Goal: Task Accomplishment & Management: Manage account settings

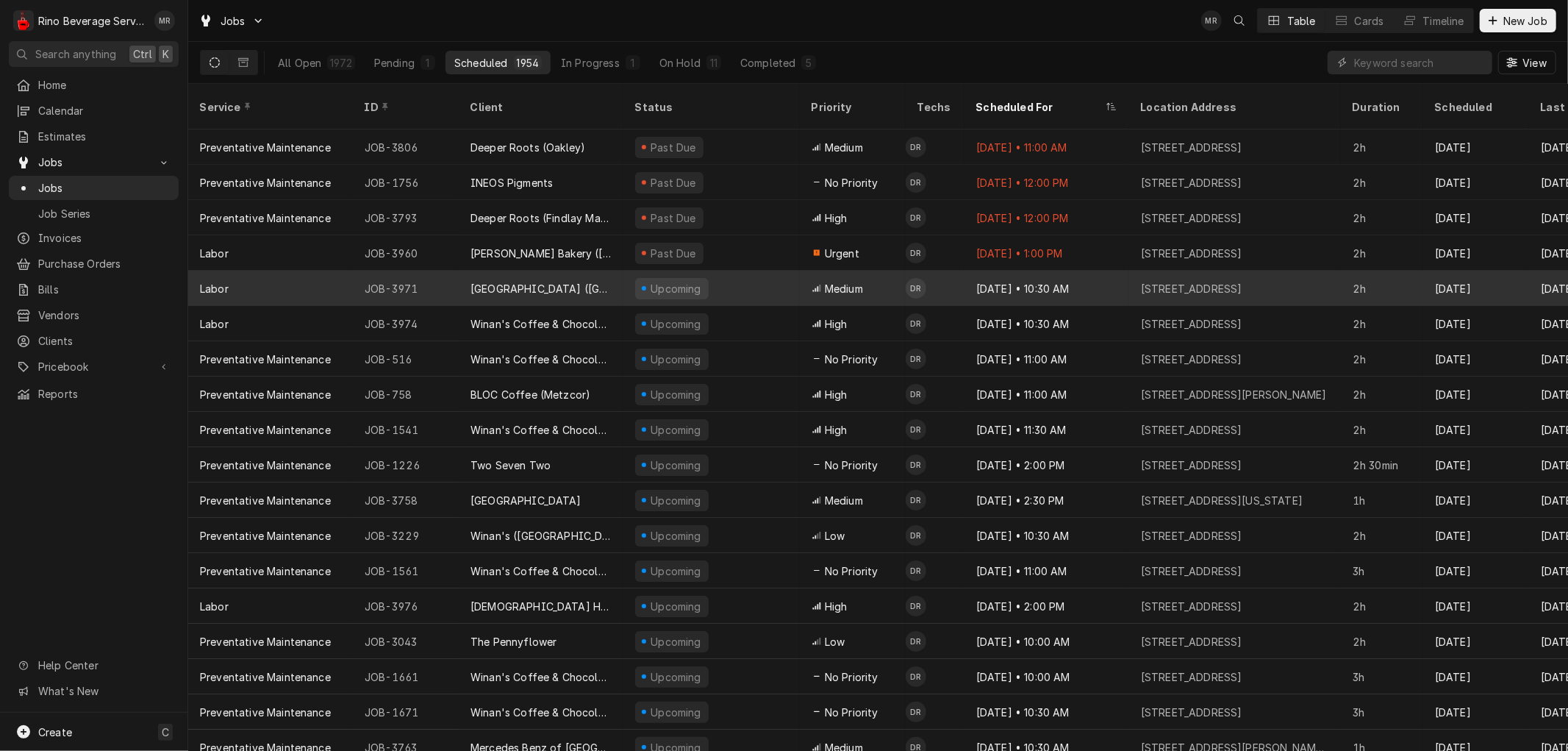
click at [751, 271] on div "Upcoming" at bounding box center [711, 288] width 177 height 35
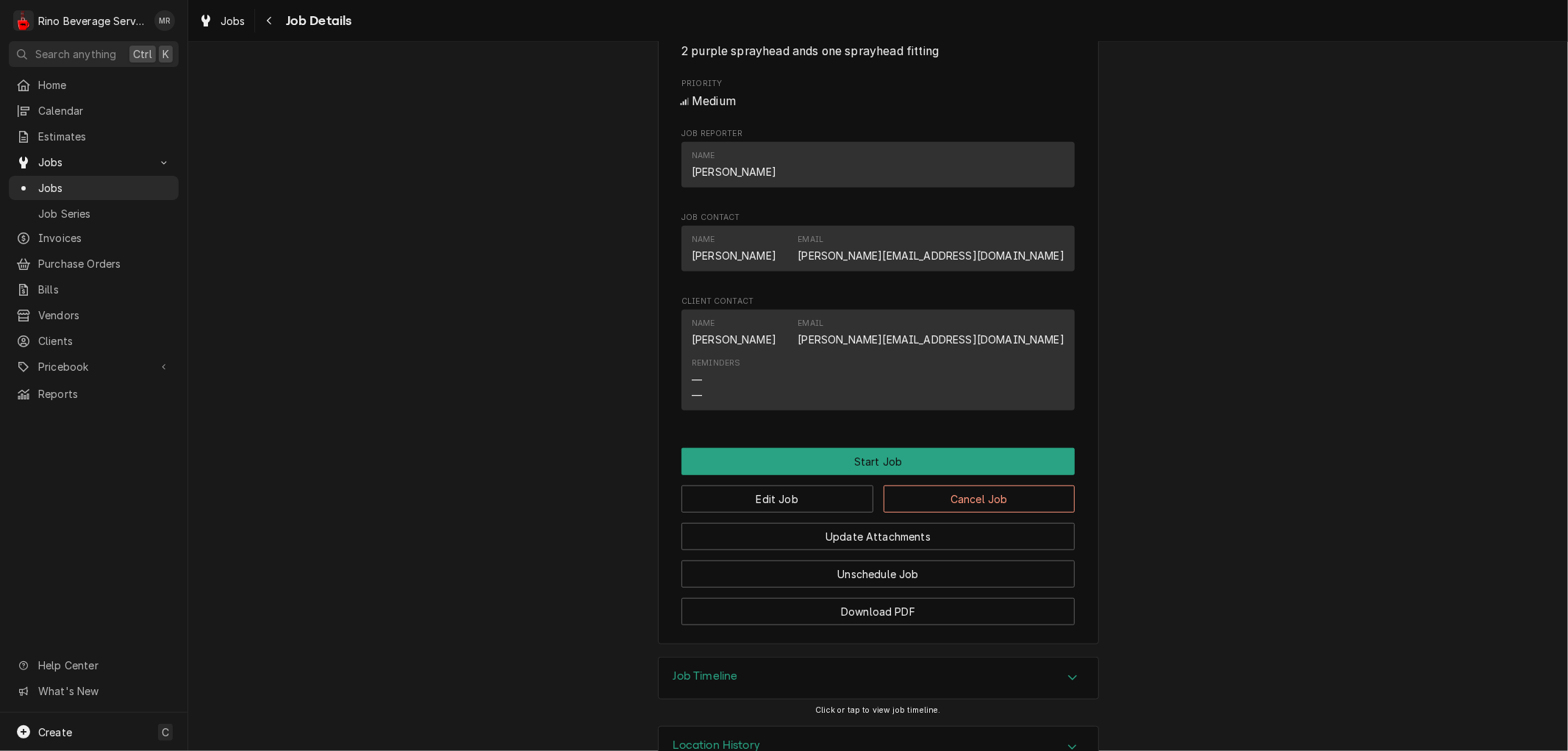
scroll to position [828, 0]
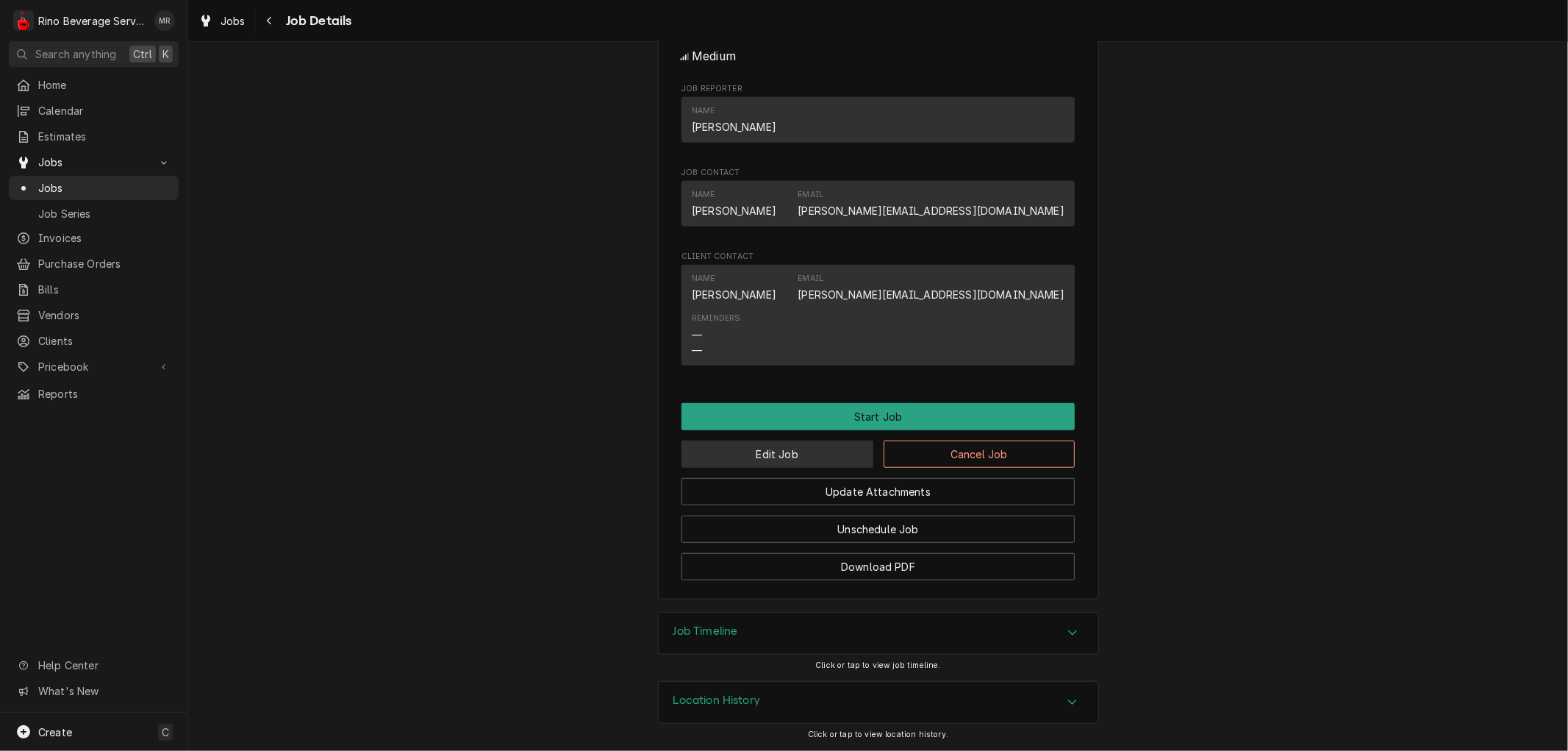
click at [816, 452] on button "Edit Job" at bounding box center [777, 454] width 192 height 27
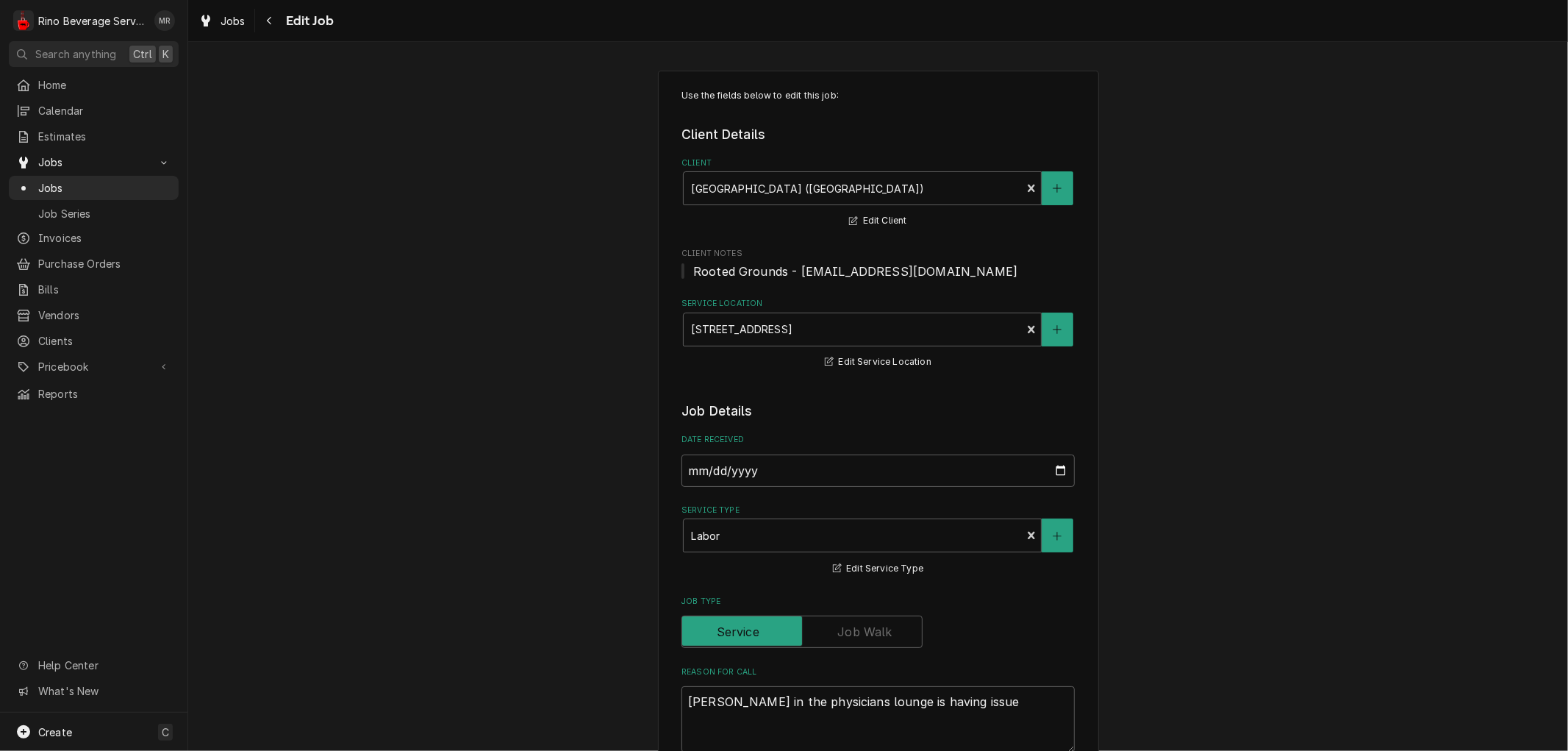
type textarea "x"
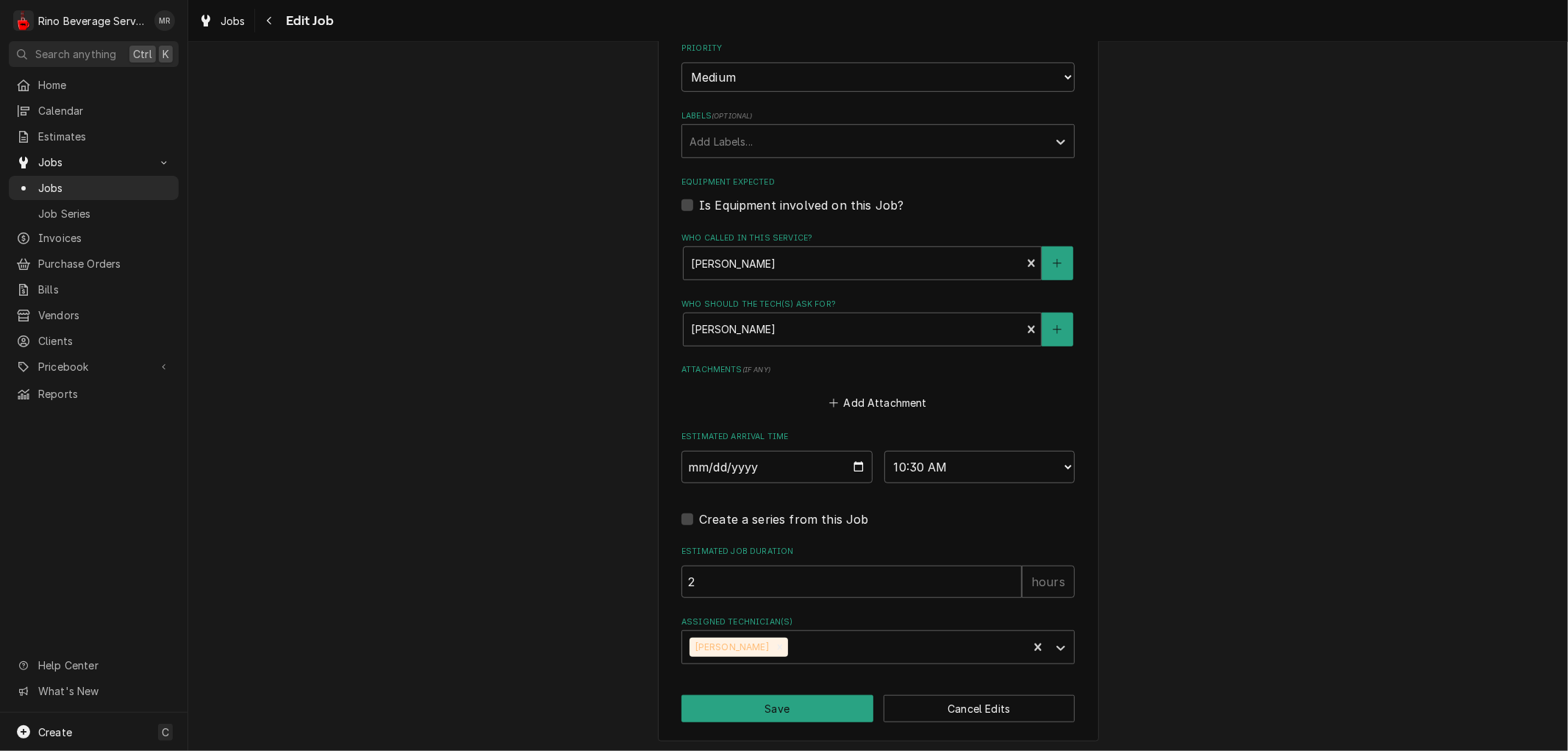
scroll to position [834, 0]
click at [1060, 462] on select "AM / PM 6:00 AM 6:15 AM 6:30 AM 6:45 AM 7:00 AM 7:15 AM 7:30 AM 7:45 AM 8:00 AM…" at bounding box center [979, 465] width 191 height 33
select select "09:30:00"
click at [884, 449] on select "AM / PM 6:00 AM 6:15 AM 6:30 AM 6:45 AM 7:00 AM 7:15 AM 7:30 AM 7:45 AM 8:00 AM…" at bounding box center [979, 465] width 191 height 33
type textarea "x"
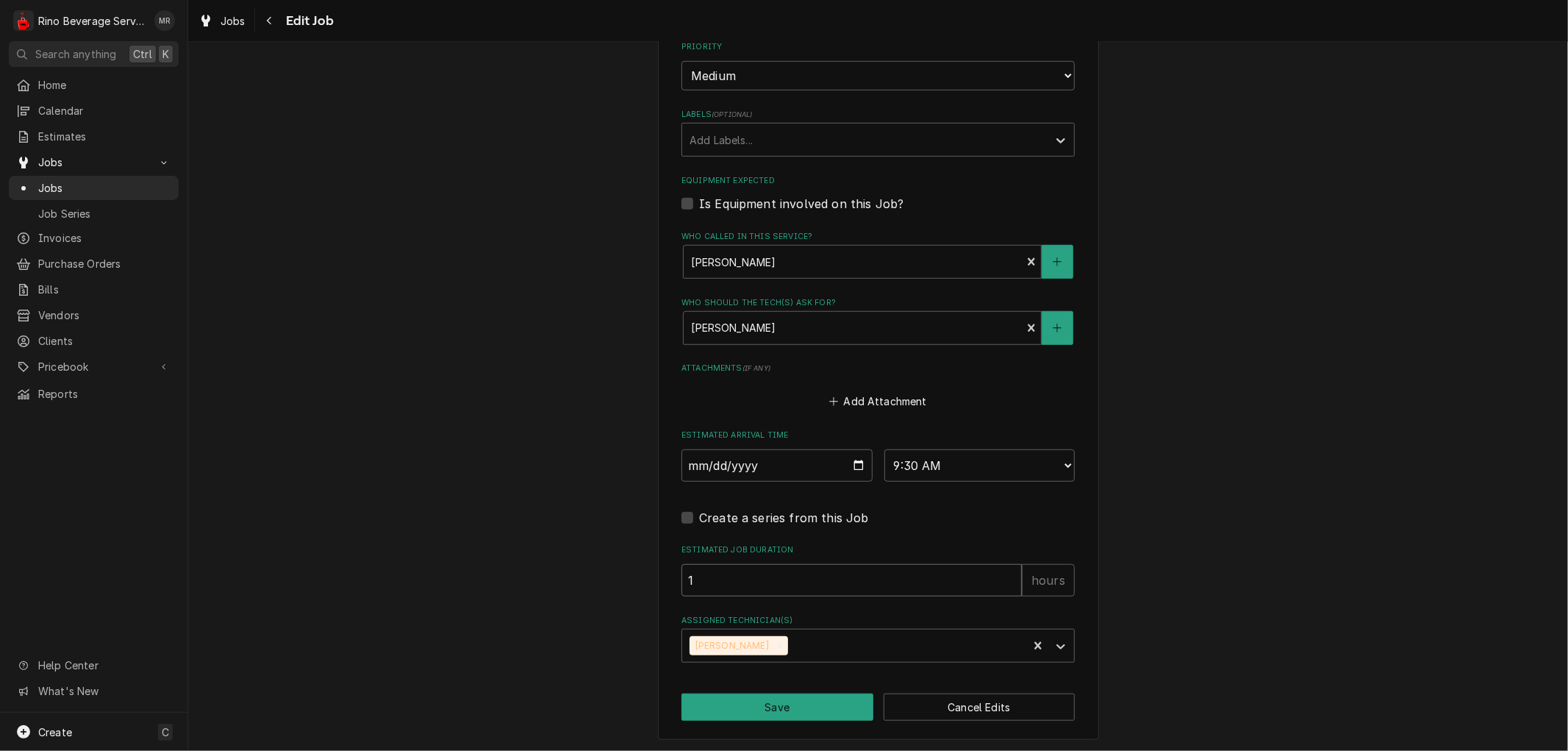
type input "1"
click at [1004, 581] on input "1" at bounding box center [851, 580] width 340 height 33
click at [807, 641] on div "Assigned Technician(s)" at bounding box center [865, 645] width 351 height 26
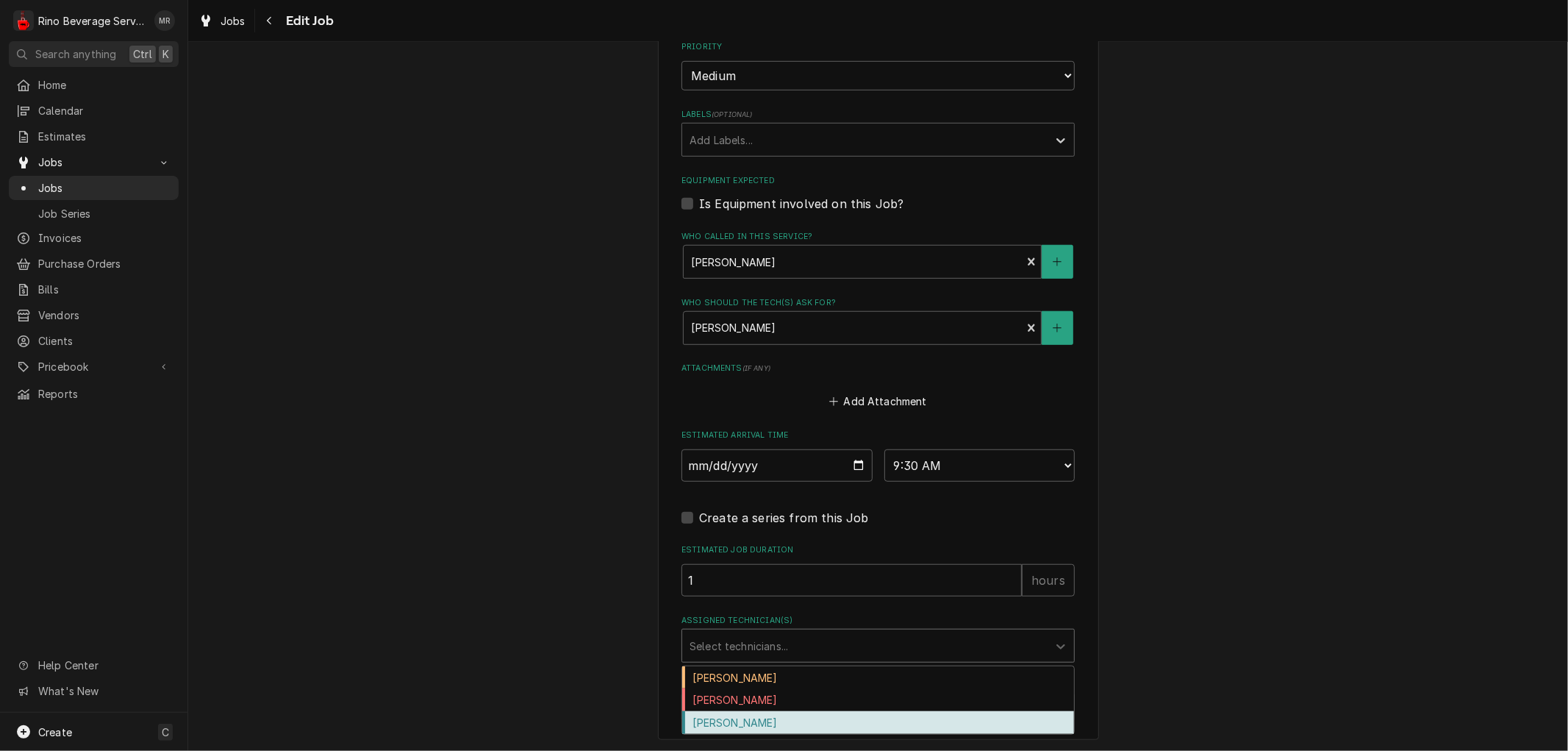
click at [775, 719] on div "Graham Wick" at bounding box center [878, 723] width 392 height 23
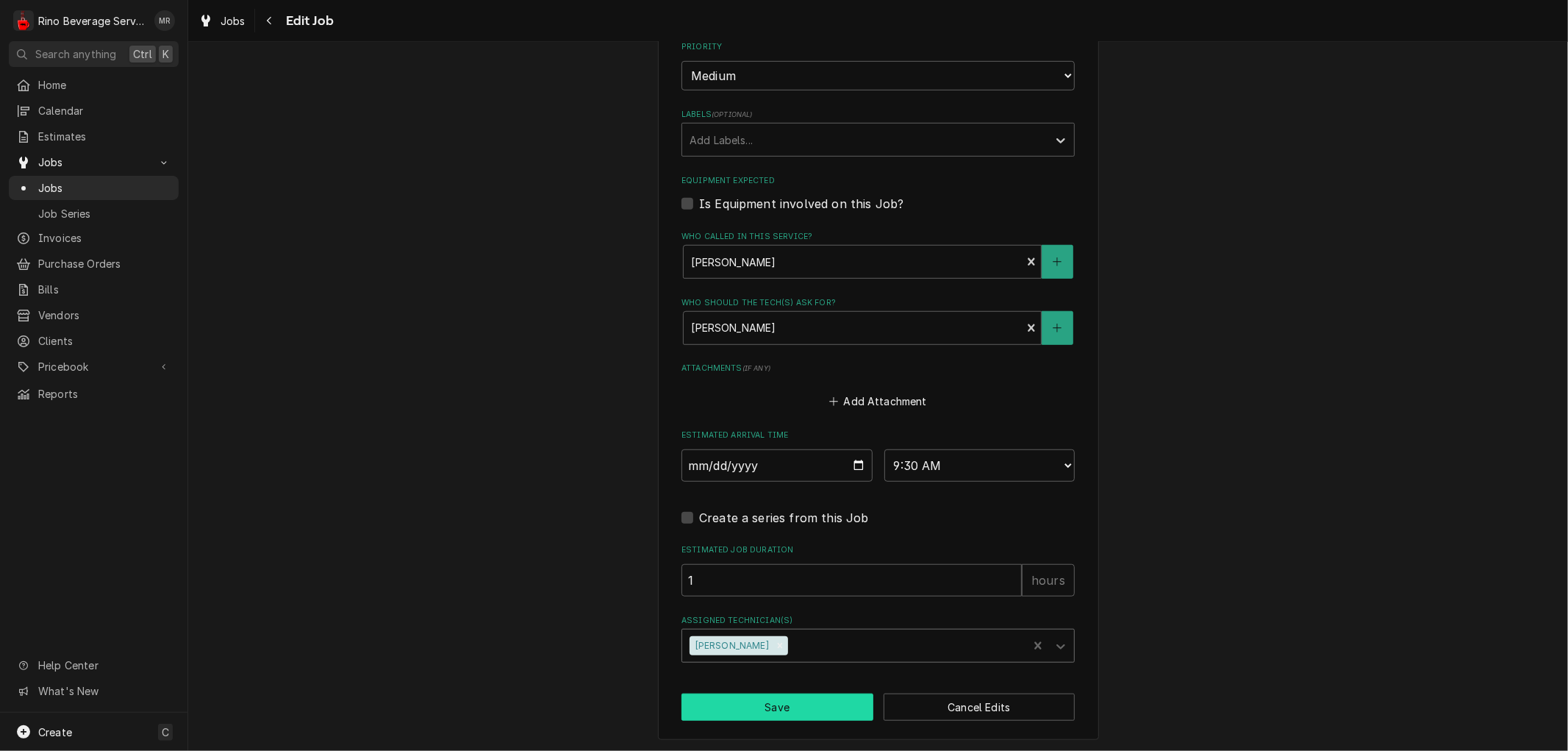
click at [766, 704] on button "Save" at bounding box center [777, 707] width 192 height 27
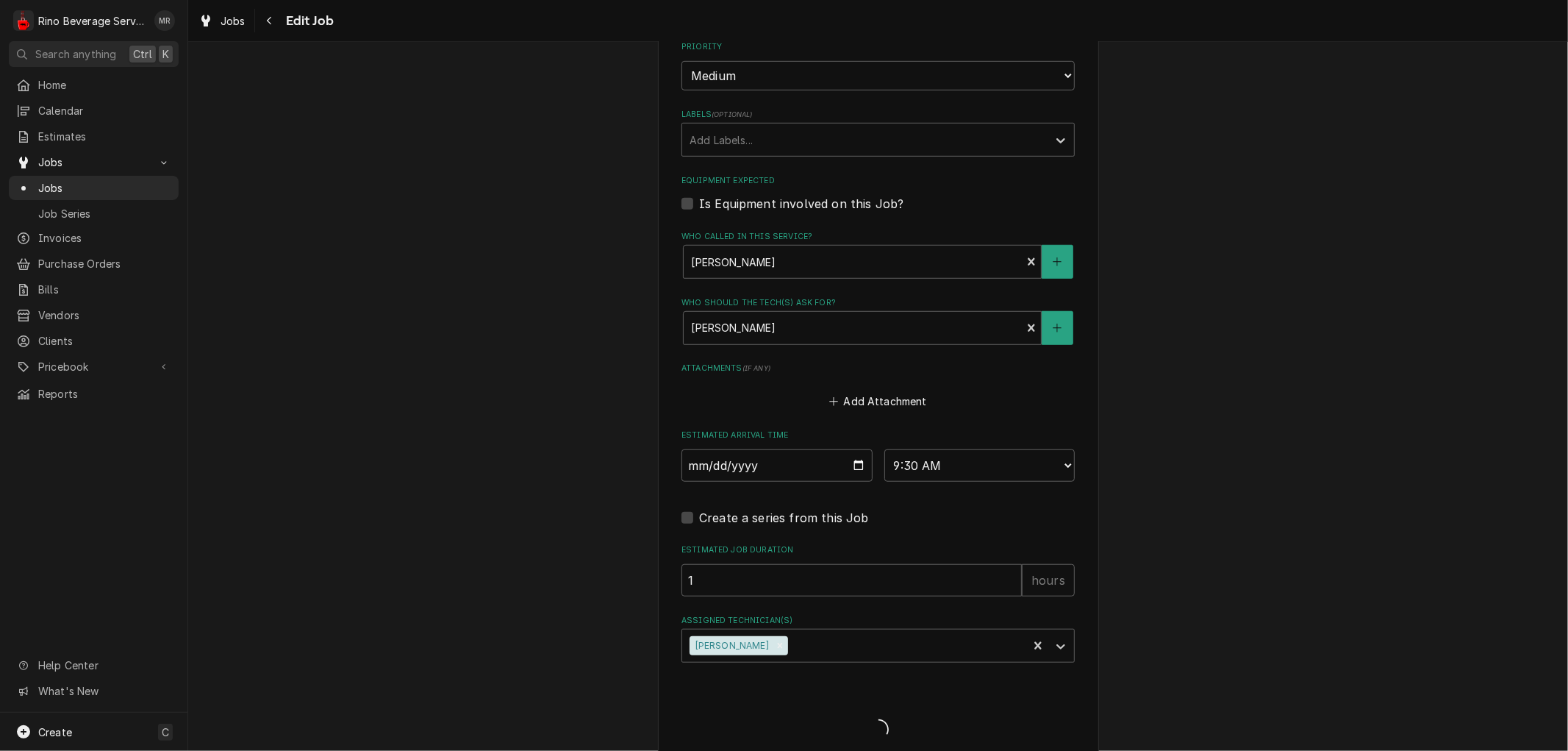
type textarea "x"
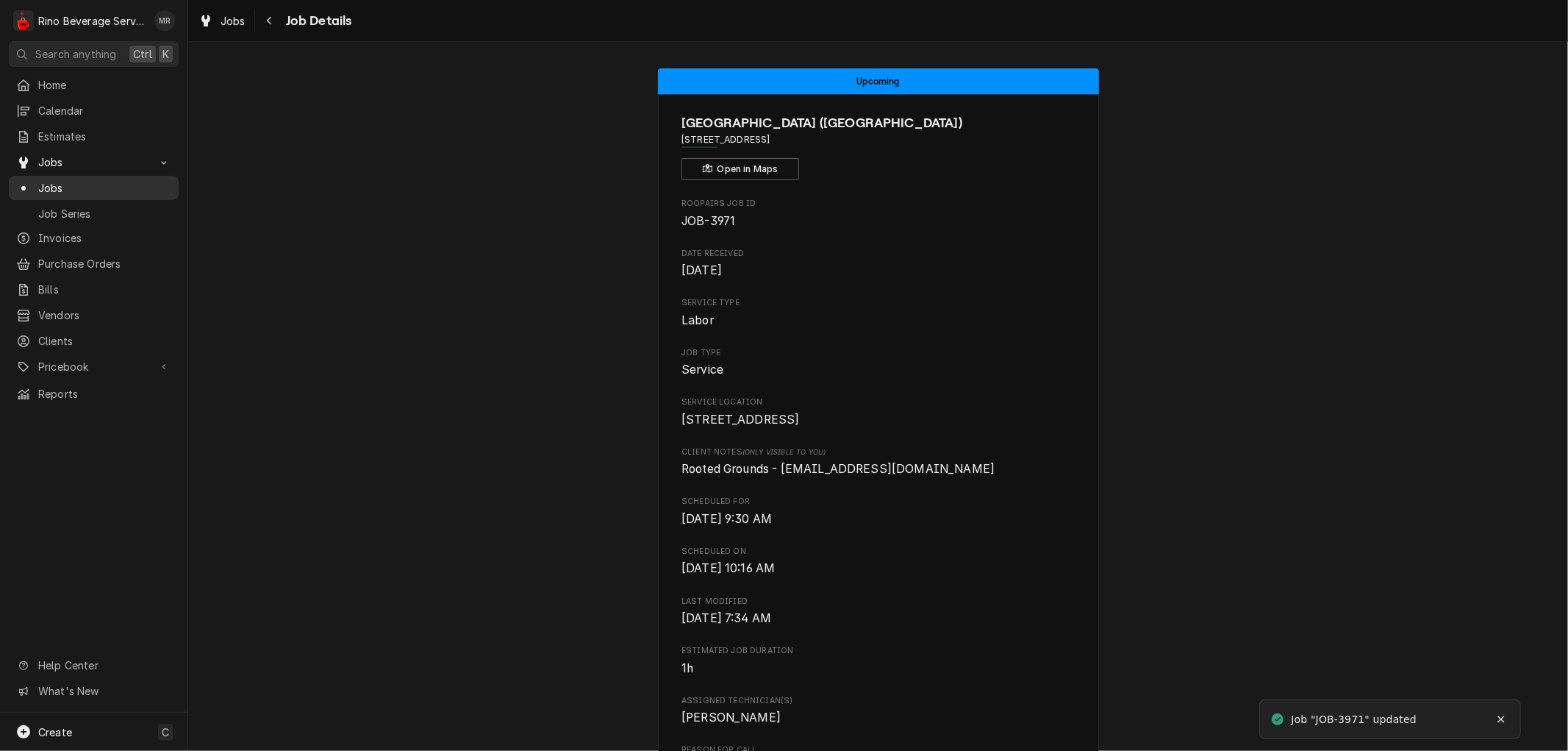
click at [105, 182] on span "Jobs" at bounding box center [104, 188] width 133 height 16
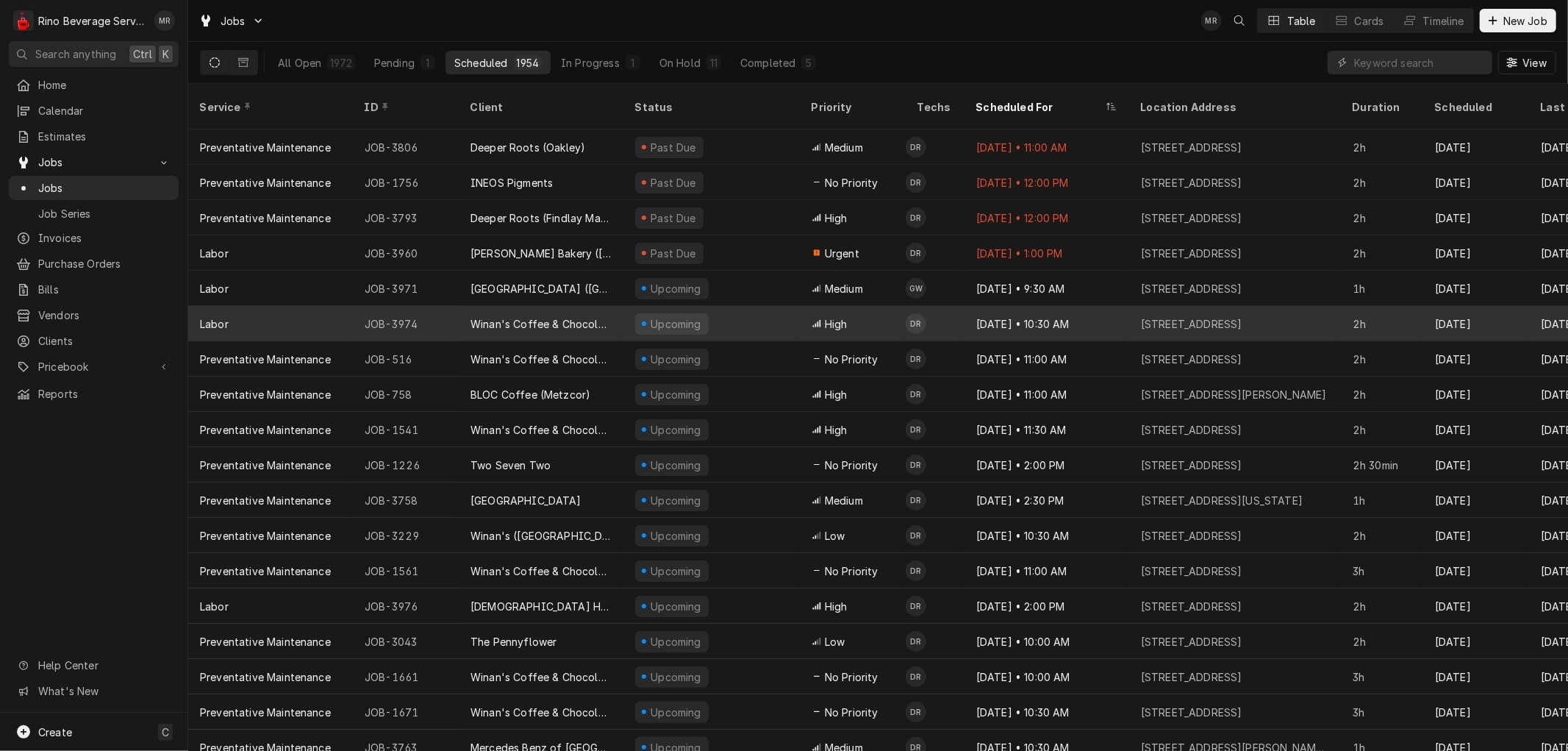
click at [721, 306] on div "Upcoming" at bounding box center [711, 324] width 177 height 35
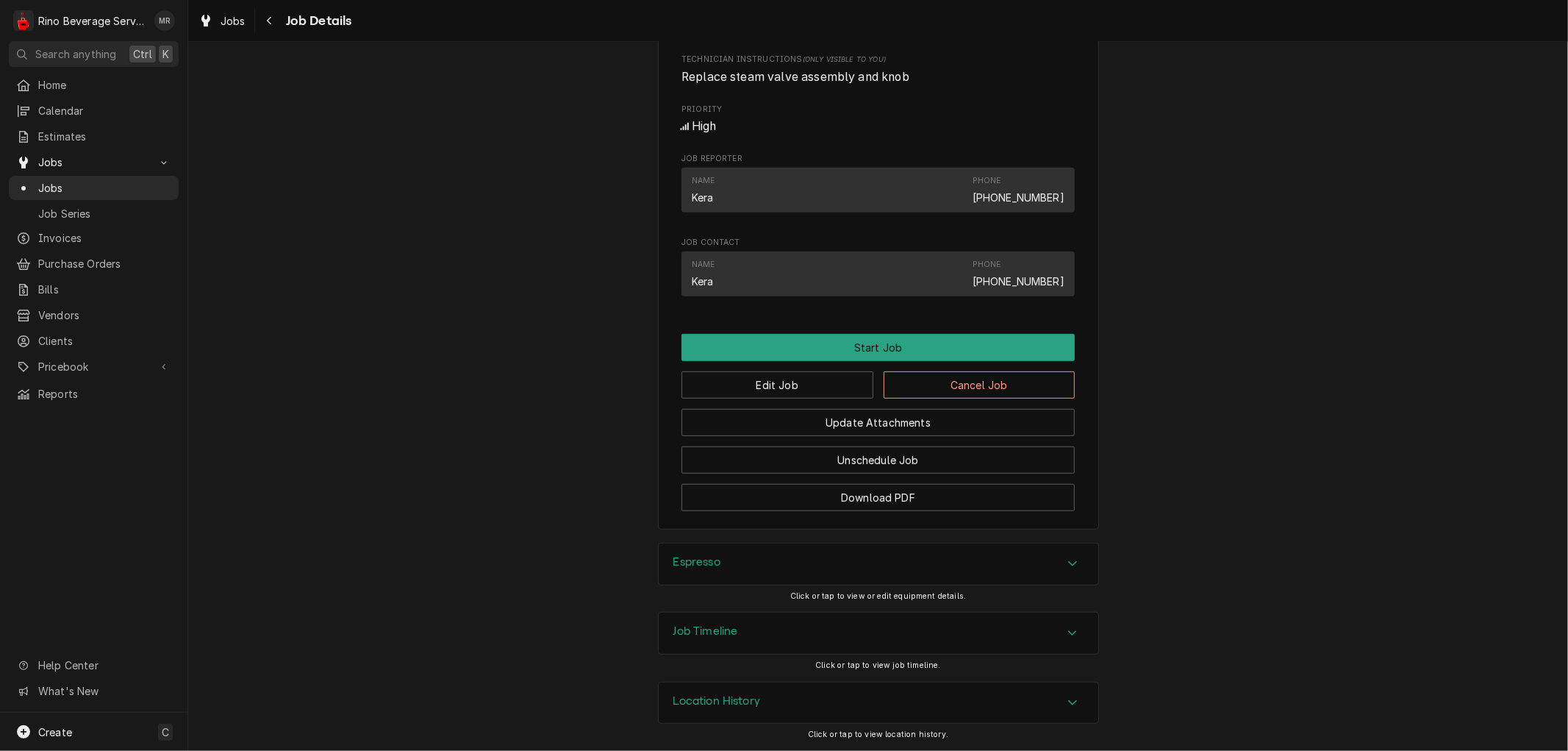
scroll to position [708, 0]
click at [758, 378] on button "Edit Job" at bounding box center [777, 384] width 192 height 27
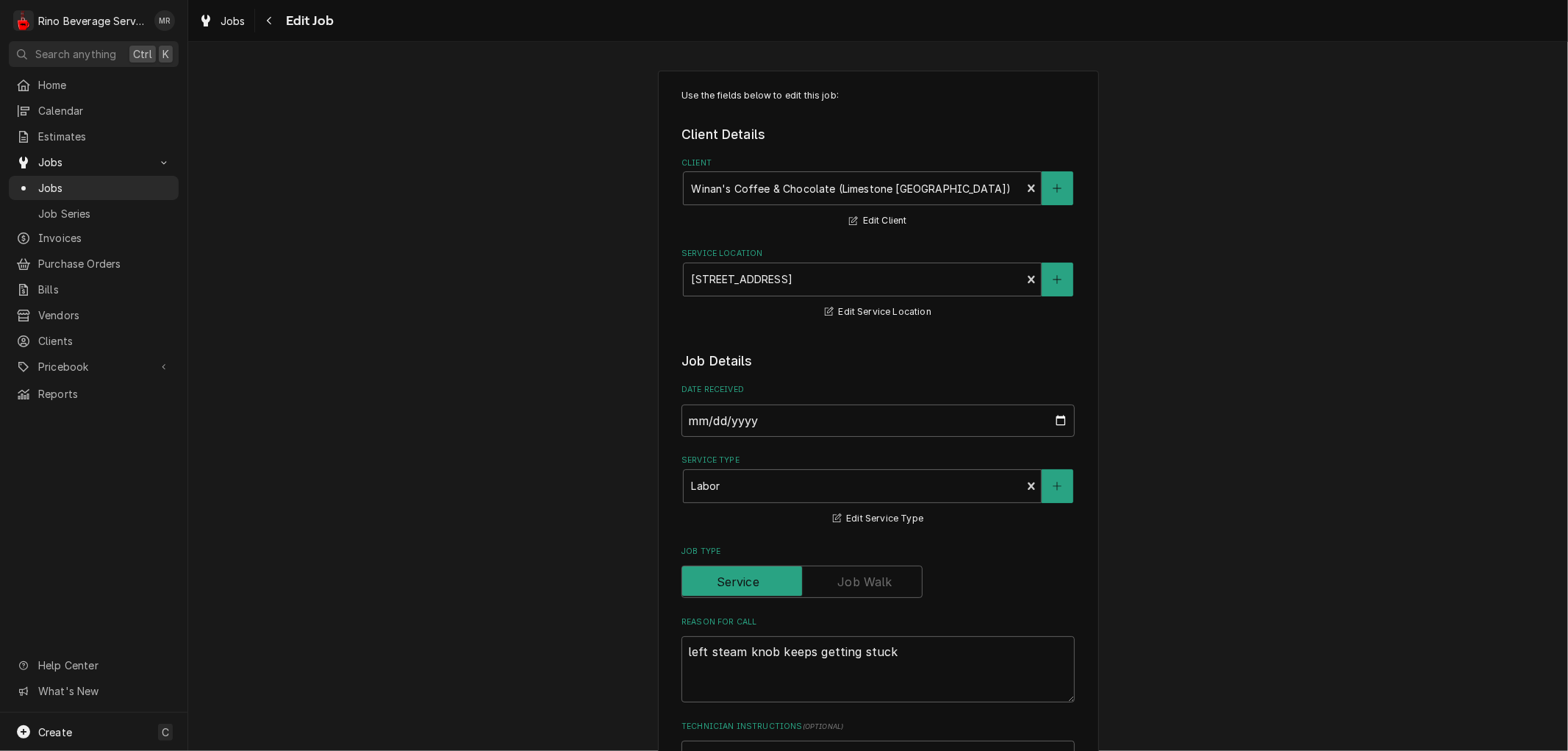
type textarea "x"
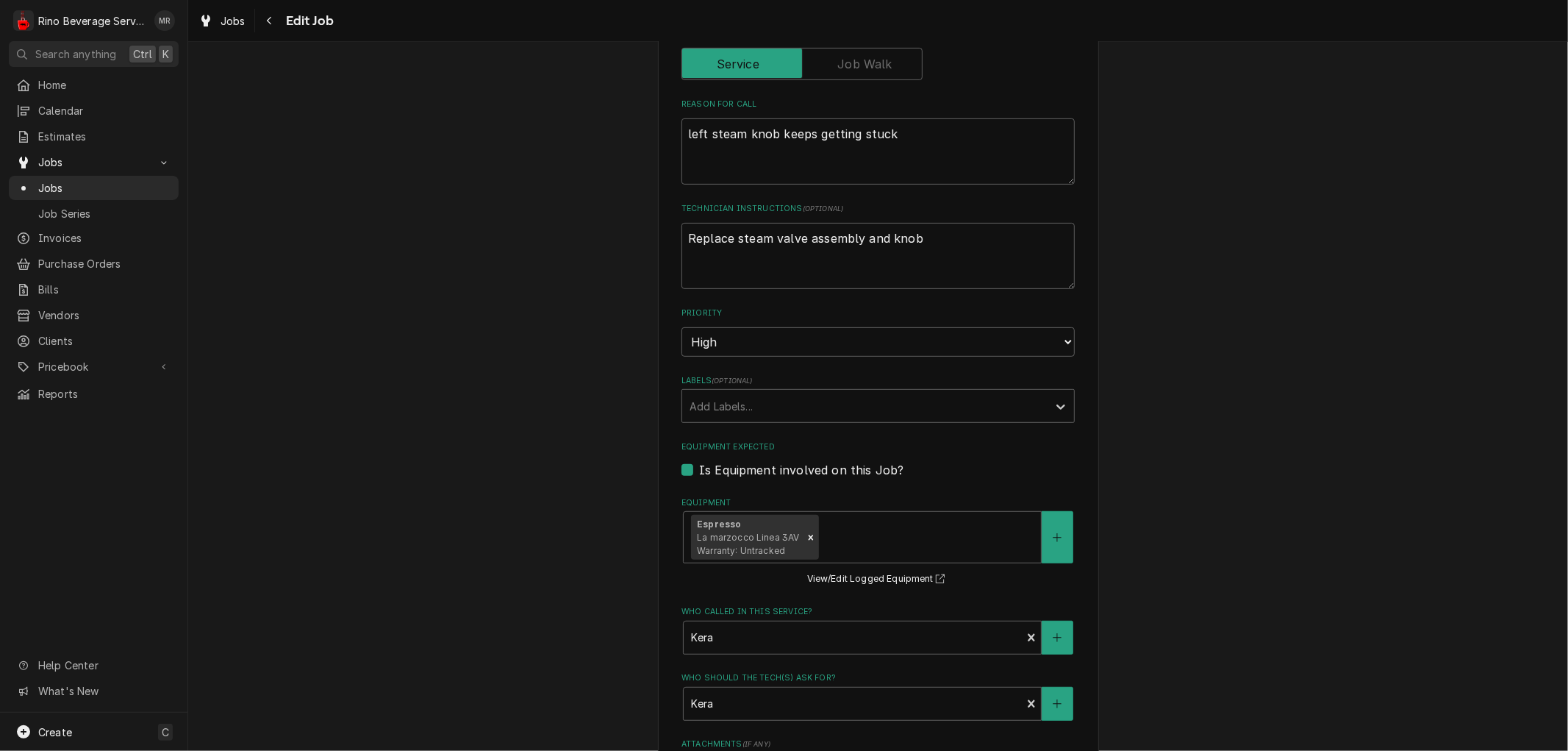
scroll to position [893, 0]
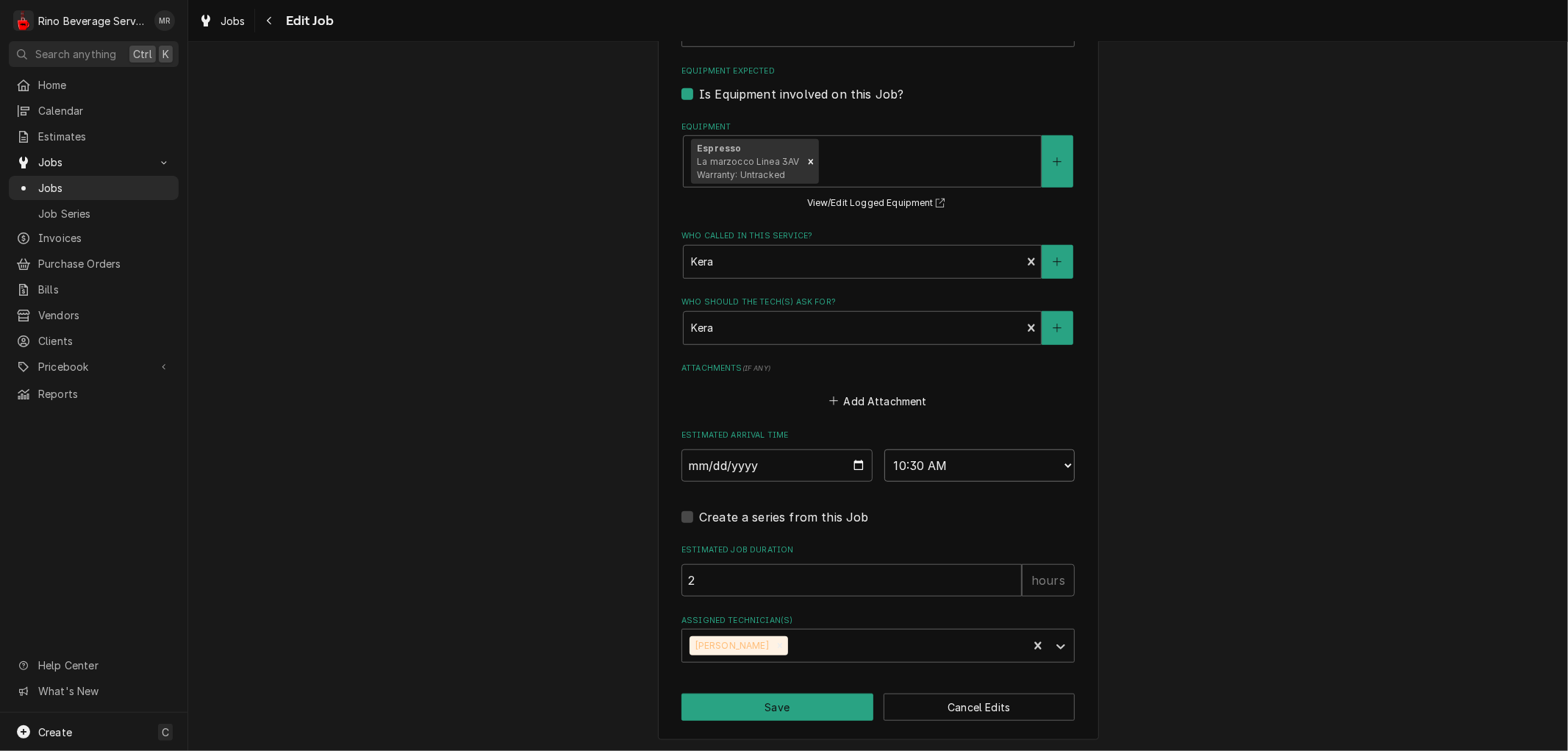
click at [1059, 457] on select "AM / PM 6:00 AM 6:15 AM 6:30 AM 6:45 AM 7:00 AM 7:15 AM 7:30 AM 7:45 AM 8:00 AM…" at bounding box center [979, 465] width 191 height 33
select select "11:00:00"
click at [884, 449] on select "AM / PM 6:00 AM 6:15 AM 6:30 AM 6:45 AM 7:00 AM 7:15 AM 7:30 AM 7:45 AM 8:00 AM…" at bounding box center [979, 465] width 191 height 33
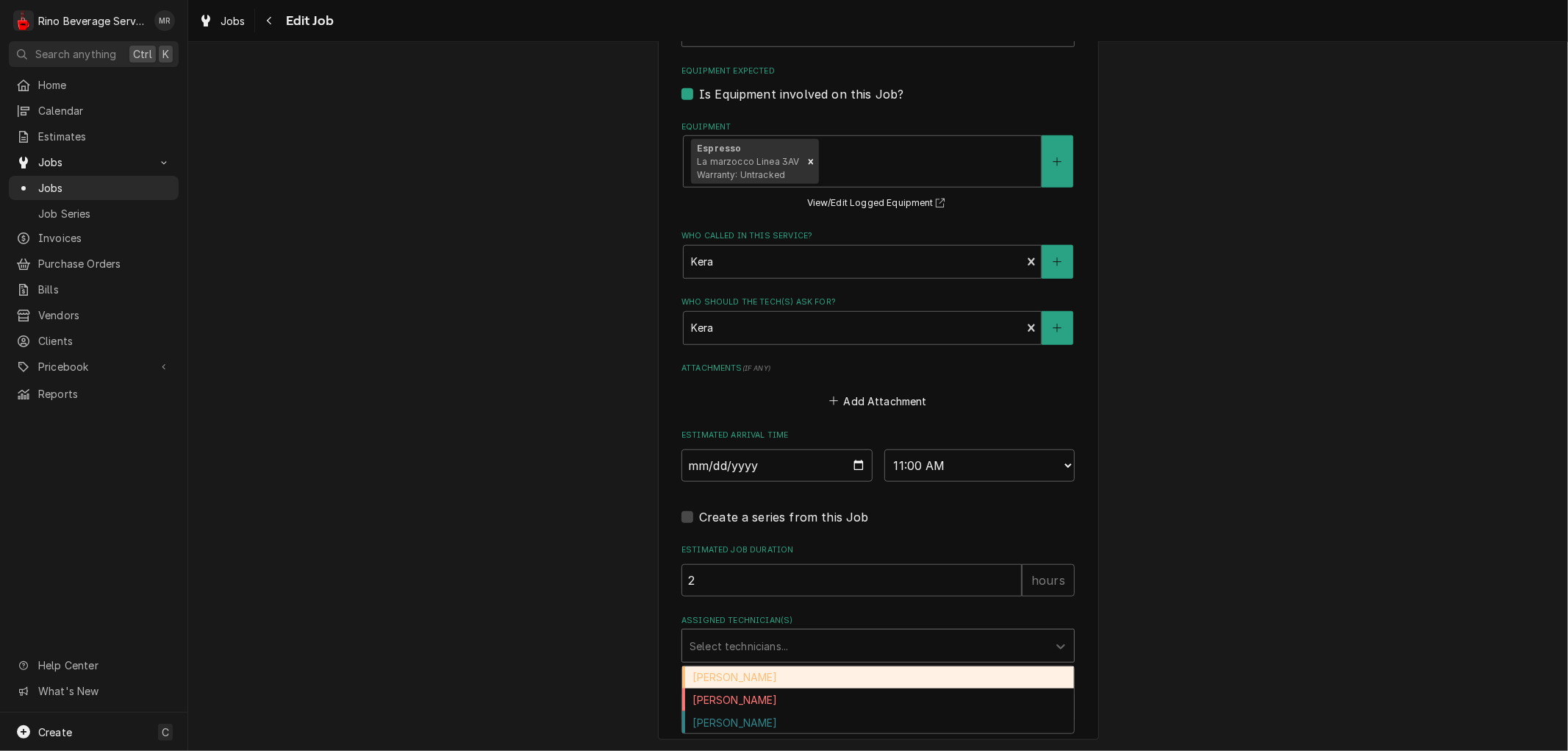
click at [893, 644] on div "Assigned Technician(s)" at bounding box center [865, 645] width 351 height 26
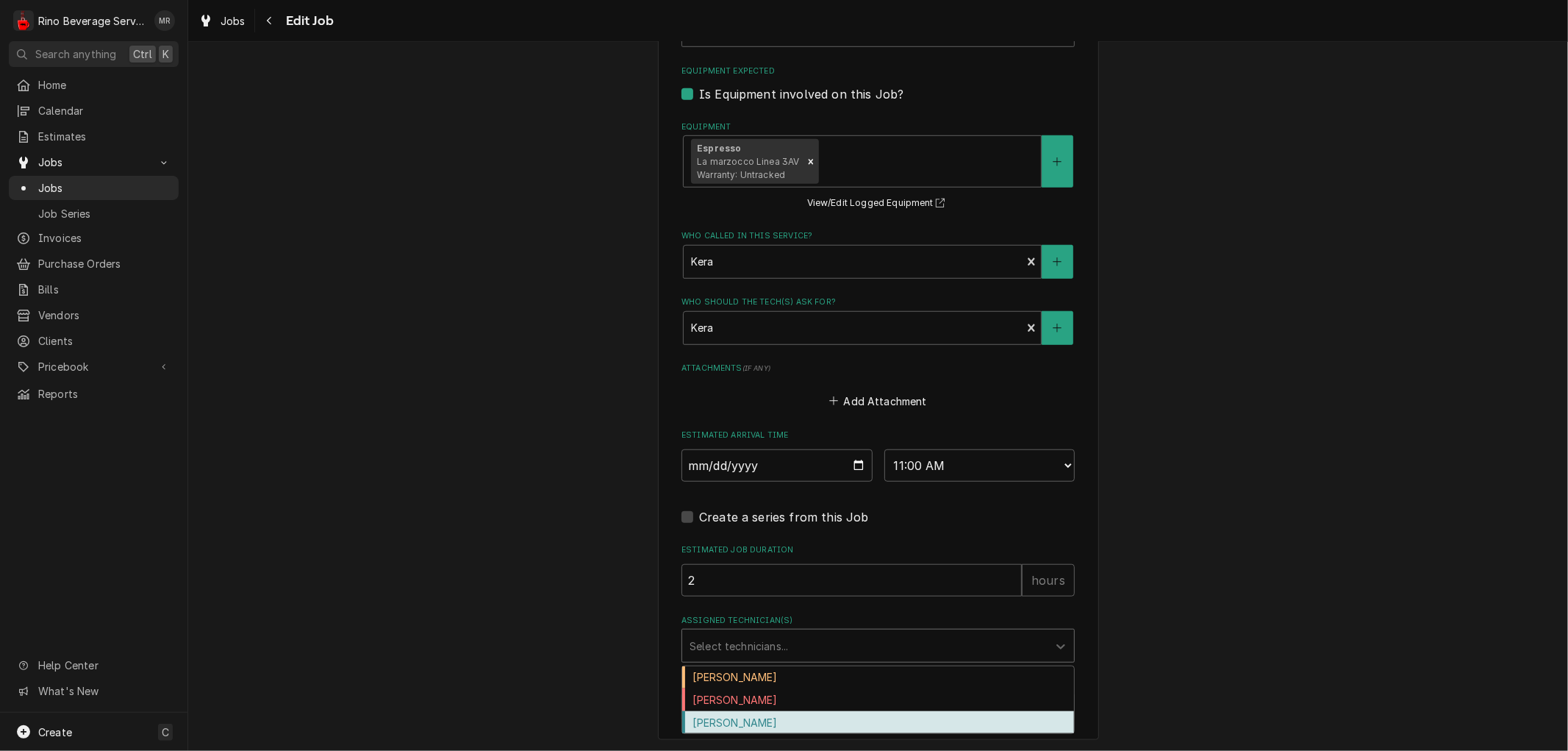
click at [839, 717] on div "[PERSON_NAME]" at bounding box center [878, 723] width 392 height 23
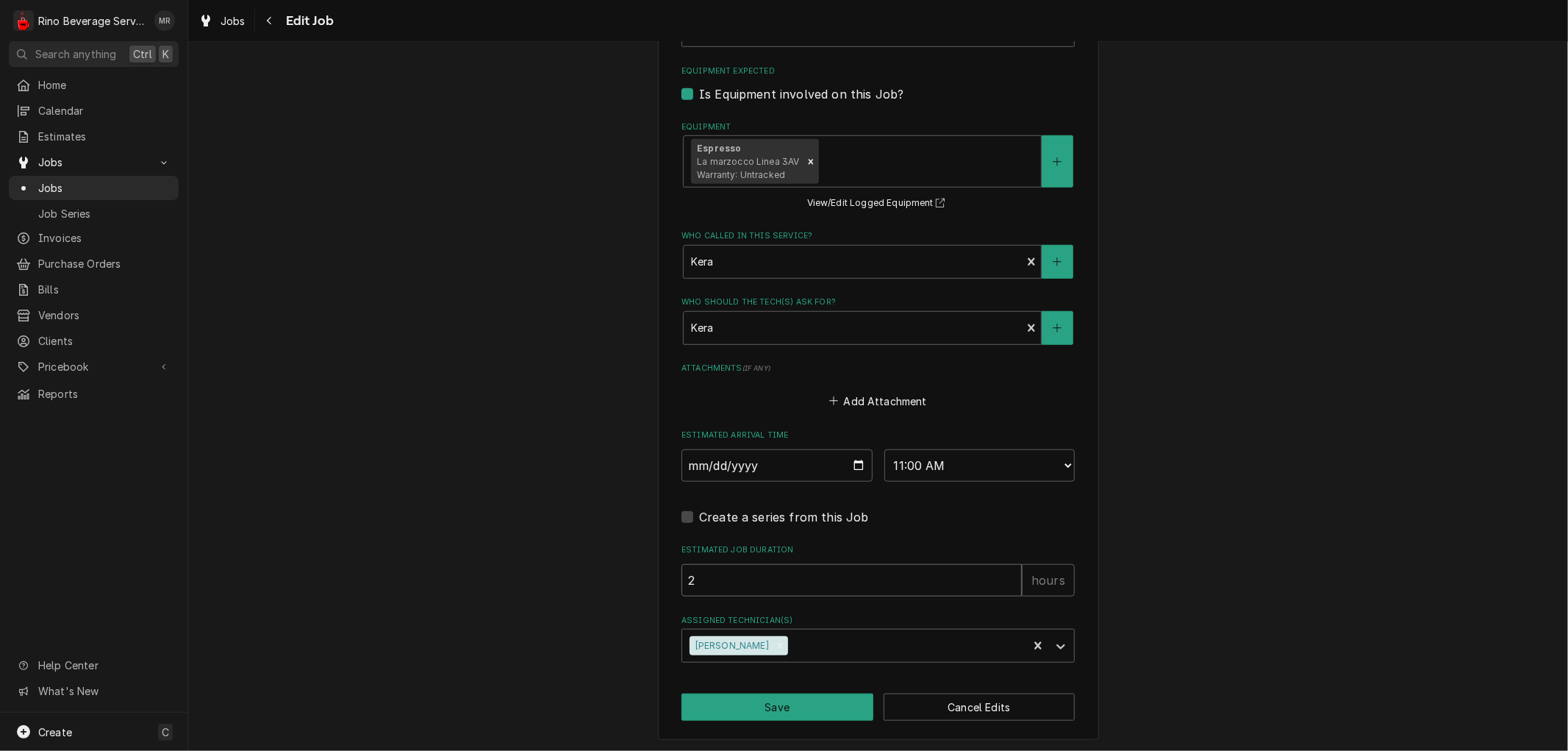
click at [883, 576] on input "2" at bounding box center [851, 580] width 340 height 33
type textarea "x"
type input "1"
type textarea "x"
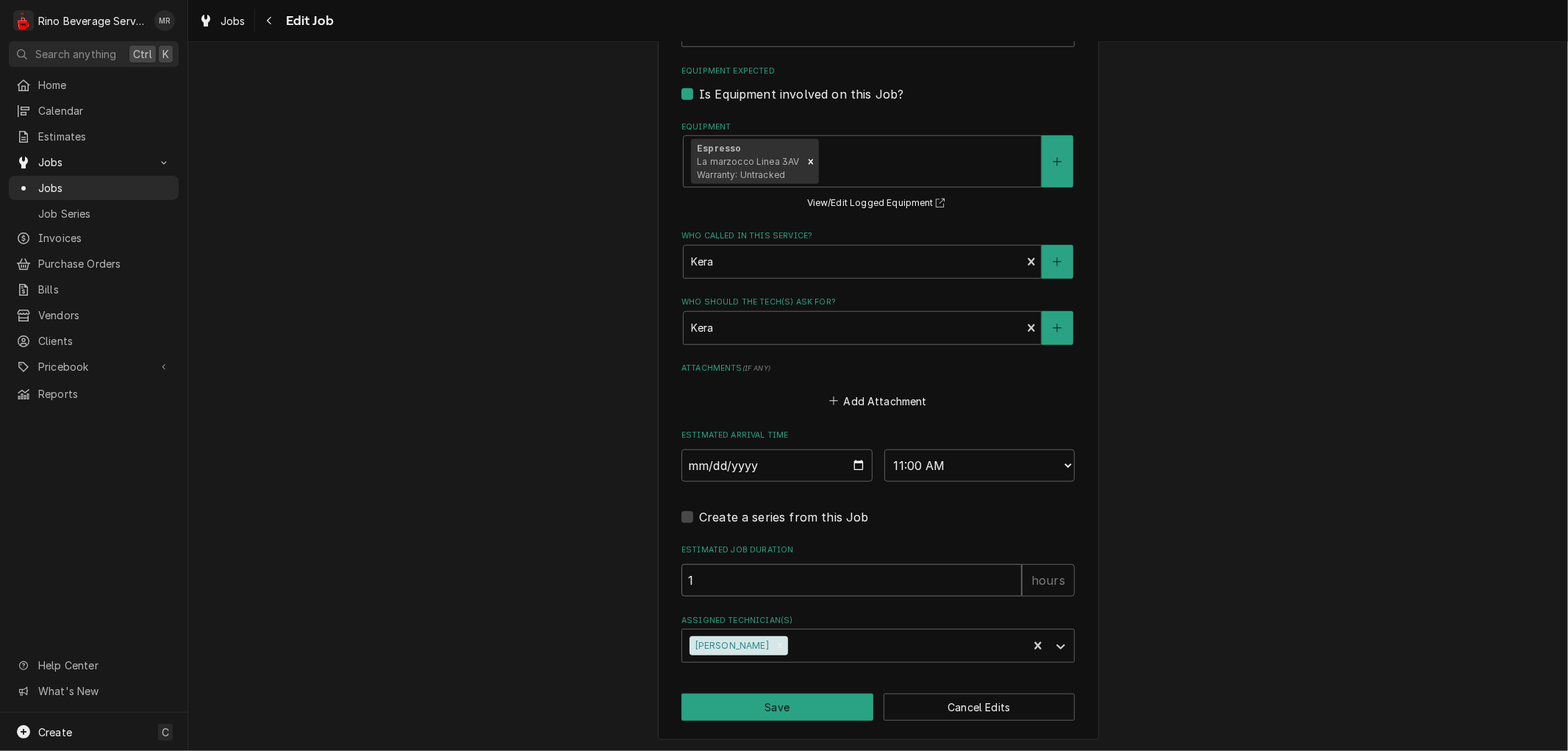
type input "1.5"
type textarea "x"
type input "1.5"
click at [797, 704] on button "Save" at bounding box center [777, 707] width 192 height 27
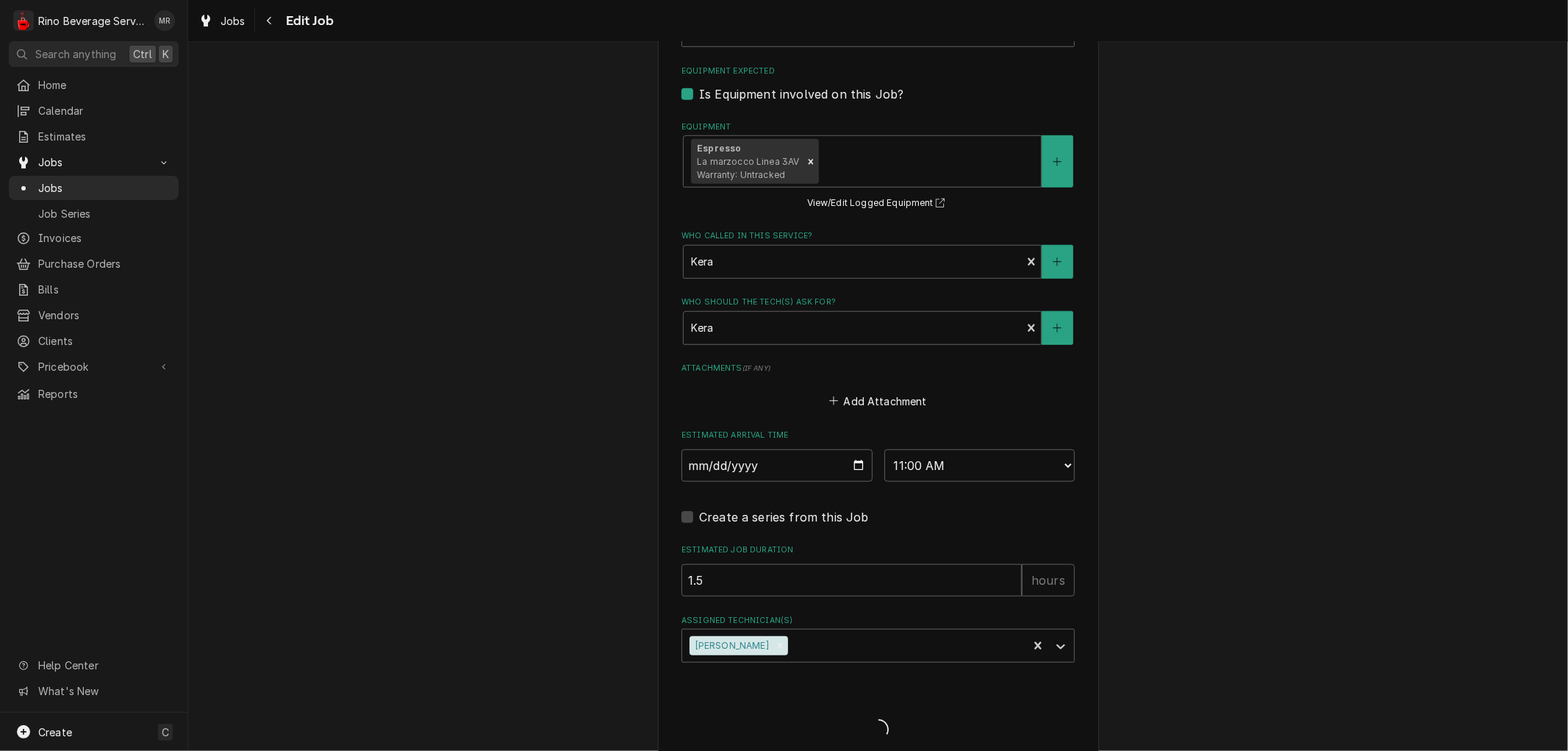
type textarea "x"
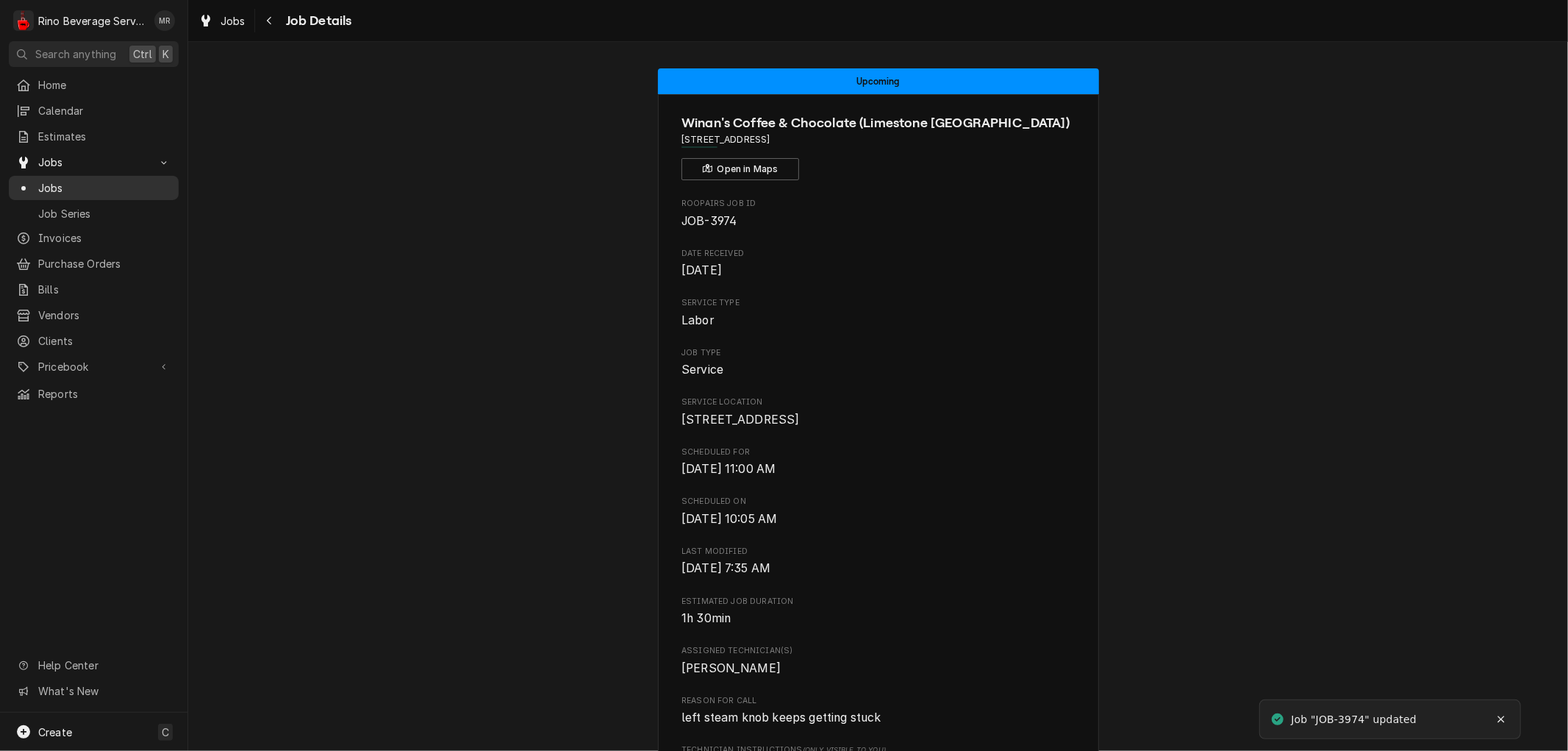
click at [90, 182] on span "Jobs" at bounding box center [104, 188] width 133 height 16
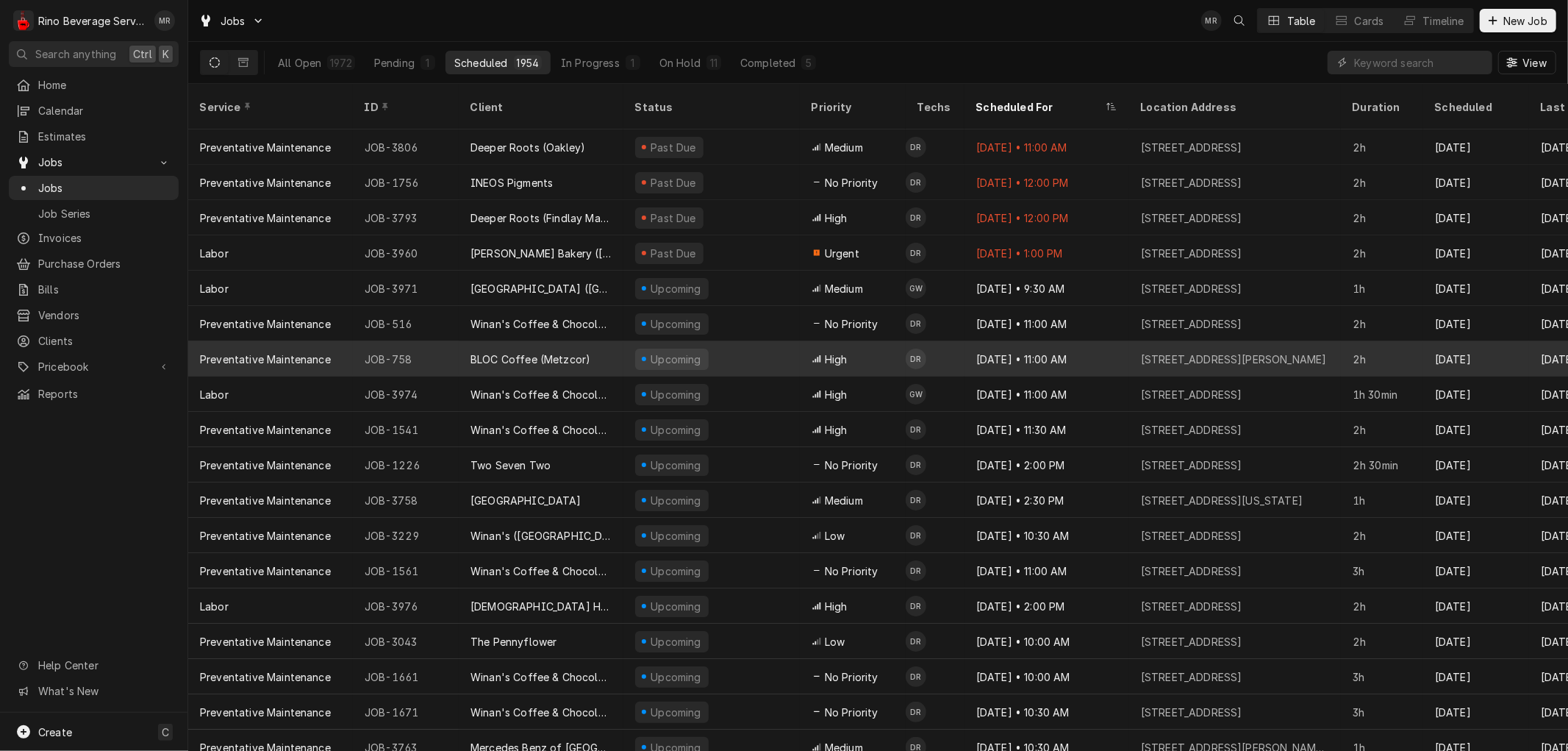
click at [613, 341] on div "BLOC Coffee (Metzcor)" at bounding box center [541, 359] width 164 height 35
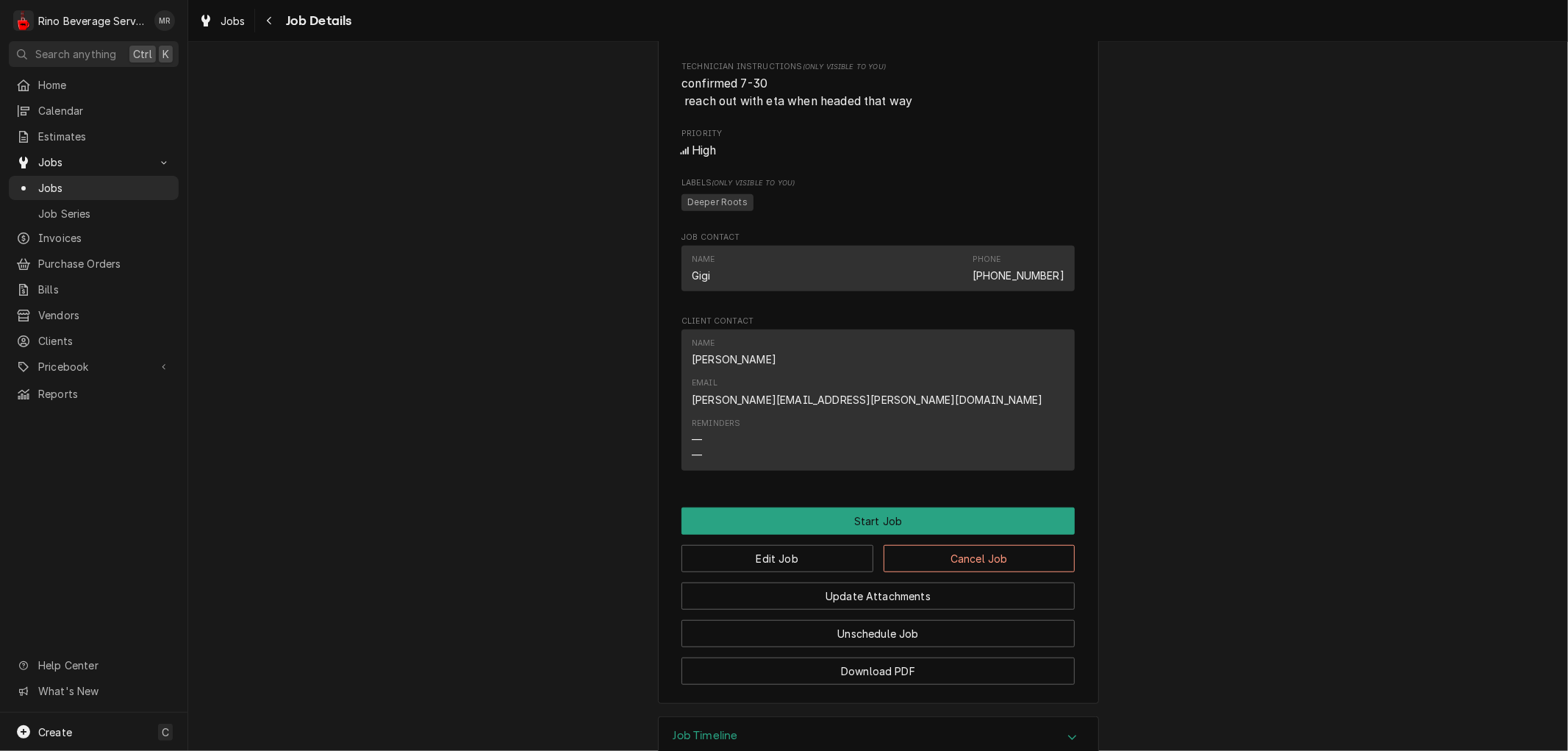
scroll to position [815, 0]
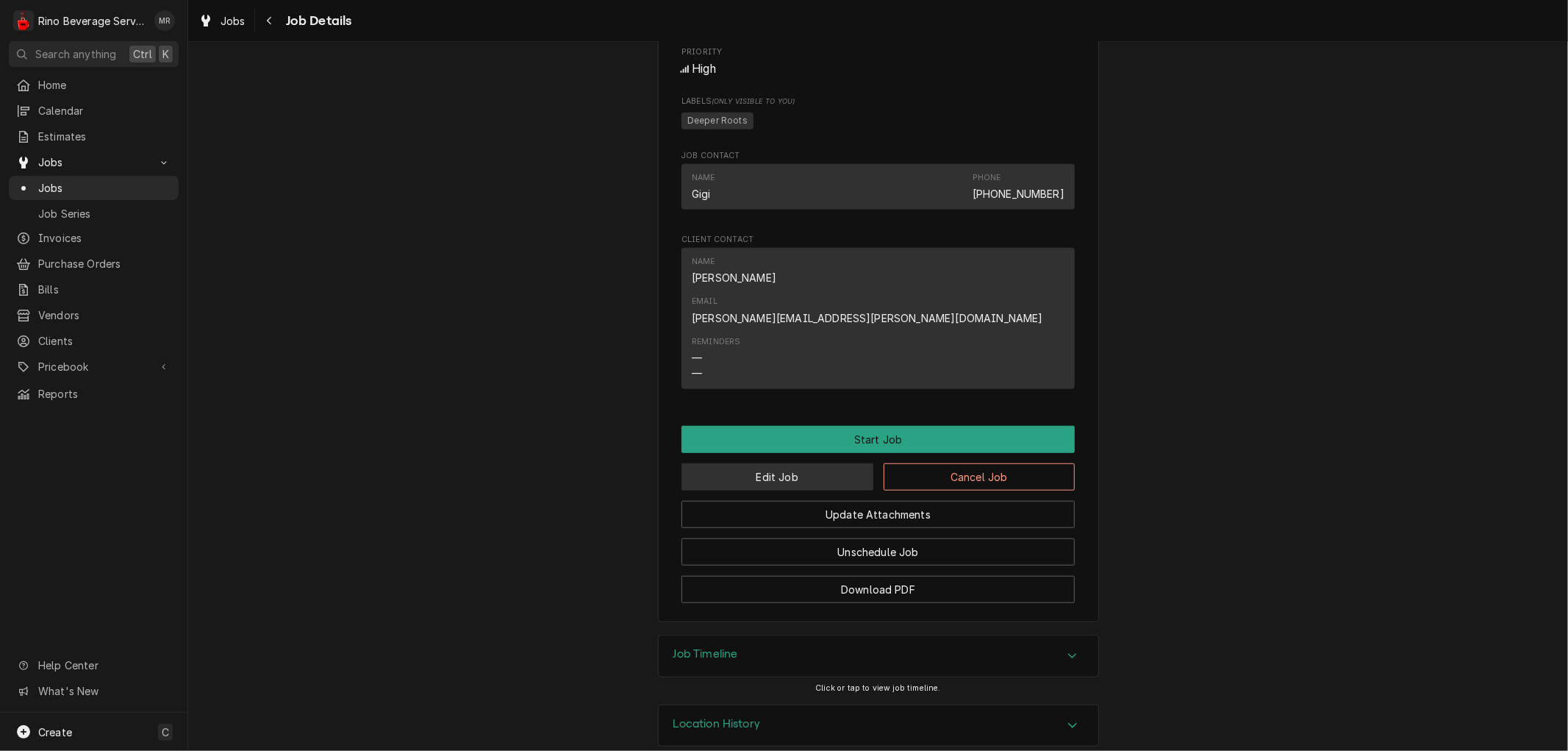
click at [782, 463] on button "Edit Job" at bounding box center [777, 477] width 192 height 27
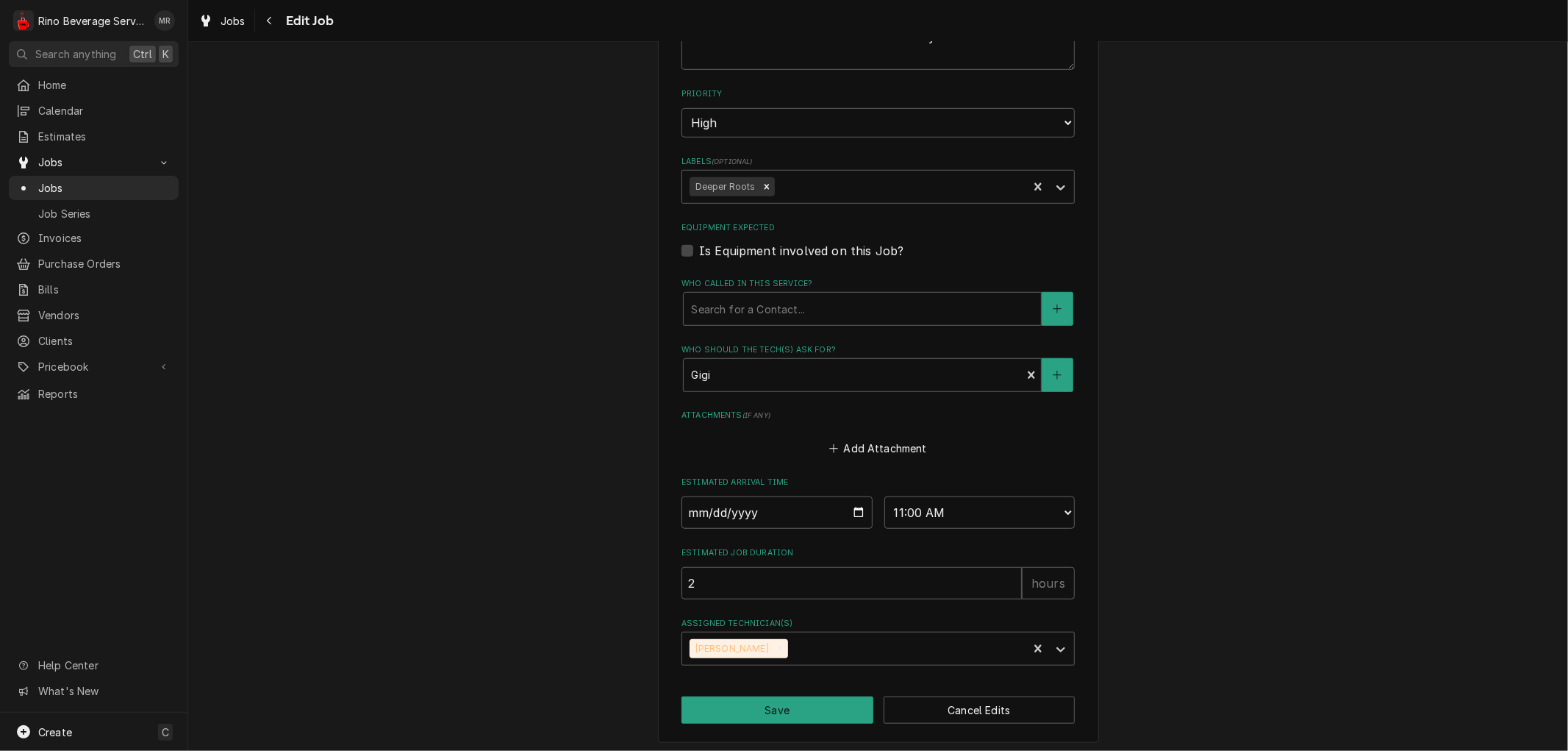
scroll to position [790, 0]
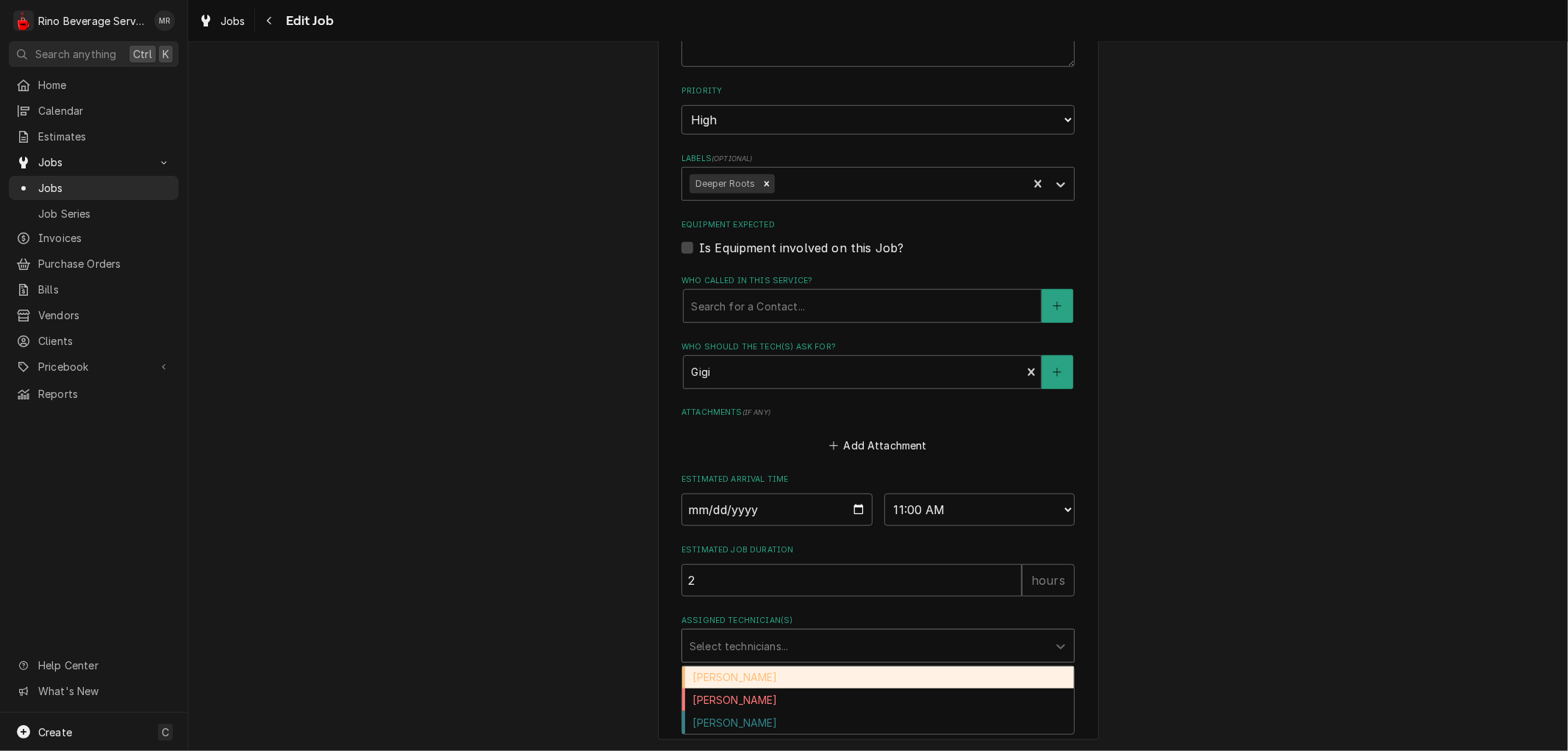
click at [881, 645] on div "Assigned Technician(s)" at bounding box center [865, 645] width 351 height 26
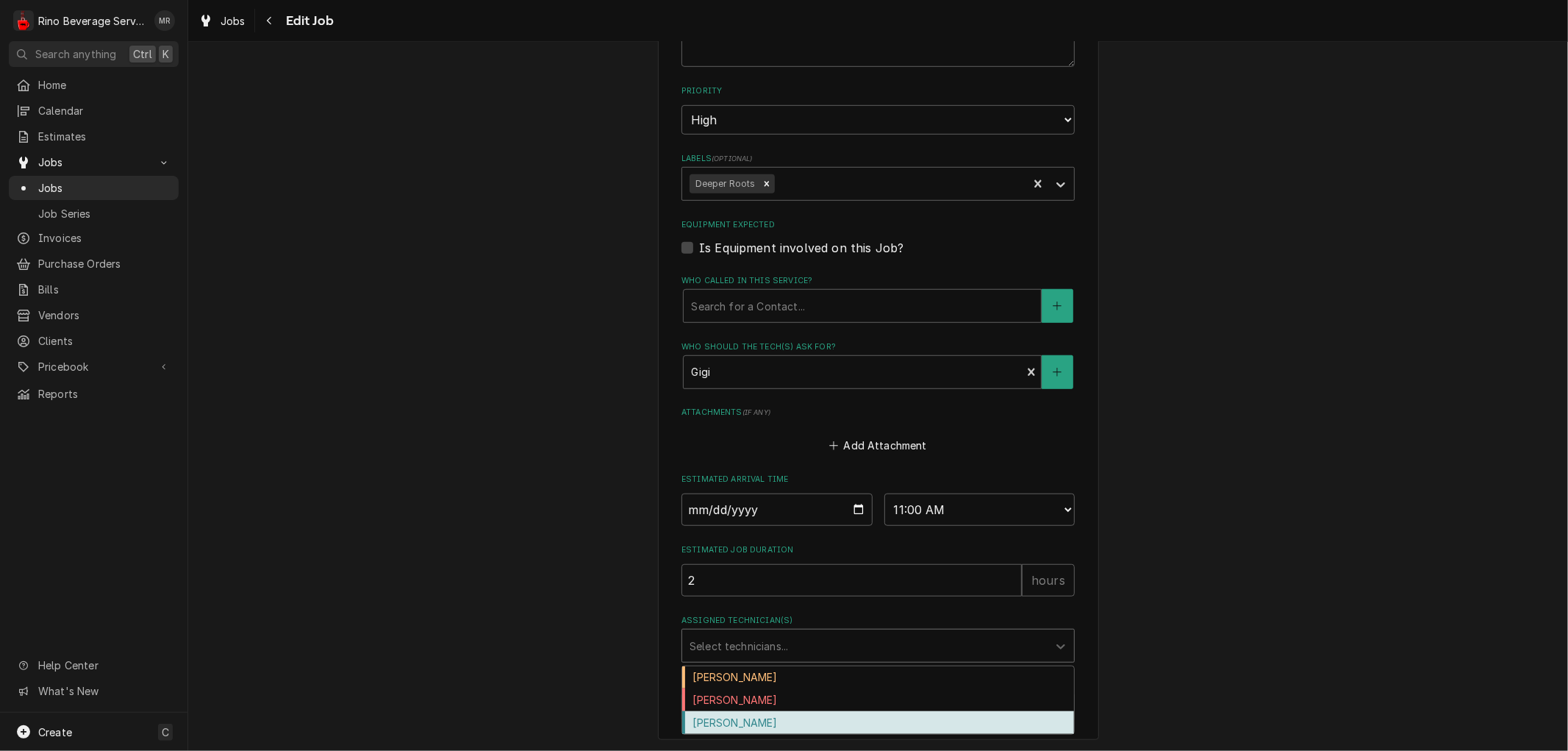
click at [816, 717] on div "[PERSON_NAME]" at bounding box center [878, 723] width 392 height 23
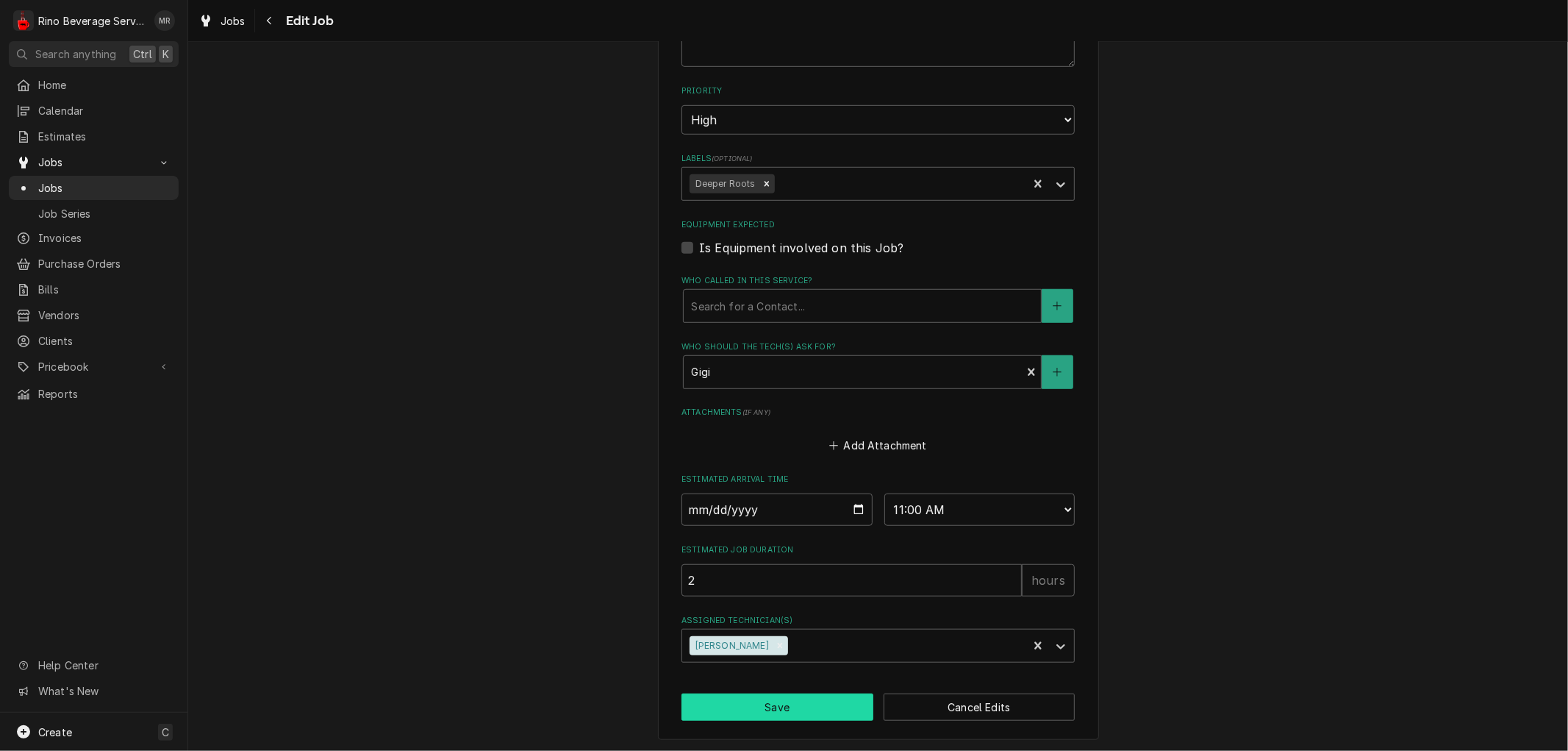
click at [784, 710] on button "Save" at bounding box center [777, 707] width 192 height 27
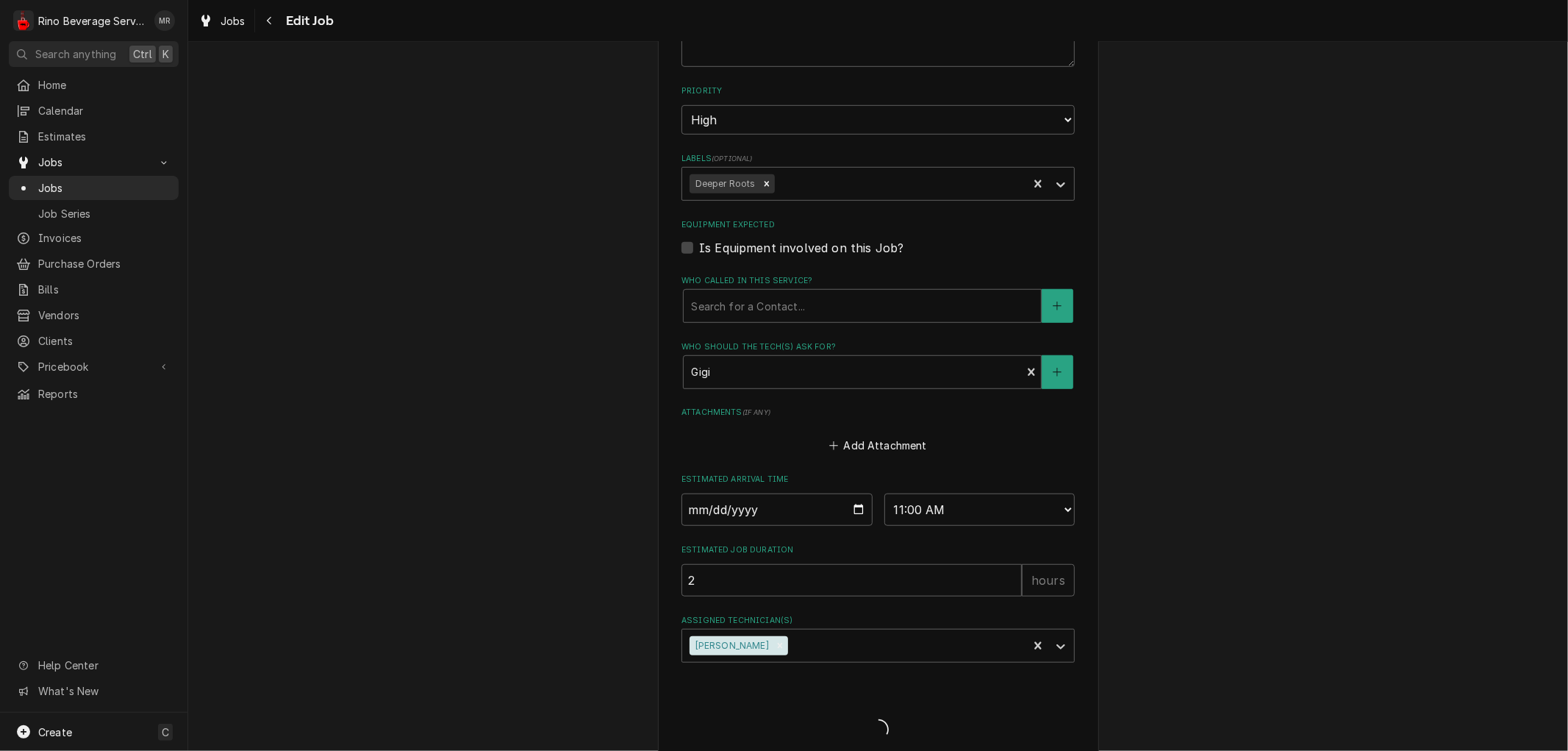
type textarea "x"
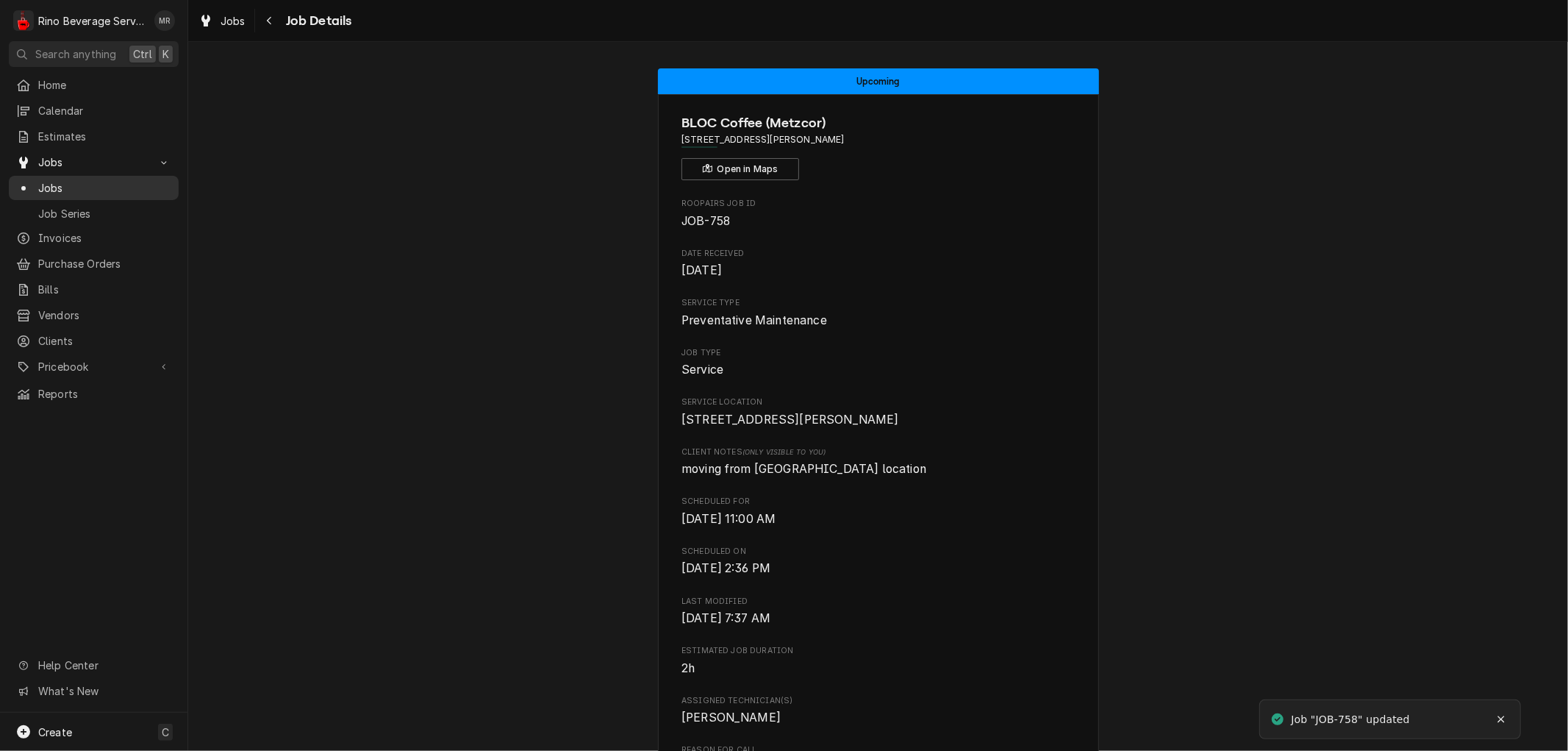
click at [78, 182] on span "Jobs" at bounding box center [104, 188] width 133 height 16
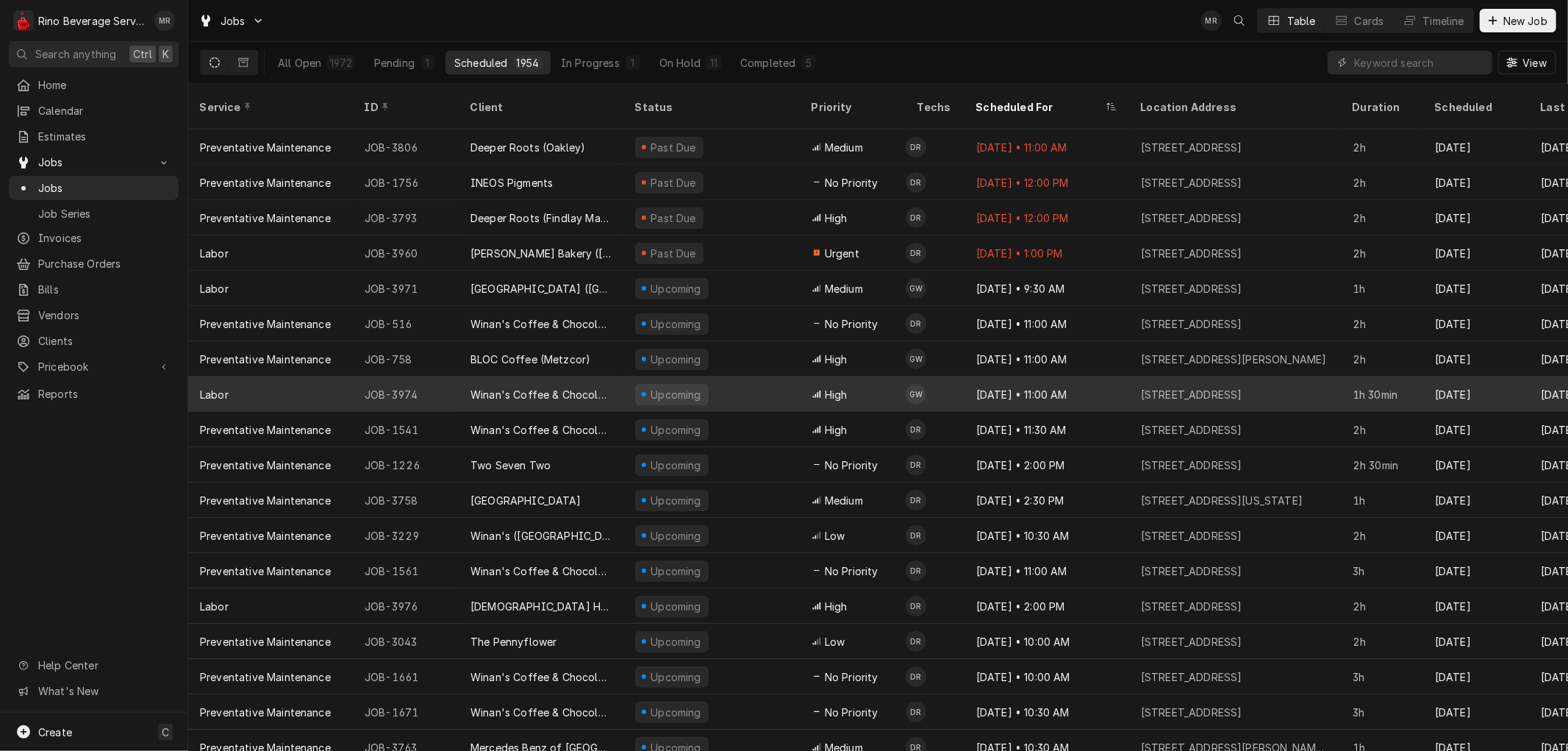
click at [766, 379] on div "Upcoming" at bounding box center [711, 394] width 177 height 35
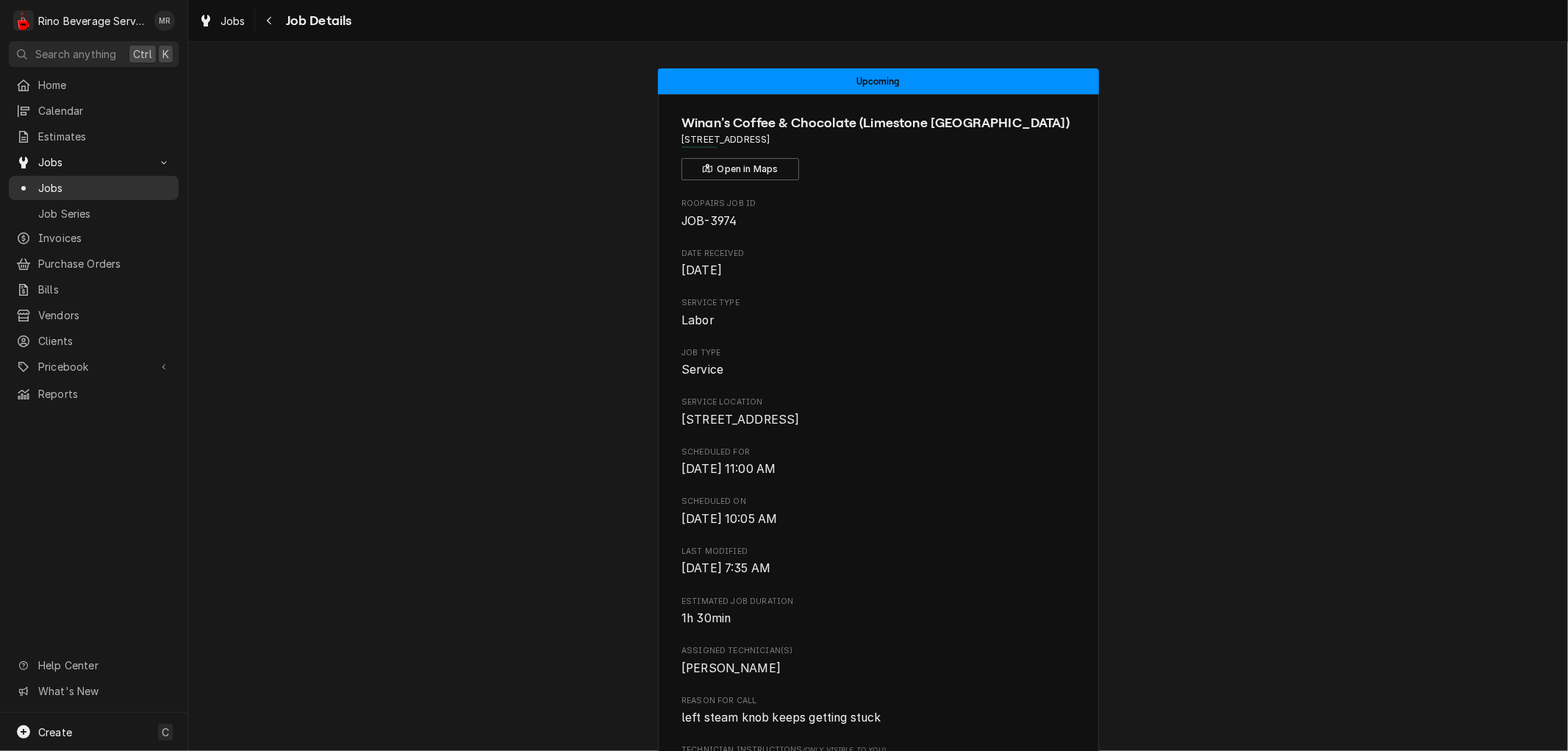
click at [87, 186] on span "Jobs" at bounding box center [104, 188] width 133 height 16
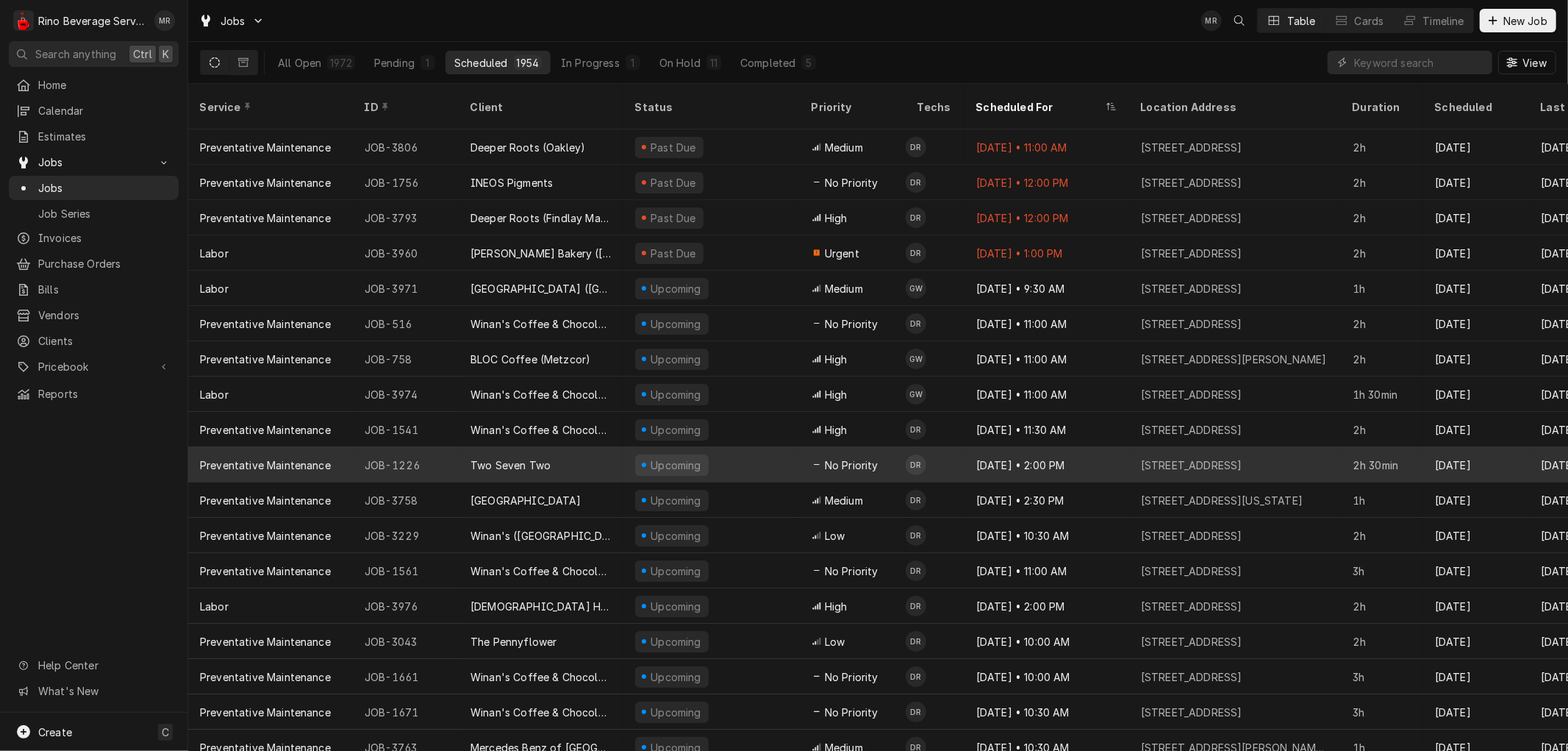
click at [437, 448] on div "JOB-1226" at bounding box center [405, 465] width 105 height 35
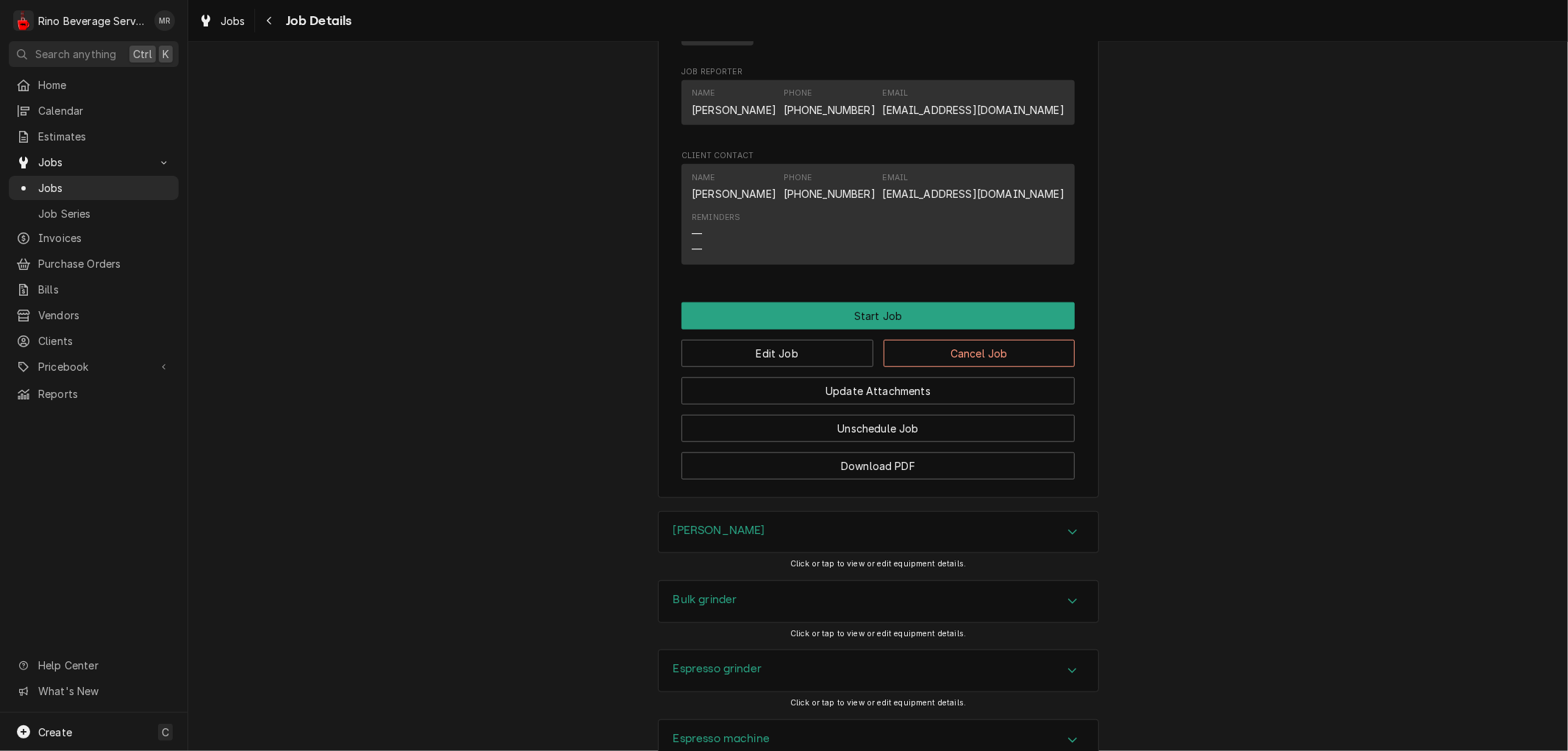
scroll to position [899, 0]
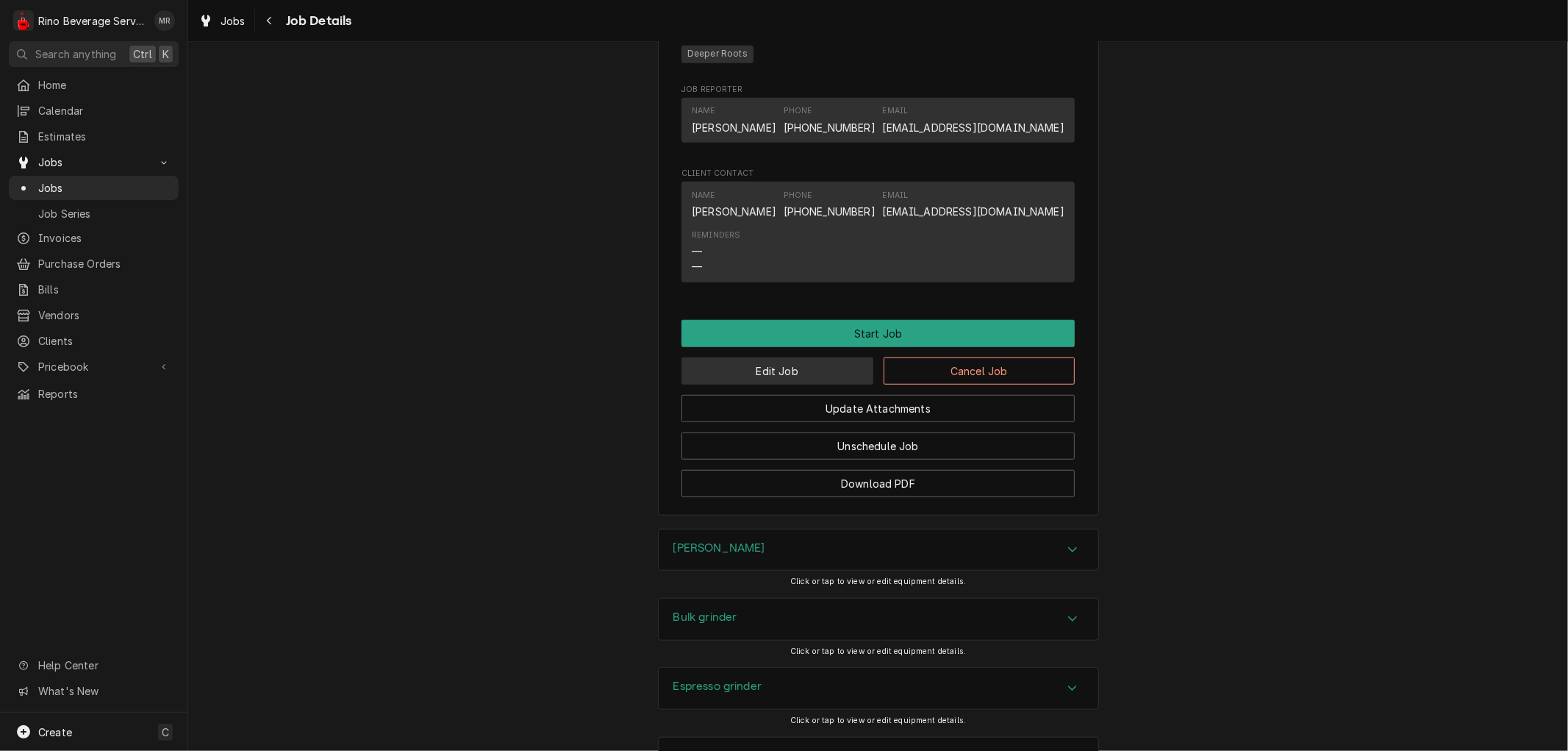
click at [723, 384] on button "Edit Job" at bounding box center [777, 370] width 192 height 27
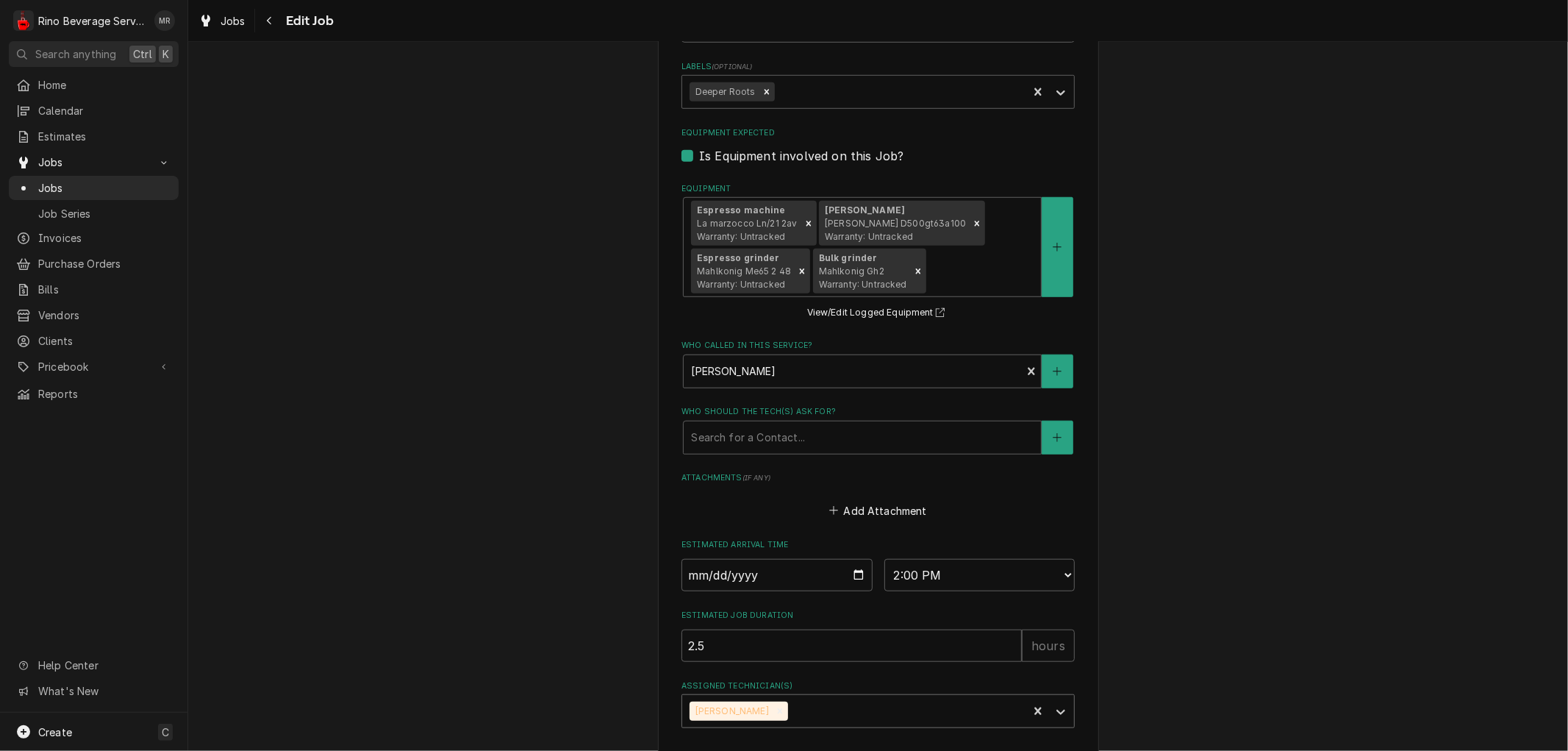
scroll to position [965, 0]
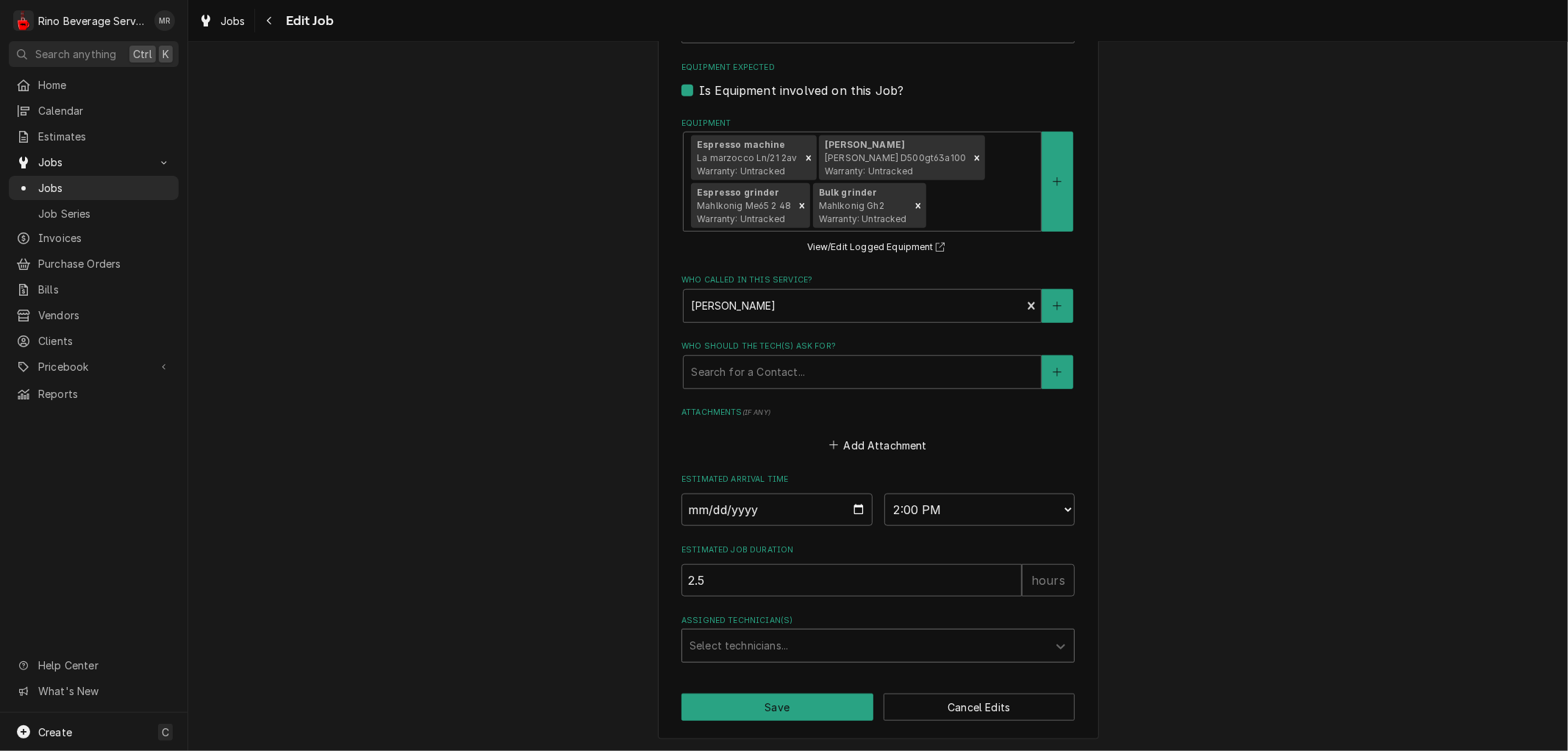
click at [901, 641] on div "Assigned Technician(s)" at bounding box center [865, 645] width 351 height 26
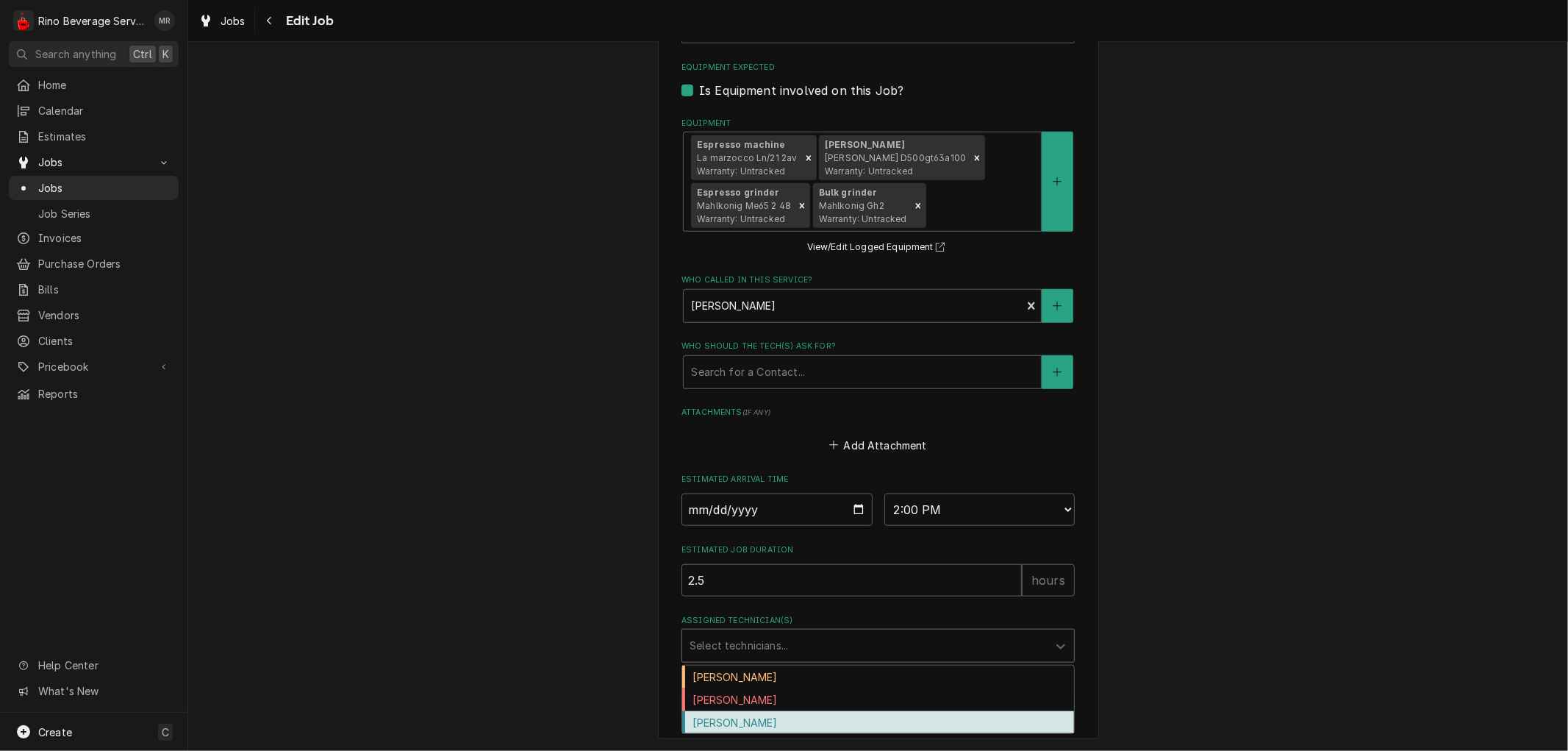
click at [814, 718] on div "Graham Wick" at bounding box center [878, 723] width 392 height 23
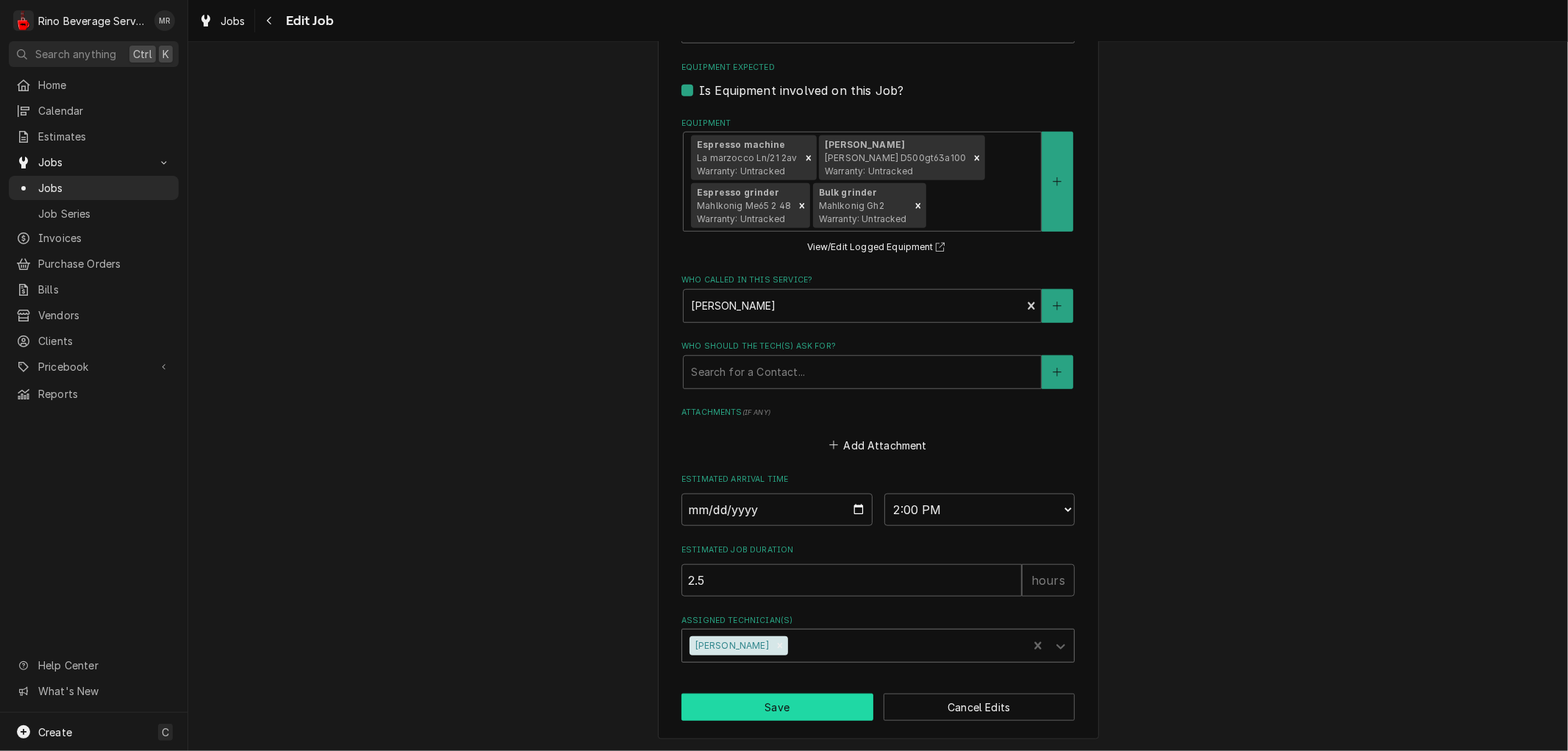
click at [791, 704] on button "Save" at bounding box center [777, 707] width 192 height 27
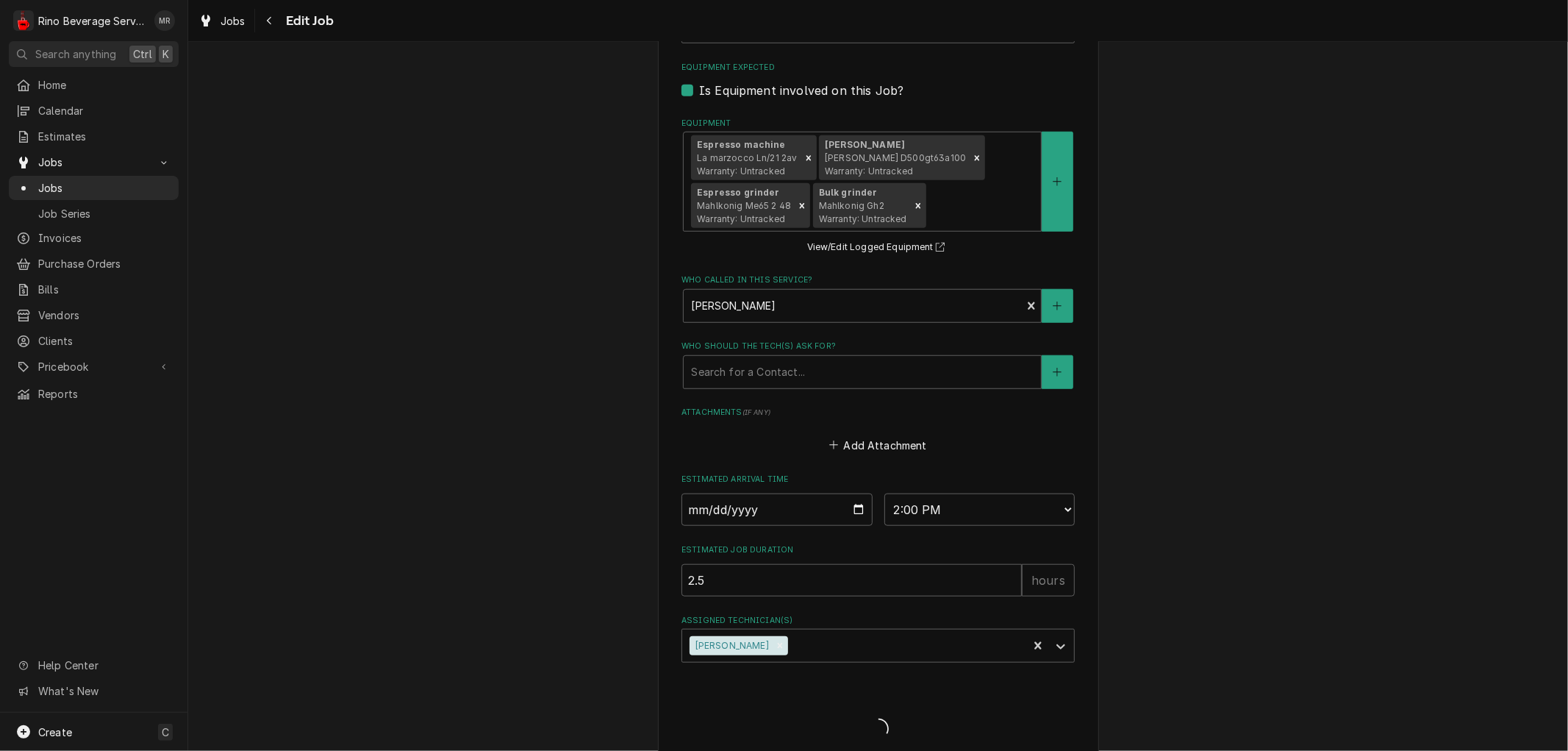
type textarea "x"
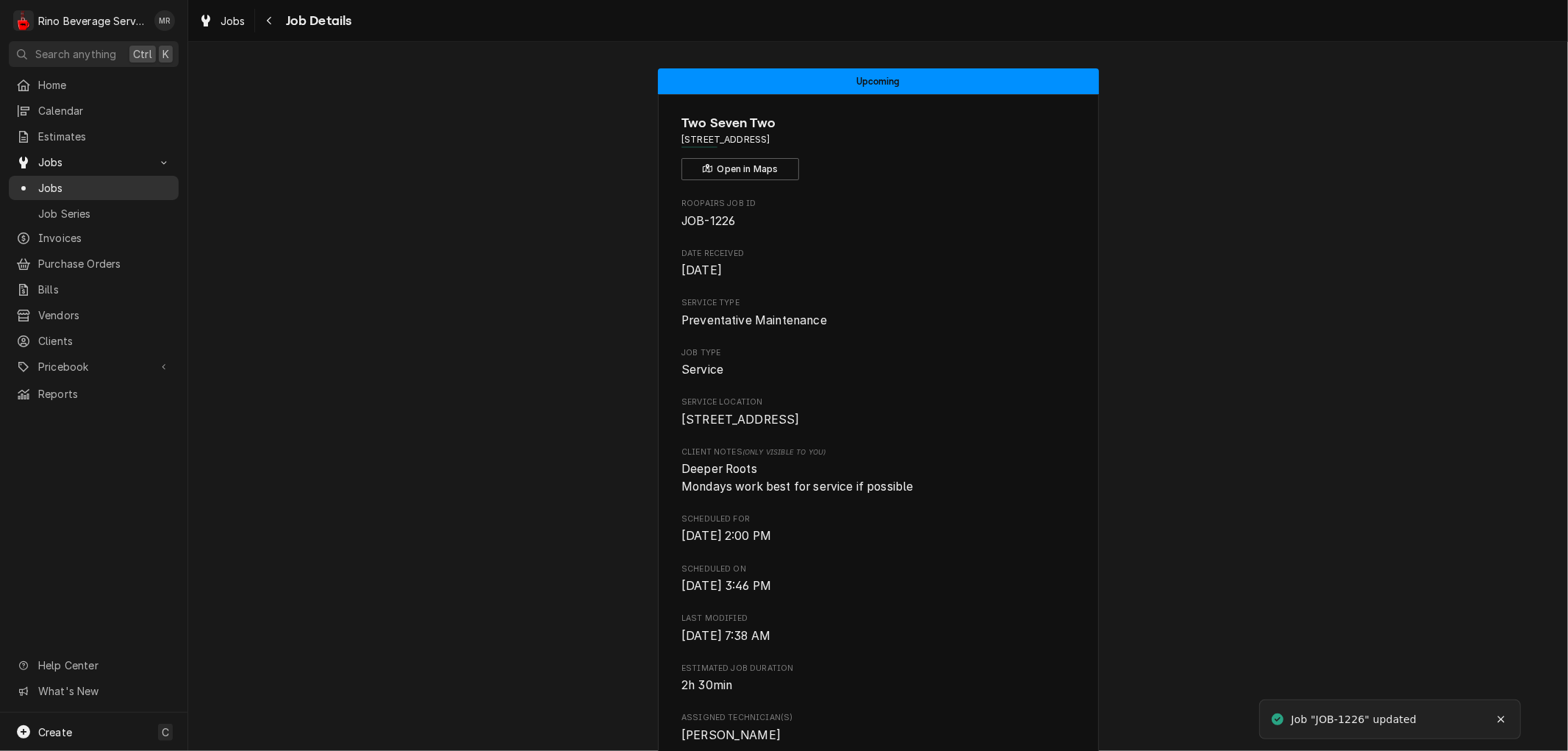
click at [96, 184] on span "Jobs" at bounding box center [104, 188] width 133 height 16
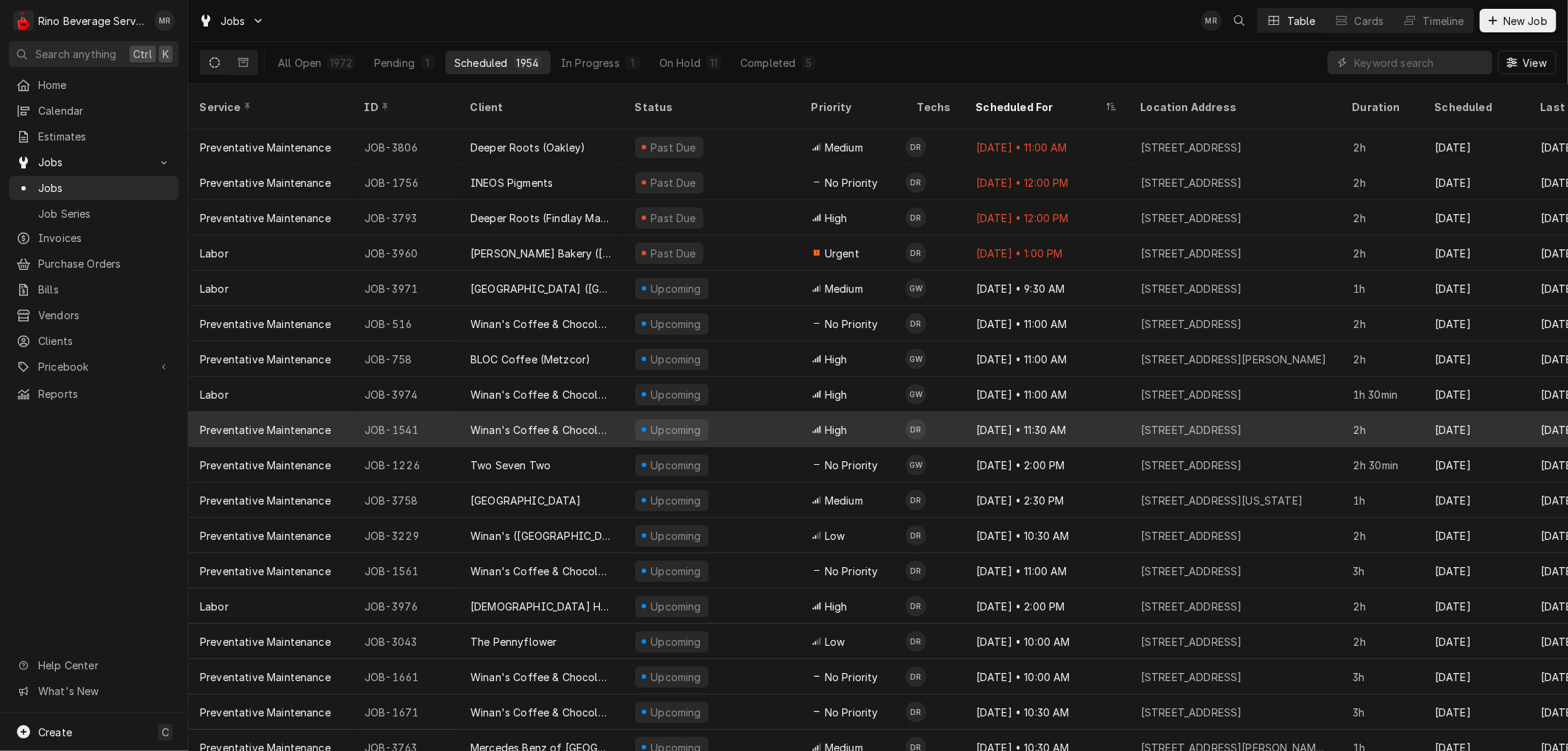
click at [744, 412] on div "Upcoming" at bounding box center [711, 429] width 177 height 35
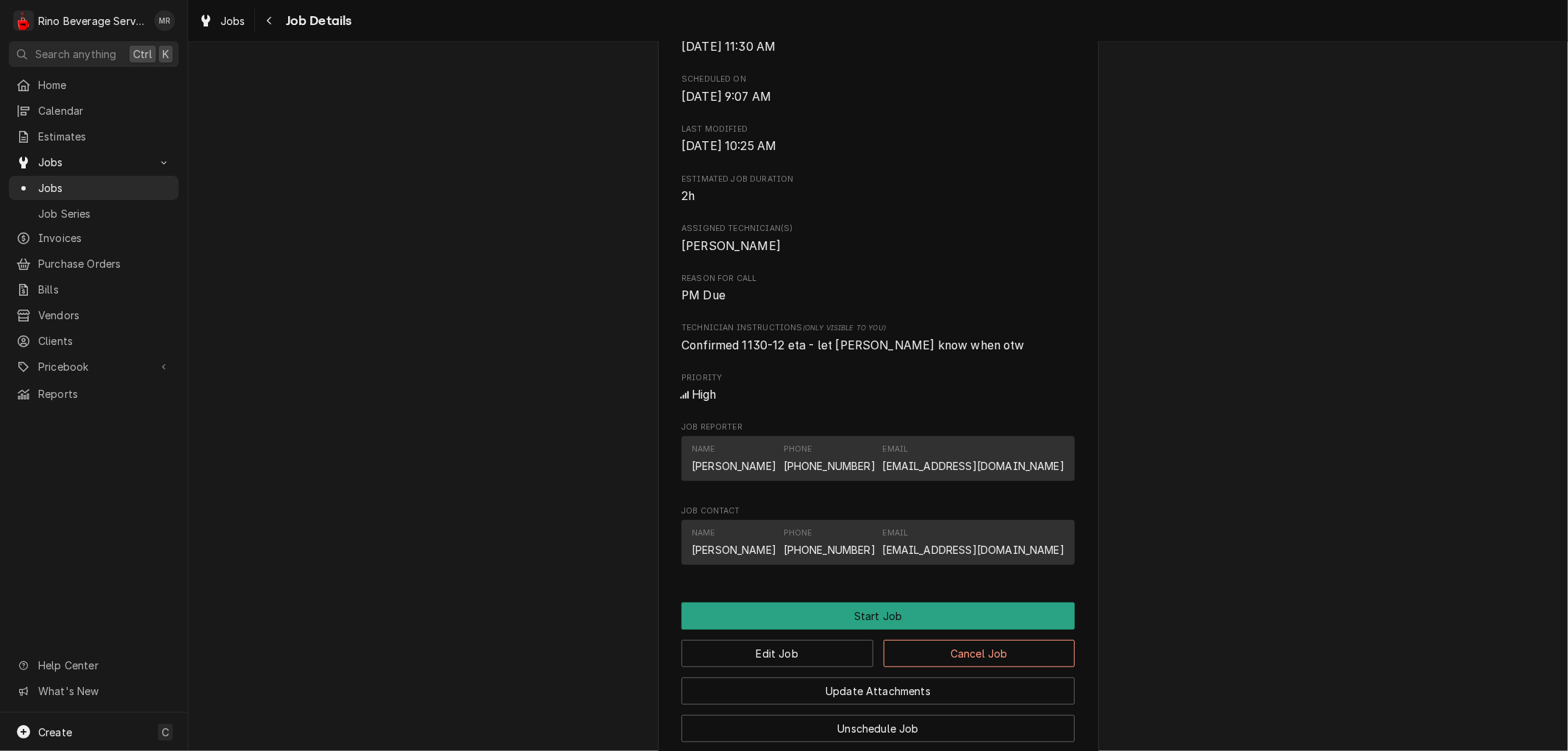
scroll to position [638, 0]
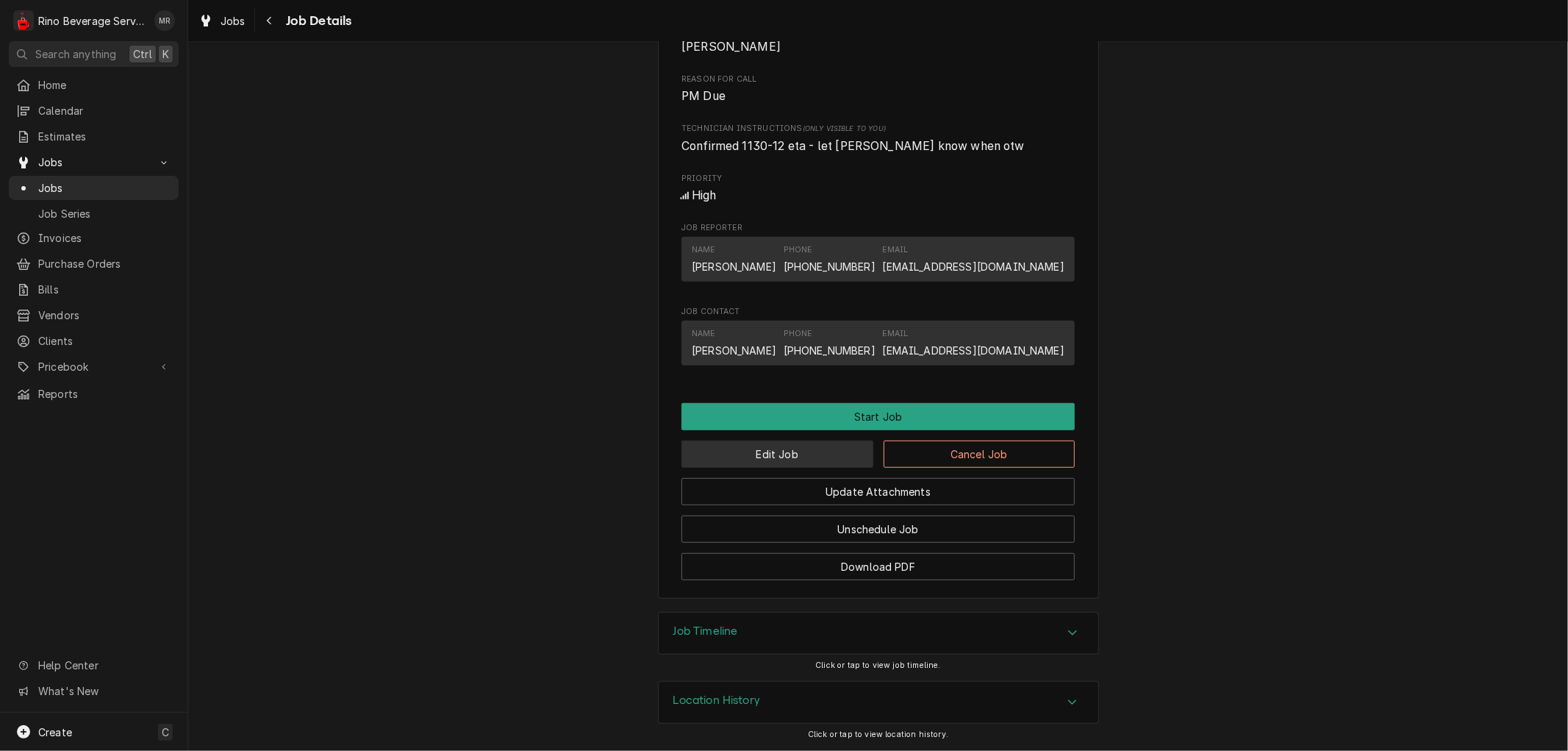
click at [739, 450] on button "Edit Job" at bounding box center [777, 454] width 192 height 27
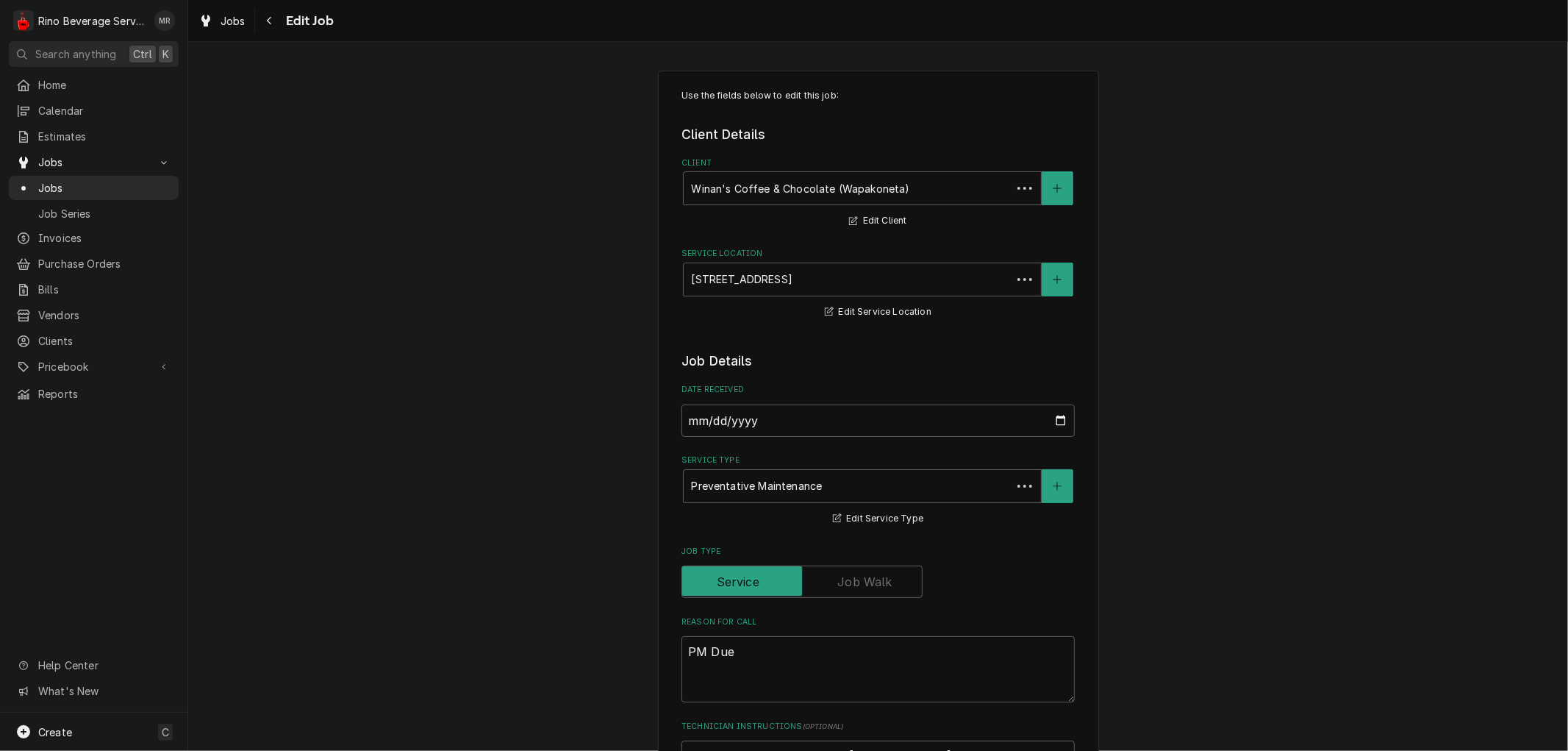
type textarea "x"
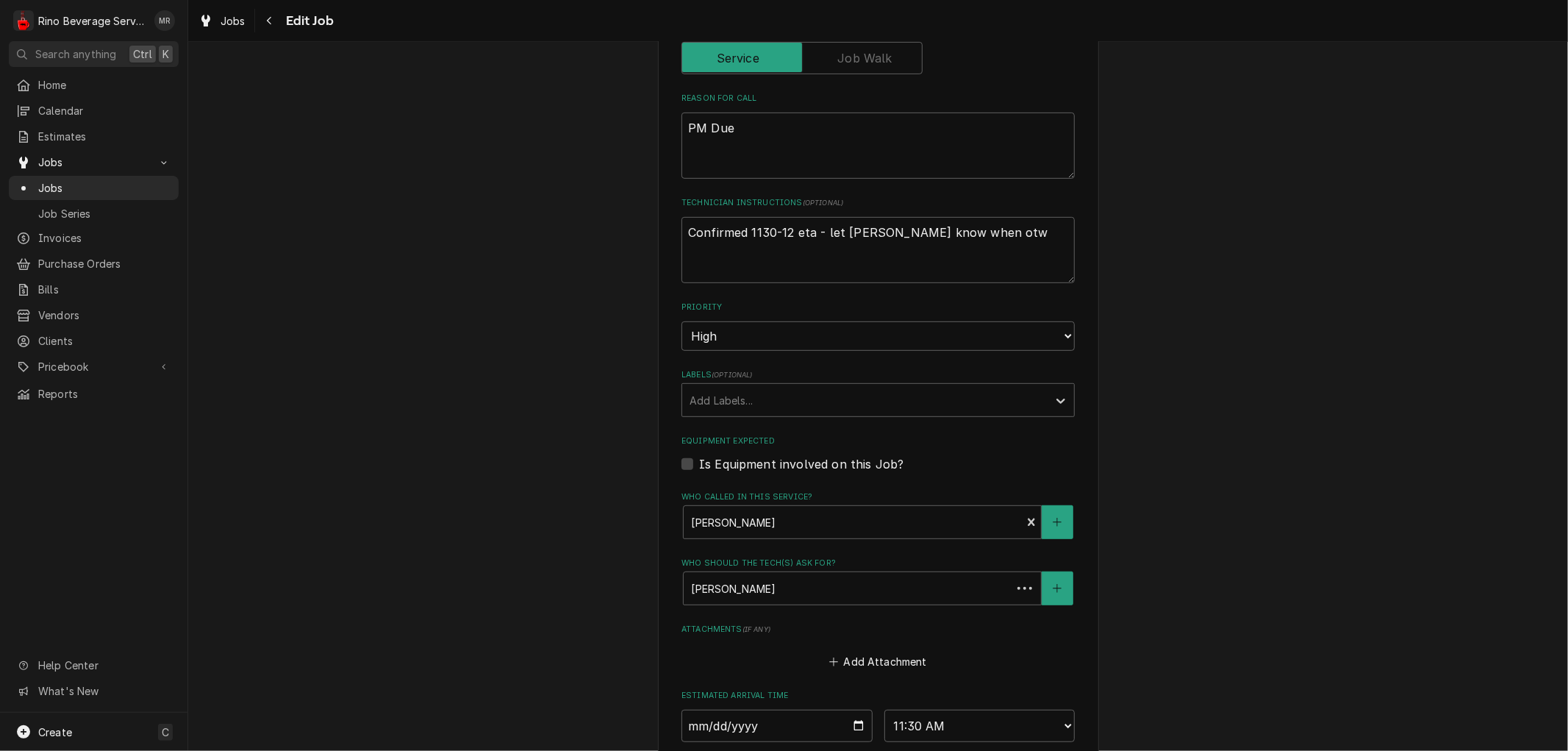
scroll to position [572, 0]
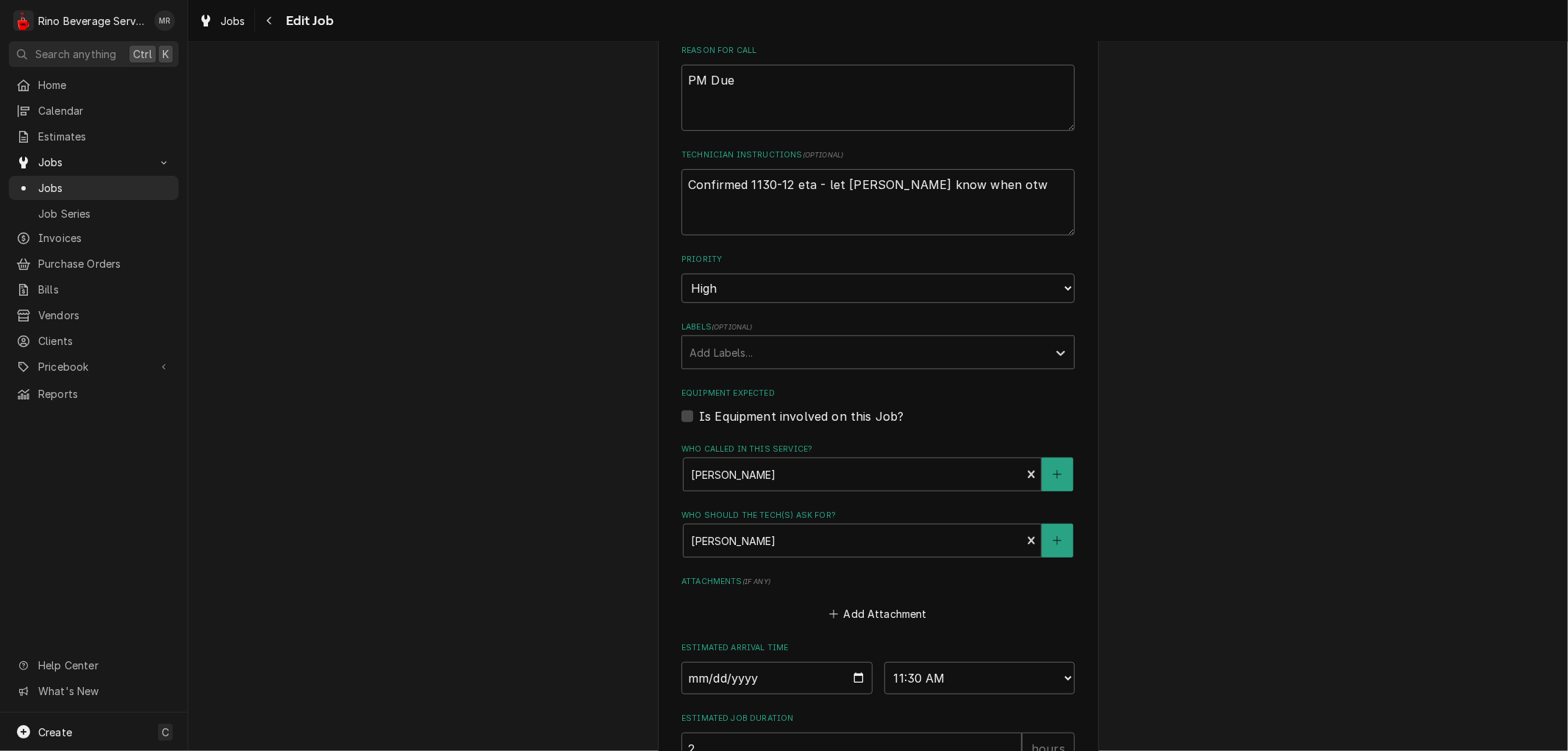
click at [699, 415] on label "Is Equipment involved on this Job?" at bounding box center [801, 416] width 205 height 18
click at [699, 415] on input "Equipment Expected" at bounding box center [895, 423] width 393 height 33
checkbox input "true"
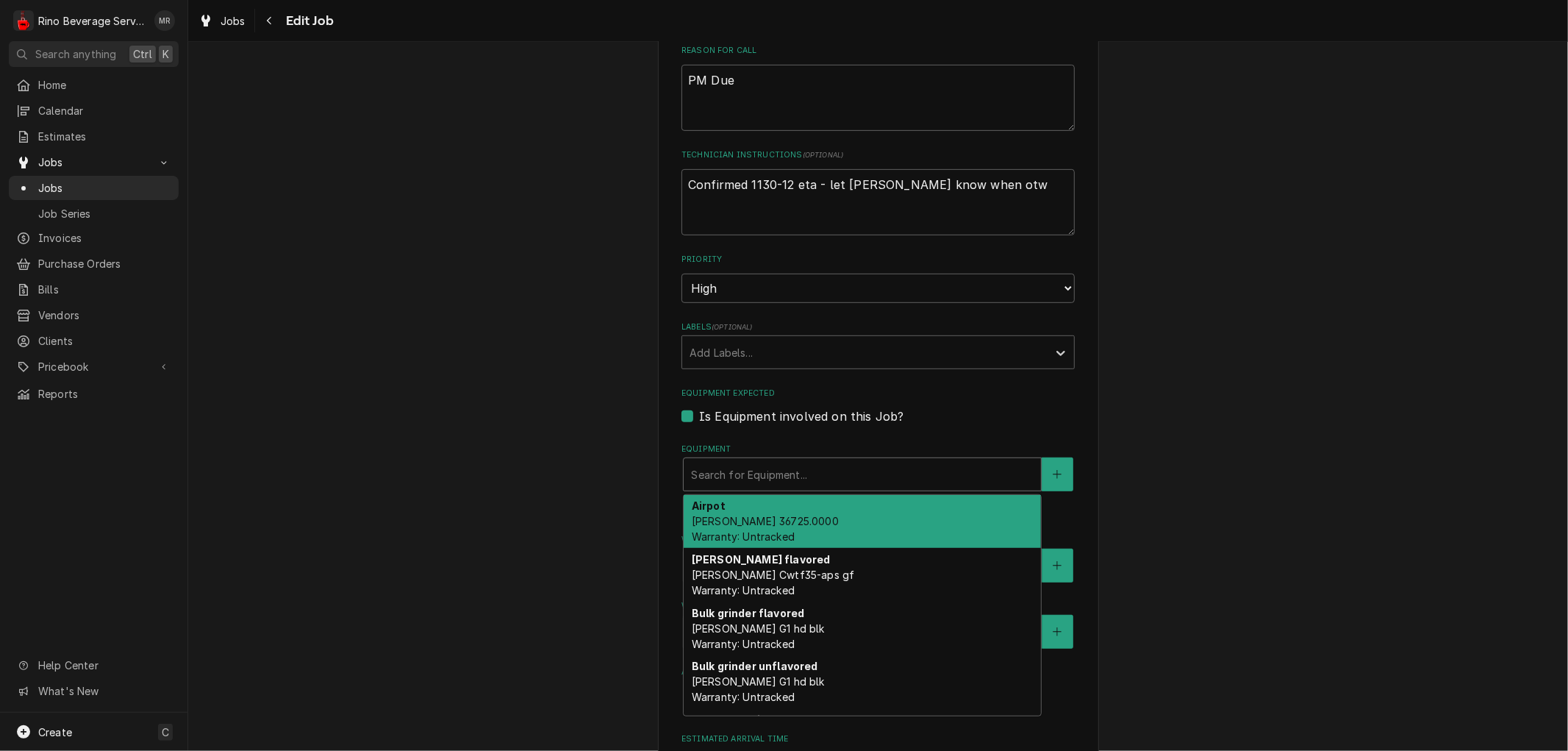
click at [730, 473] on div "Equipment" at bounding box center [862, 474] width 343 height 26
click at [761, 521] on span "Bunn 36725.0000 Warranty: Untracked" at bounding box center [765, 529] width 147 height 28
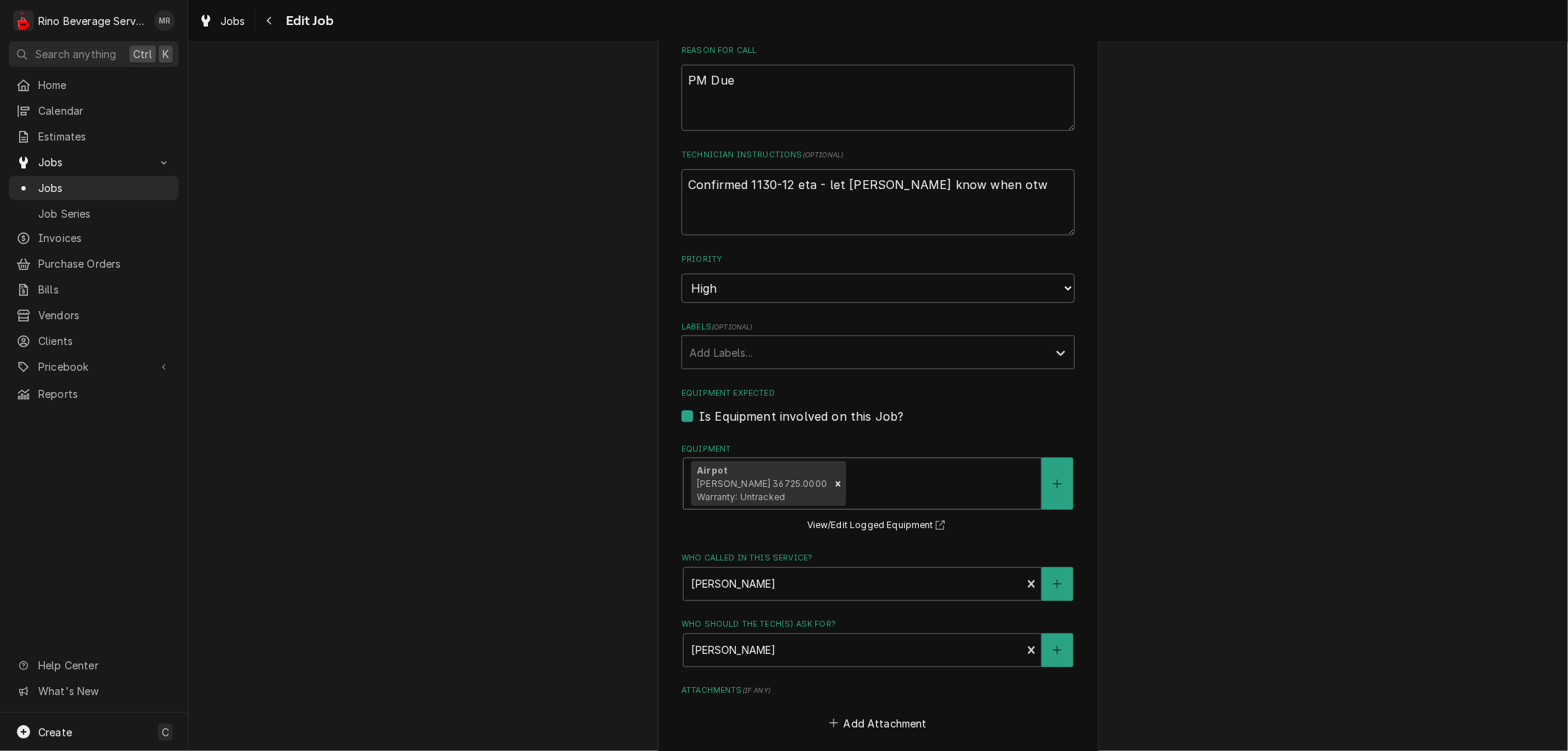
click at [849, 487] on div "Equipment" at bounding box center [941, 484] width 185 height 26
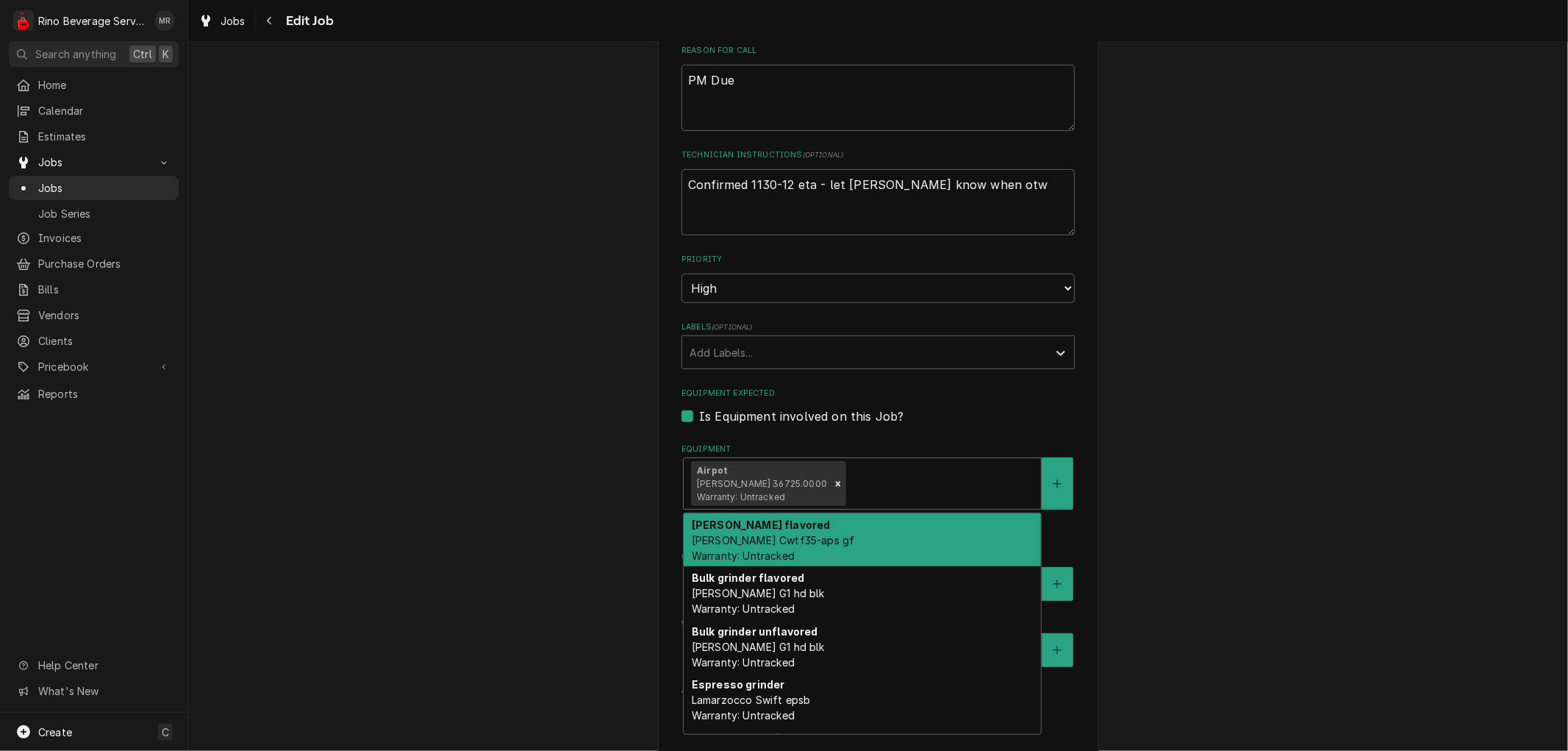
click at [847, 534] on div "Brewer flavored Bunn Cwtf35-aps gf Warranty: Untracked" at bounding box center [862, 540] width 357 height 54
click at [1018, 485] on div "Equipment" at bounding box center [1026, 484] width 16 height 26
click at [931, 538] on div "Bulk grinder flavored Bunn G1 hd blk Warranty: Untracked" at bounding box center [862, 540] width 357 height 54
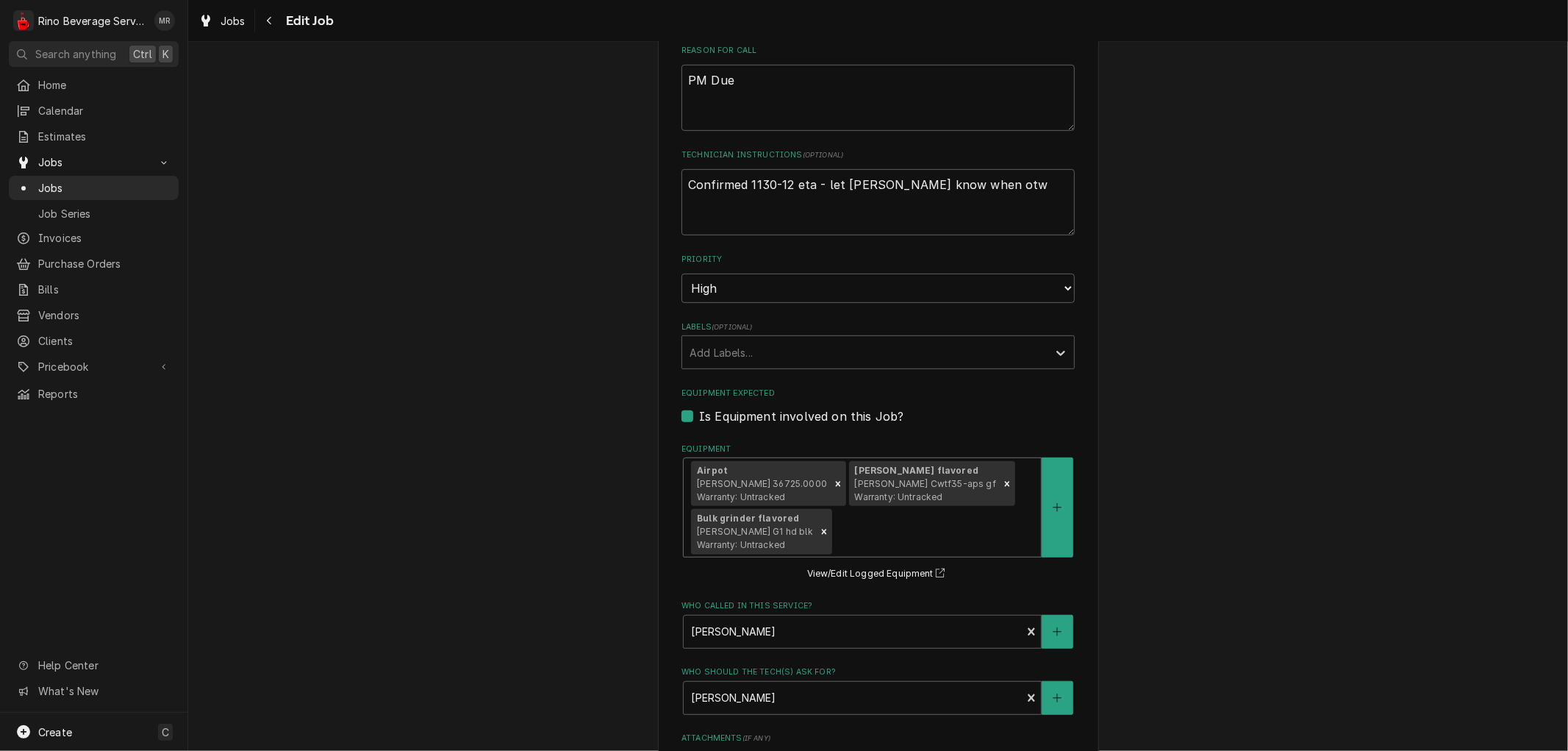
click at [962, 496] on div "Airpot Bunn 36725.0000 Warranty: Untracked Brewer flavored Bunn Cwtf35-aps gf W…" at bounding box center [862, 507] width 357 height 98
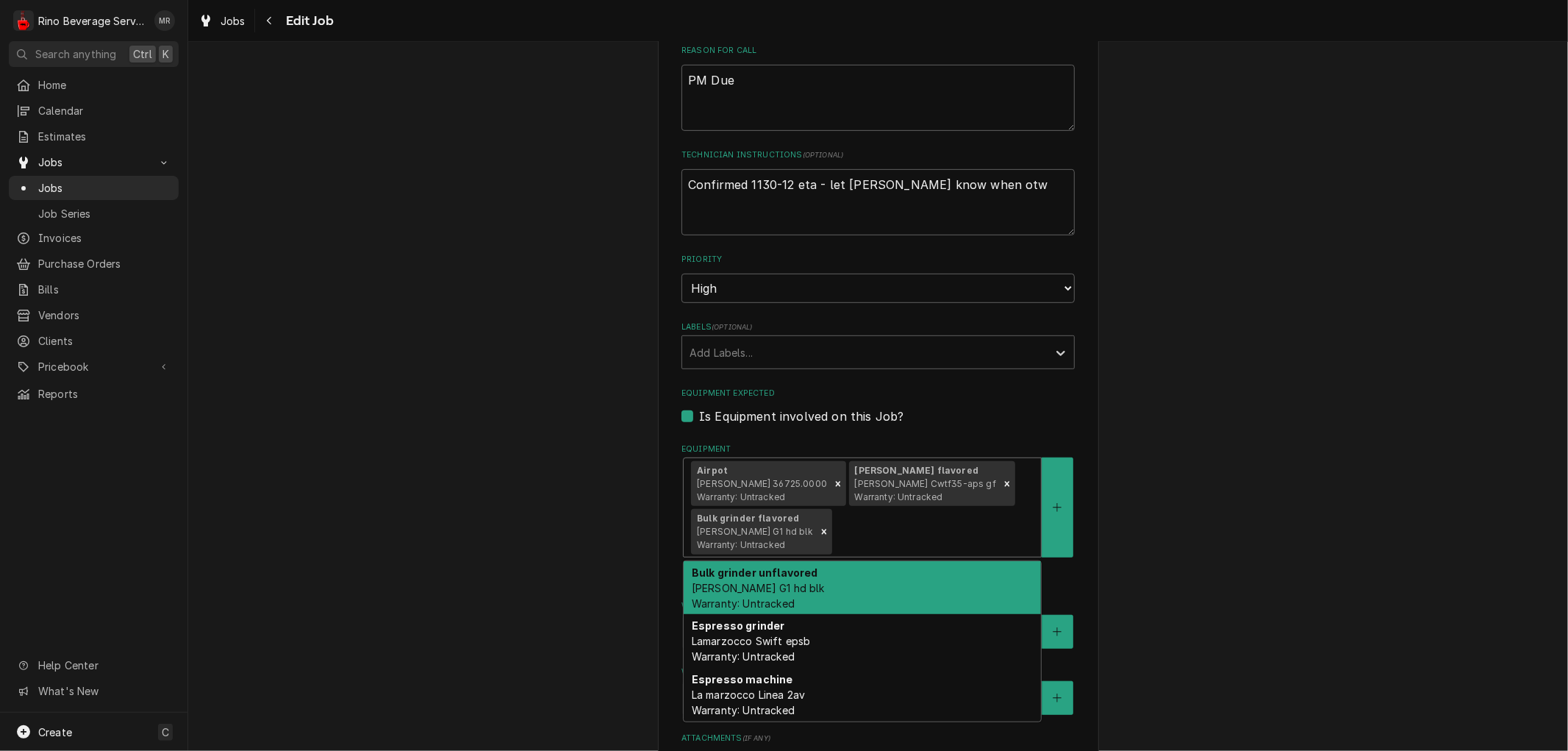
click at [928, 580] on div "Bulk grinder unflavored Bunn G1 hd blk Warranty: Untracked" at bounding box center [862, 587] width 357 height 54
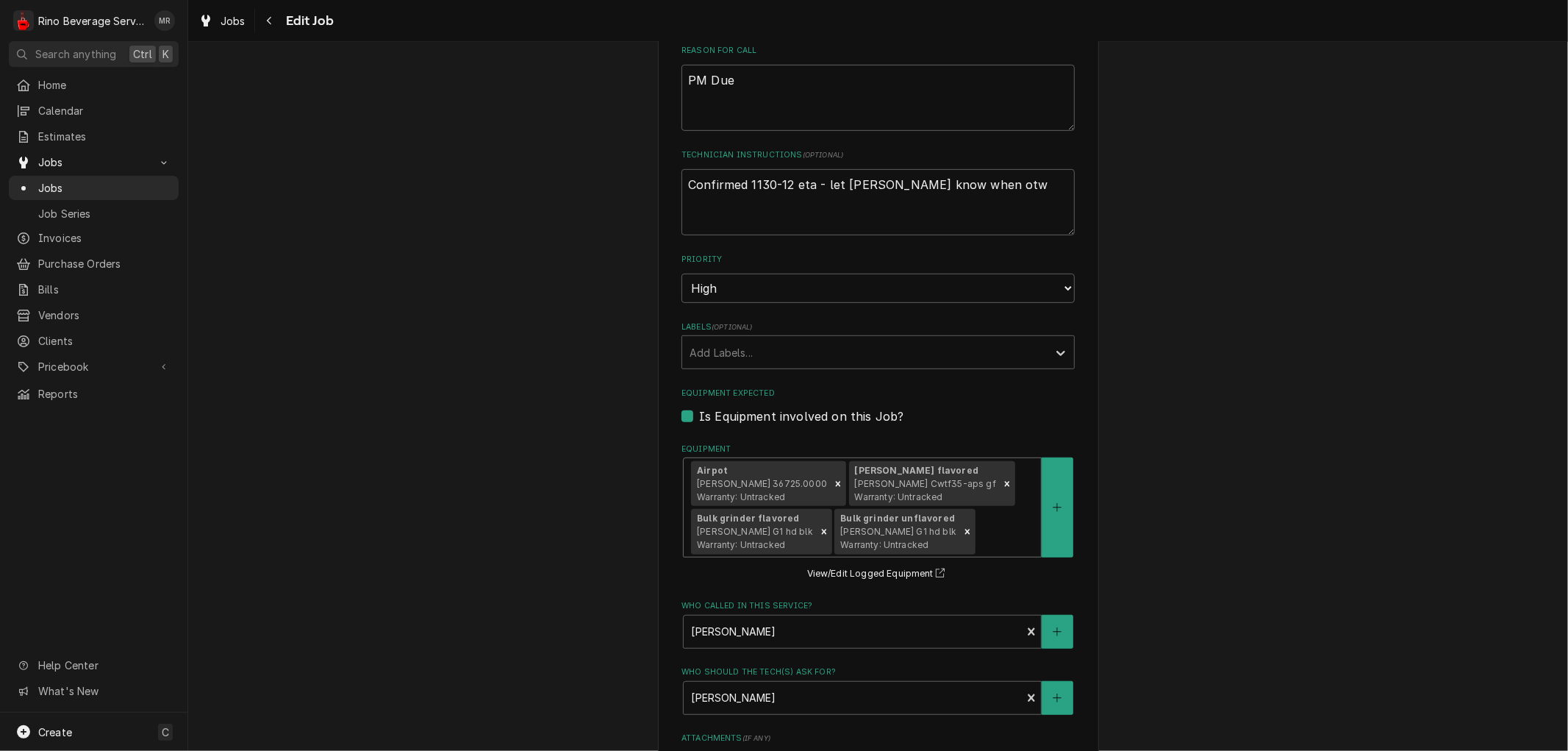
click at [978, 525] on div "Equipment" at bounding box center [1005, 532] width 55 height 26
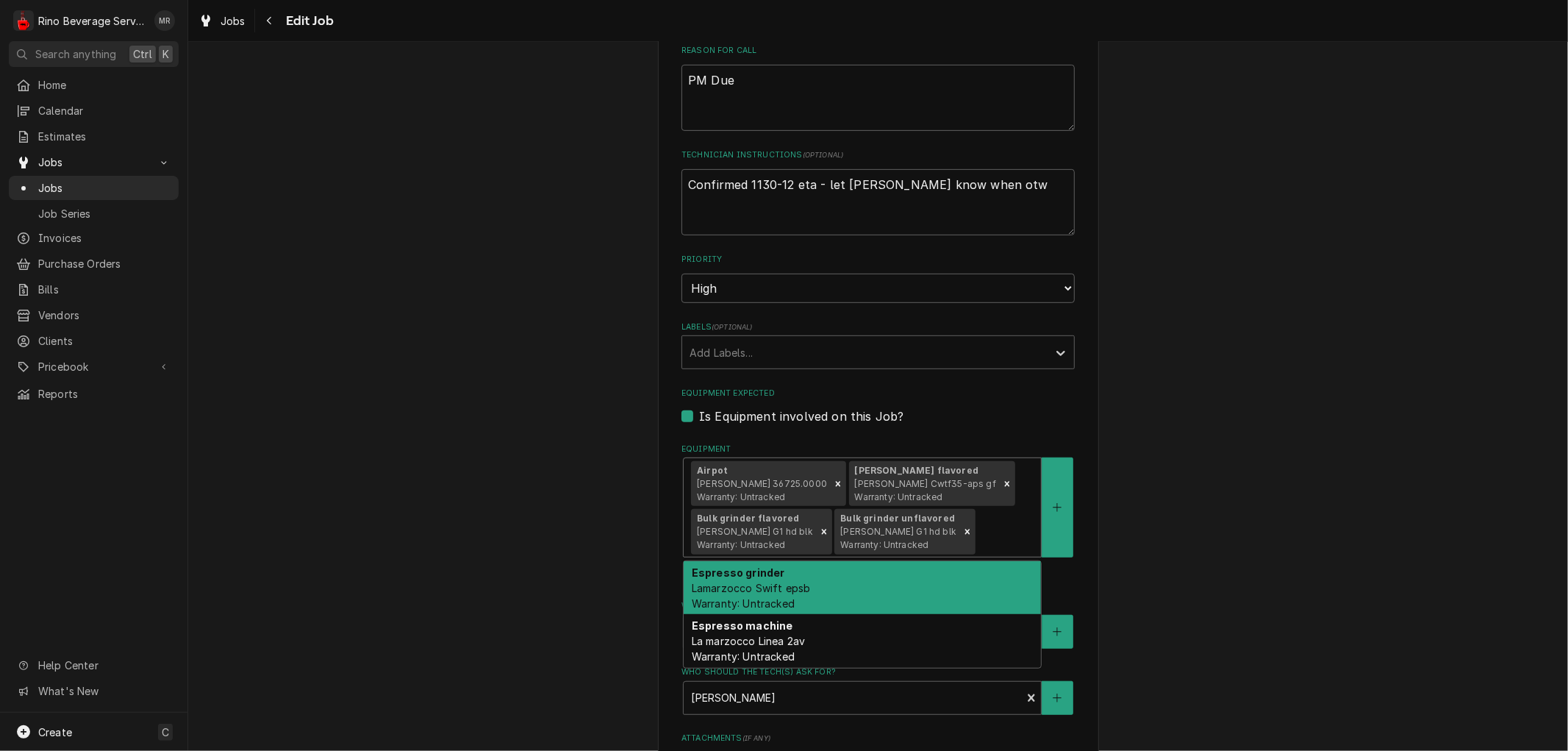
click at [952, 582] on div "Espresso grinder Lamarzocco Swift epsb Warranty: Untracked" at bounding box center [862, 587] width 357 height 54
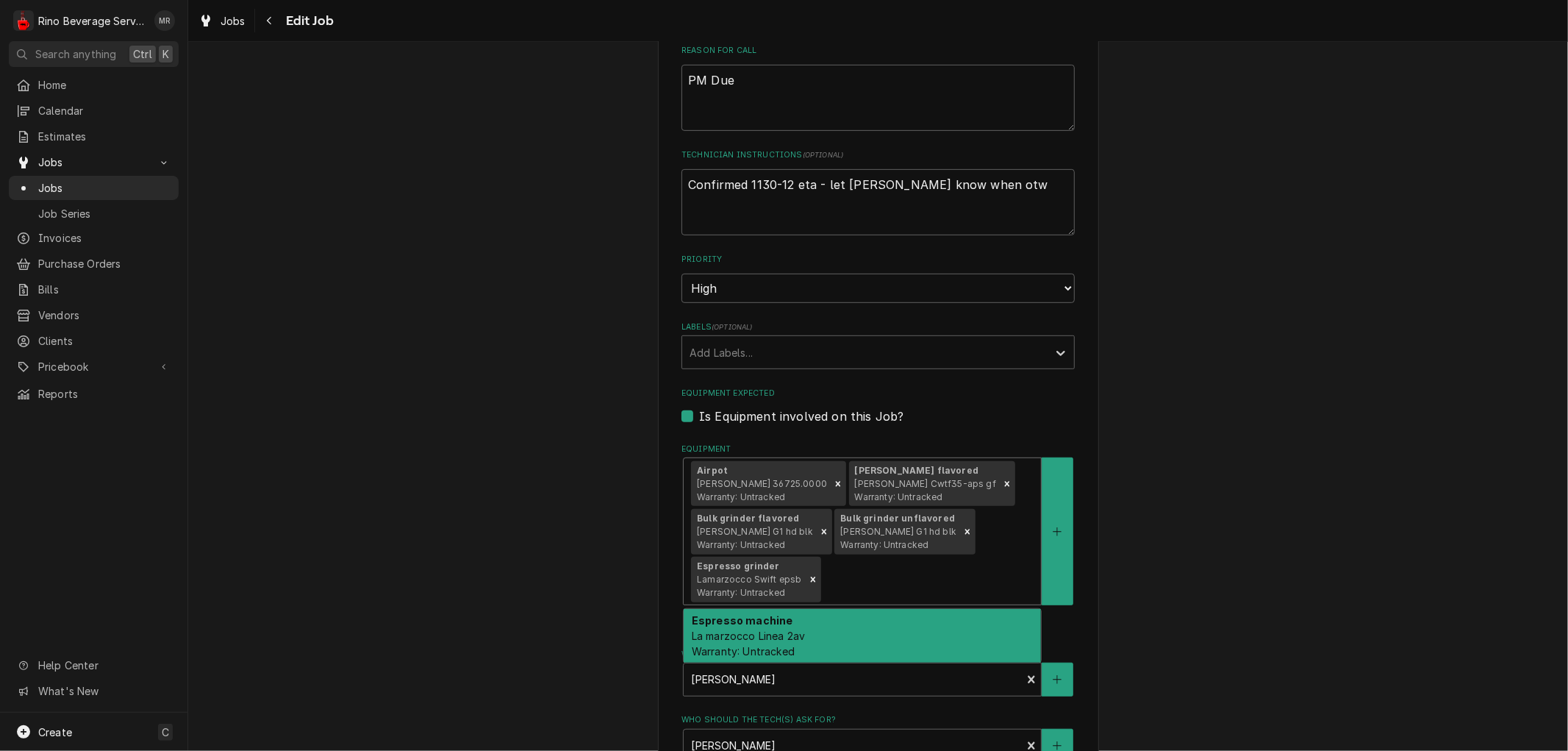
click at [971, 549] on div "Airpot Bunn 36725.0000 Warranty: Untracked Brewer flavored Bunn Cwtf35-aps gf W…" at bounding box center [862, 531] width 357 height 146
click at [924, 631] on div "Espresso machine La marzocco Linea 2av Warranty: Untracked" at bounding box center [862, 636] width 357 height 54
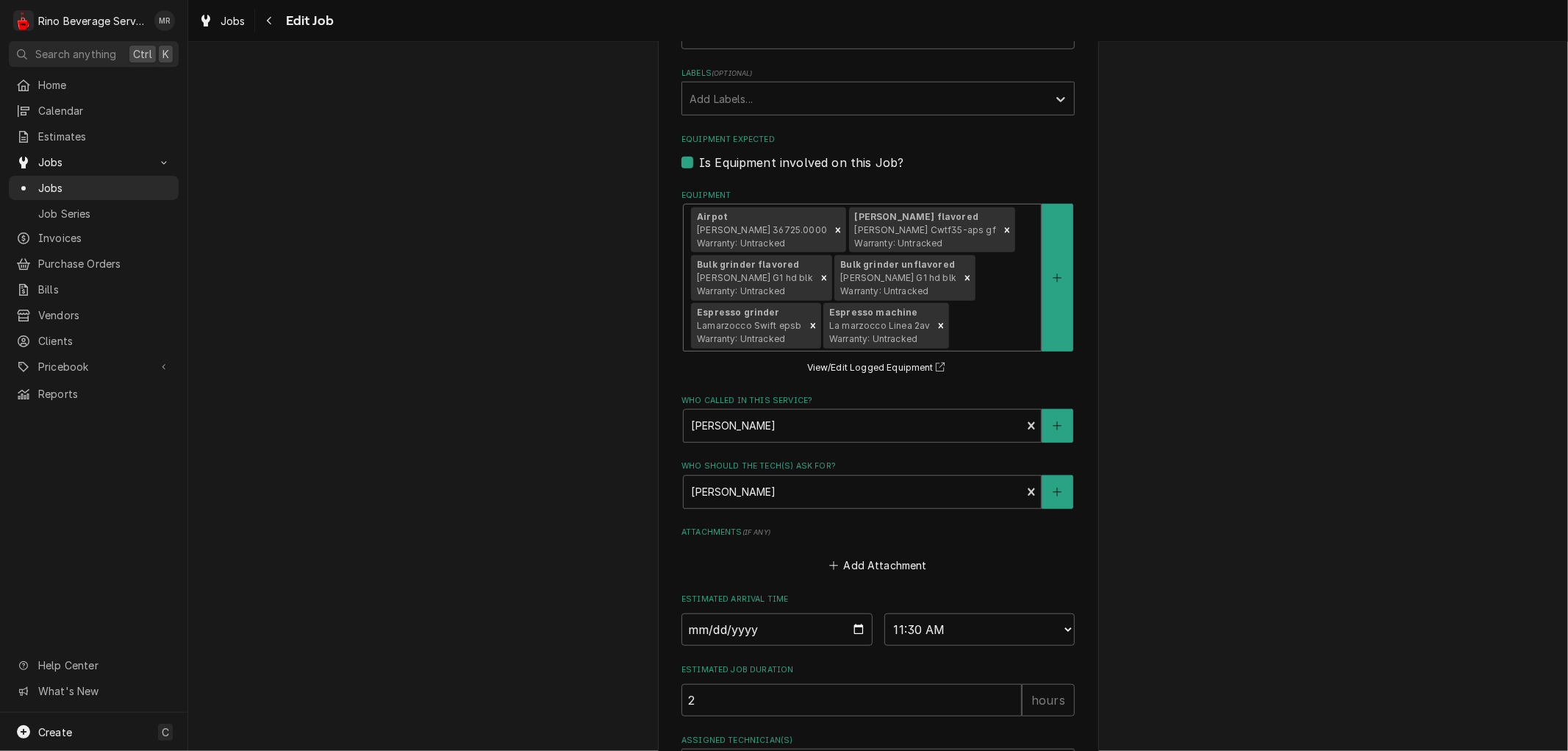
scroll to position [944, 0]
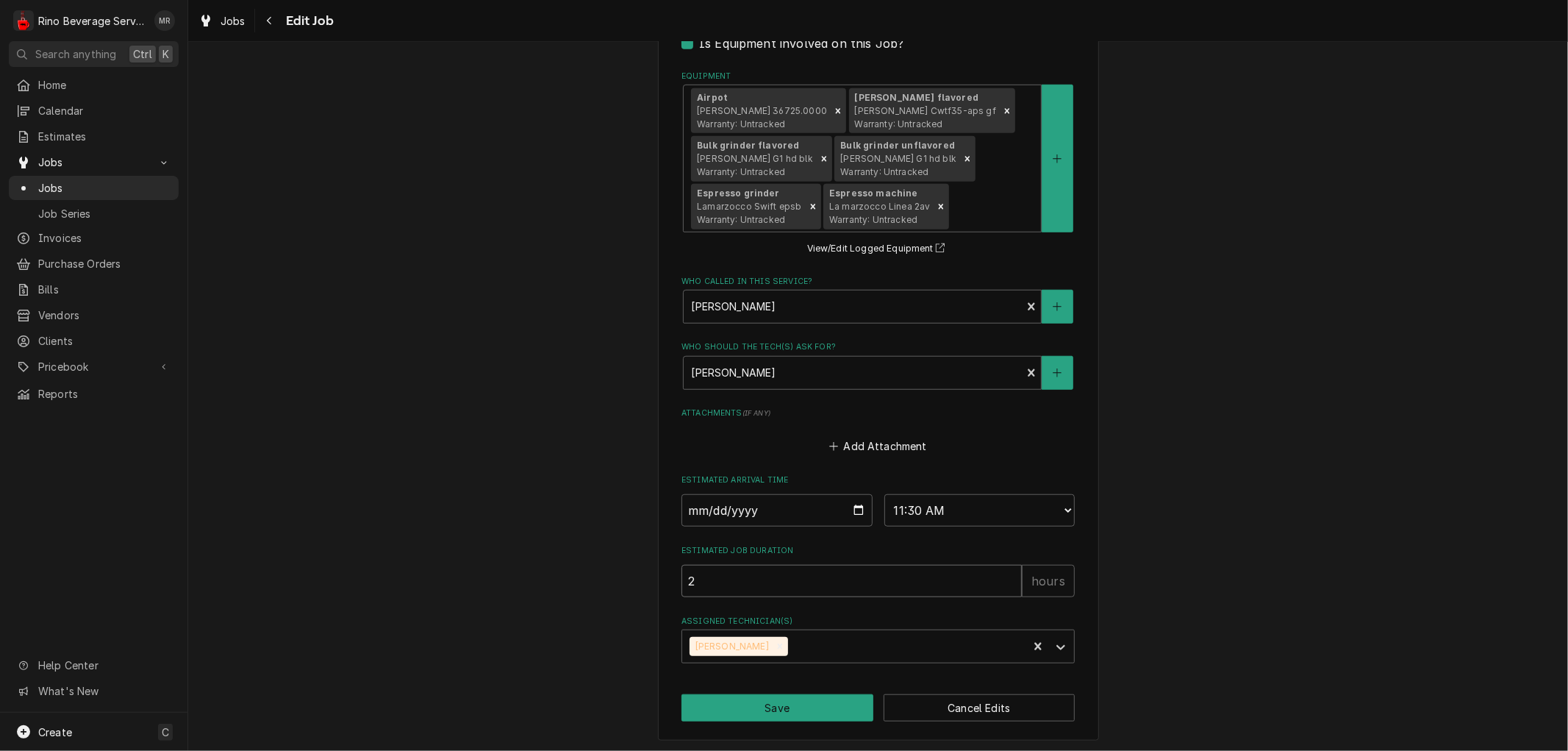
click at [751, 581] on input "2" at bounding box center [851, 580] width 340 height 33
type textarea "x"
type input "2.5"
type textarea "x"
type input "2.5"
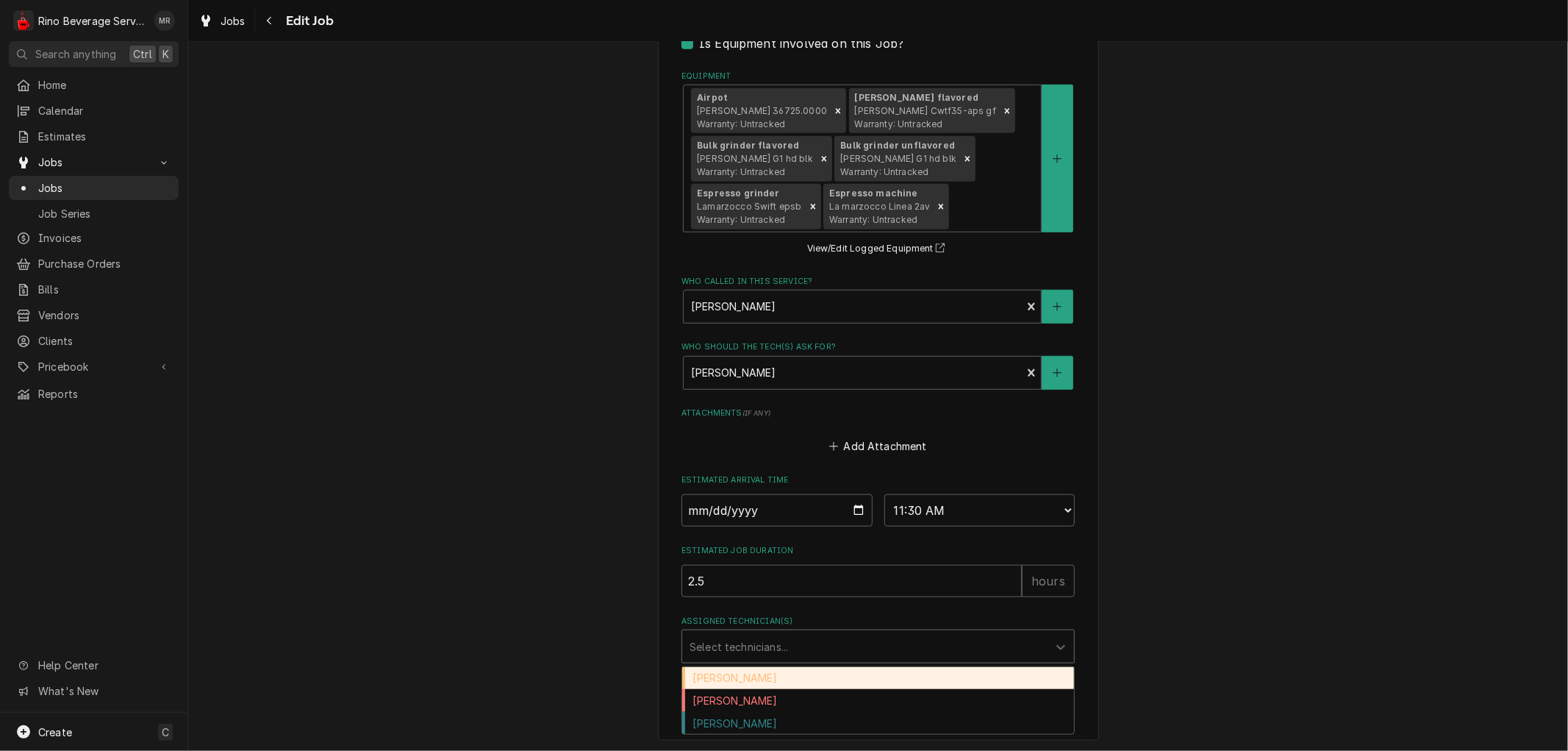
click at [856, 647] on div "Assigned Technician(s)" at bounding box center [865, 646] width 351 height 26
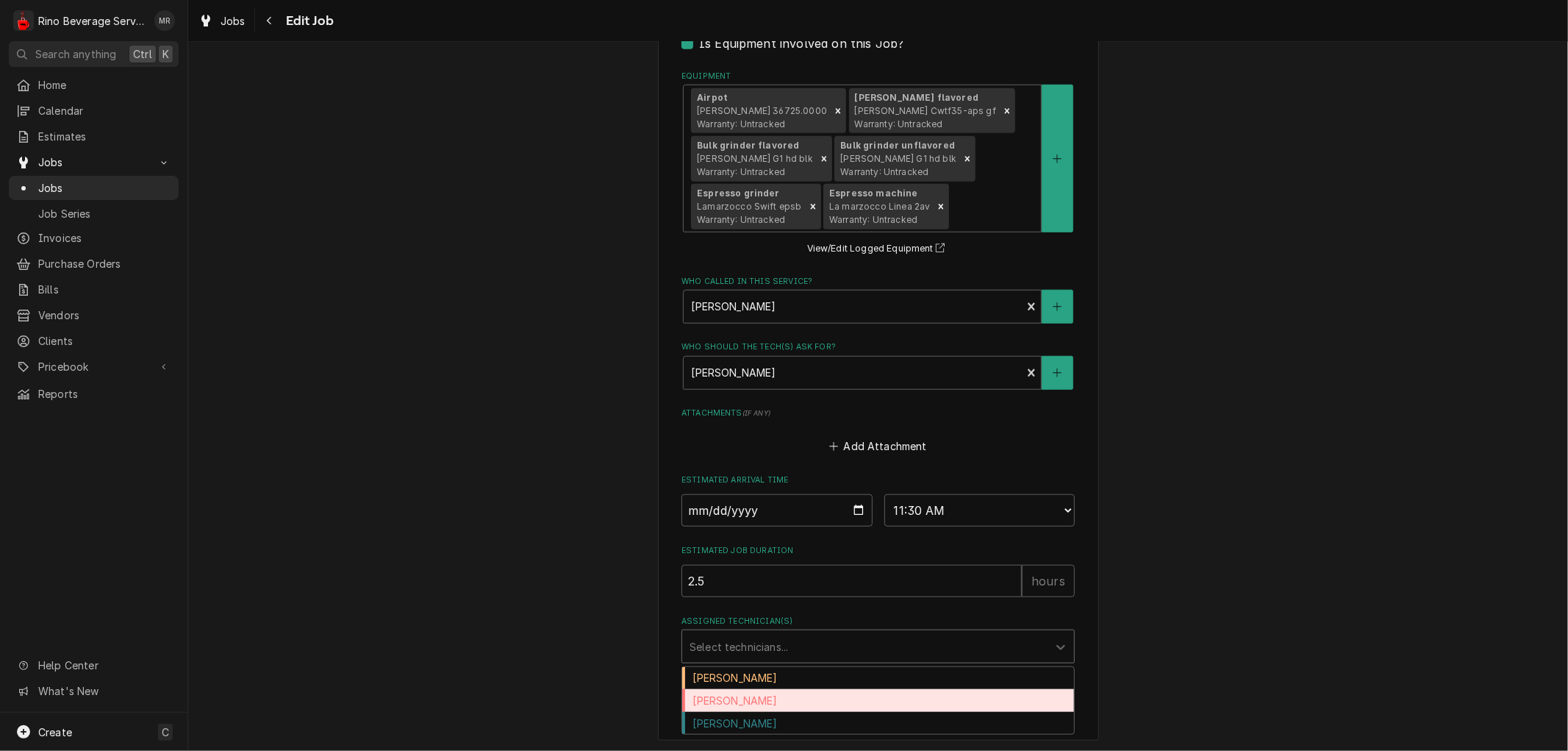
click at [815, 699] on div "Dane Vagedes" at bounding box center [878, 701] width 392 height 23
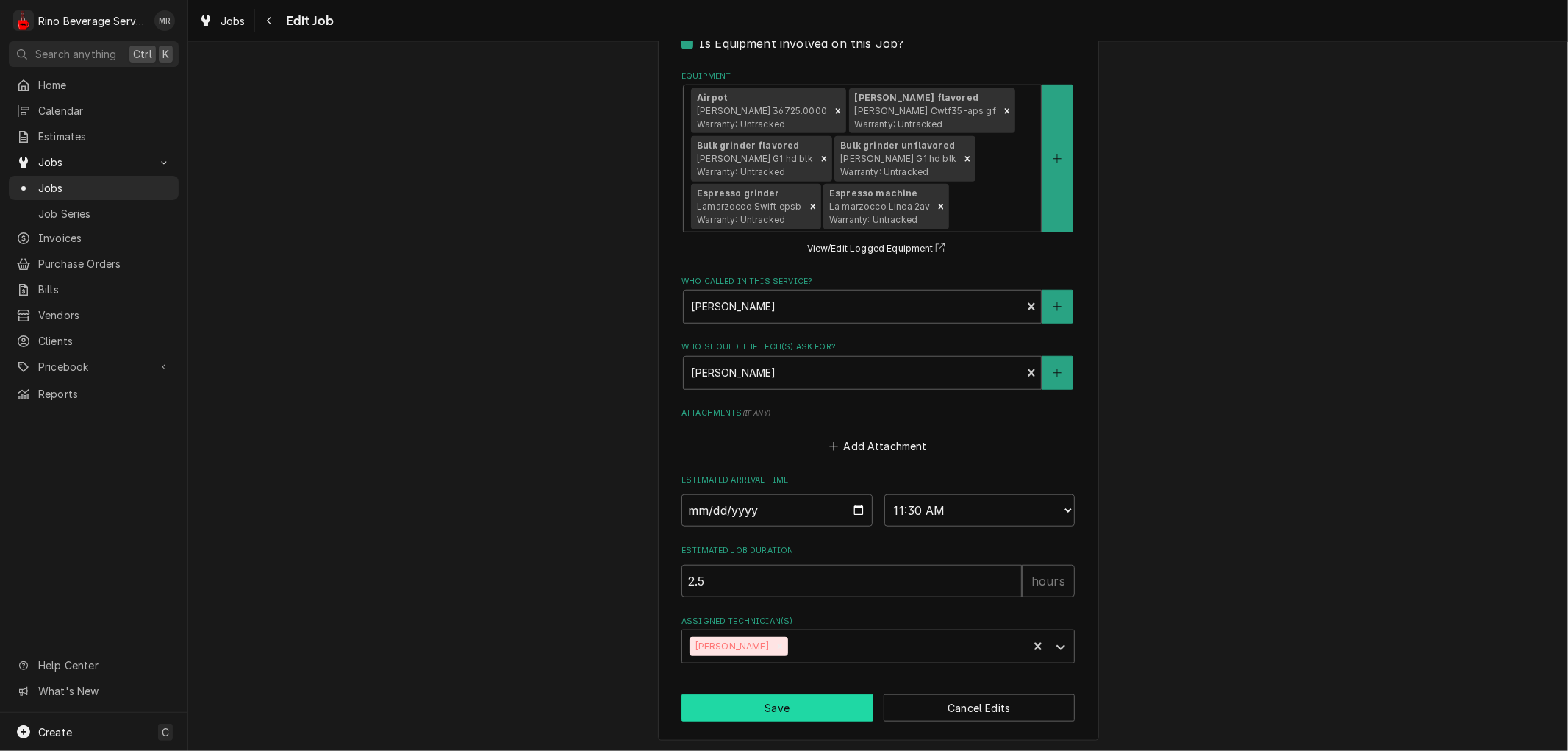
click at [802, 704] on button "Save" at bounding box center [777, 708] width 192 height 27
type textarea "x"
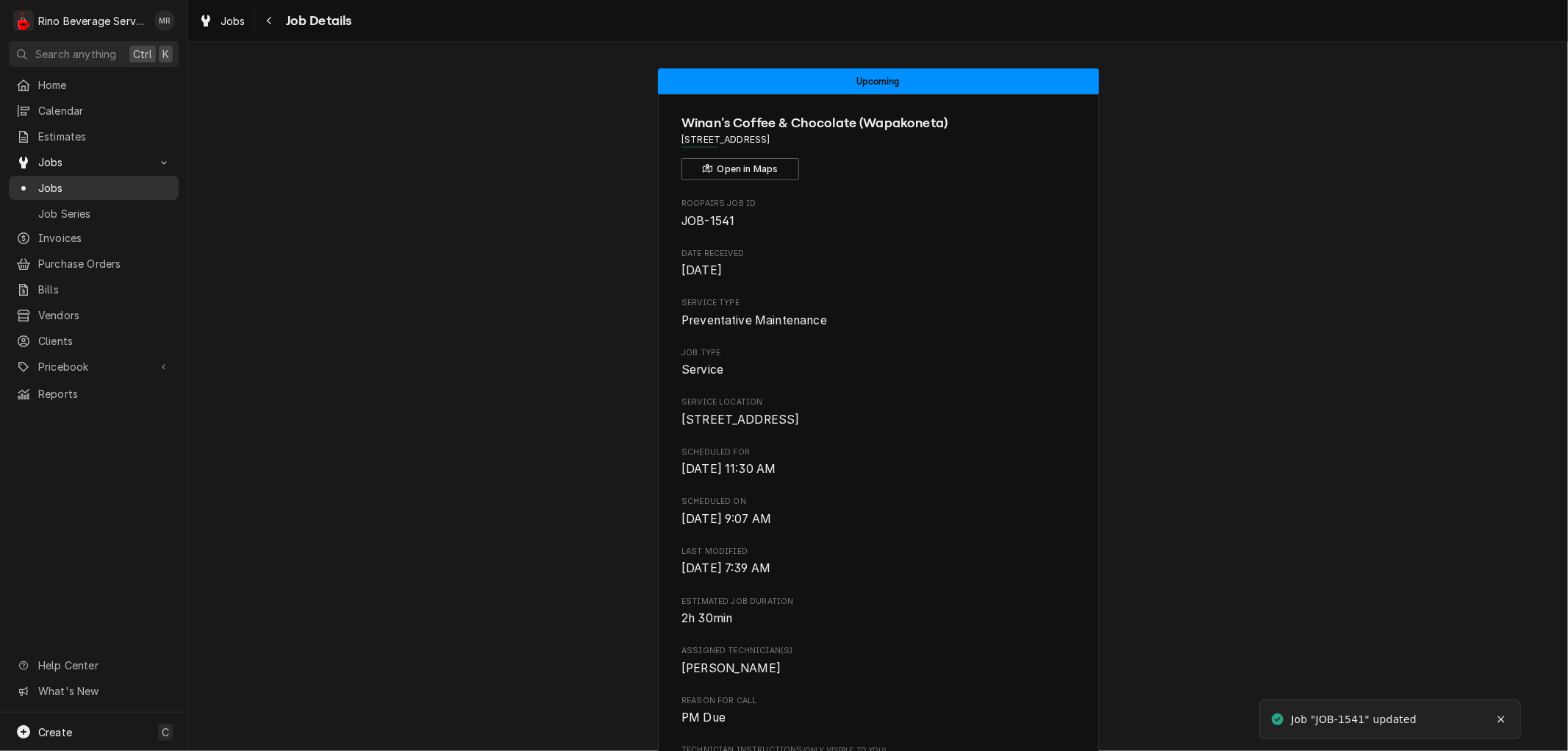
click at [97, 186] on span "Jobs" at bounding box center [104, 188] width 133 height 16
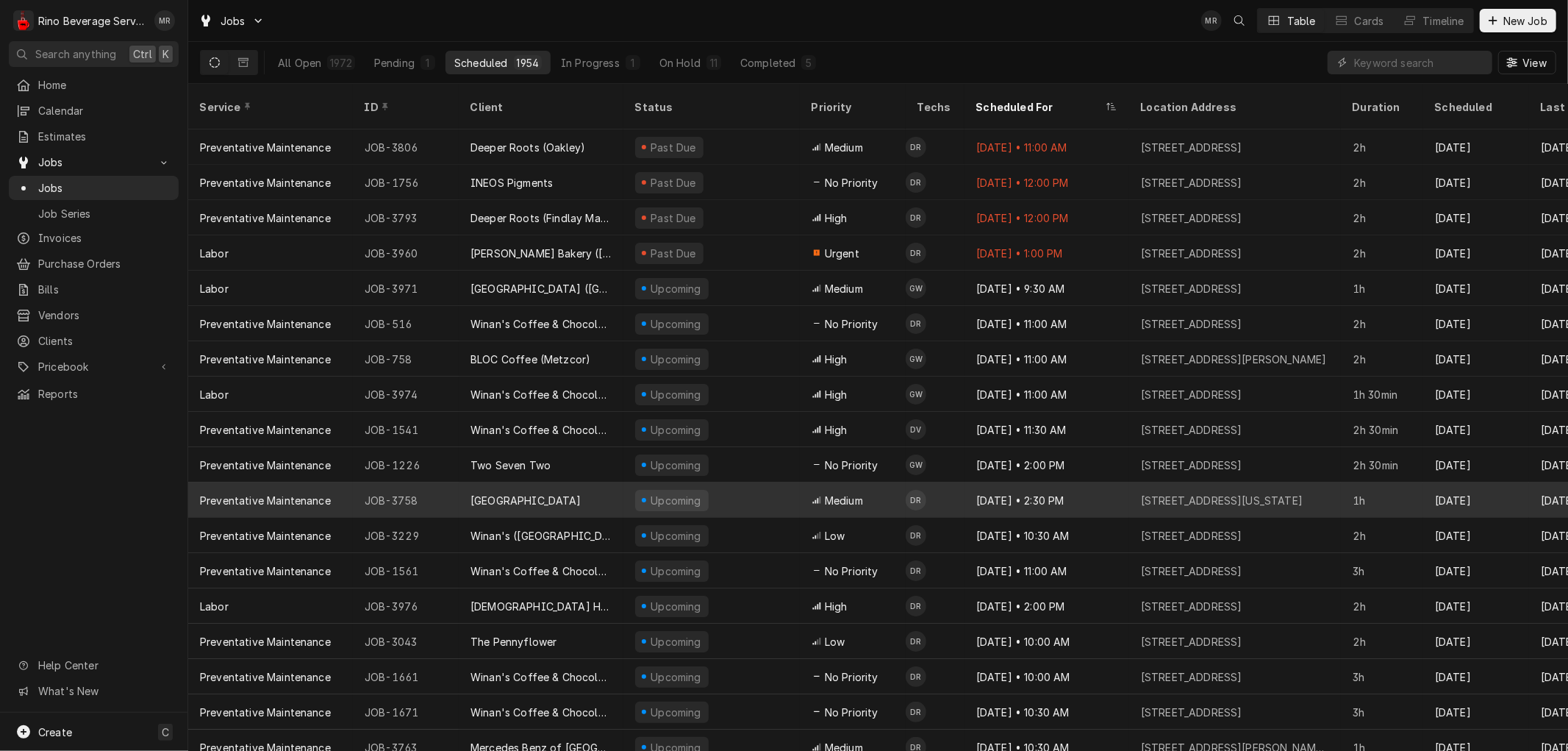
click at [640, 490] on div "Upcoming" at bounding box center [672, 500] width 74 height 21
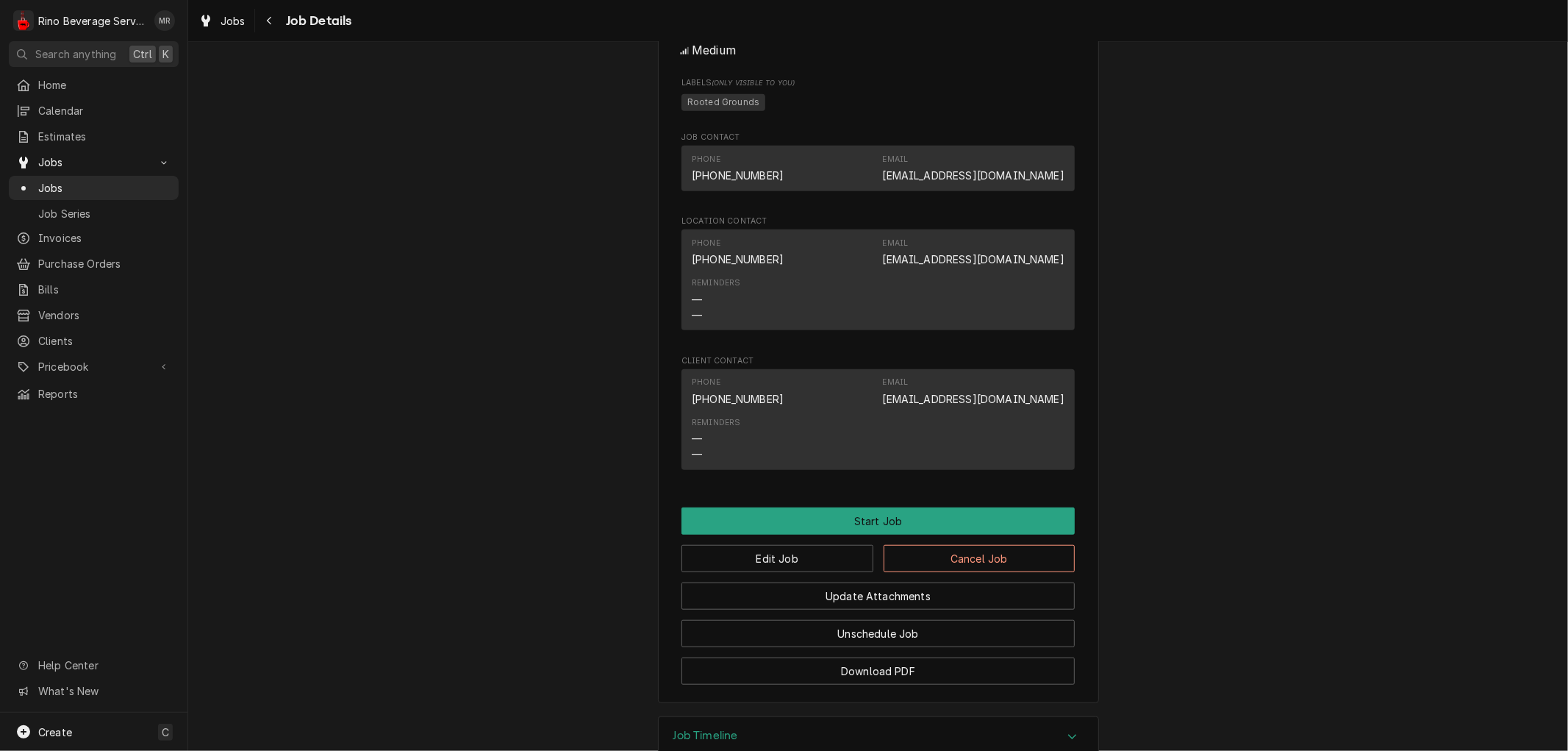
scroll to position [899, 0]
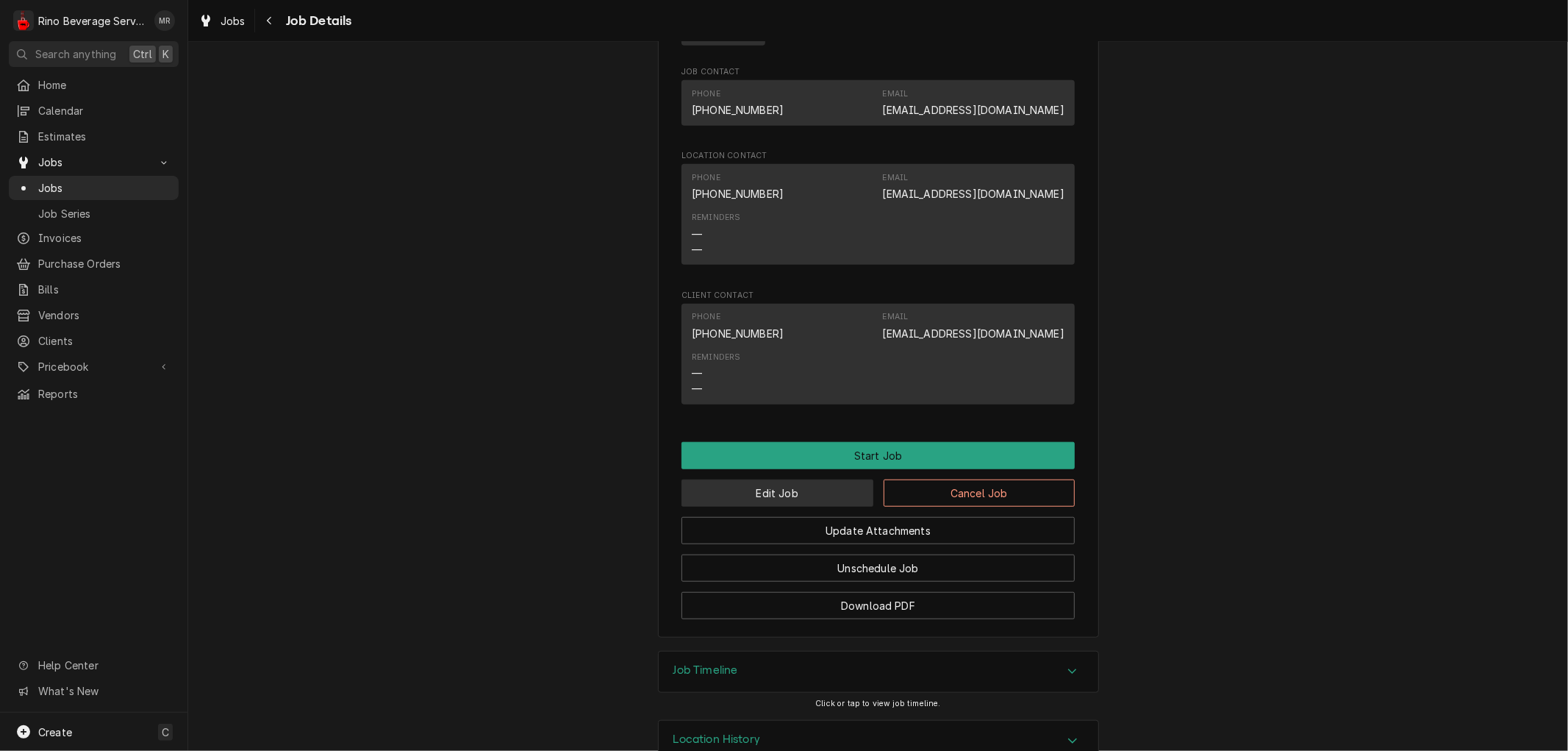
click at [765, 507] on button "Edit Job" at bounding box center [777, 492] width 192 height 27
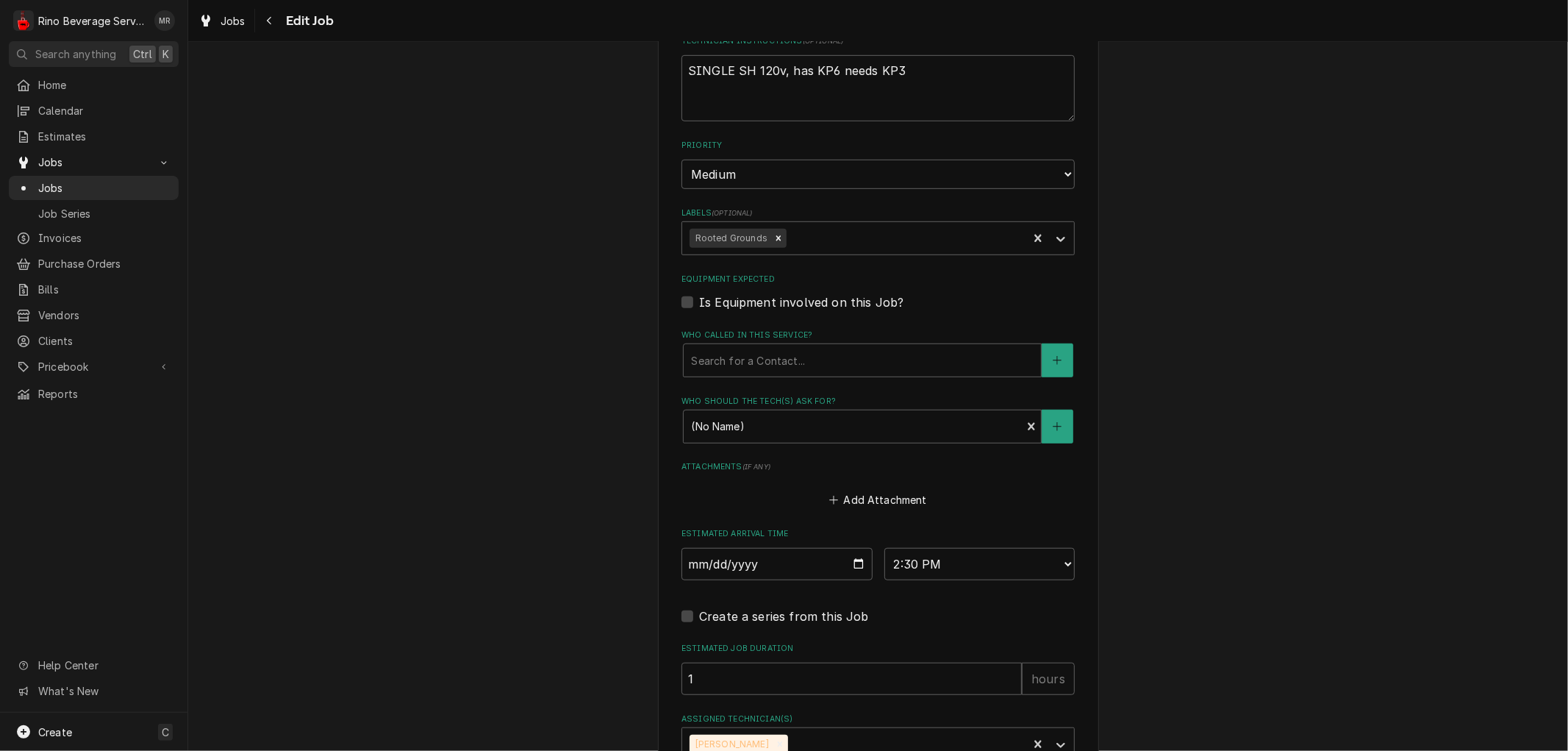
scroll to position [834, 0]
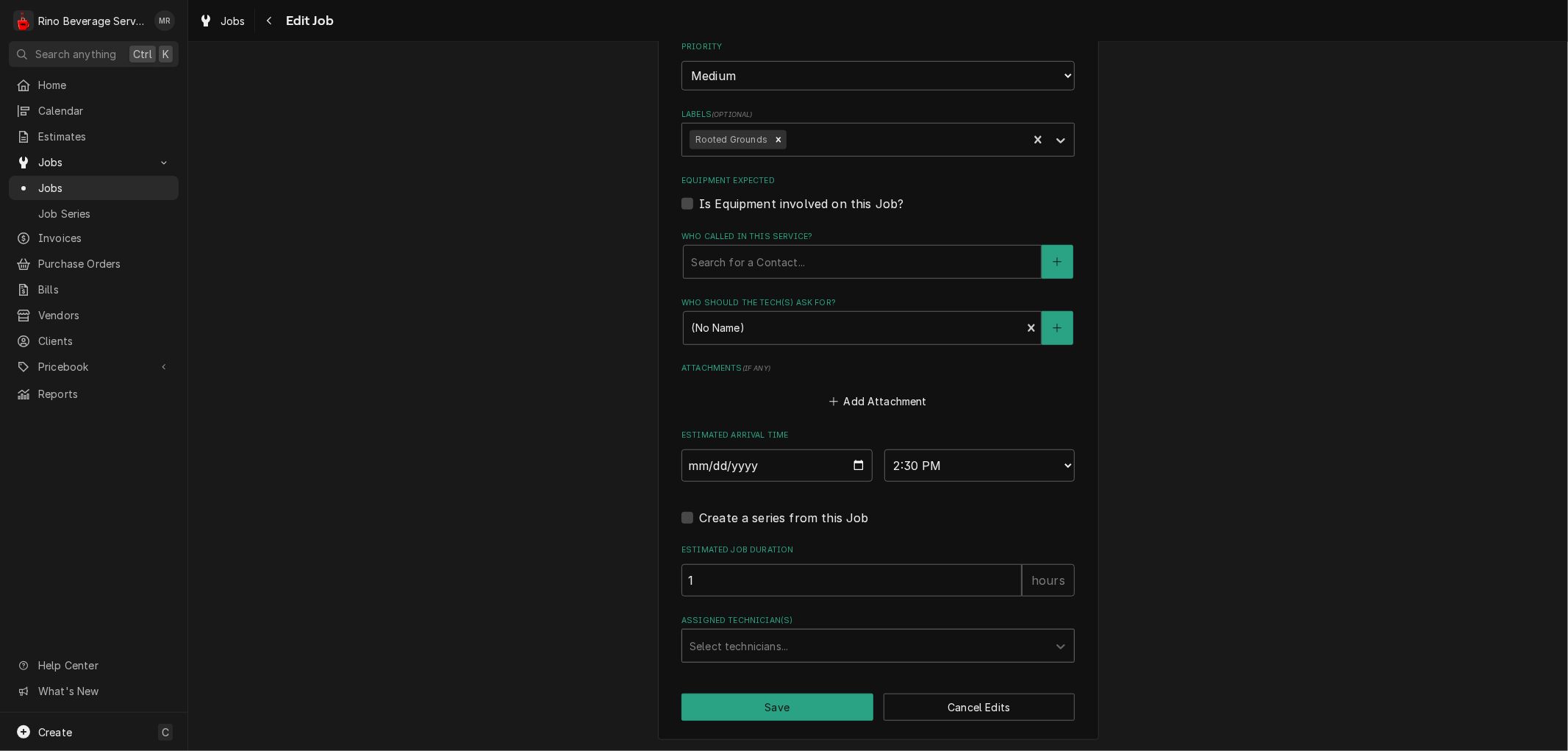
click at [802, 638] on div "Assigned Technician(s)" at bounding box center [865, 645] width 351 height 26
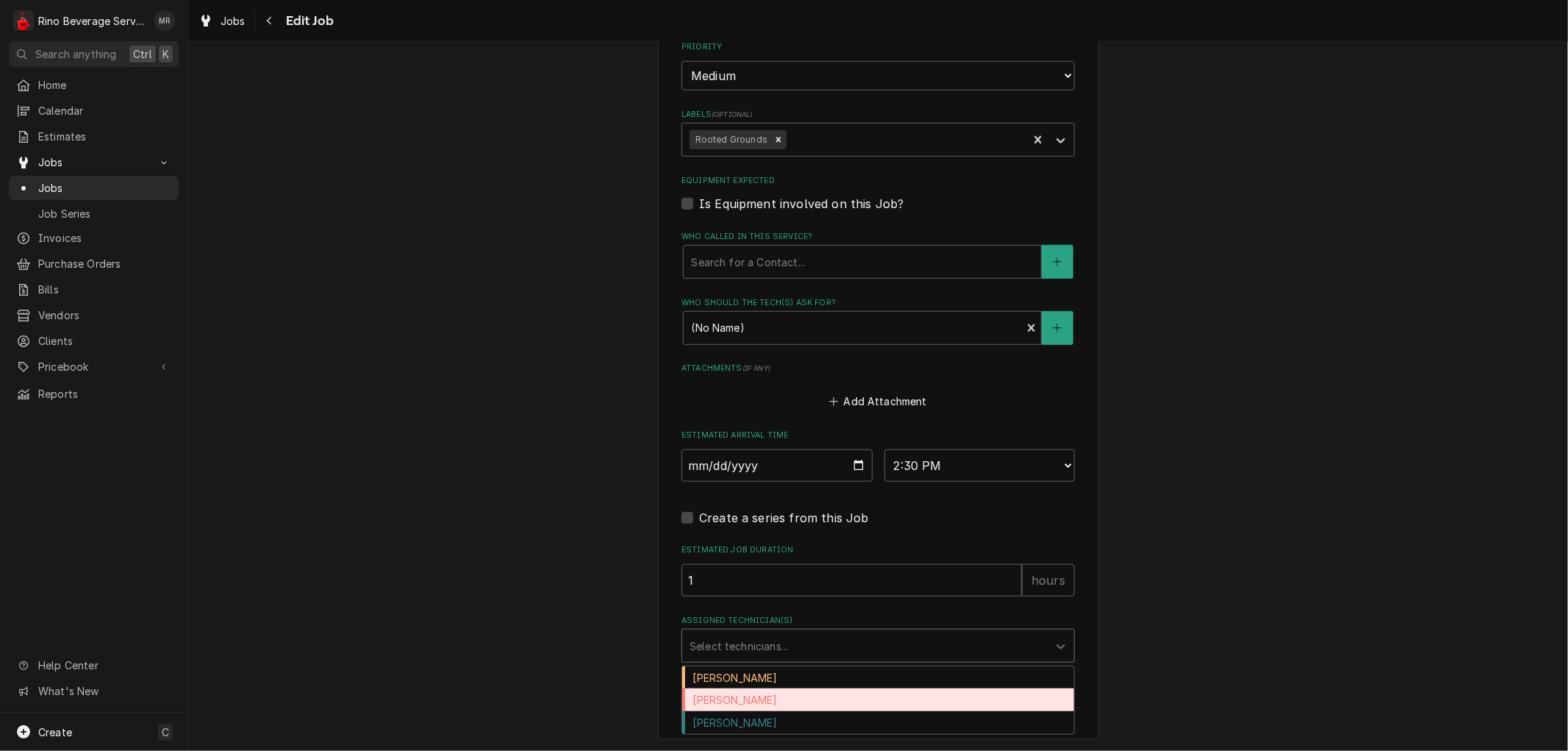
click at [761, 697] on div "[PERSON_NAME]" at bounding box center [878, 700] width 392 height 23
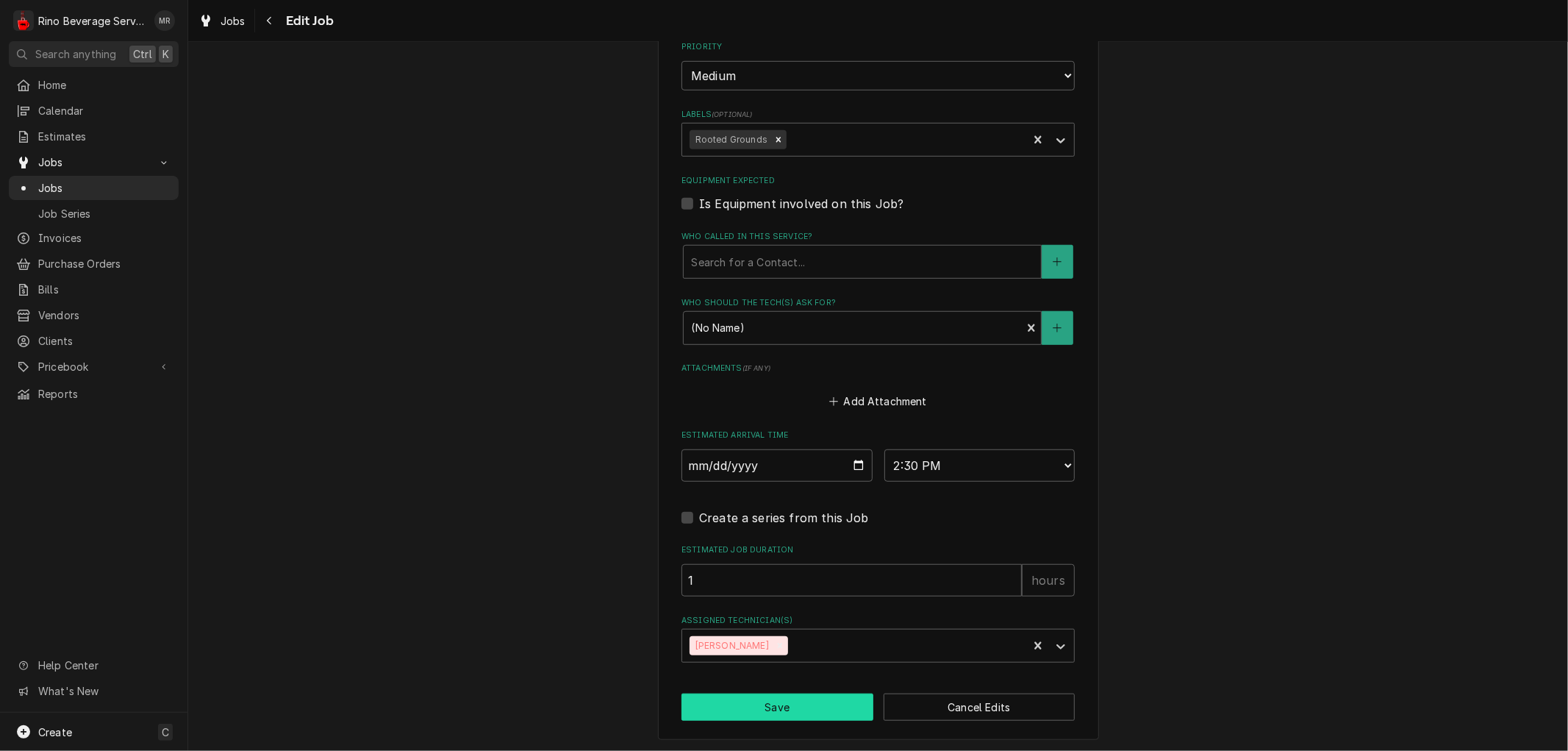
click at [816, 708] on button "Save" at bounding box center [777, 707] width 192 height 27
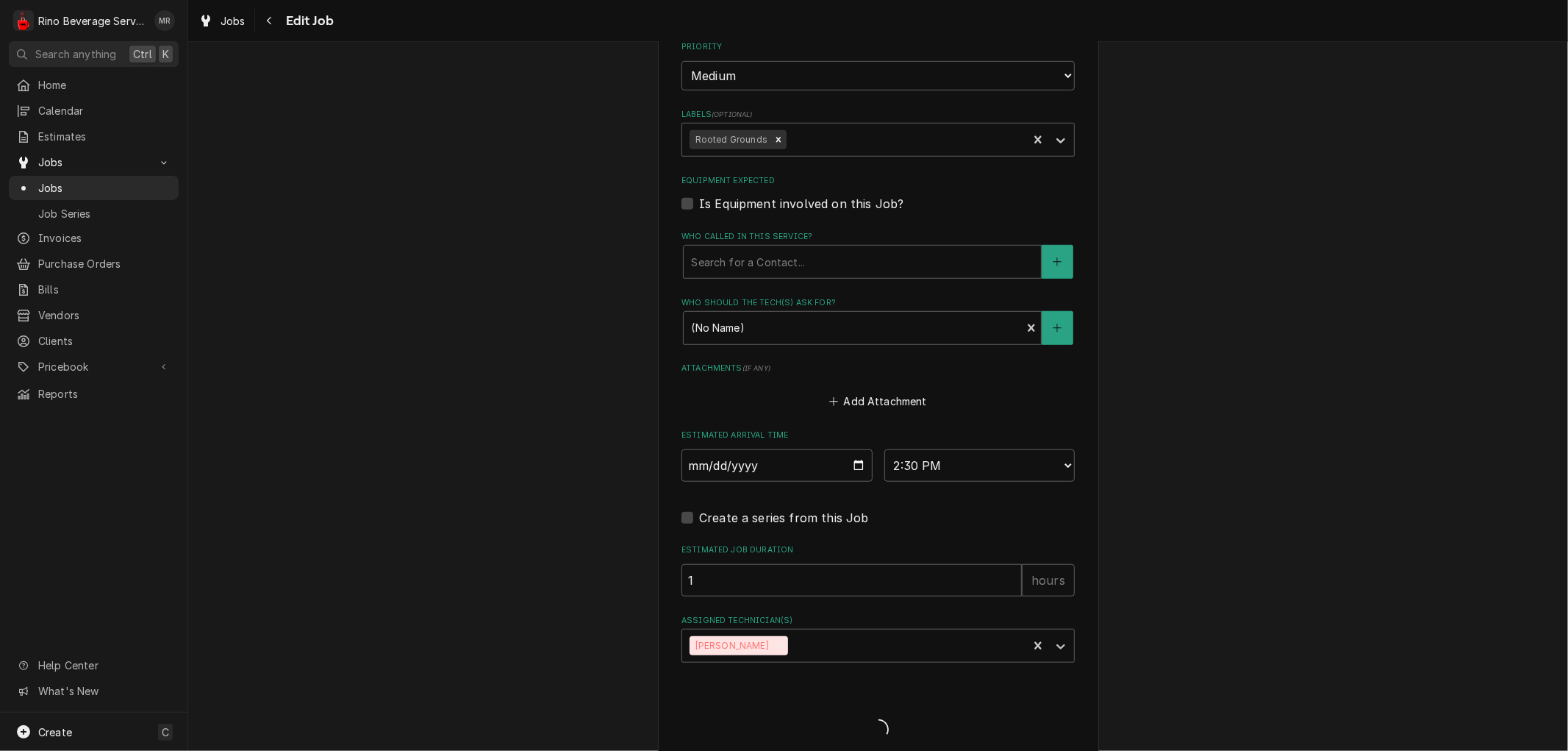
type textarea "x"
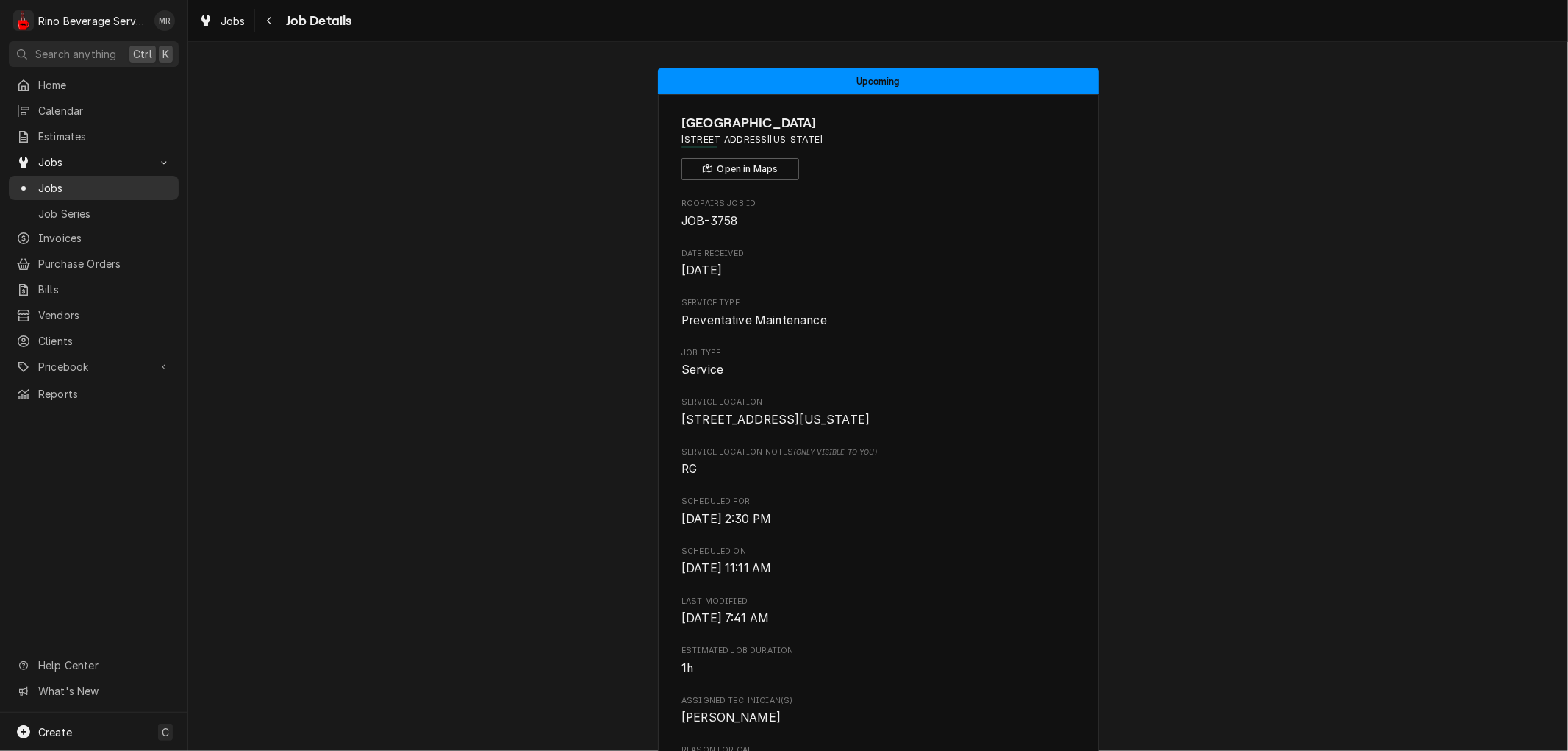
click at [121, 185] on span "Jobs" at bounding box center [104, 188] width 133 height 16
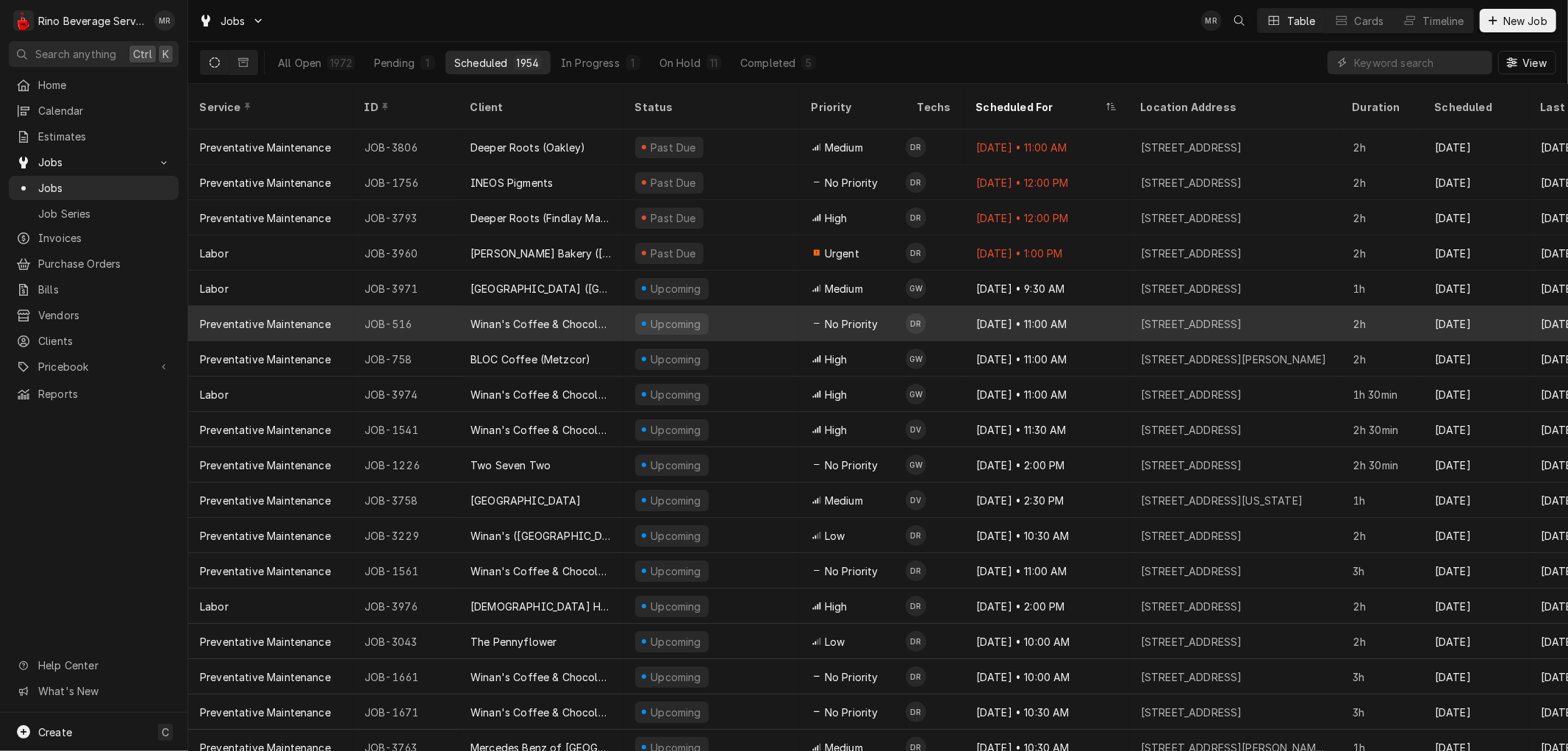
click at [744, 306] on div "Upcoming" at bounding box center [711, 324] width 177 height 35
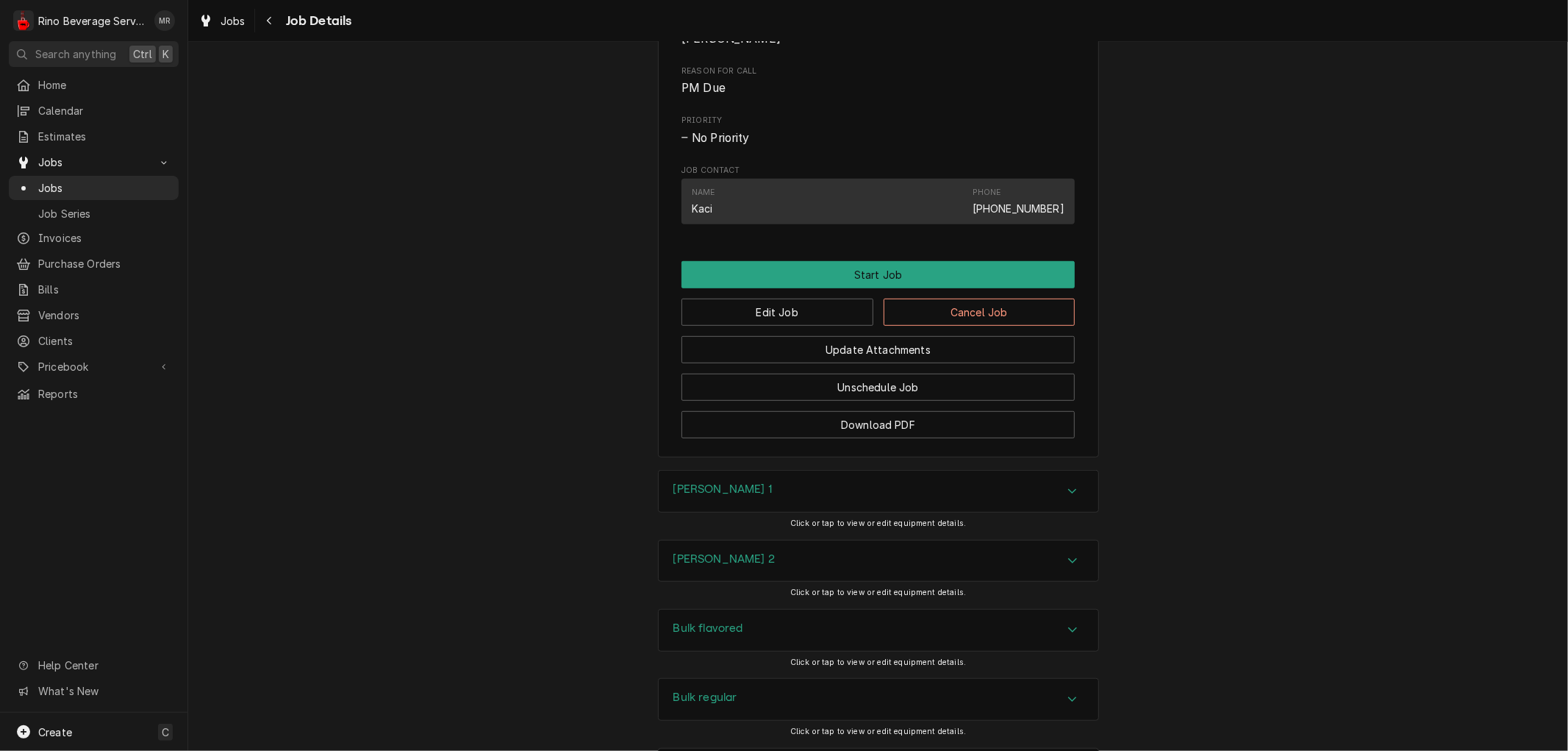
scroll to position [653, 0]
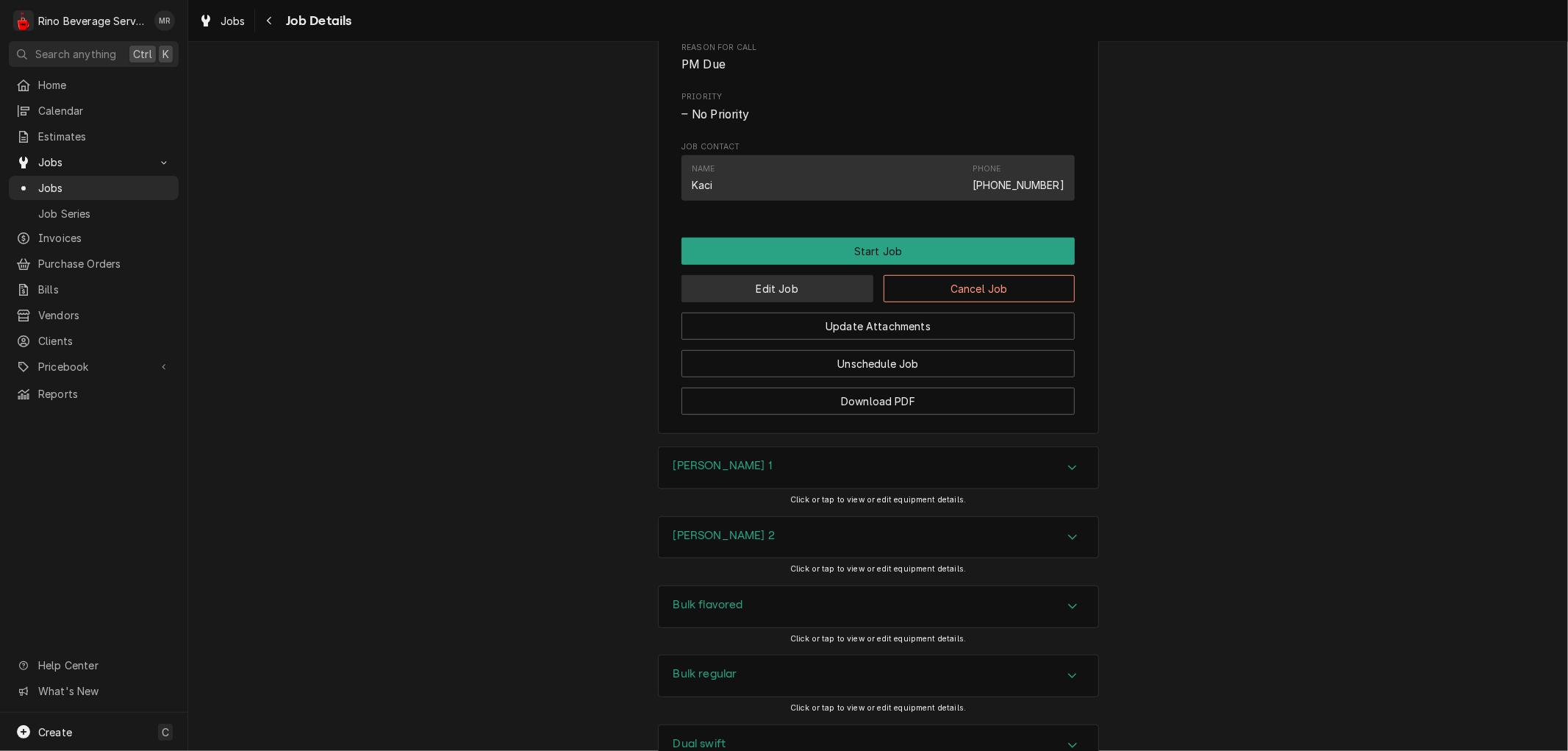
click at [748, 300] on button "Edit Job" at bounding box center [777, 288] width 192 height 27
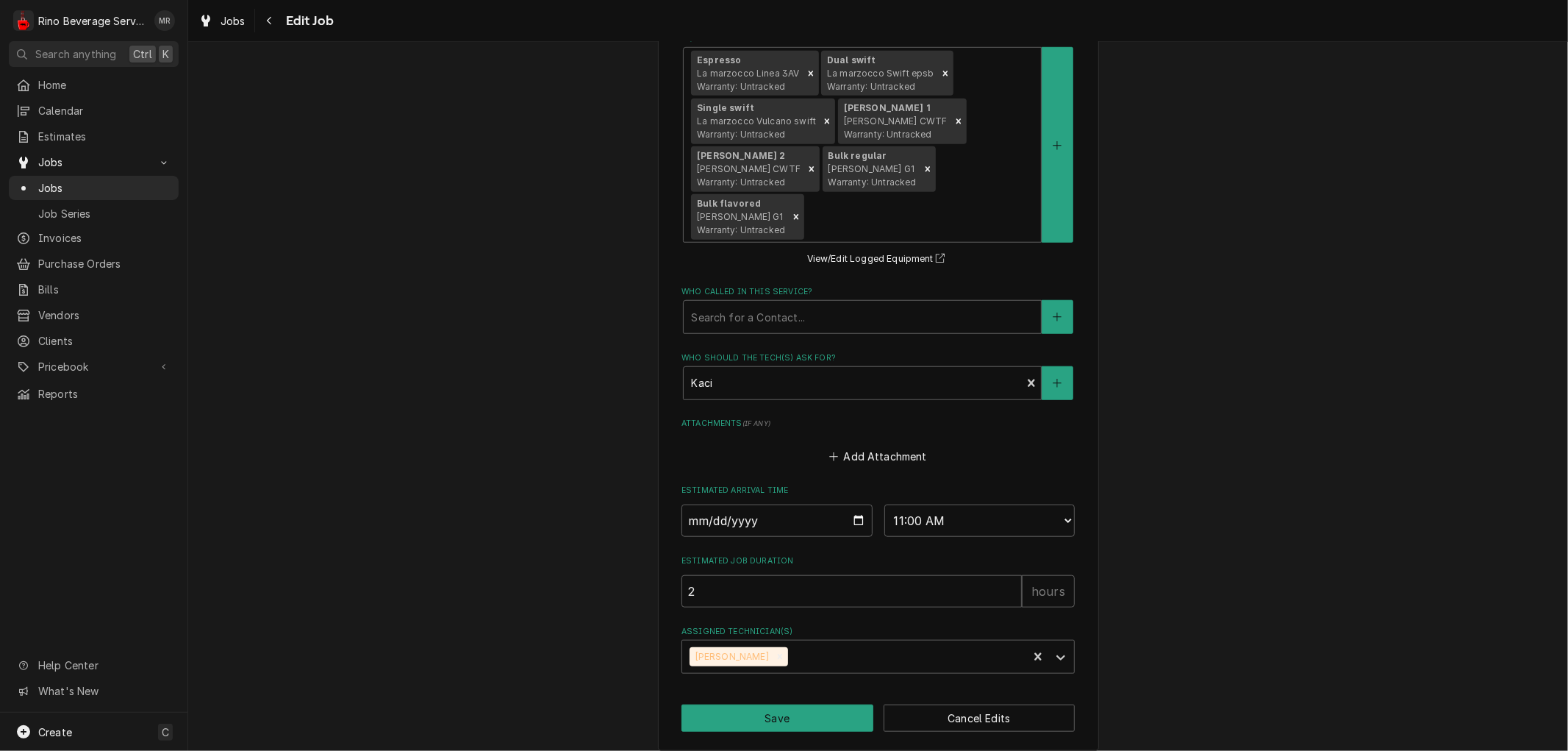
scroll to position [993, 0]
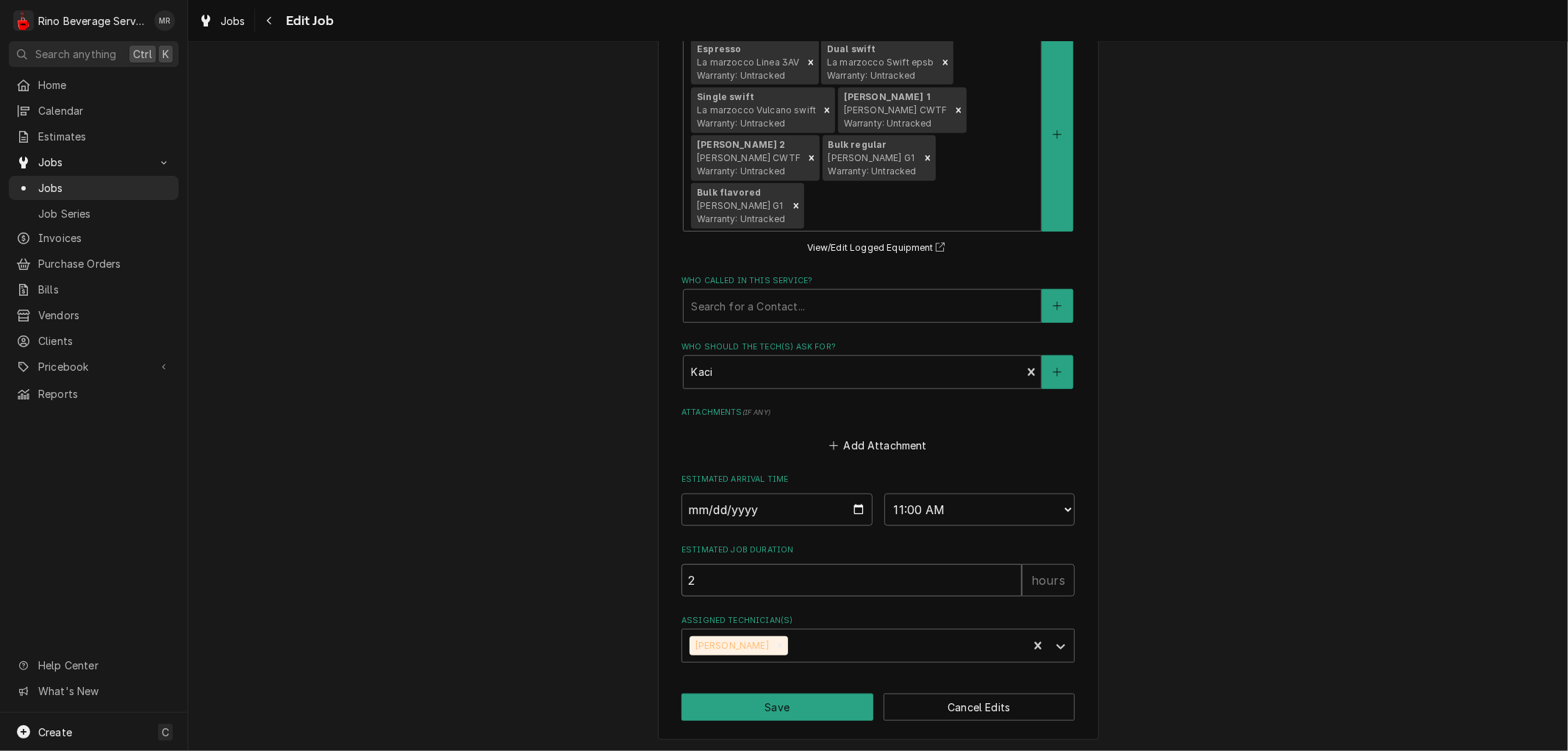
click at [915, 582] on input "2" at bounding box center [851, 580] width 340 height 33
type textarea "x"
type input "2.5"
type textarea "x"
type input "2.5"
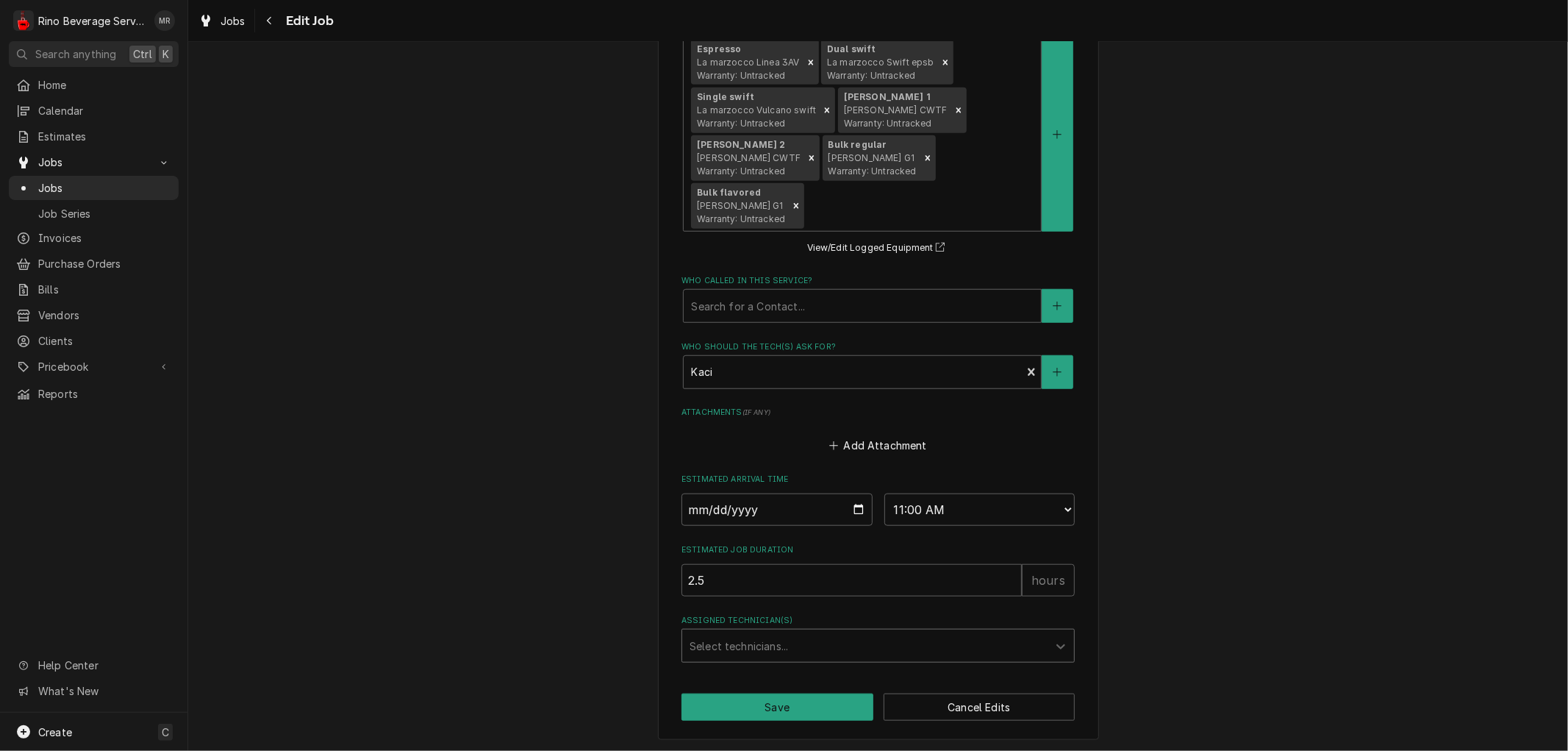
click at [824, 647] on div "Assigned Technician(s)" at bounding box center [865, 645] width 351 height 26
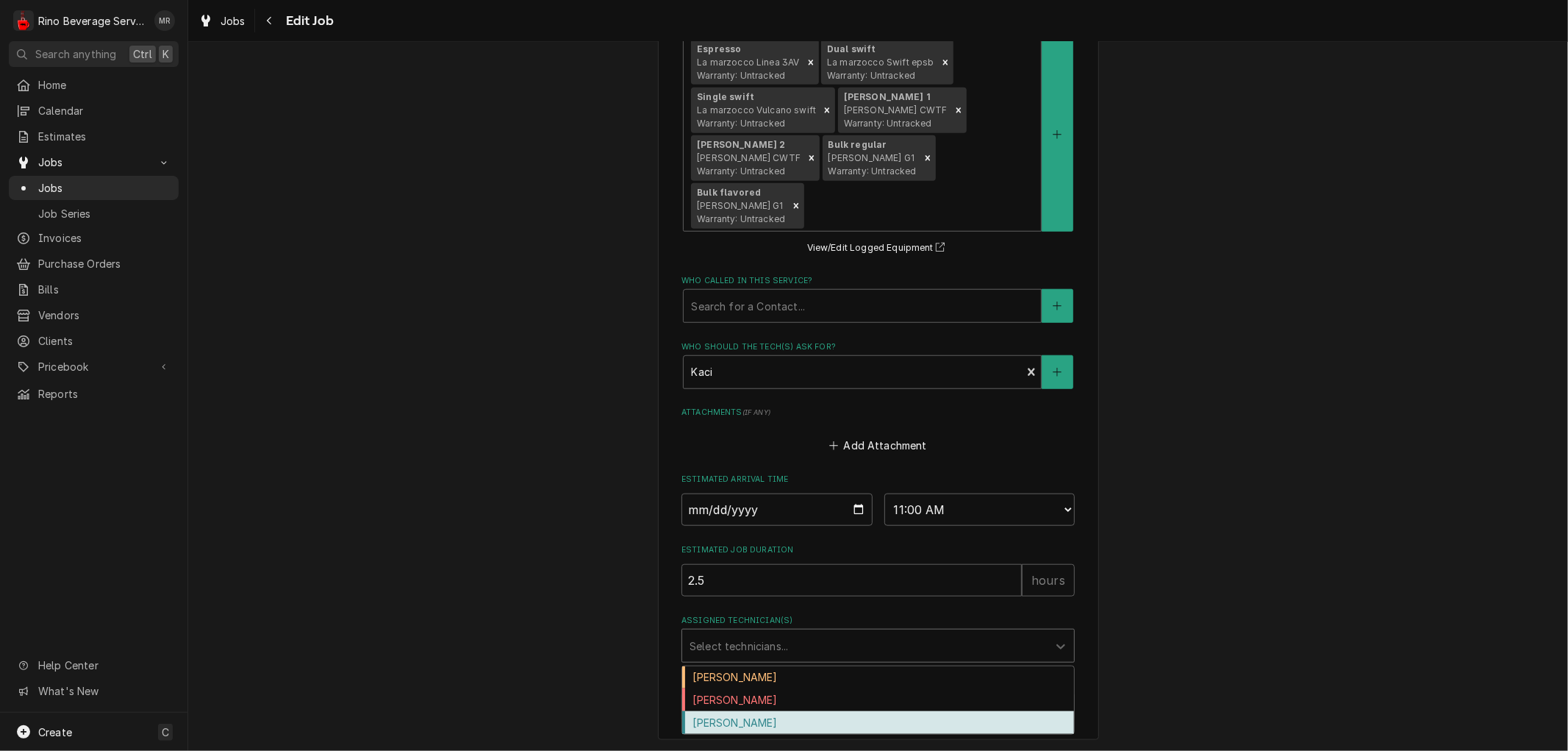
click at [799, 717] on div "[PERSON_NAME]" at bounding box center [878, 723] width 392 height 23
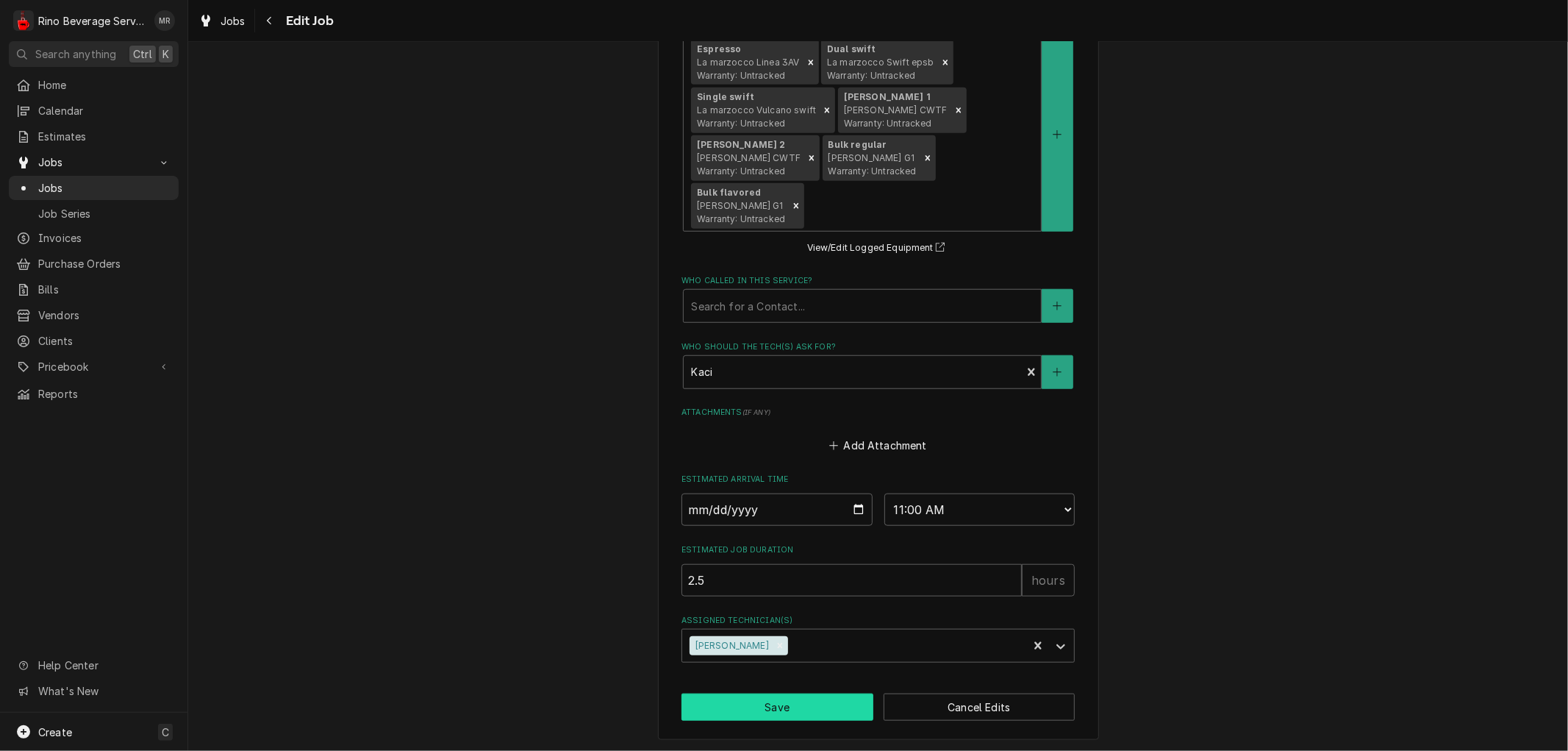
click at [790, 711] on button "Save" at bounding box center [777, 707] width 192 height 27
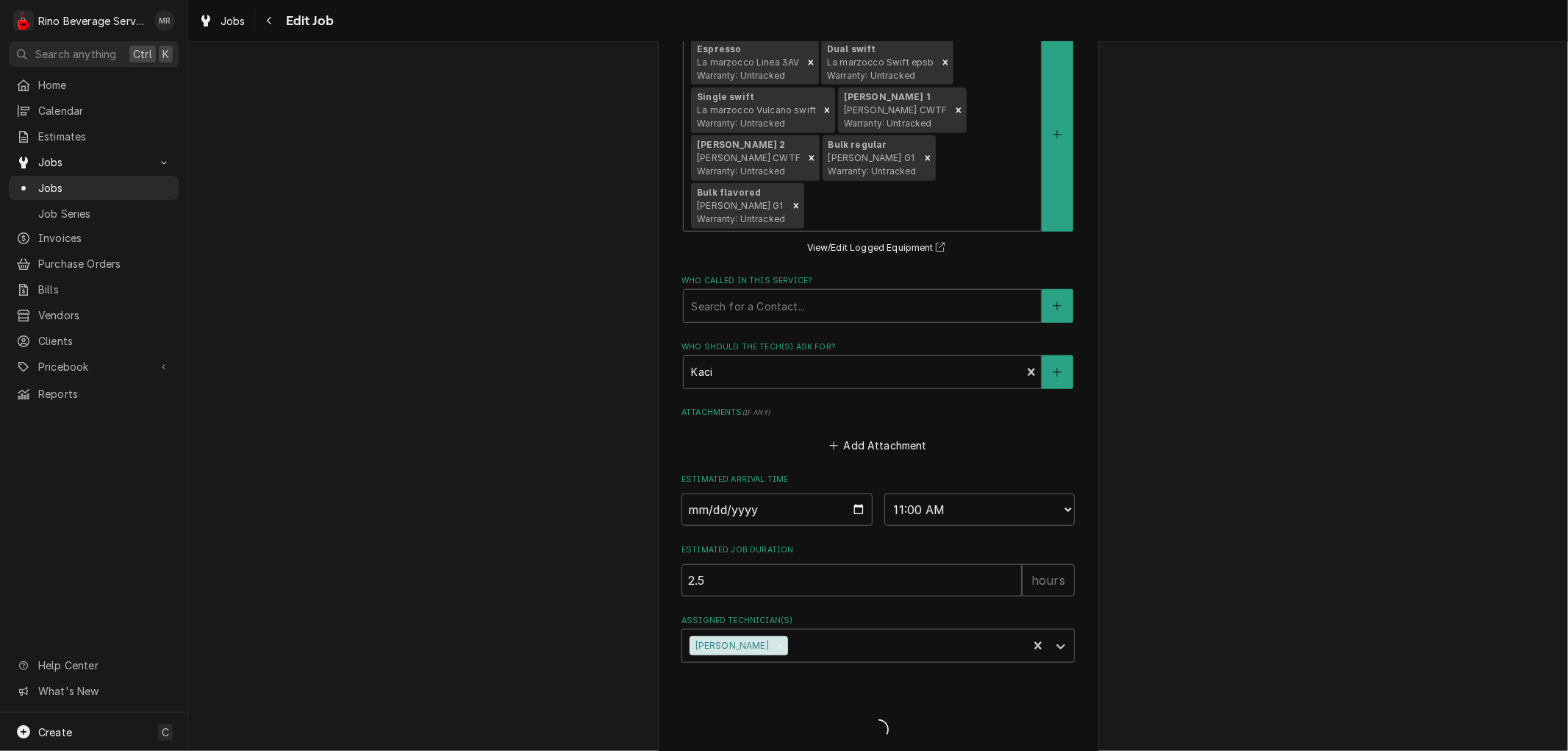
type textarea "x"
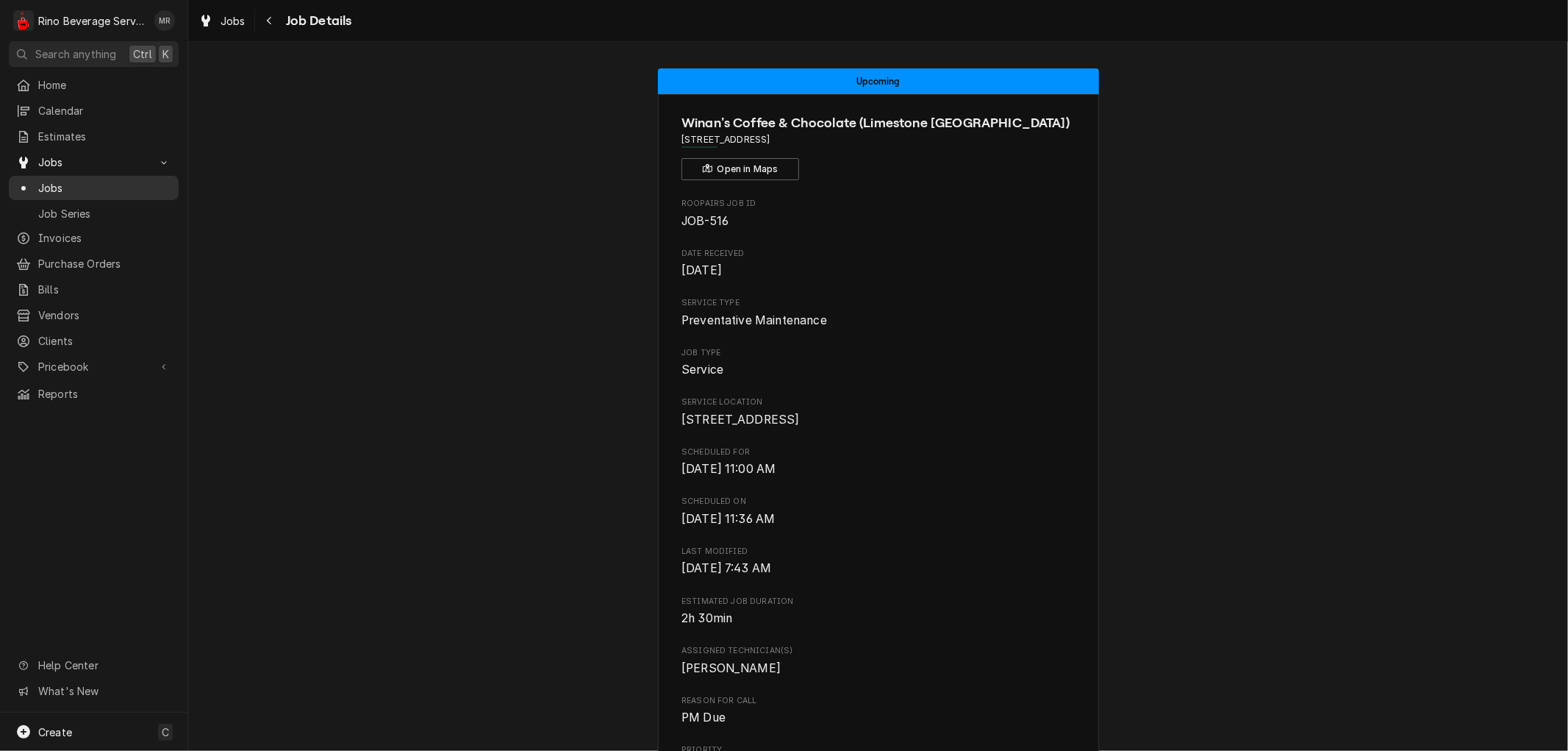
click at [114, 185] on span "Jobs" at bounding box center [104, 188] width 133 height 16
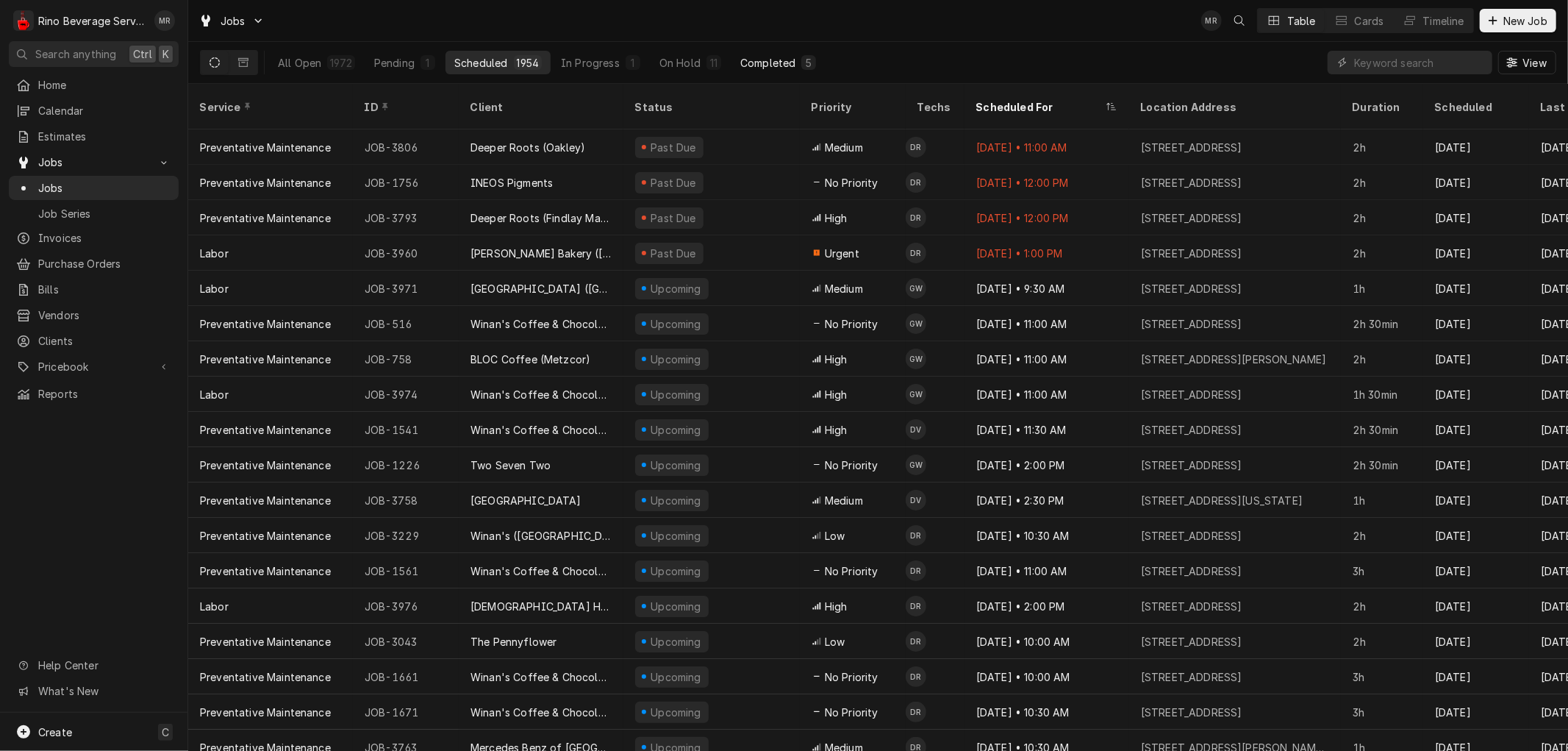
click at [762, 61] on div "Completed" at bounding box center [767, 63] width 55 height 16
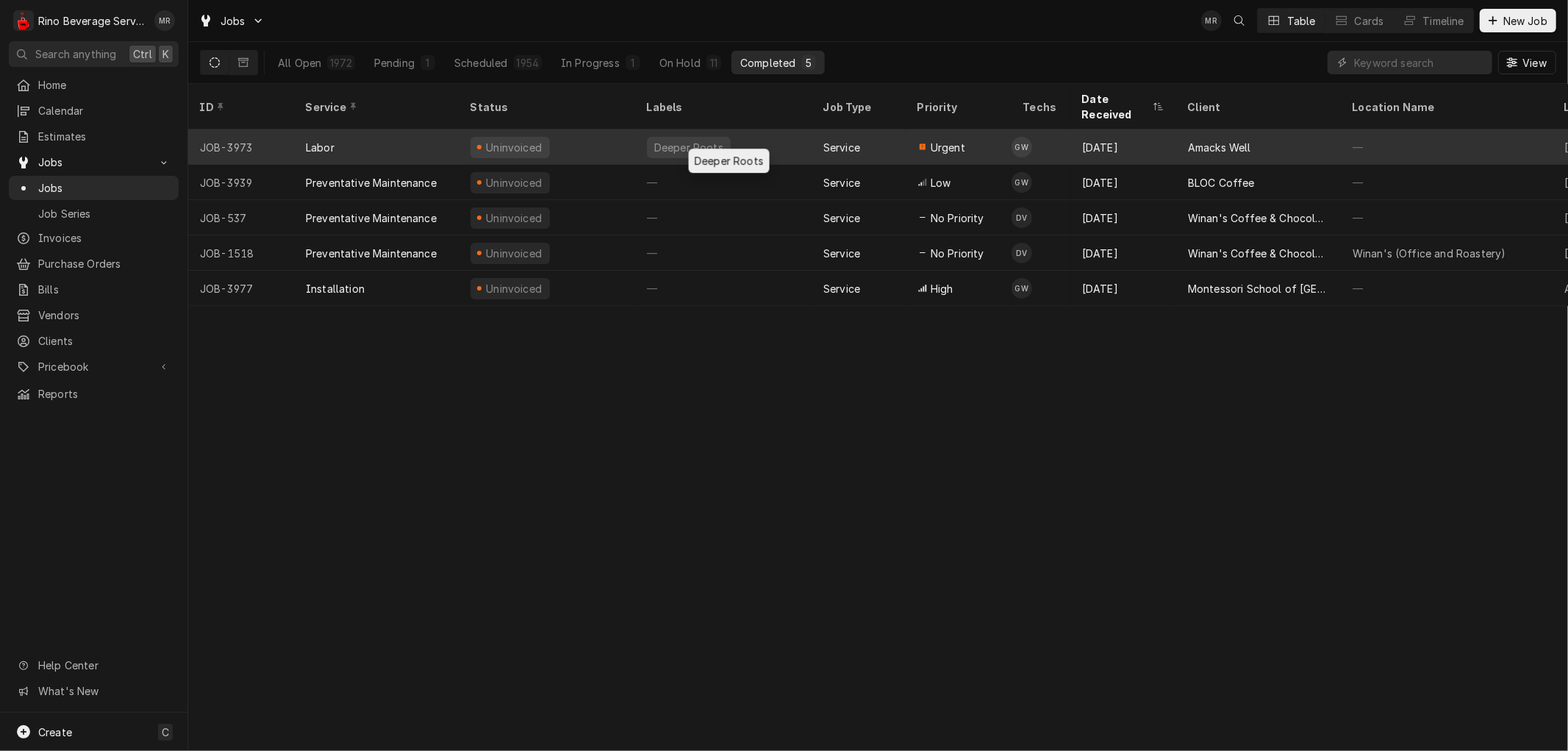
click at [770, 129] on div "Deeper Roots" at bounding box center [723, 147] width 177 height 35
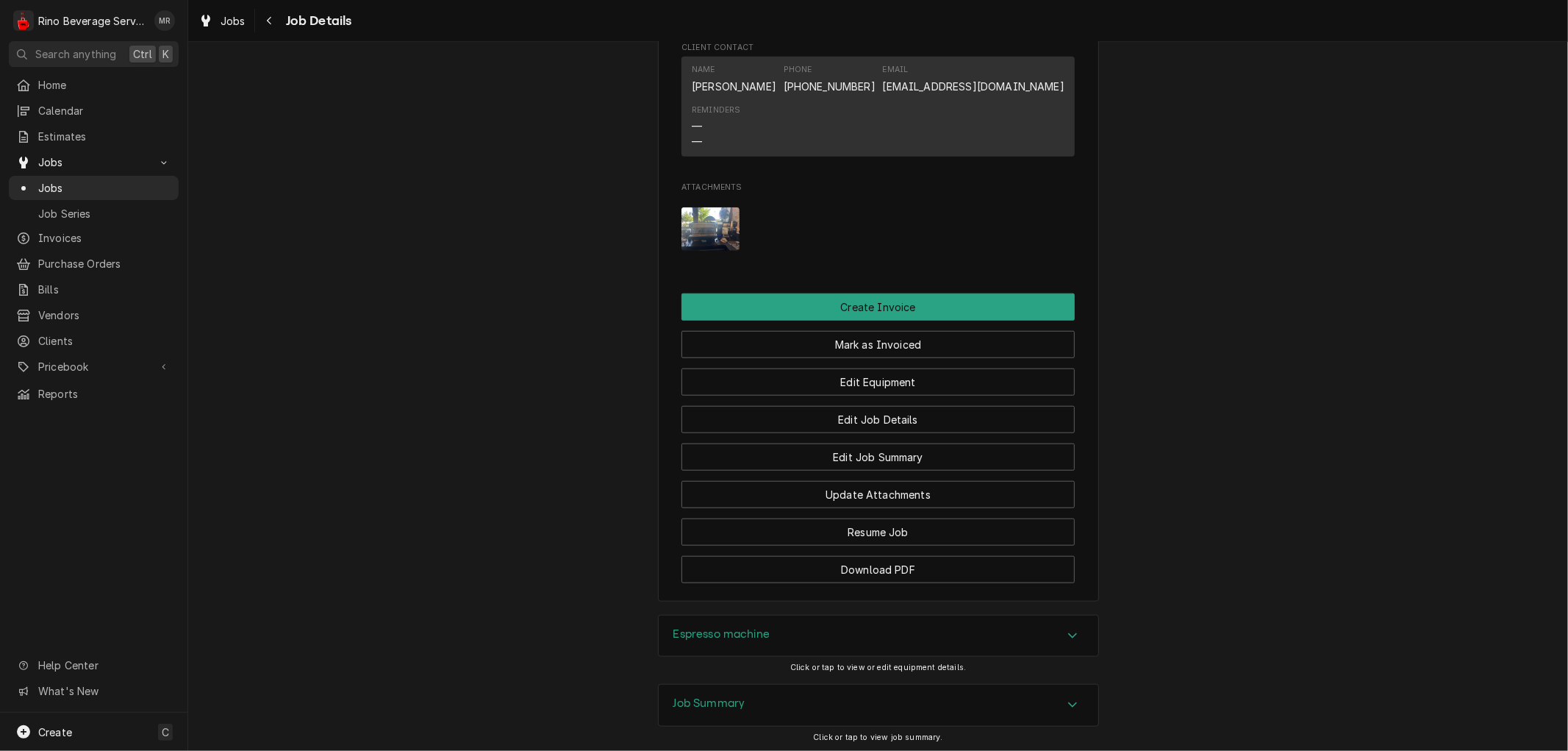
scroll to position [1070, 0]
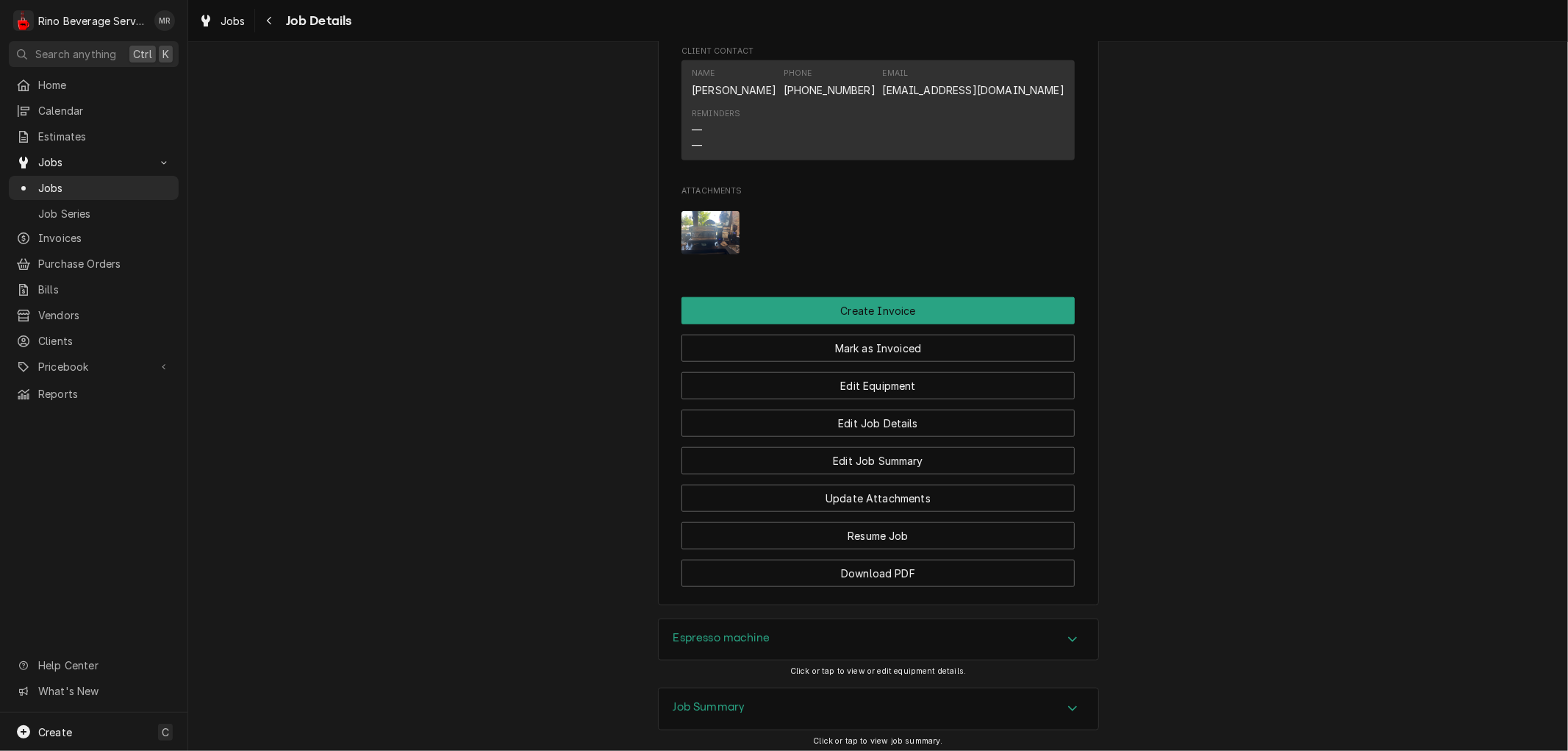
click at [700, 253] on img "Attachments" at bounding box center [710, 232] width 58 height 43
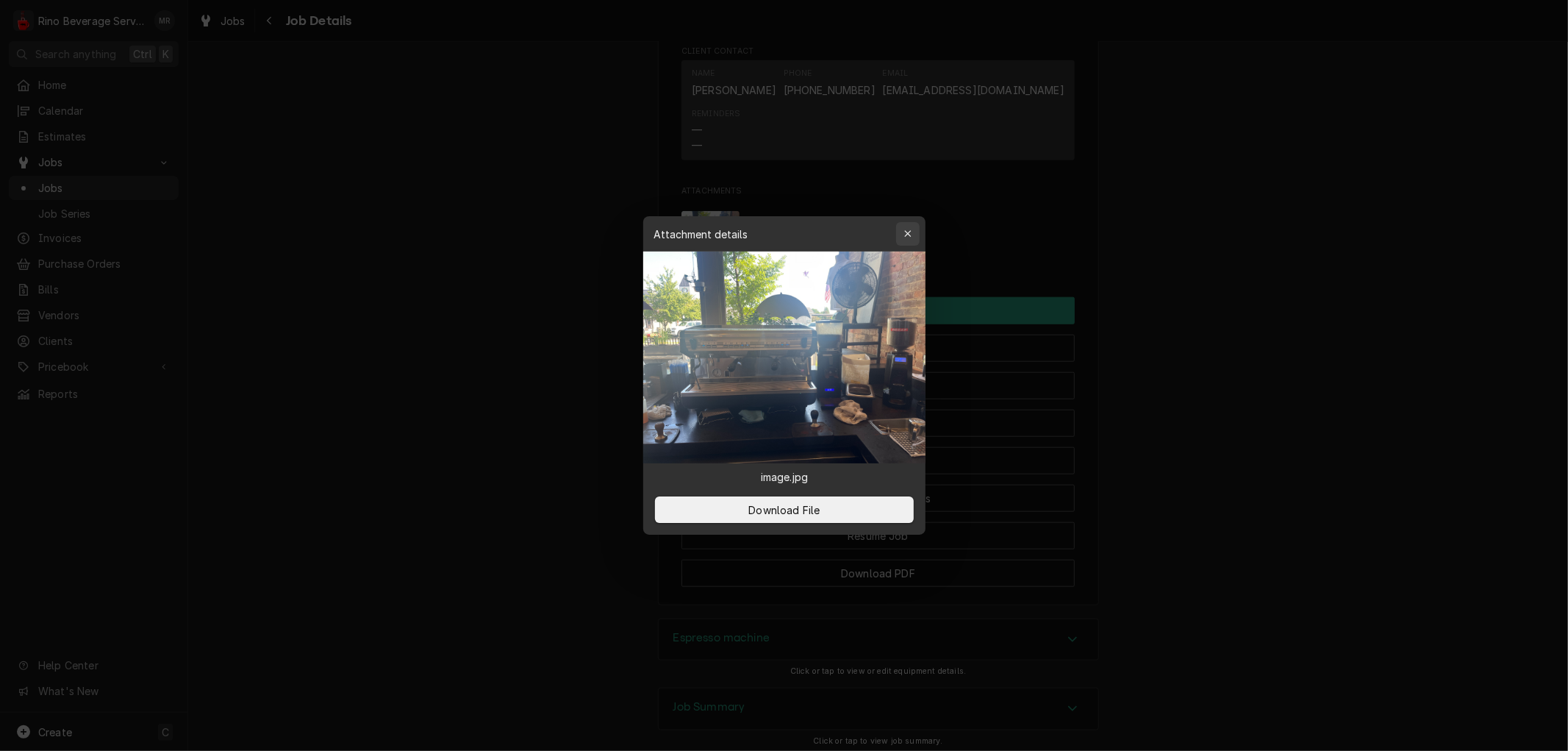
click at [907, 228] on div "button" at bounding box center [908, 234] width 15 height 15
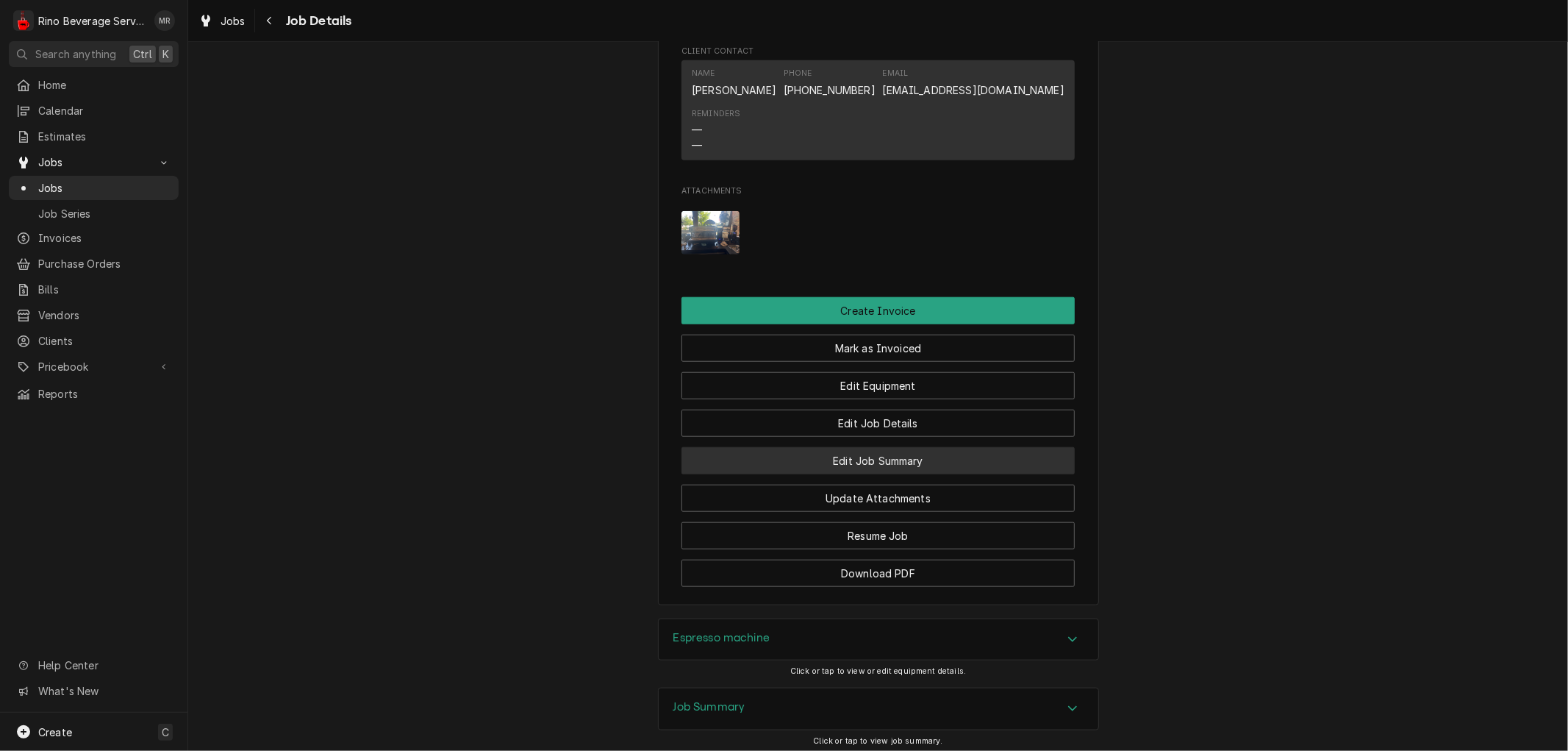
click at [787, 474] on button "Edit Job Summary" at bounding box center [877, 461] width 393 height 27
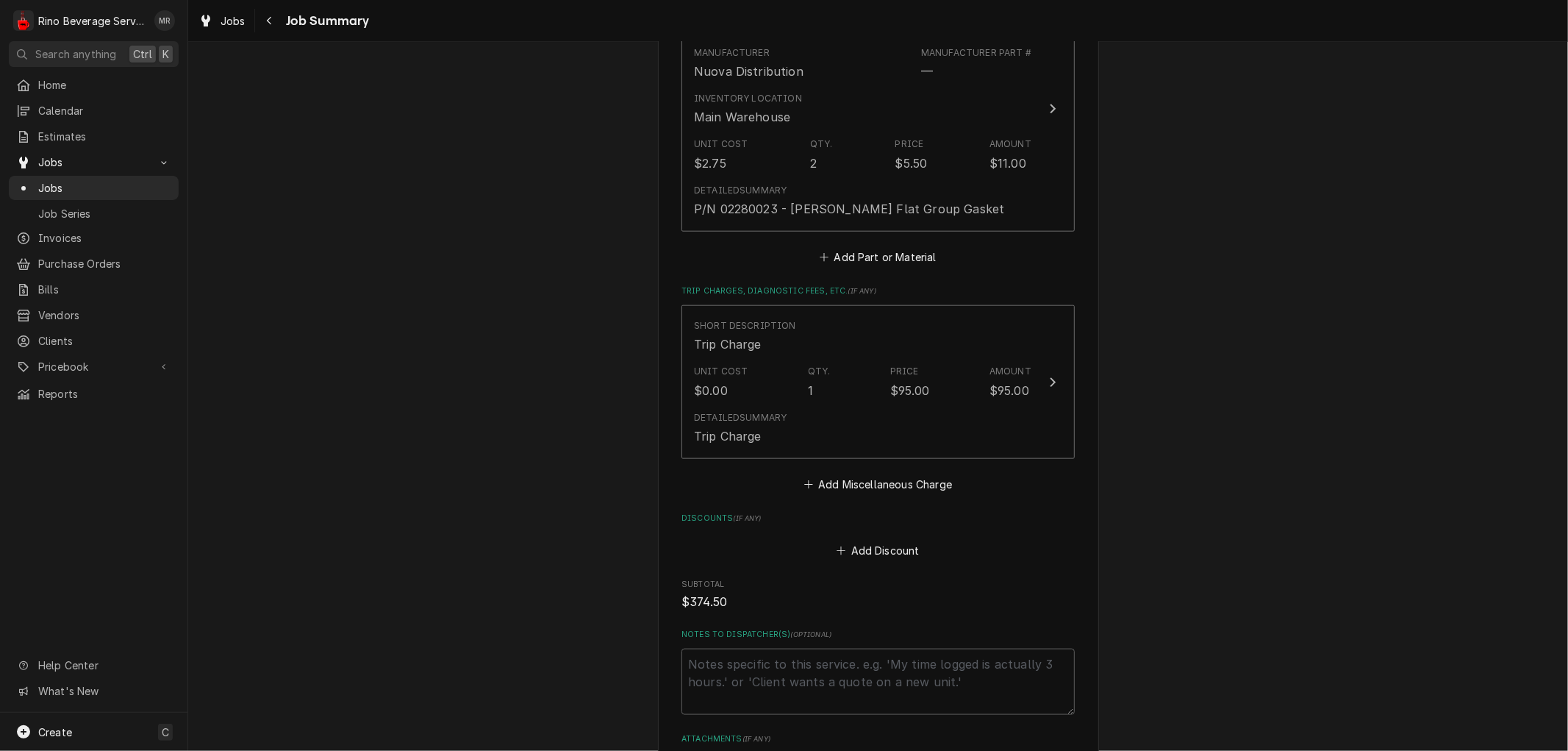
scroll to position [1389, 0]
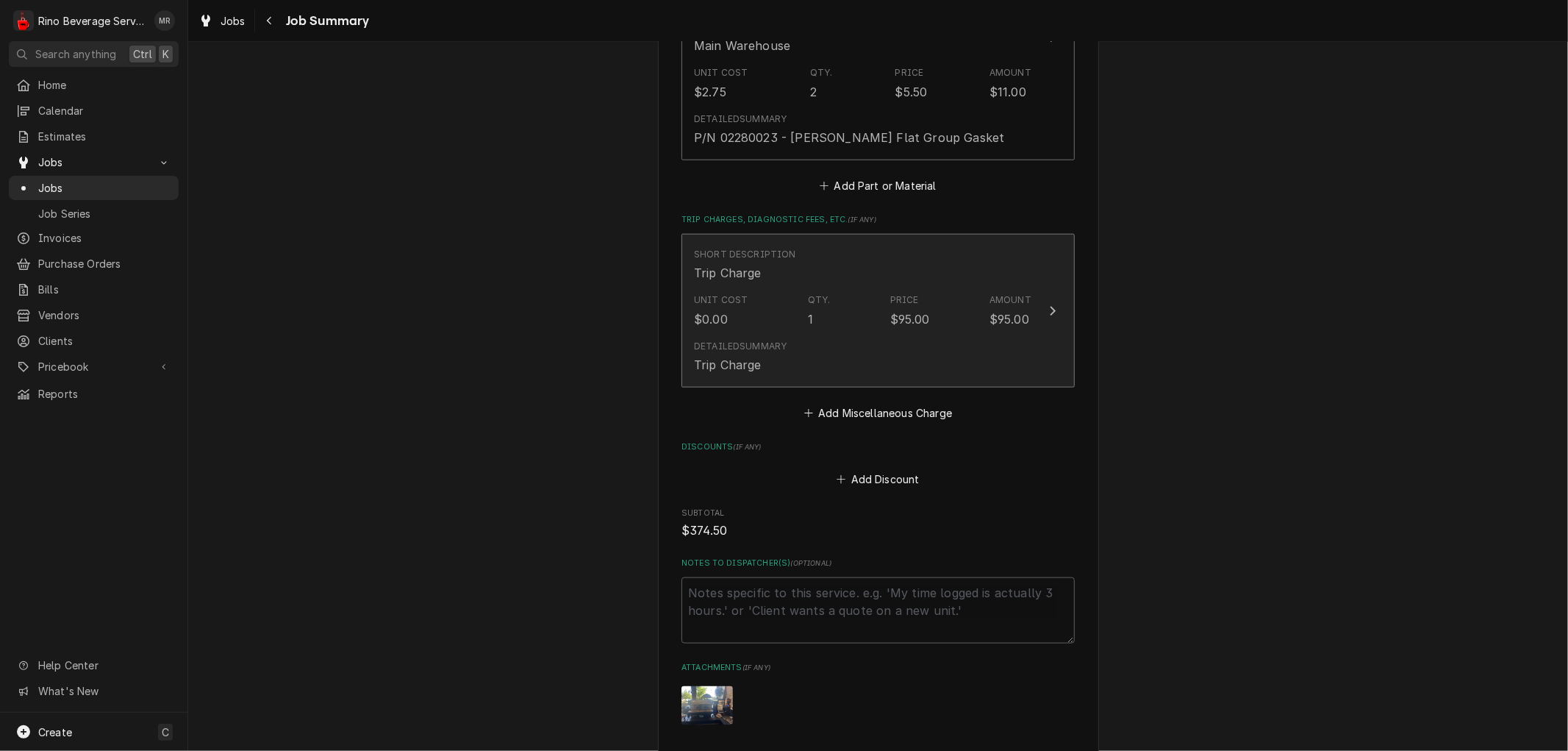
click at [838, 339] on div "Detailed Summary Trip Charge" at bounding box center [863, 357] width 338 height 46
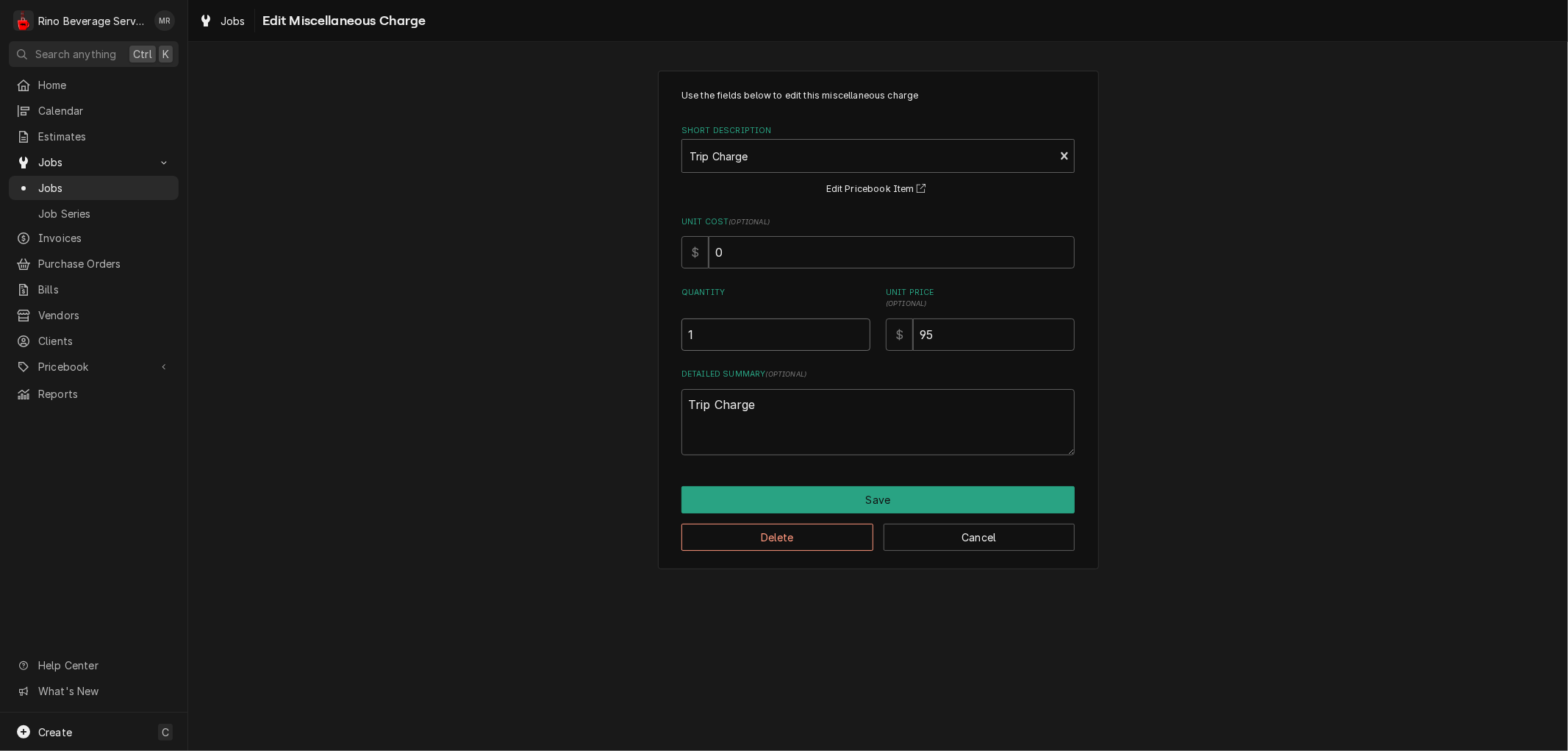
click at [699, 332] on input "1" at bounding box center [775, 334] width 189 height 33
type textarea "x"
type input ".7"
type textarea "x"
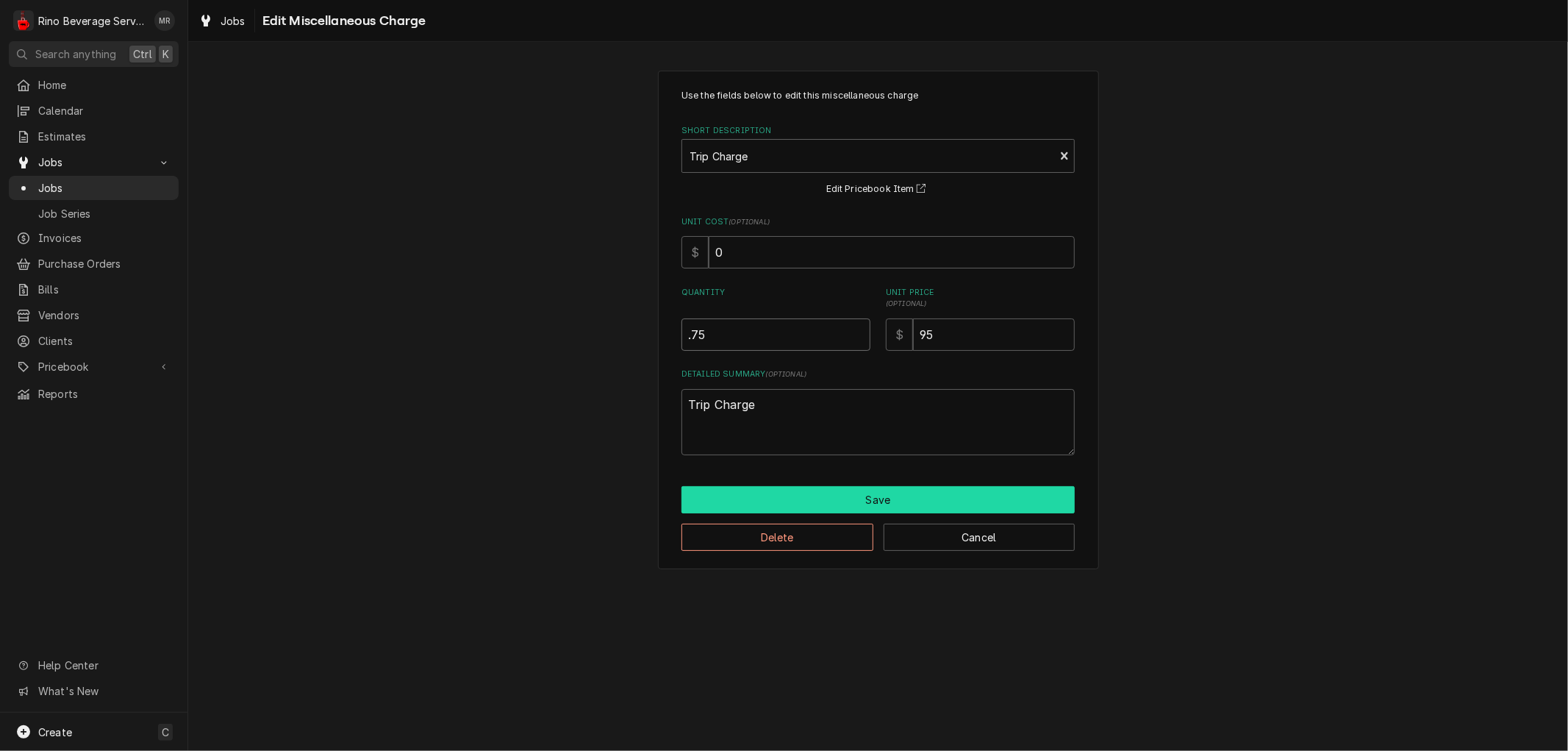
type input ".75"
click at [847, 501] on button "Save" at bounding box center [877, 499] width 393 height 27
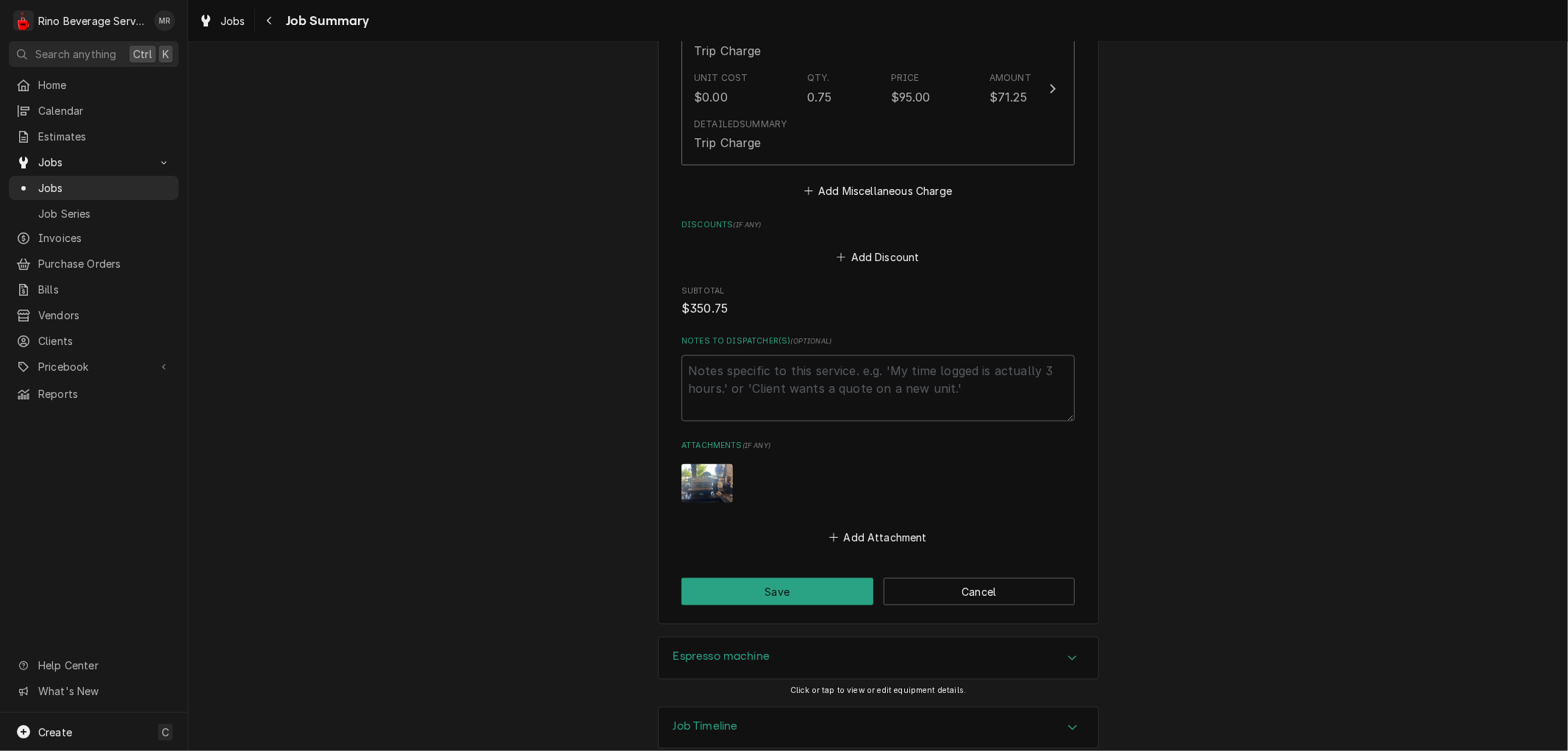
scroll to position [1618, 0]
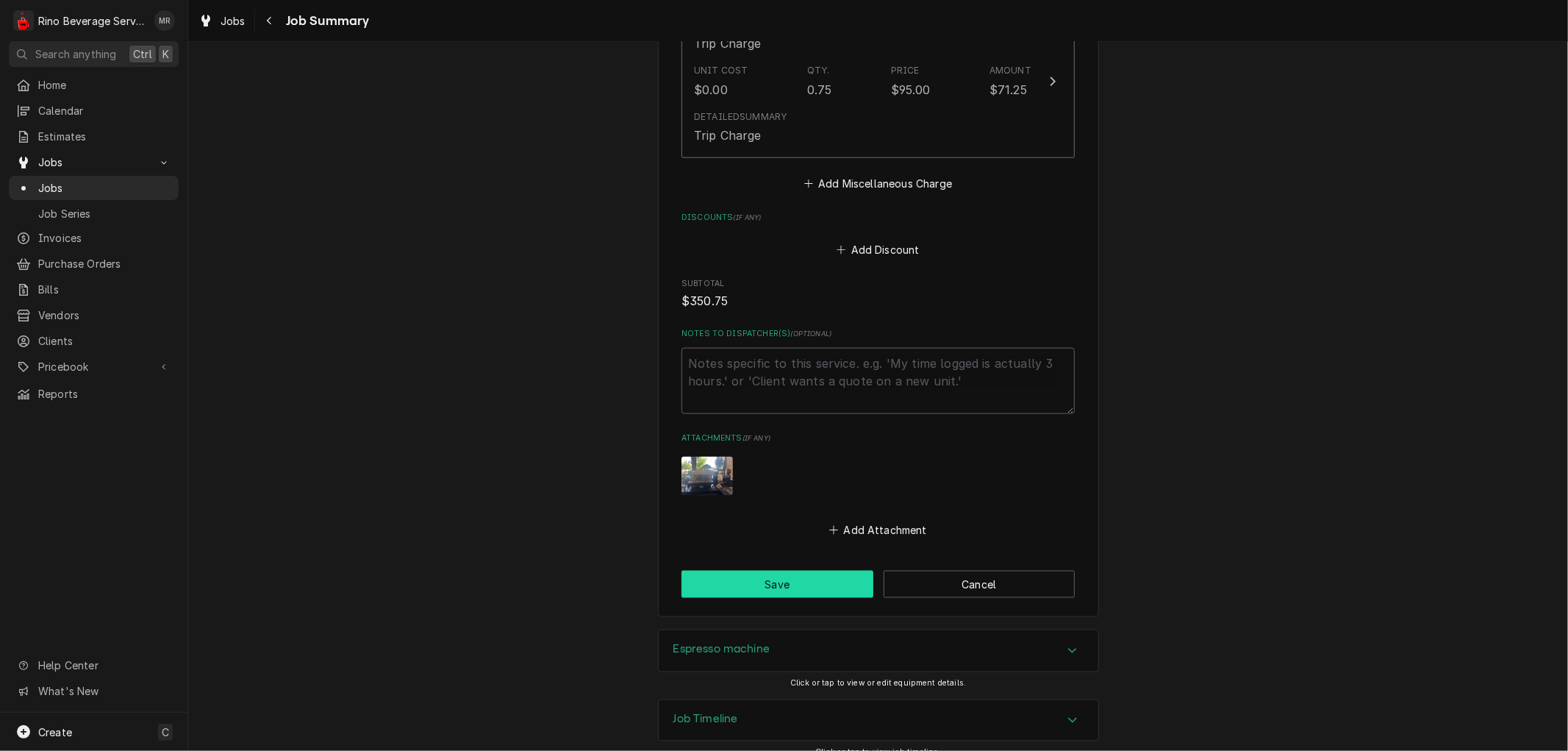
click at [781, 571] on button "Save" at bounding box center [777, 584] width 192 height 27
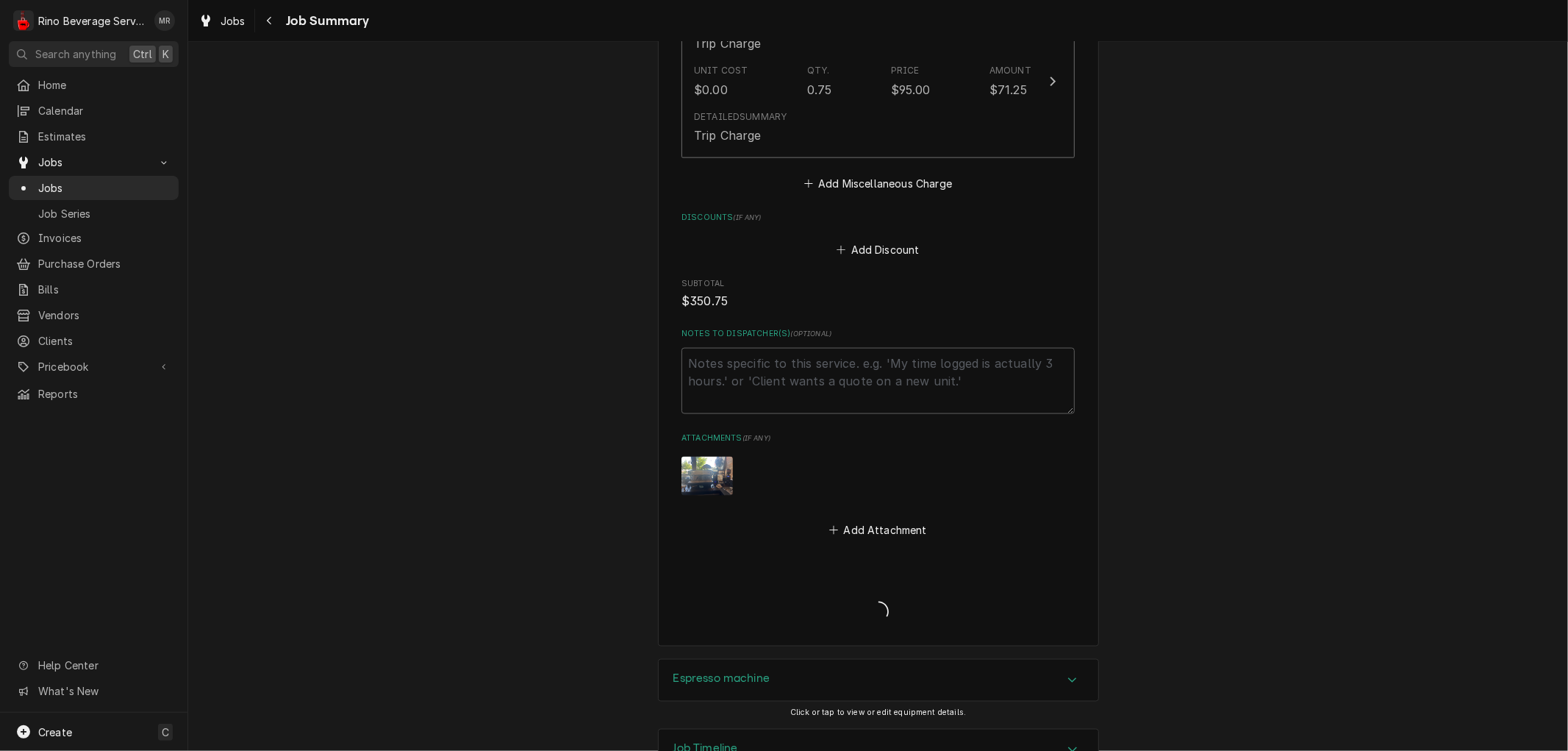
type textarea "x"
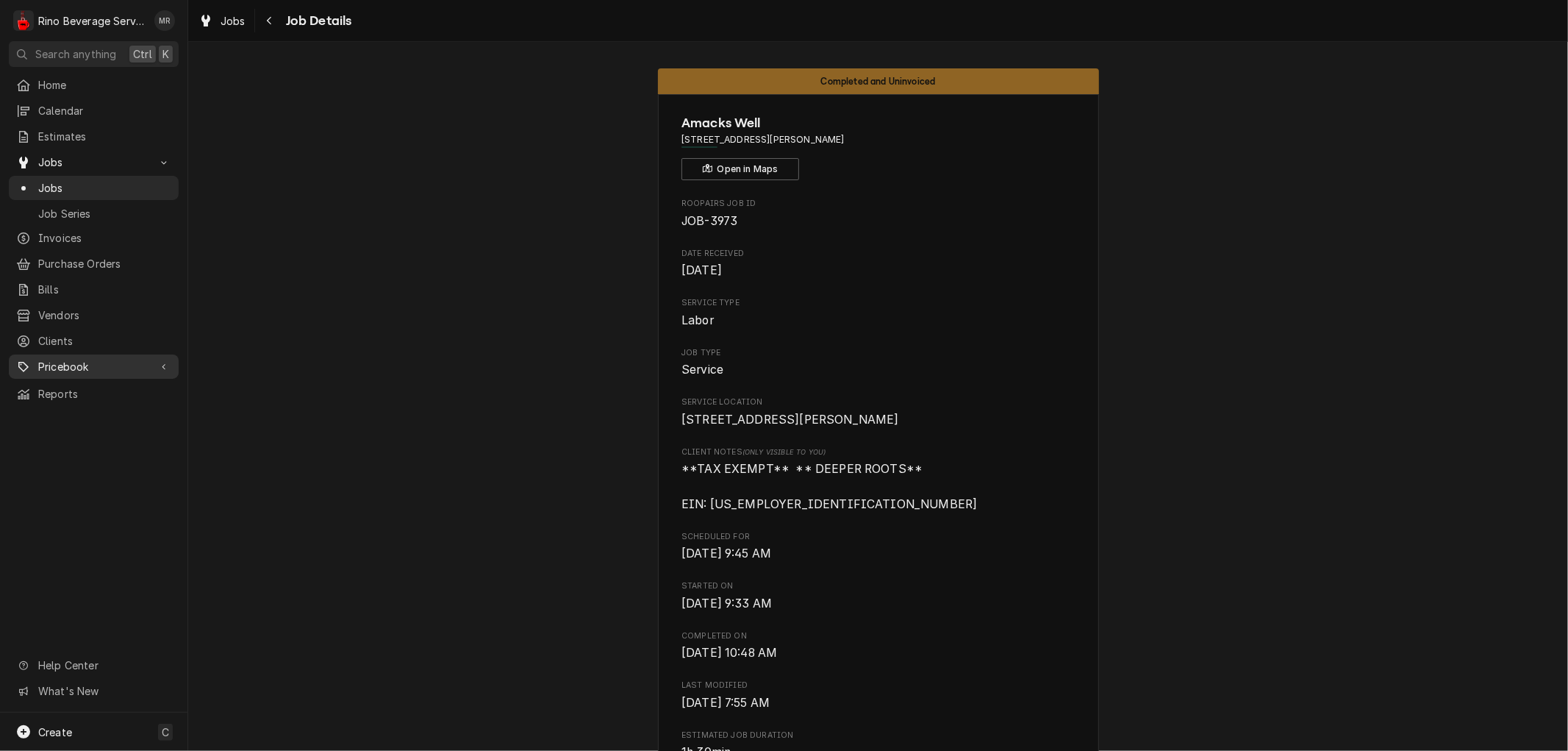
click at [86, 359] on span "Pricebook" at bounding box center [93, 367] width 111 height 16
click at [91, 411] on span "Parts & Materials" at bounding box center [104, 419] width 133 height 16
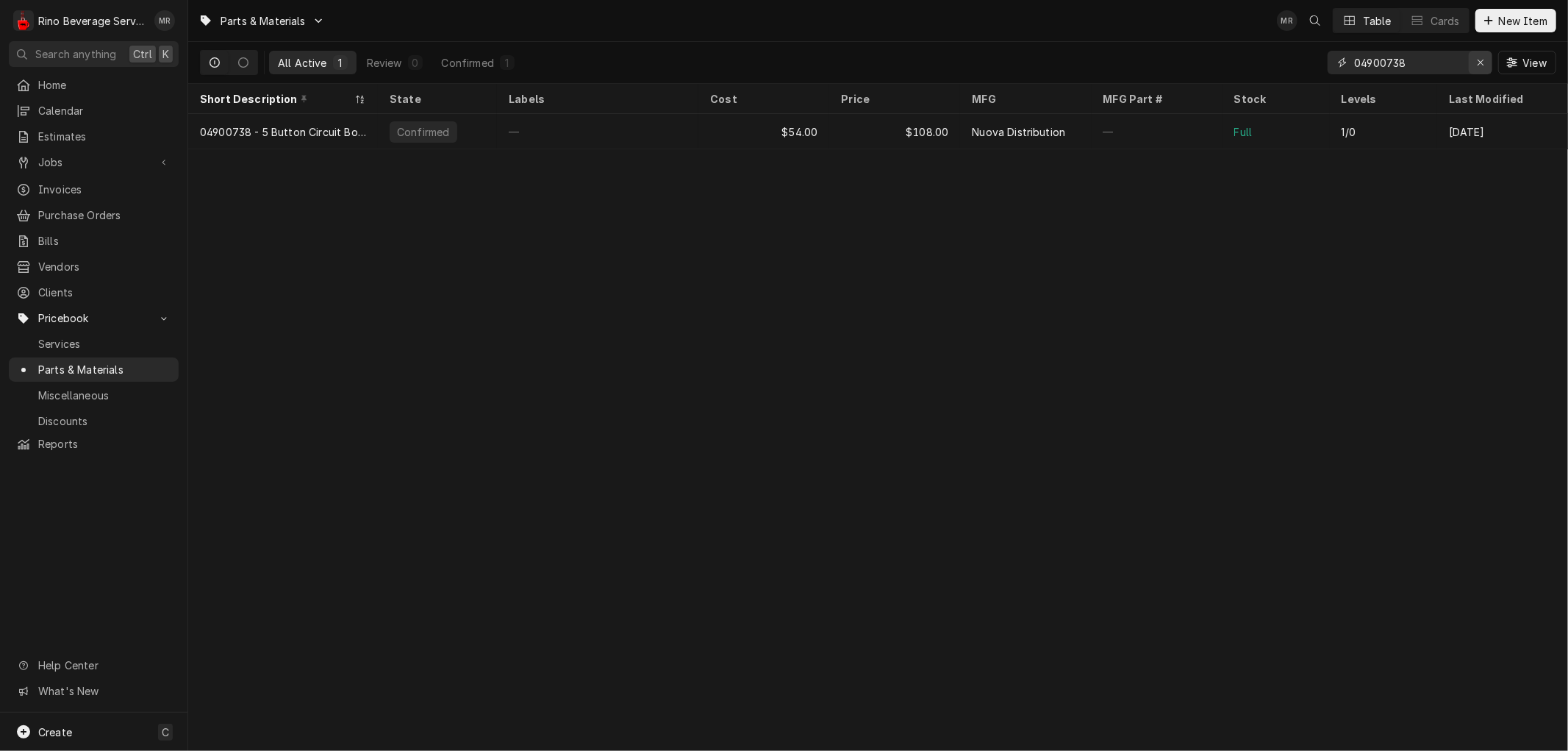
click at [1477, 60] on icon "Erase input" at bounding box center [1480, 62] width 6 height 6
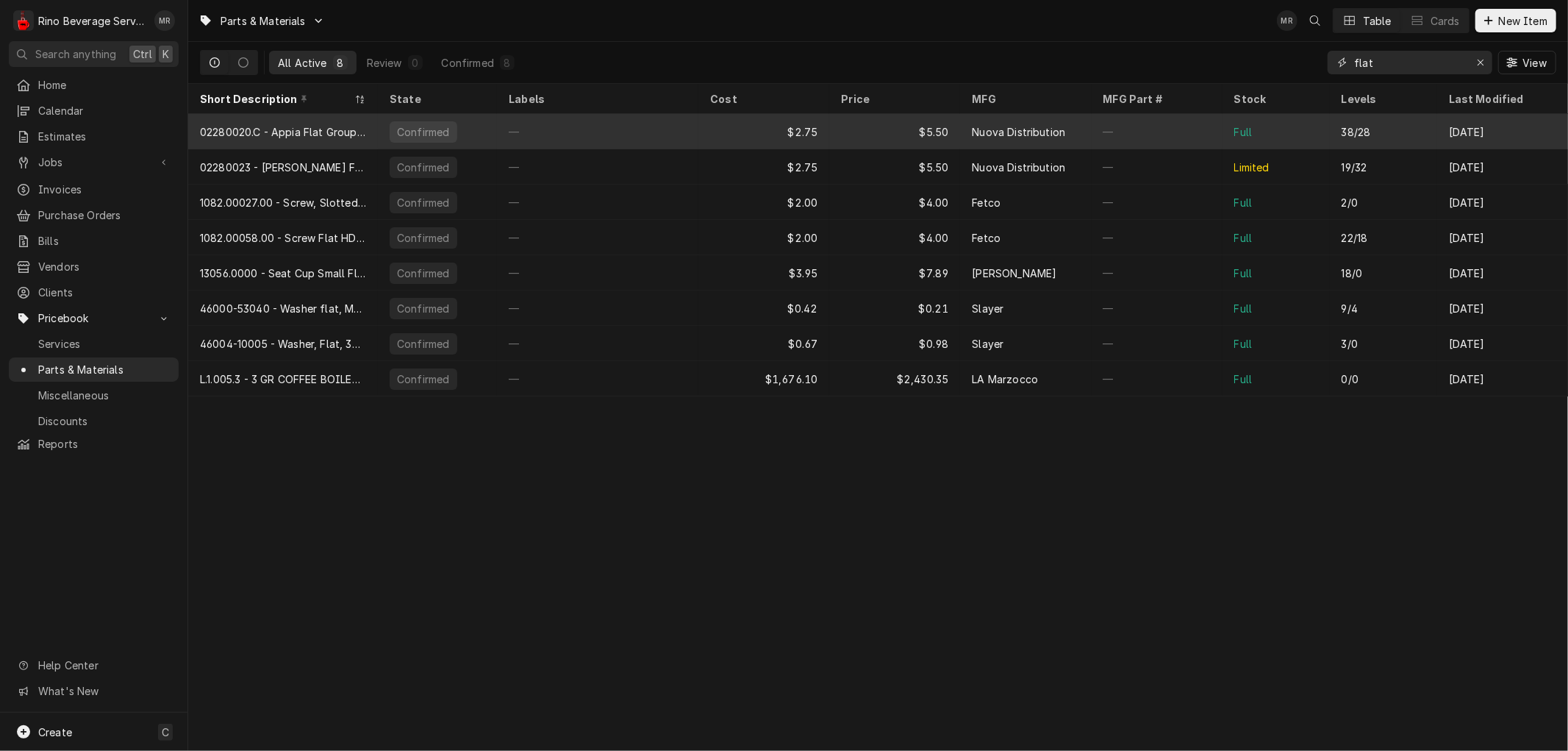
type input "flat"
click at [555, 133] on div "—" at bounding box center [597, 132] width 201 height 35
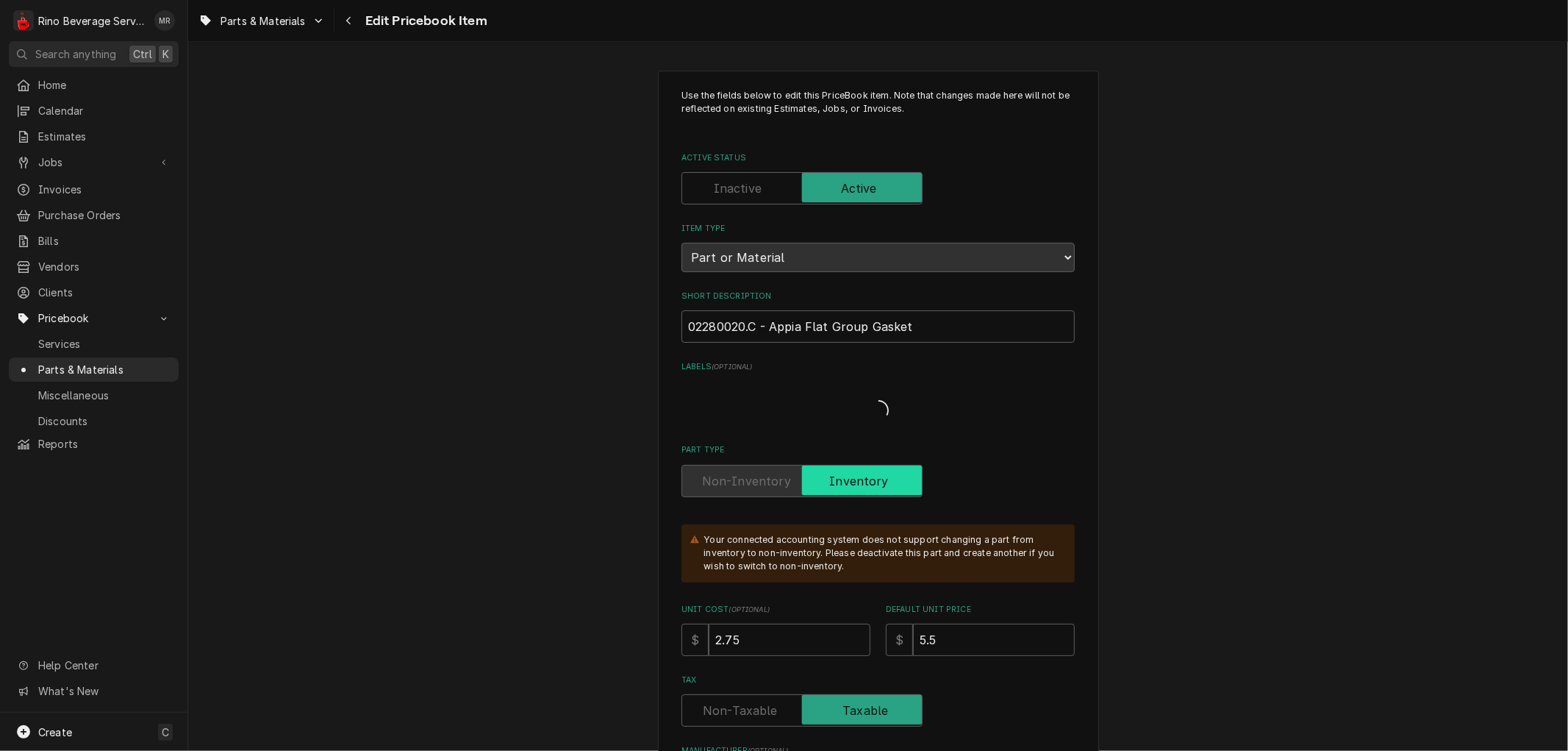
type textarea "x"
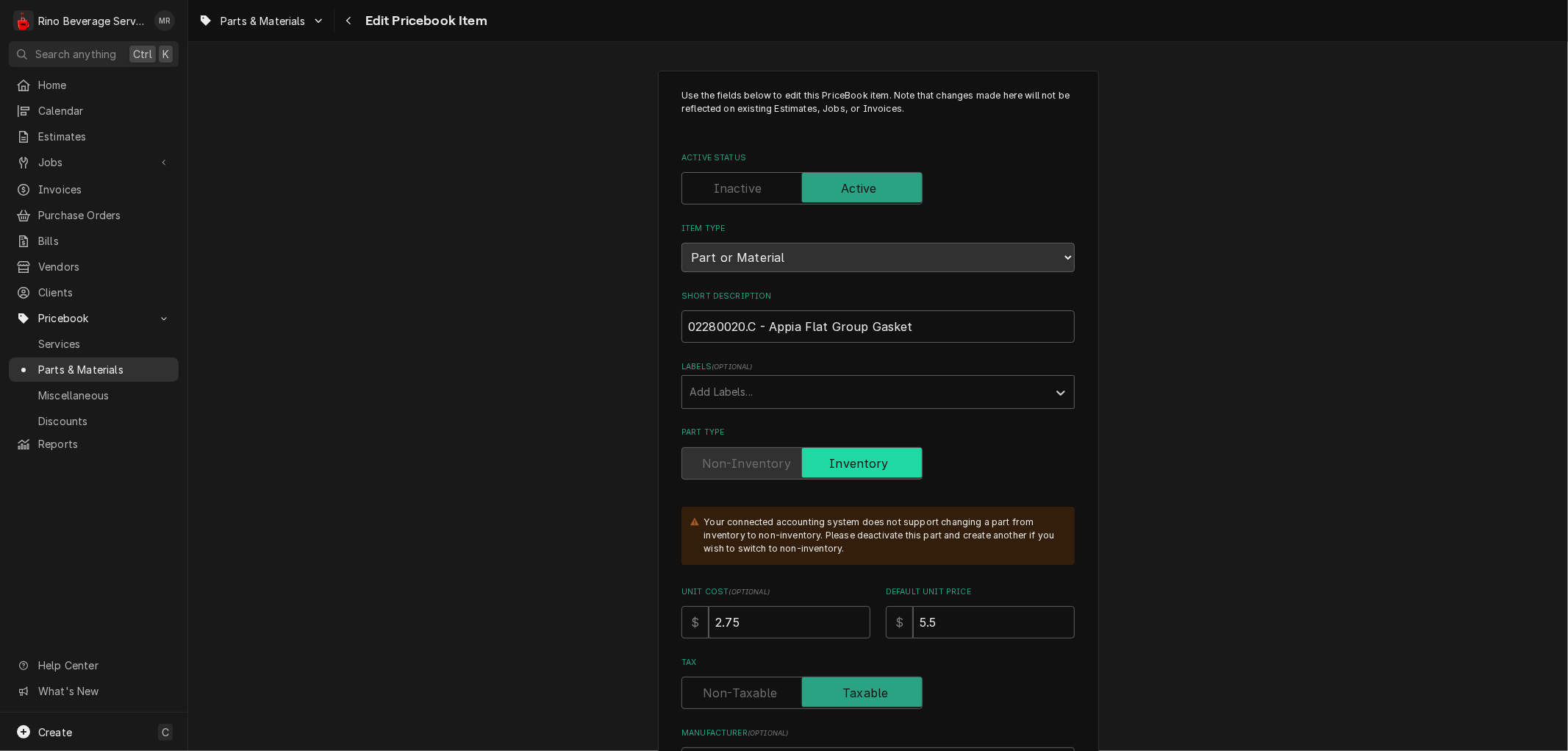
click at [78, 362] on span "Parts & Materials" at bounding box center [104, 370] width 133 height 16
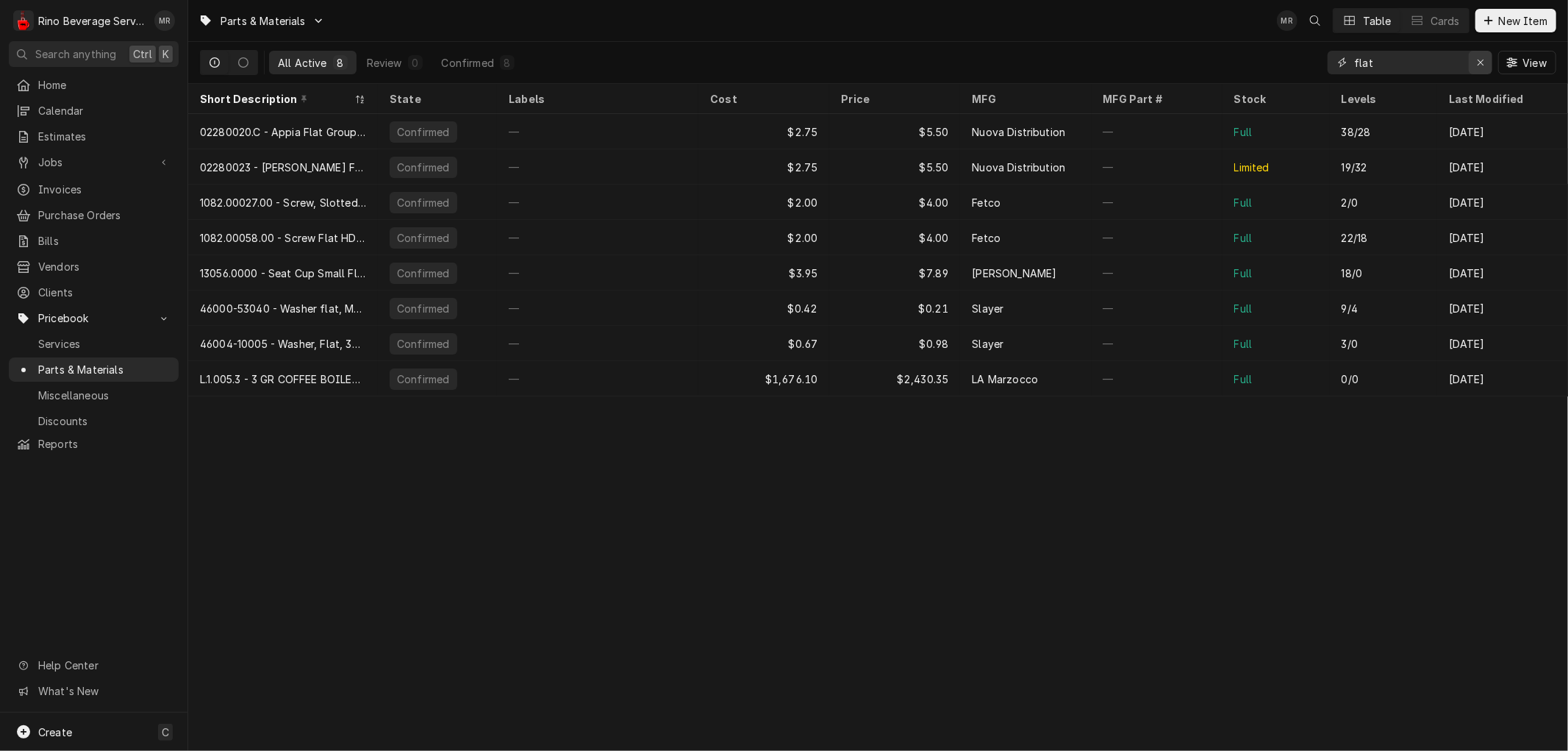
click at [1480, 60] on icon "Erase input" at bounding box center [1480, 62] width 8 height 11
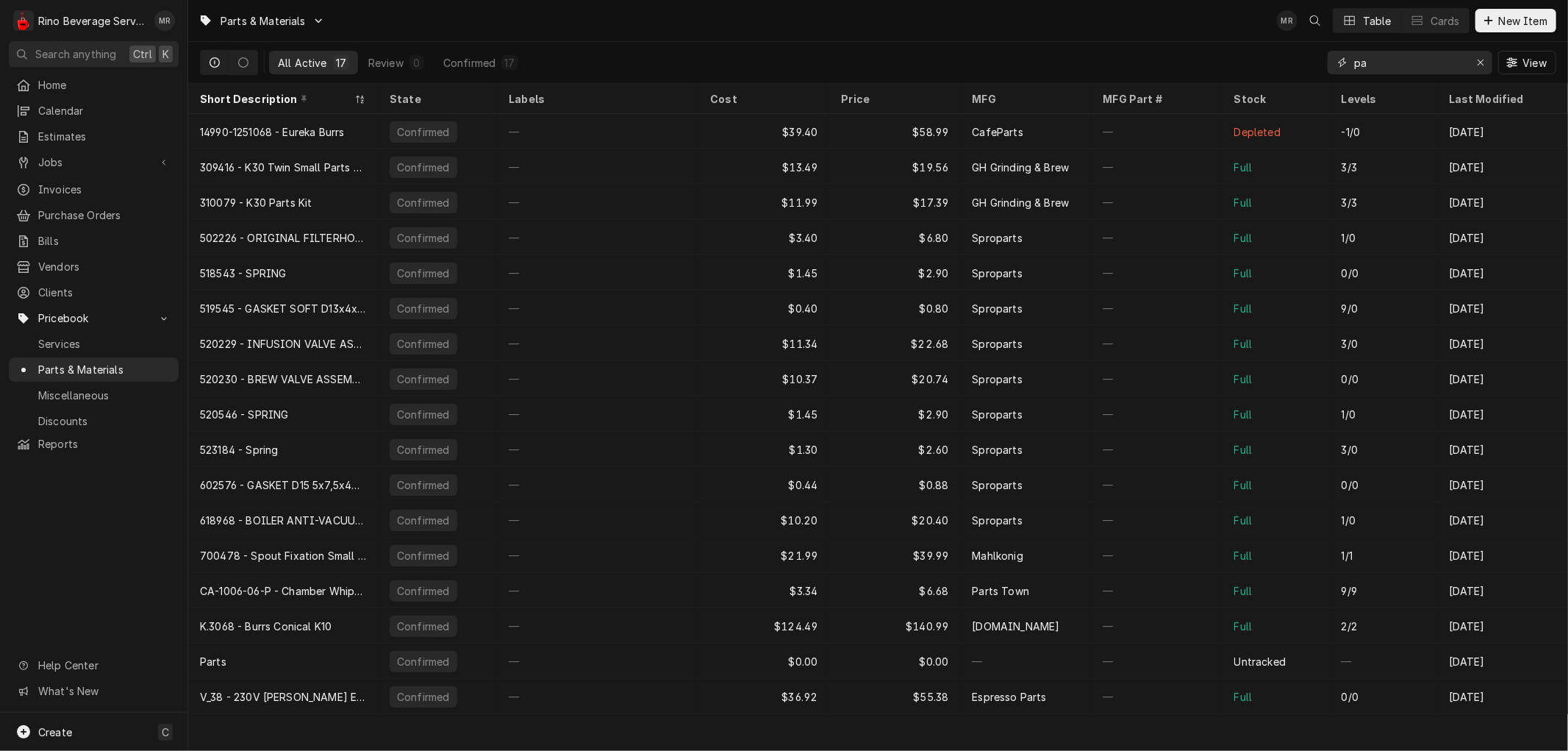
type input "p"
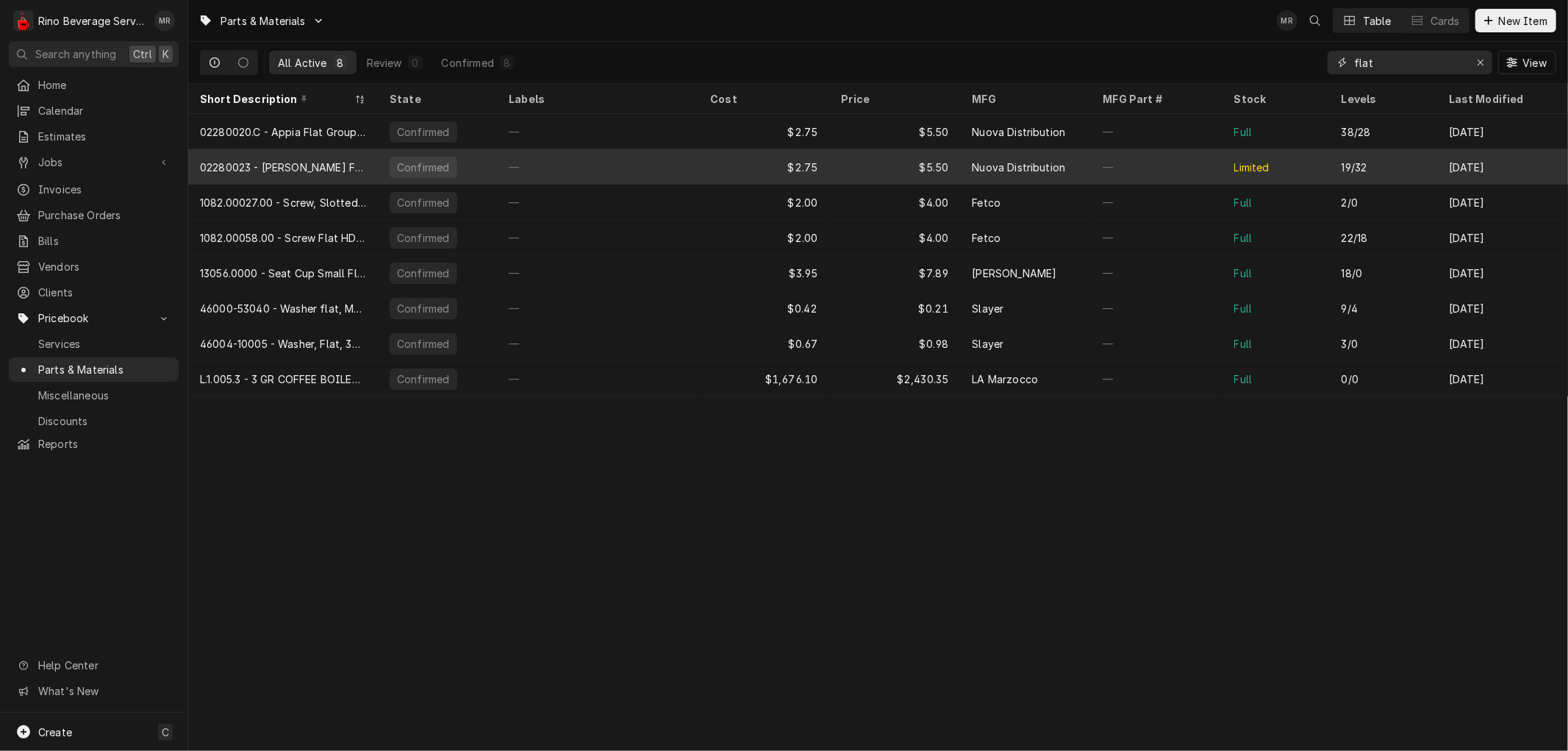
type input "flat"
click at [672, 162] on div "—" at bounding box center [597, 167] width 201 height 35
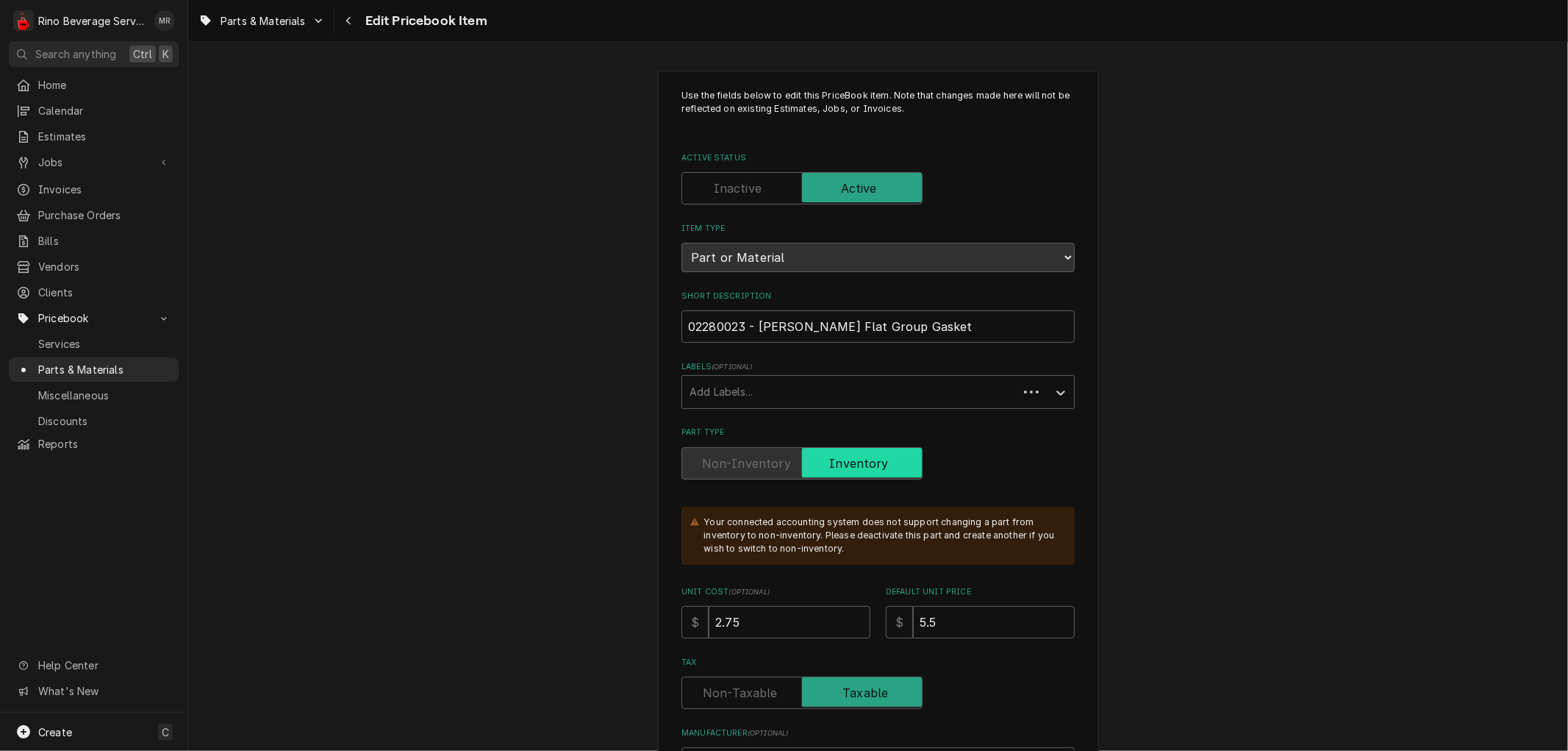
type textarea "x"
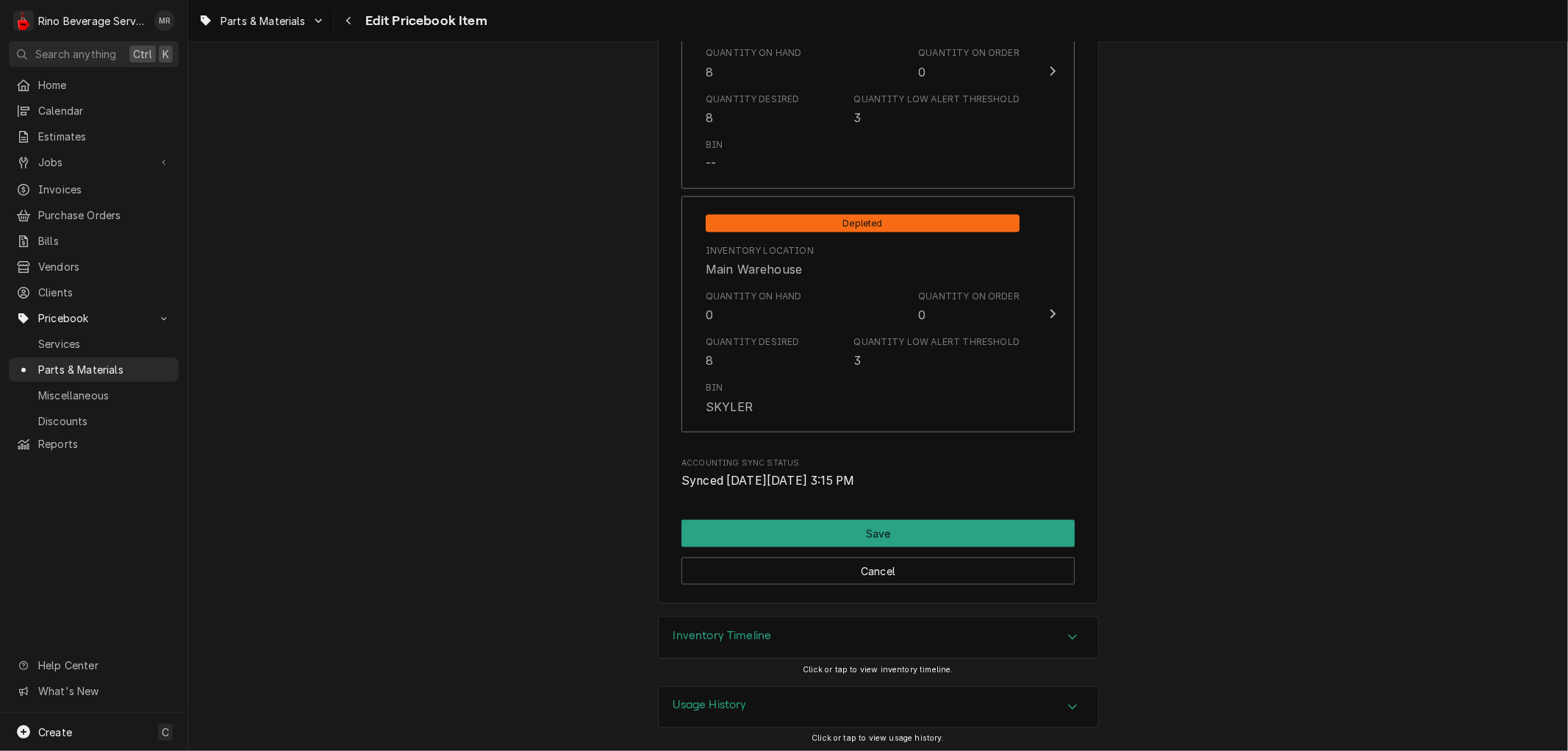
scroll to position [1702, 0]
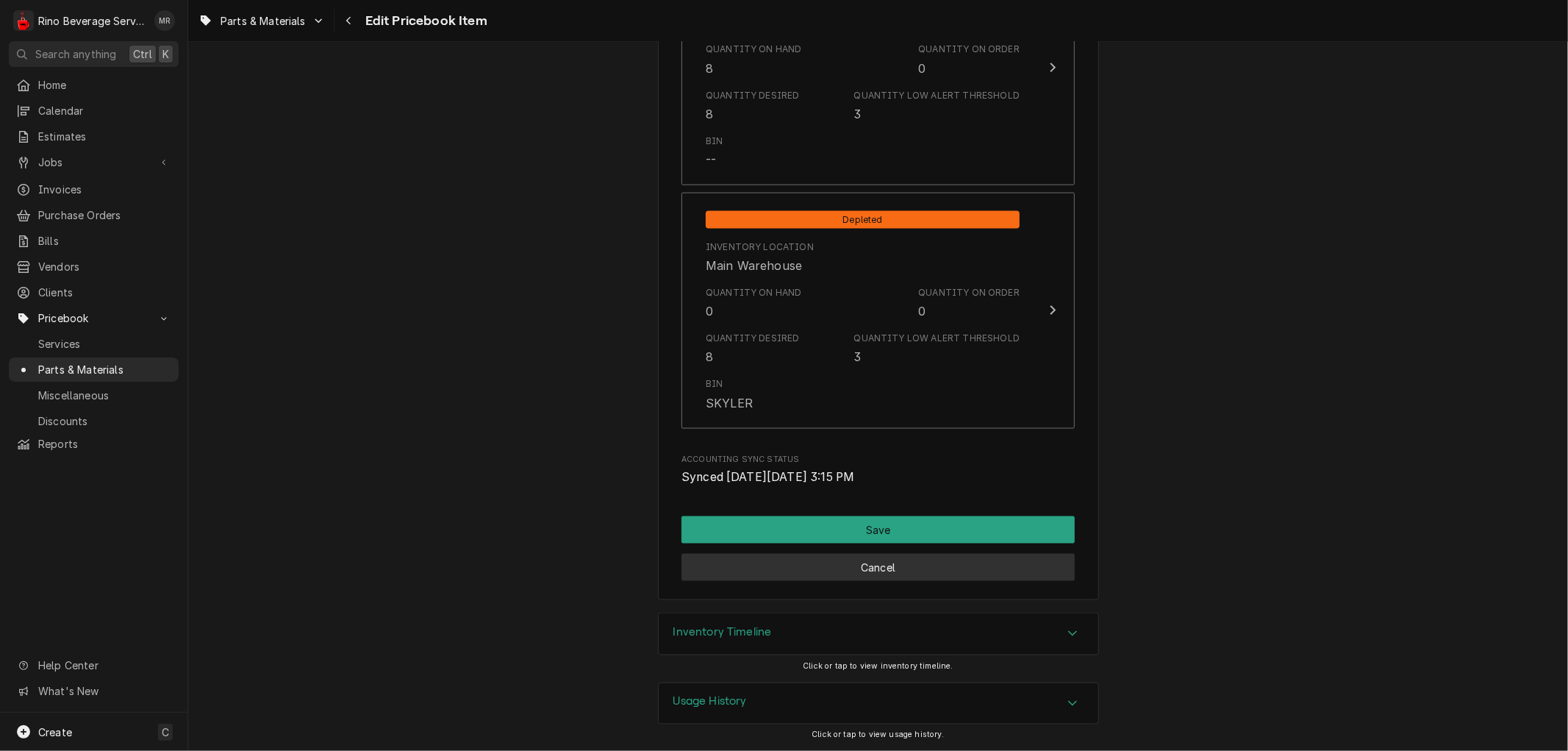
click at [846, 564] on button "Cancel" at bounding box center [877, 567] width 393 height 27
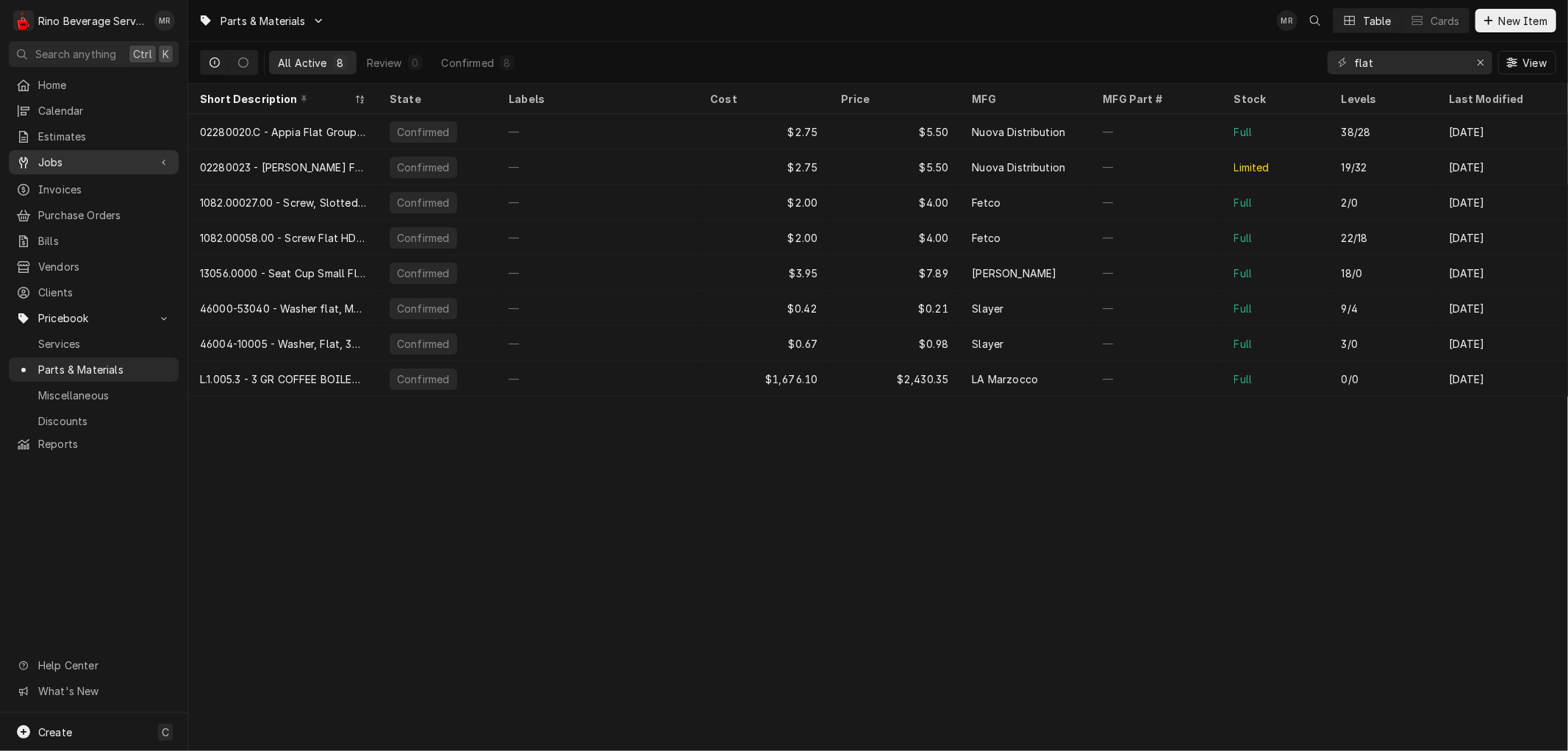
click at [91, 155] on span "Jobs" at bounding box center [93, 163] width 111 height 16
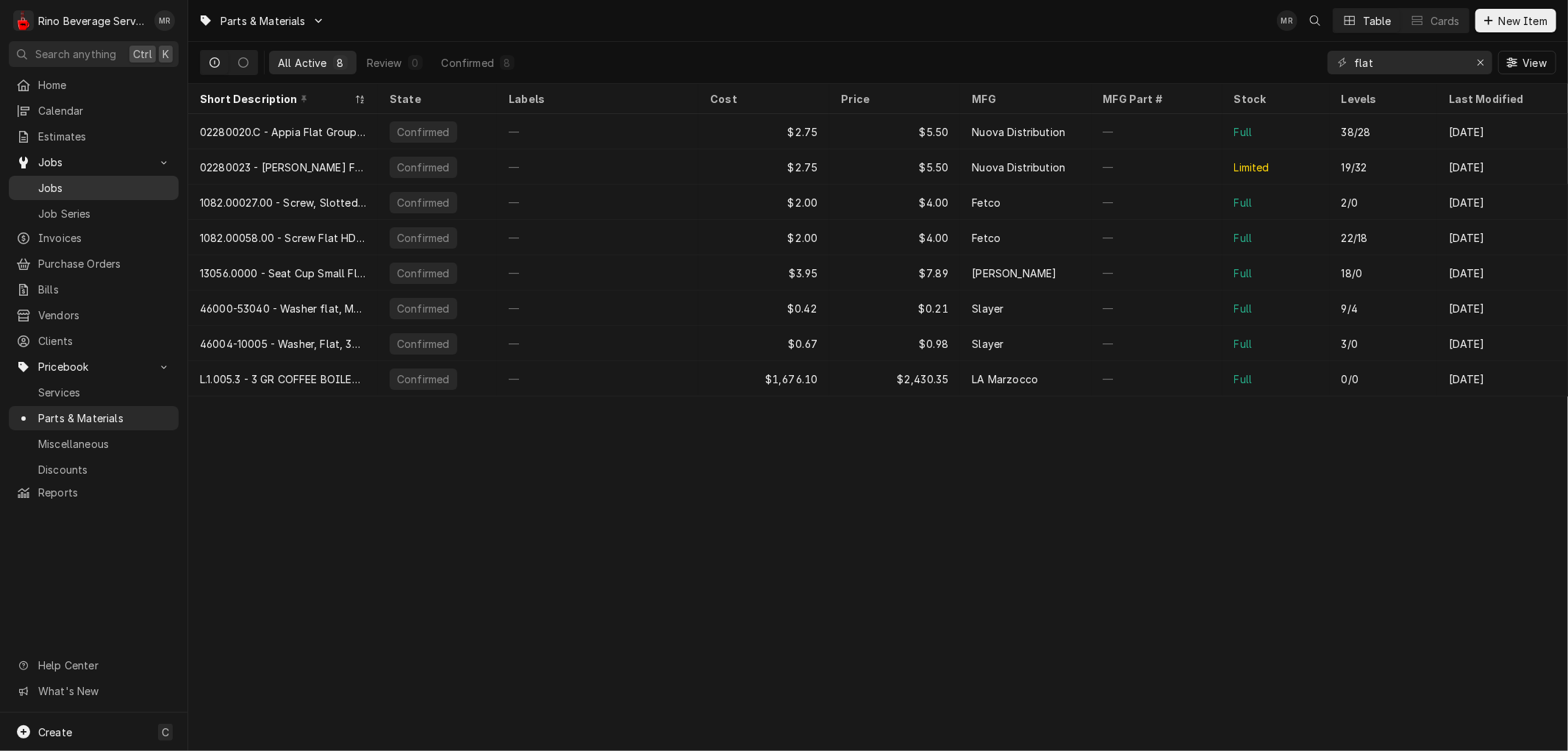
click at [92, 180] on span "Jobs" at bounding box center [104, 188] width 133 height 16
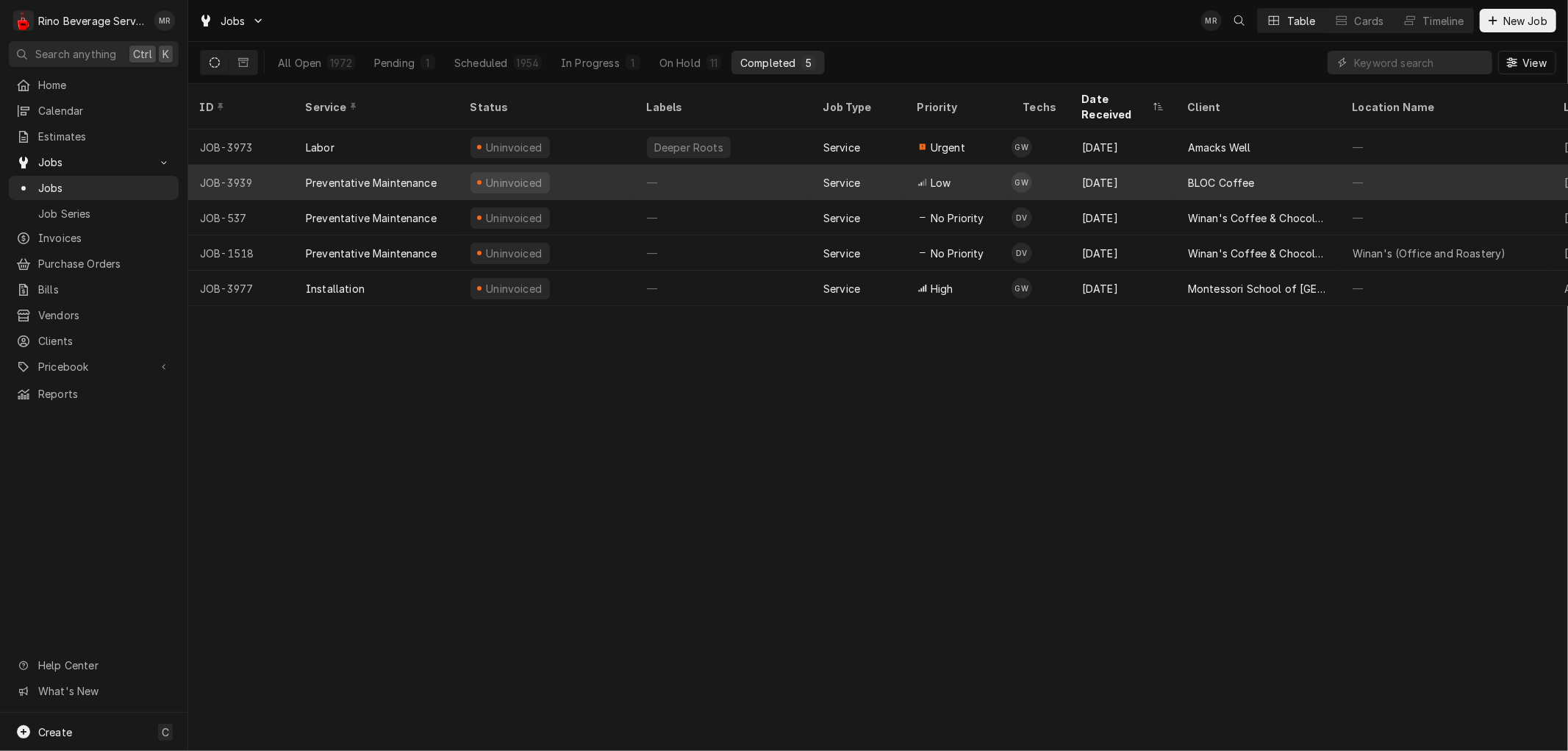
click at [721, 164] on div "—" at bounding box center [723, 182] width 177 height 35
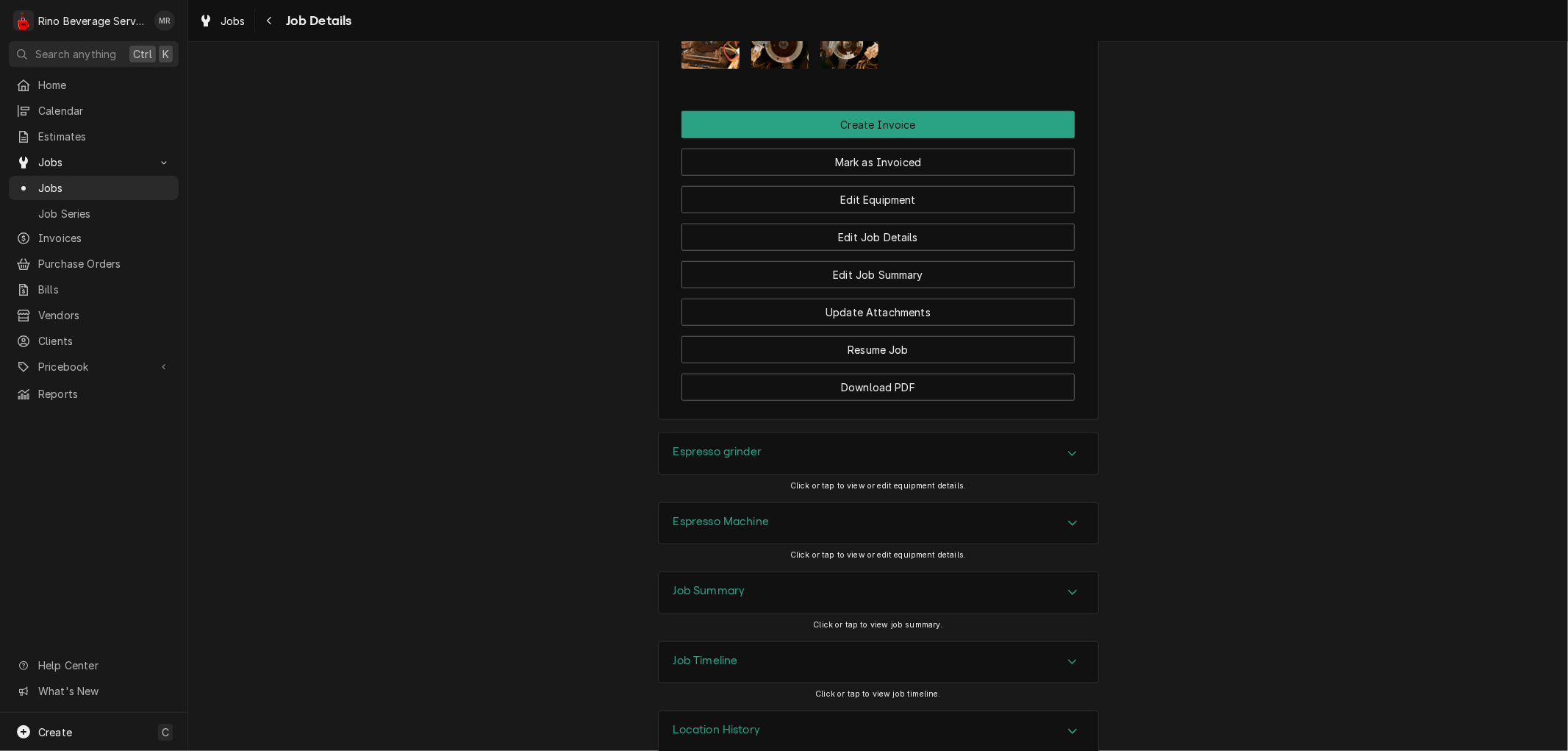
scroll to position [1062, 0]
click at [803, 288] on button "Edit Job Summary" at bounding box center [877, 273] width 393 height 27
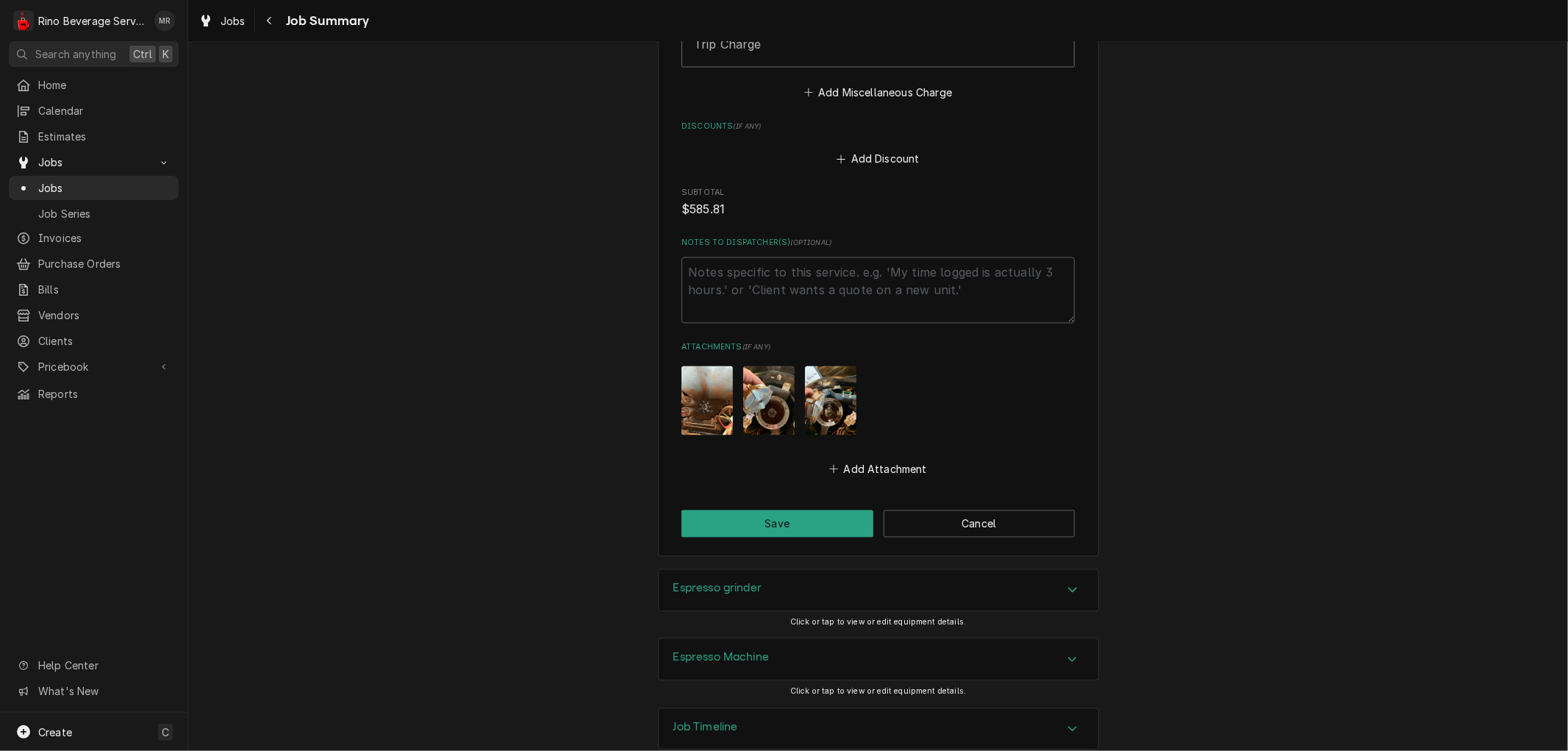
scroll to position [2492, 0]
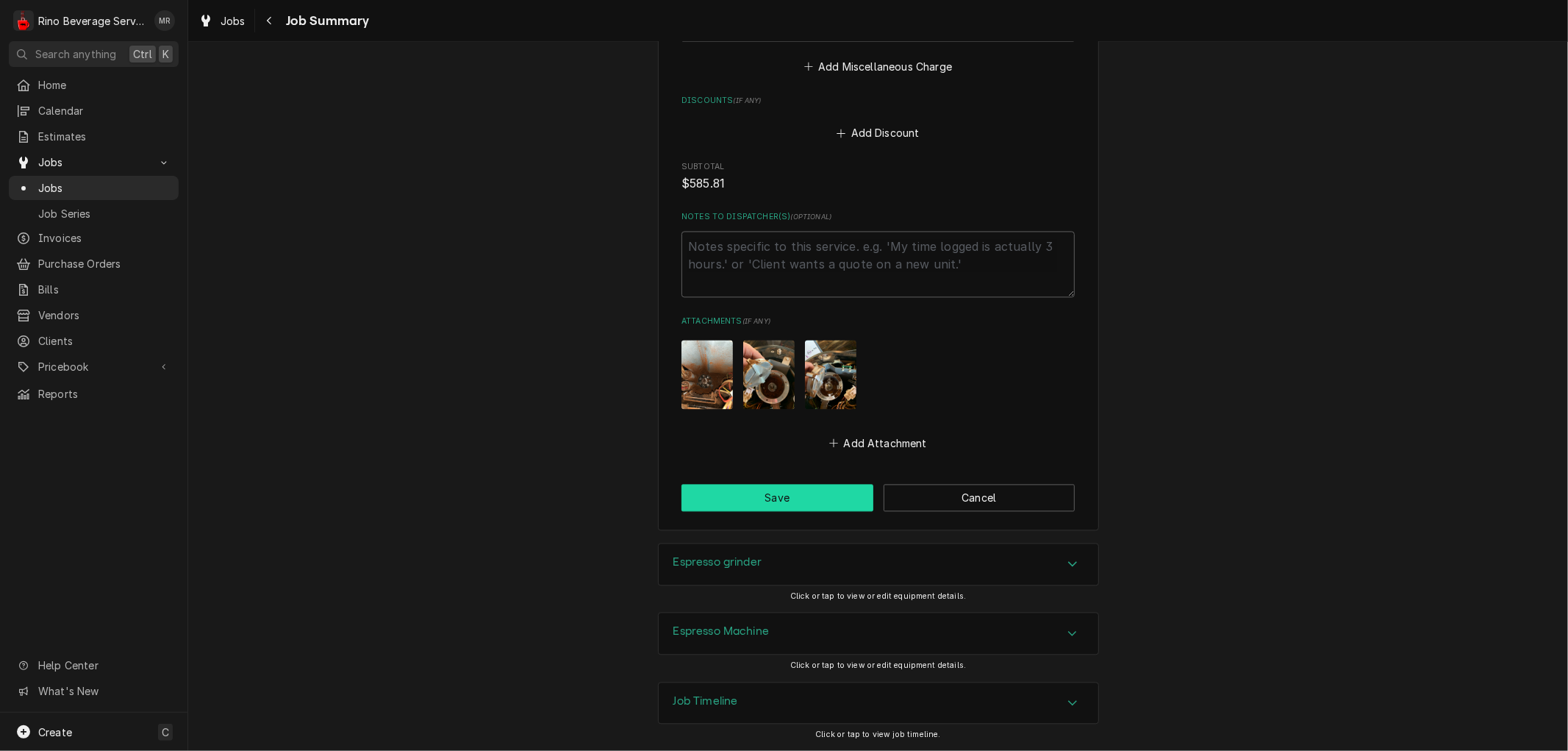
click at [788, 498] on button "Save" at bounding box center [777, 497] width 192 height 27
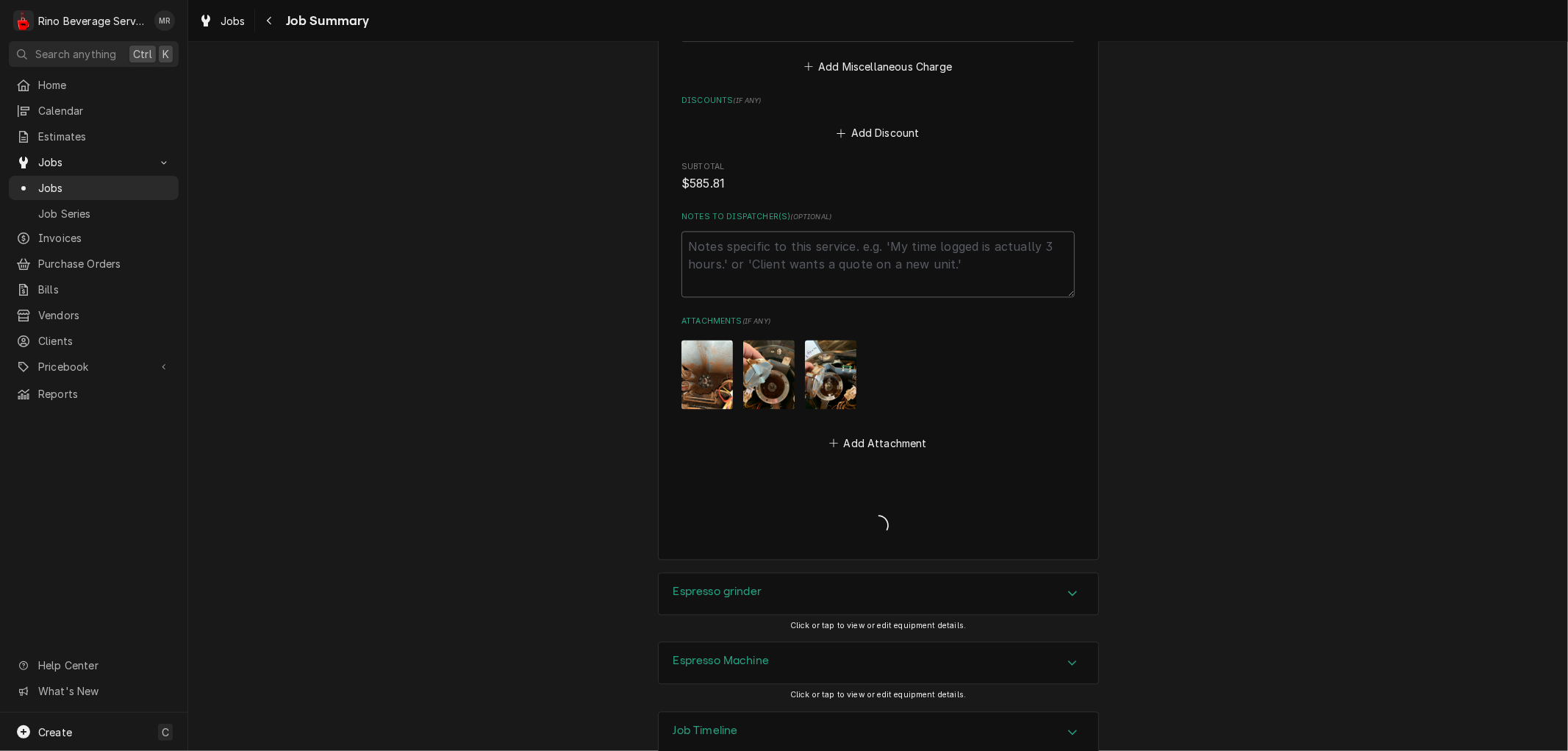
type textarea "x"
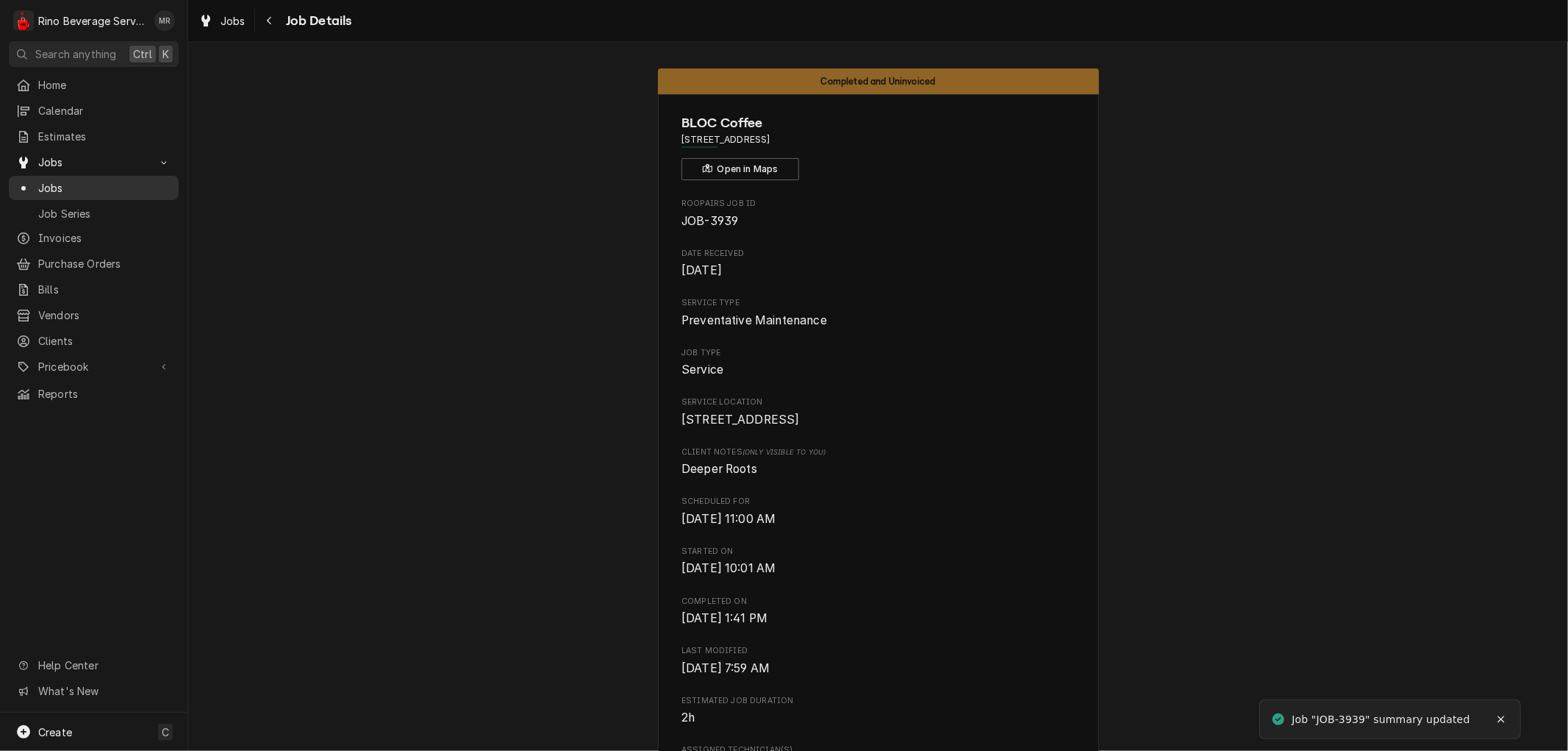
click at [90, 186] on span "Jobs" at bounding box center [104, 188] width 133 height 16
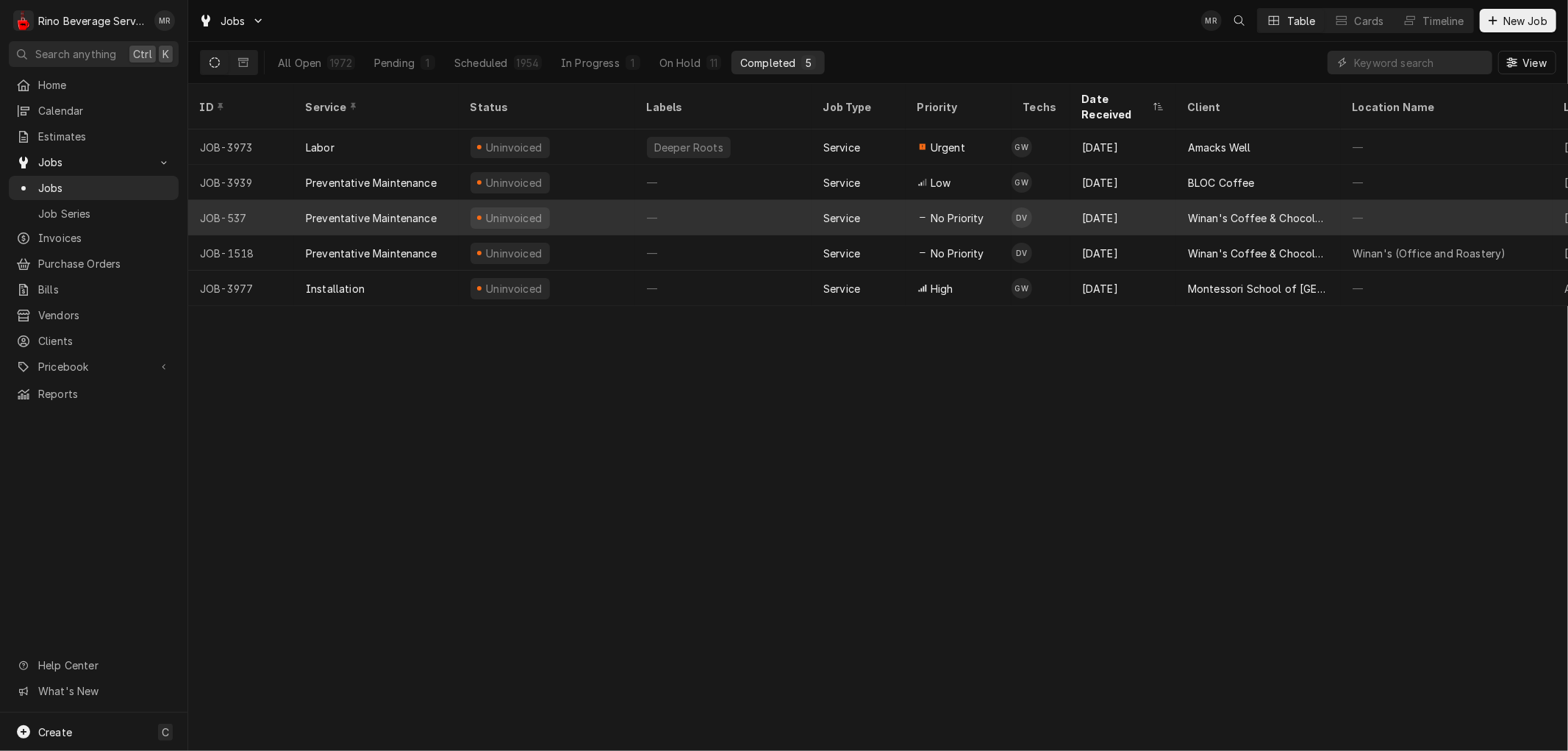
click at [681, 200] on div "—" at bounding box center [723, 217] width 177 height 35
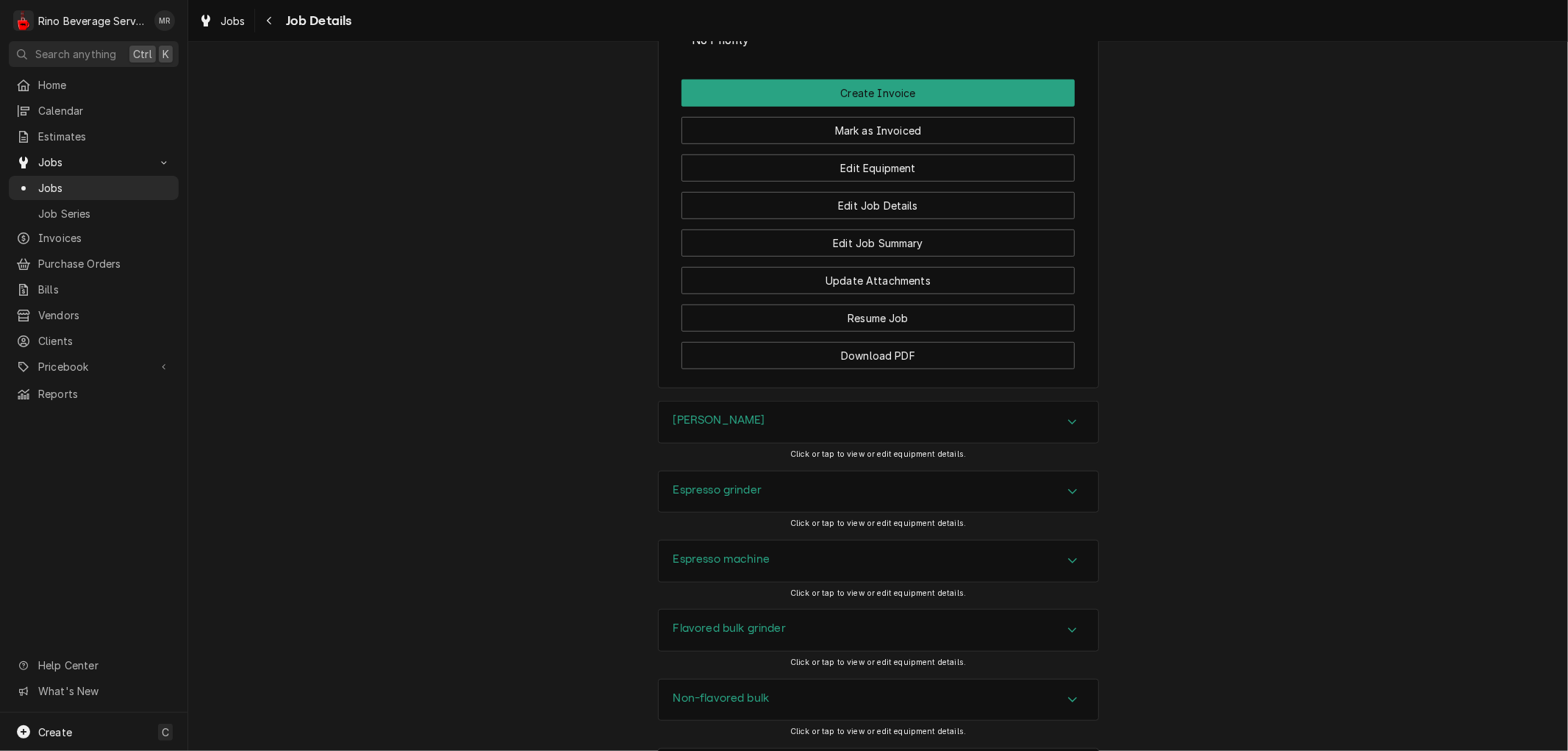
scroll to position [806, 0]
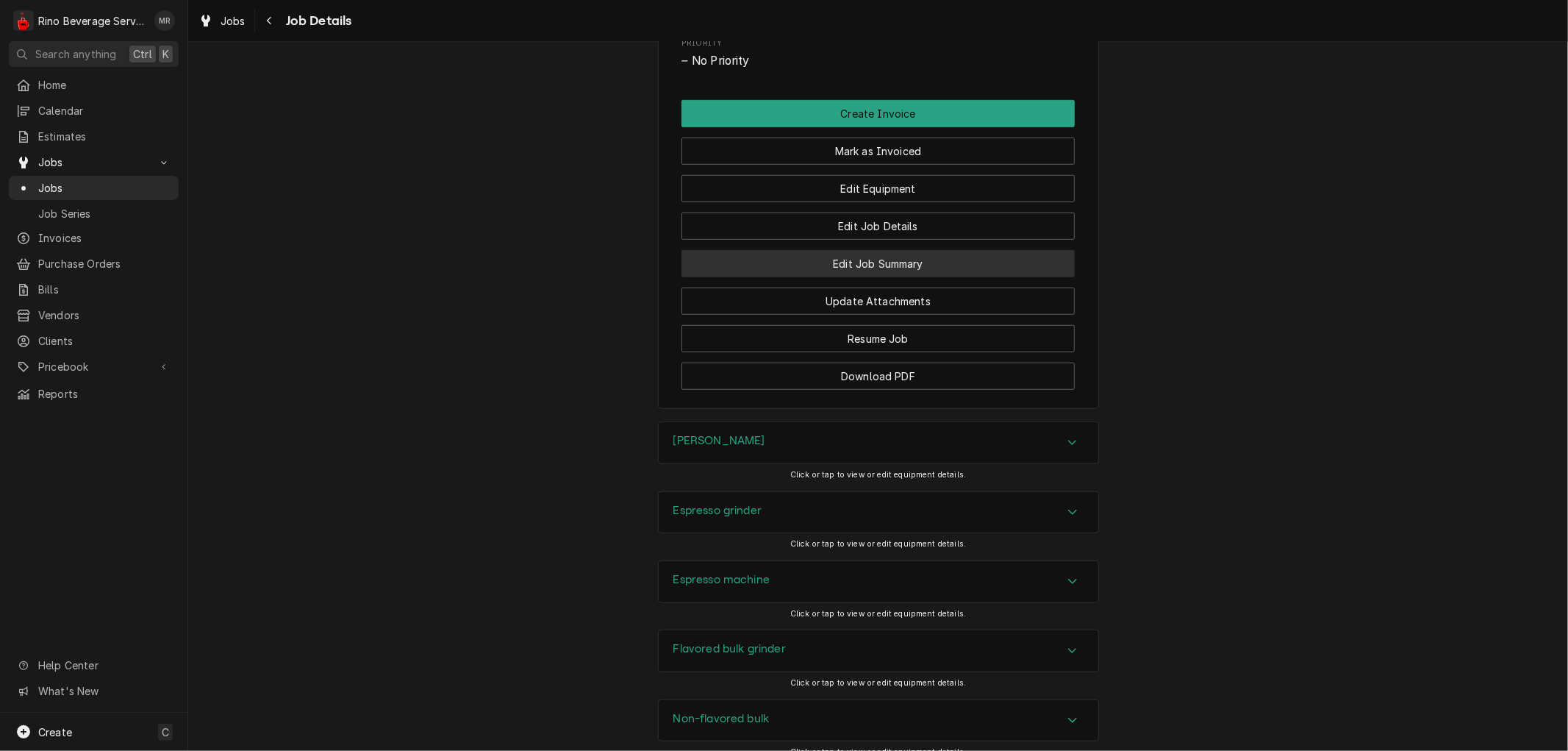
click at [775, 276] on button "Edit Job Summary" at bounding box center [877, 263] width 393 height 27
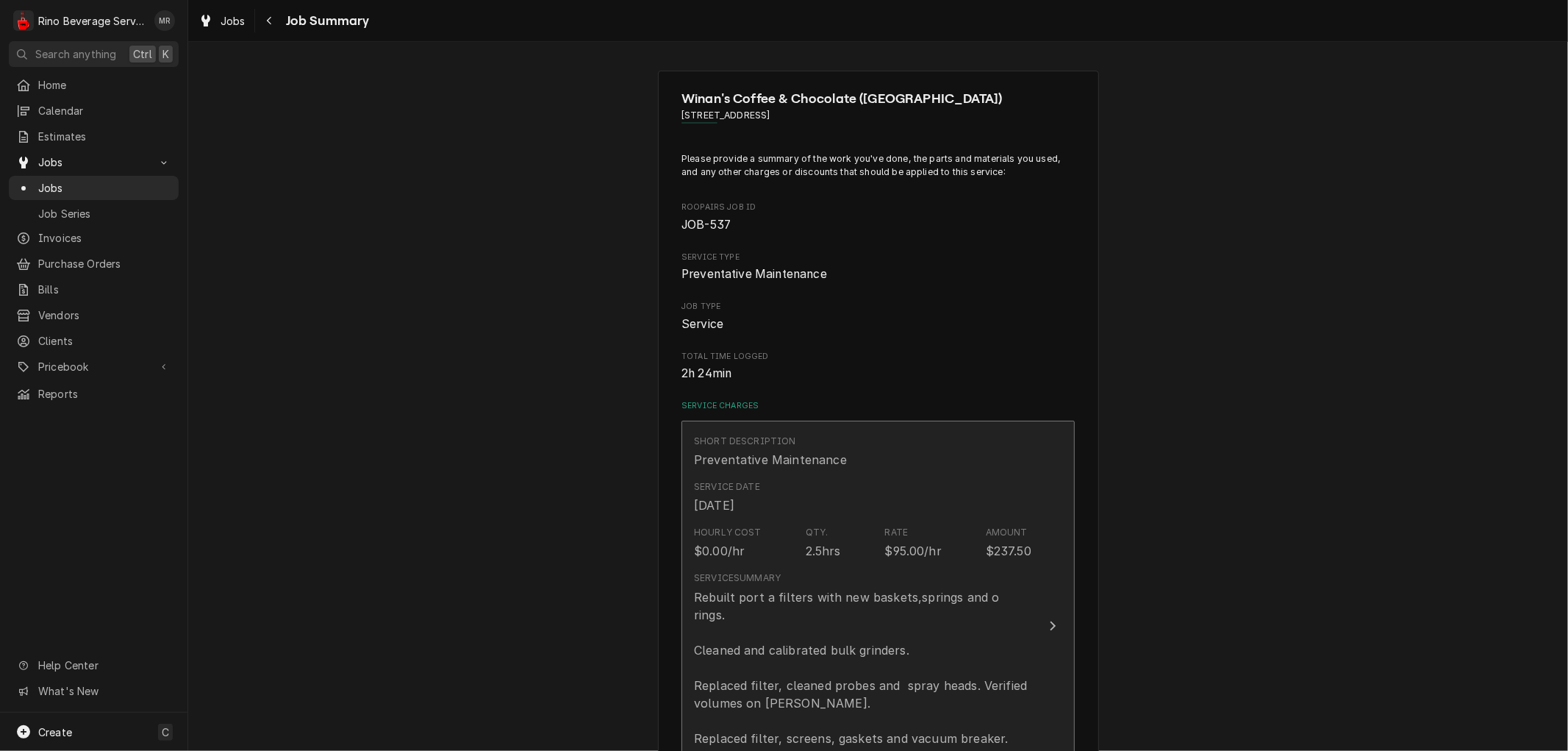
click at [819, 511] on div "Service Date [DATE]" at bounding box center [863, 497] width 338 height 46
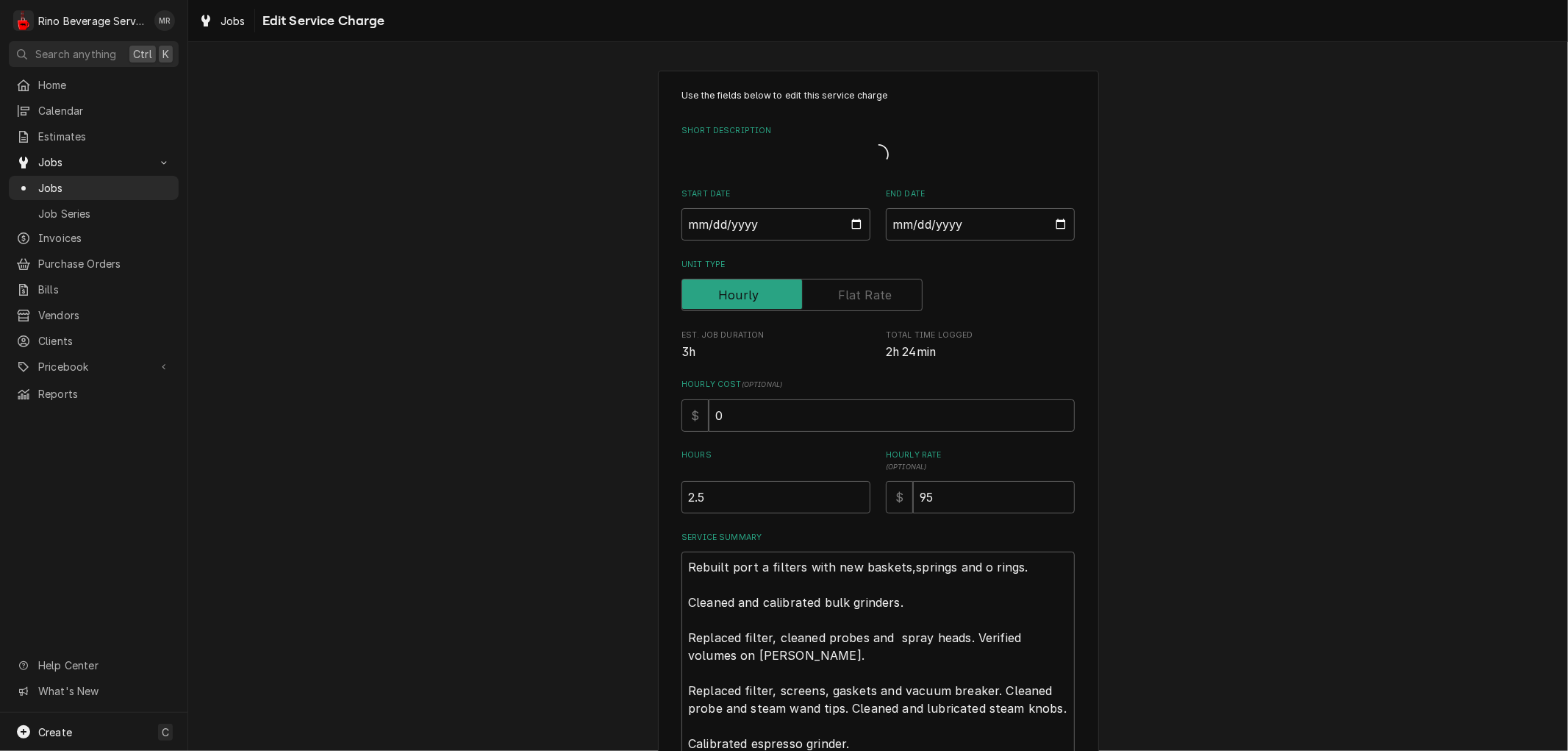
type textarea "x"
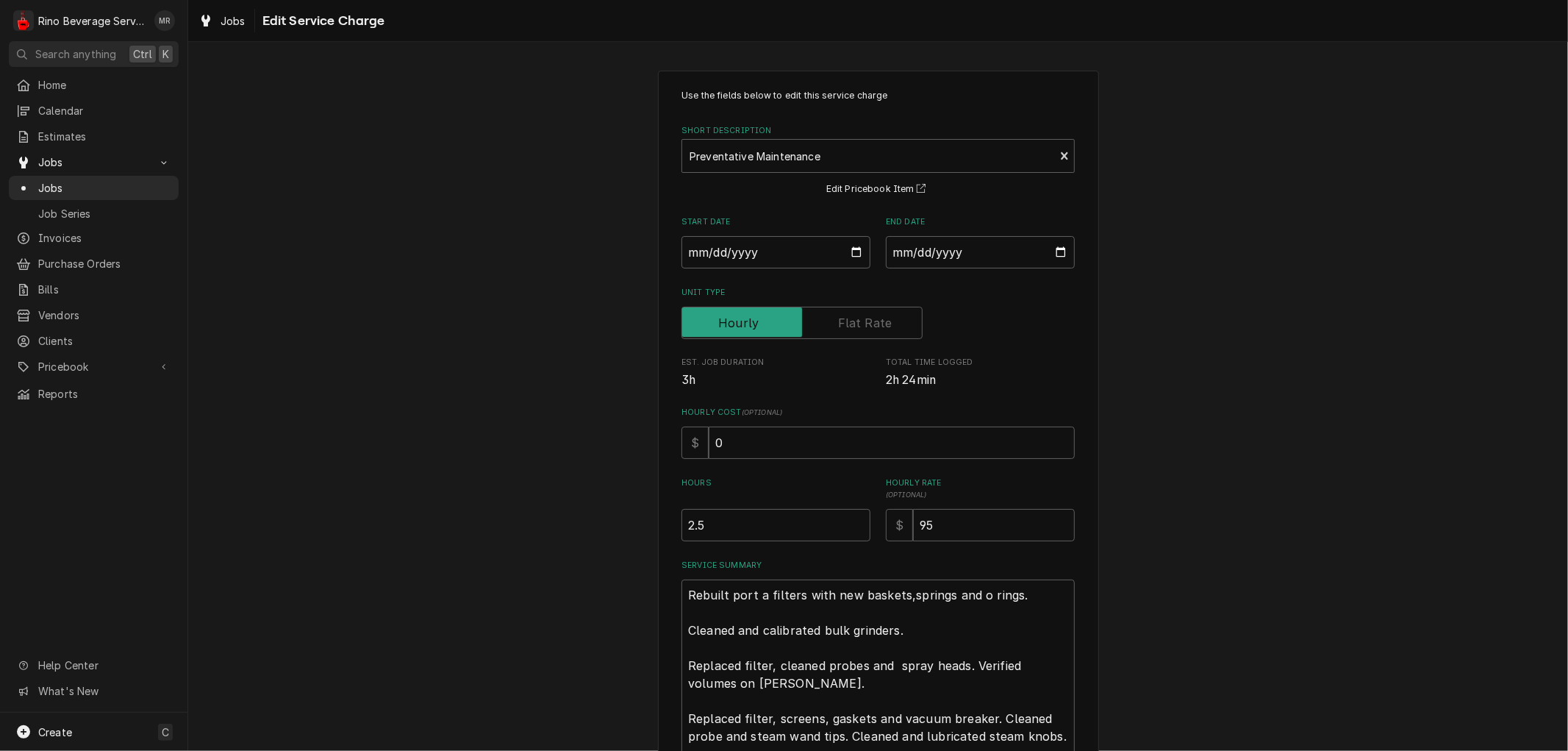
click at [878, 315] on label "Unit Type" at bounding box center [802, 323] width 241 height 33
click at [878, 315] on input "Unit Type" at bounding box center [802, 323] width 228 height 33
checkbox input "true"
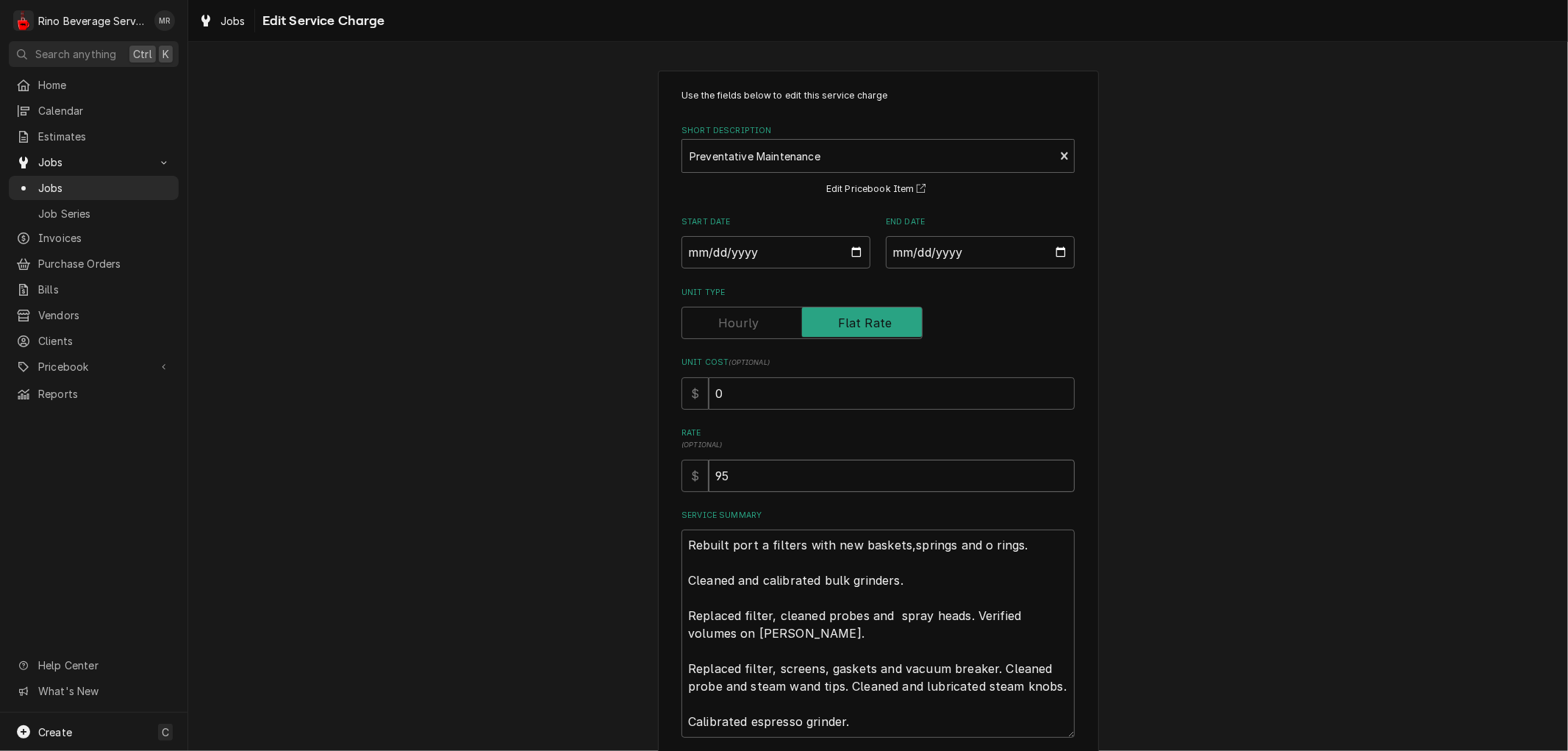
click at [767, 470] on input "95" at bounding box center [891, 476] width 367 height 33
type textarea "x"
type input "9"
type textarea "x"
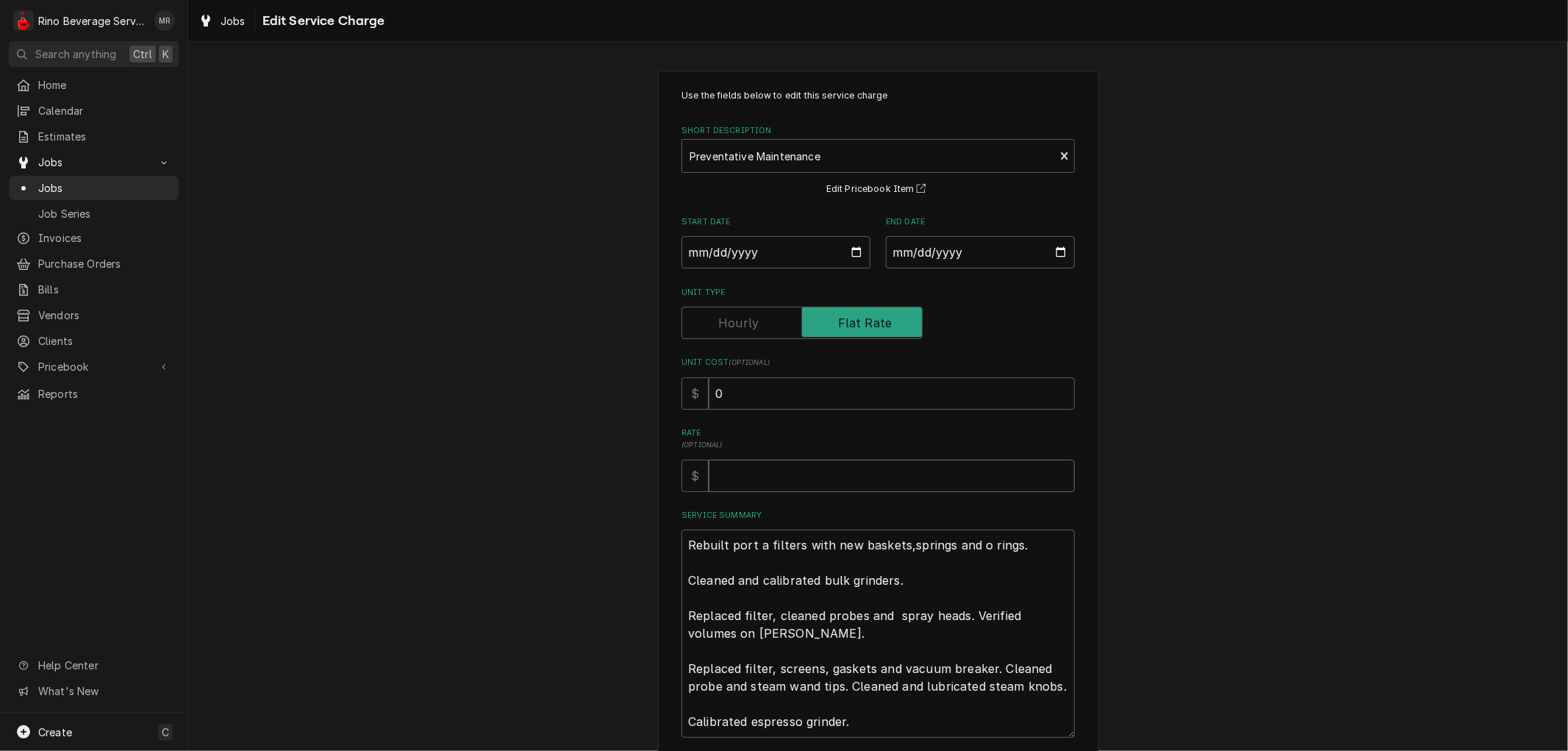
type input "3"
type textarea "x"
type input "30"
type textarea "x"
type input "300"
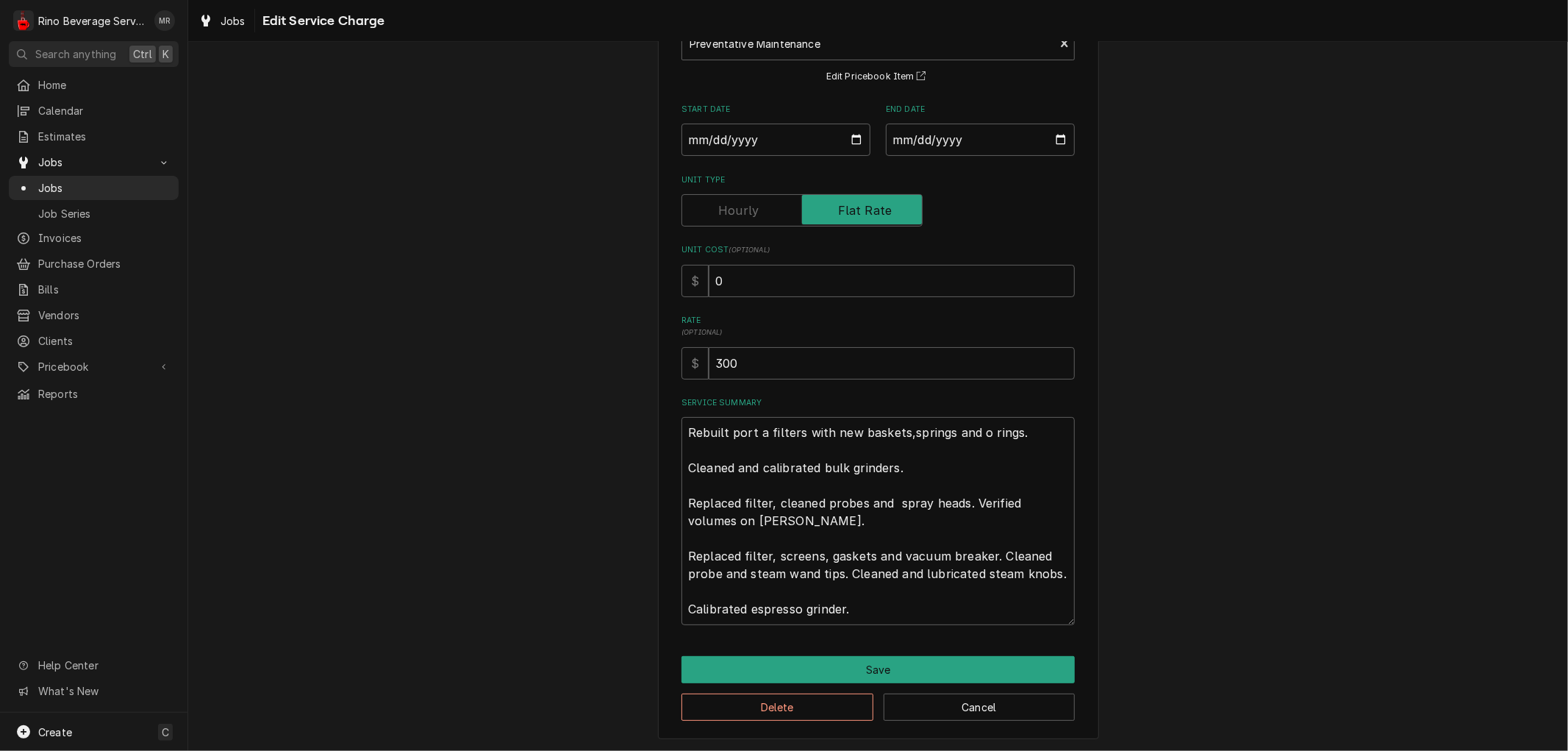
scroll to position [113, 0]
click at [892, 672] on button "Save" at bounding box center [877, 668] width 393 height 27
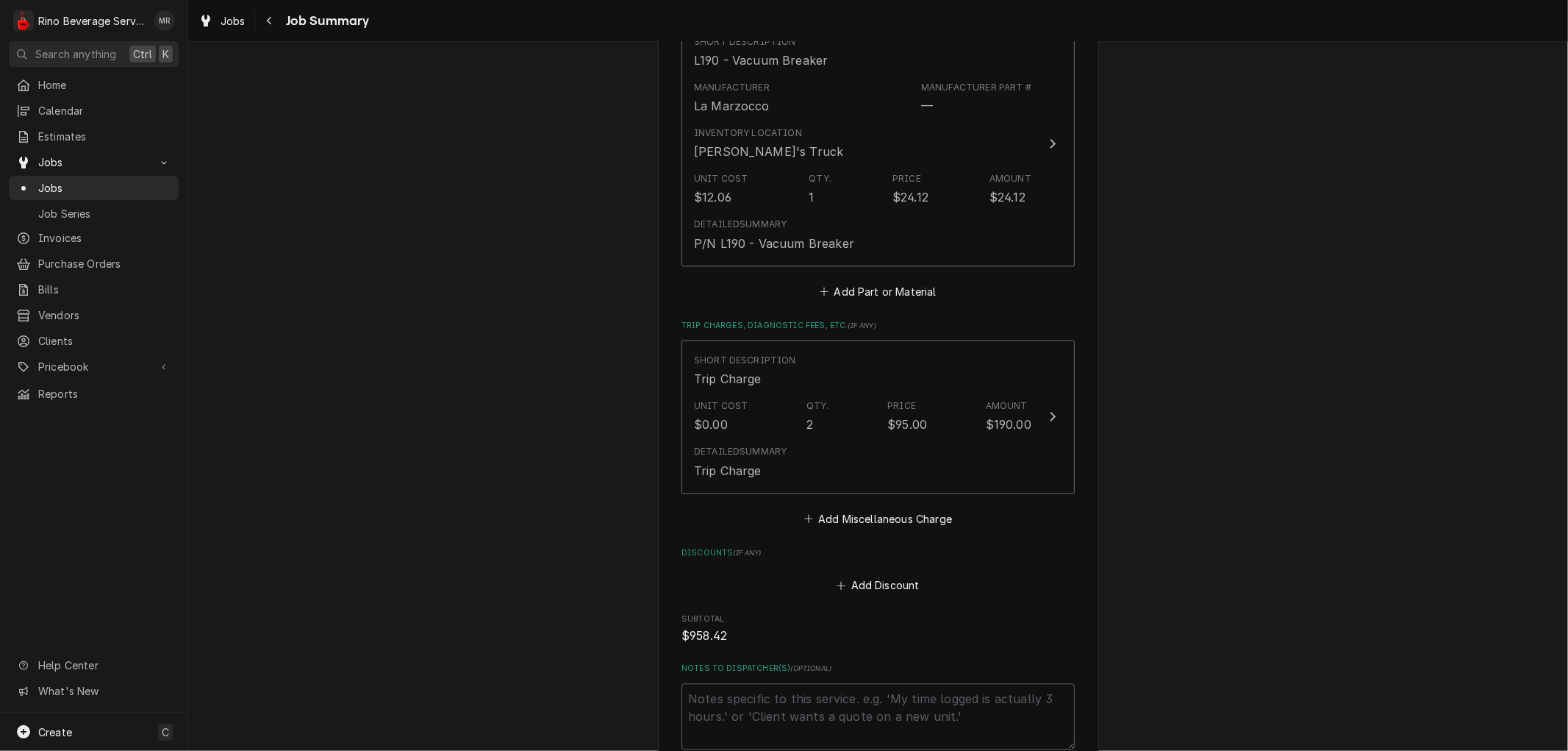
scroll to position [2696, 0]
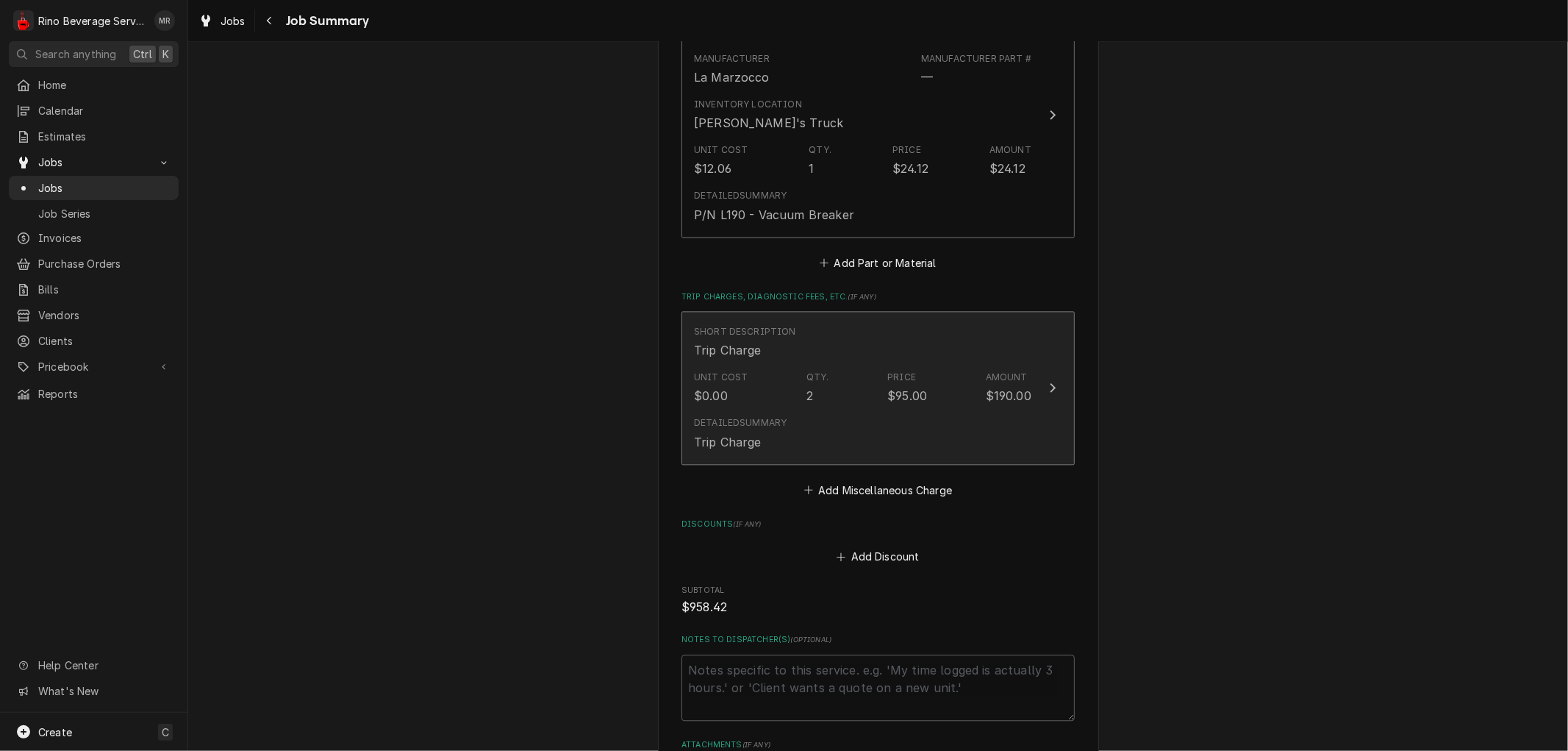
click at [811, 411] on div "Detailed Summary Trip Charge" at bounding box center [863, 434] width 338 height 46
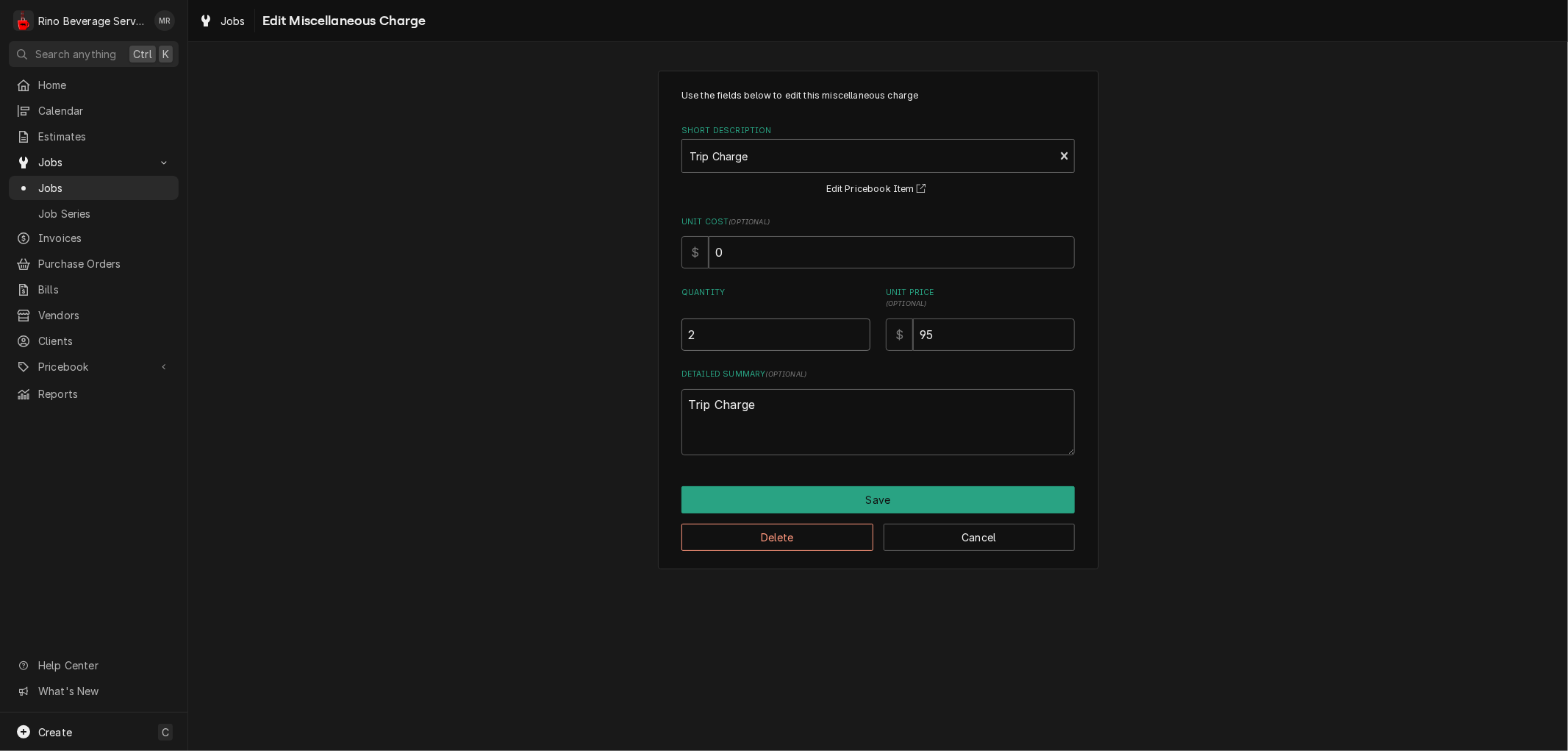
type textarea "x"
type input "1.5"
click at [858, 335] on input "1.5" at bounding box center [775, 334] width 189 height 33
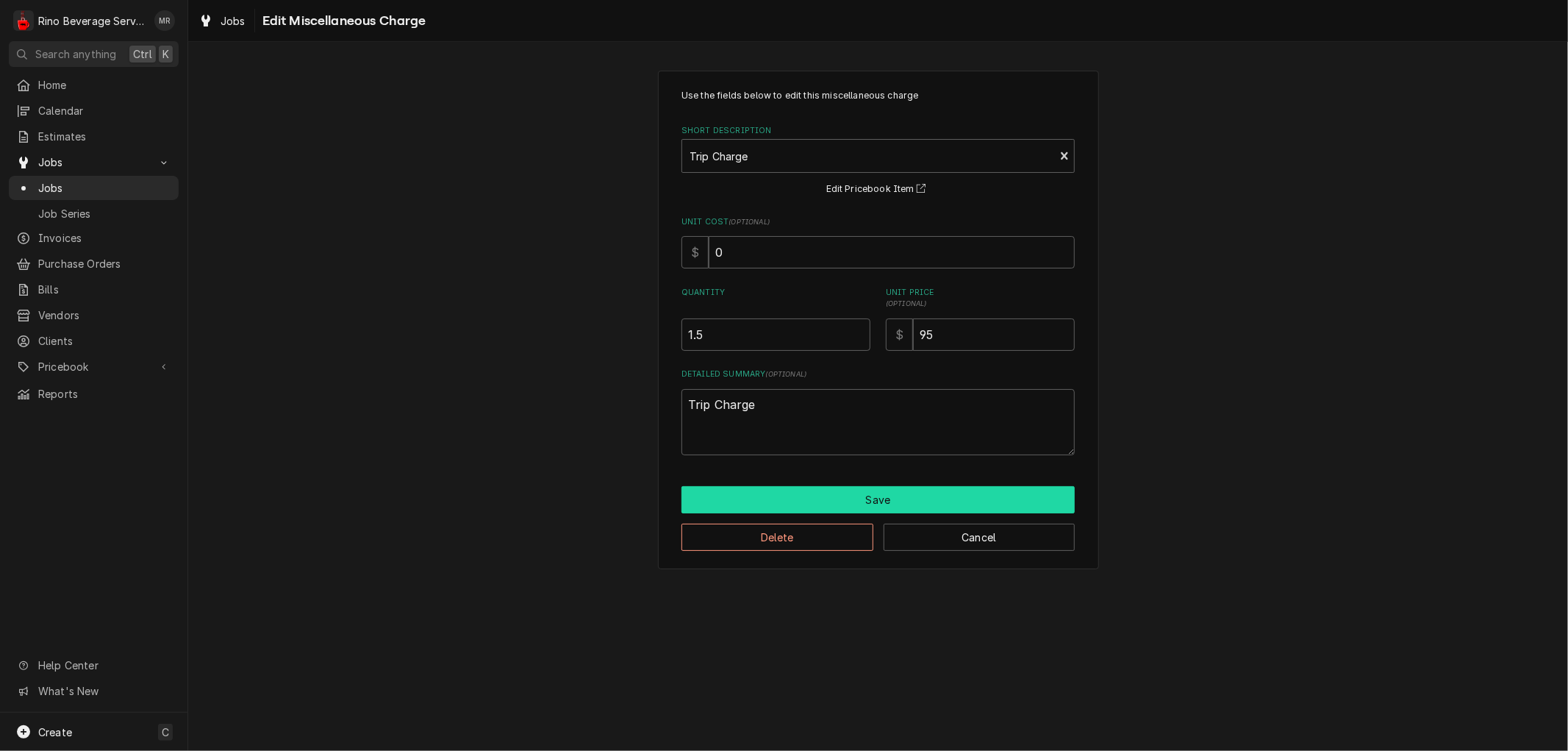
click at [819, 494] on button "Save" at bounding box center [877, 499] width 393 height 27
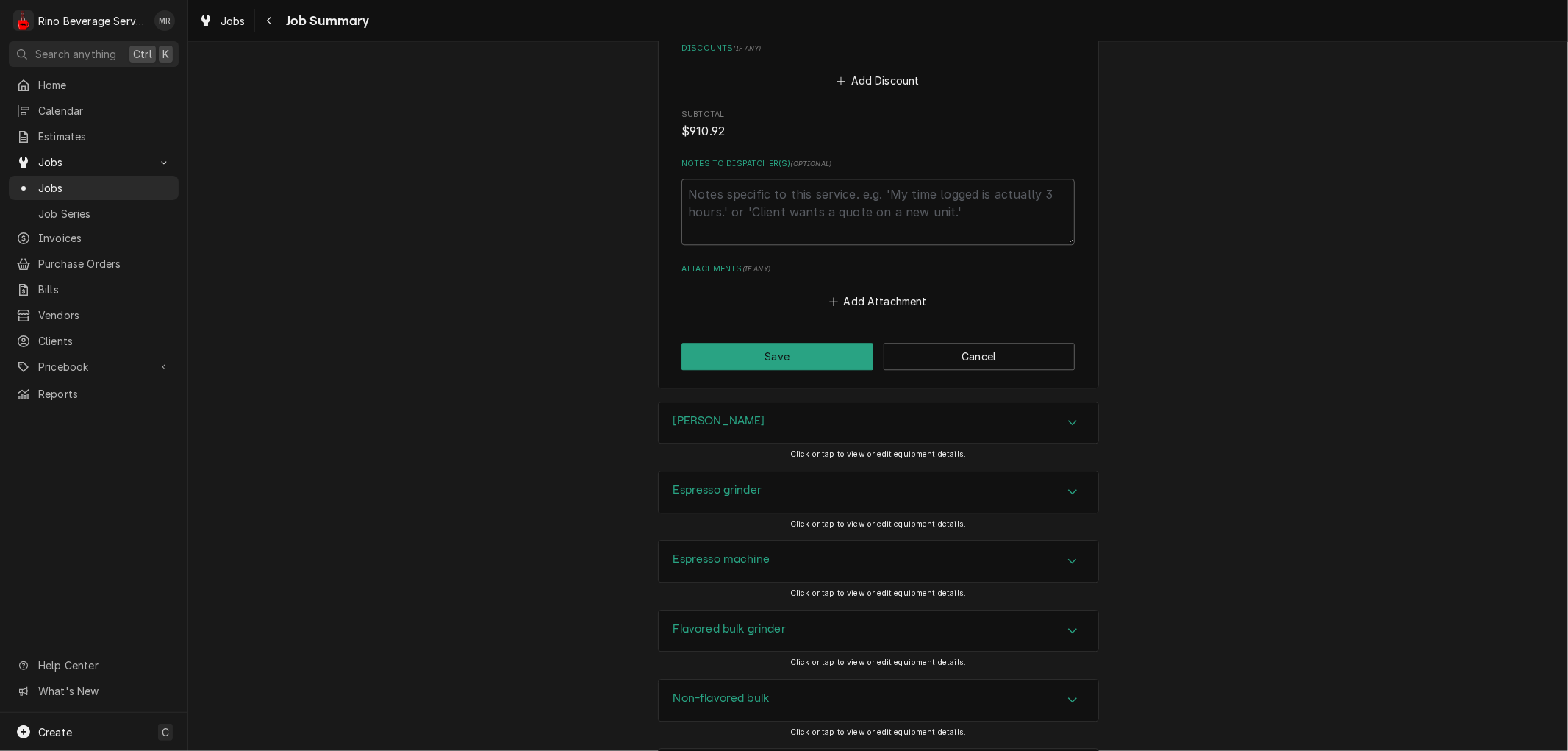
scroll to position [3222, 0]
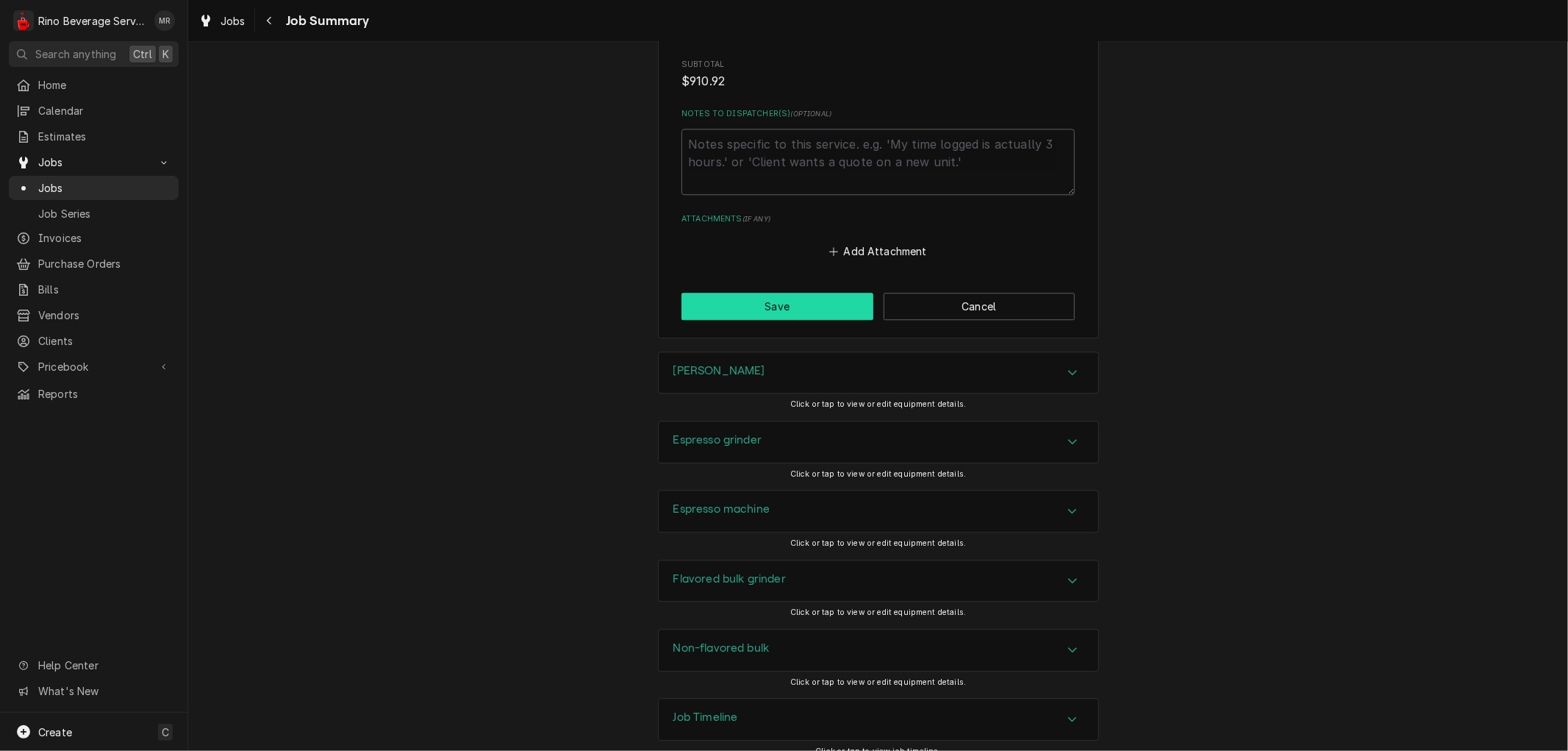
click at [778, 293] on button "Save" at bounding box center [777, 306] width 192 height 27
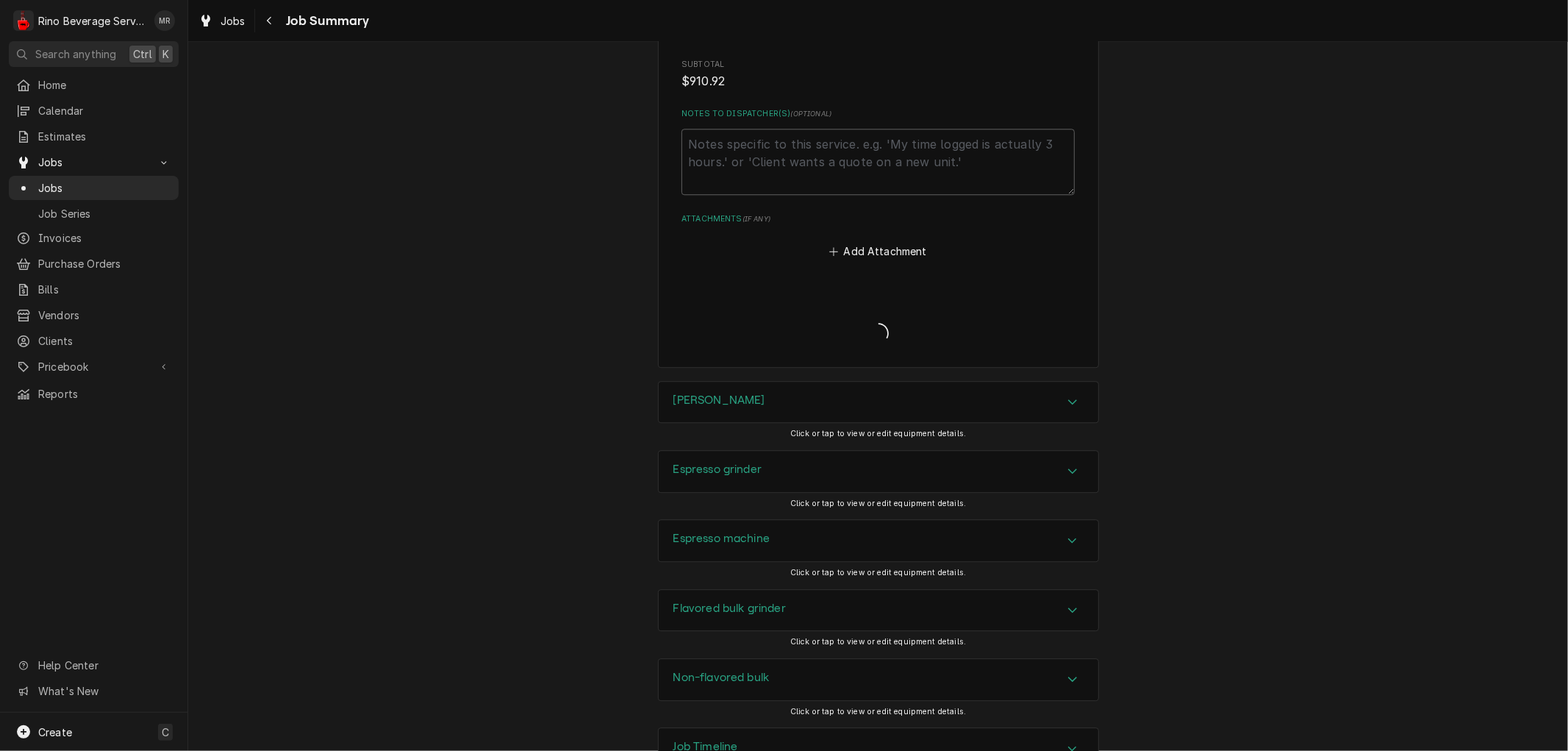
type textarea "x"
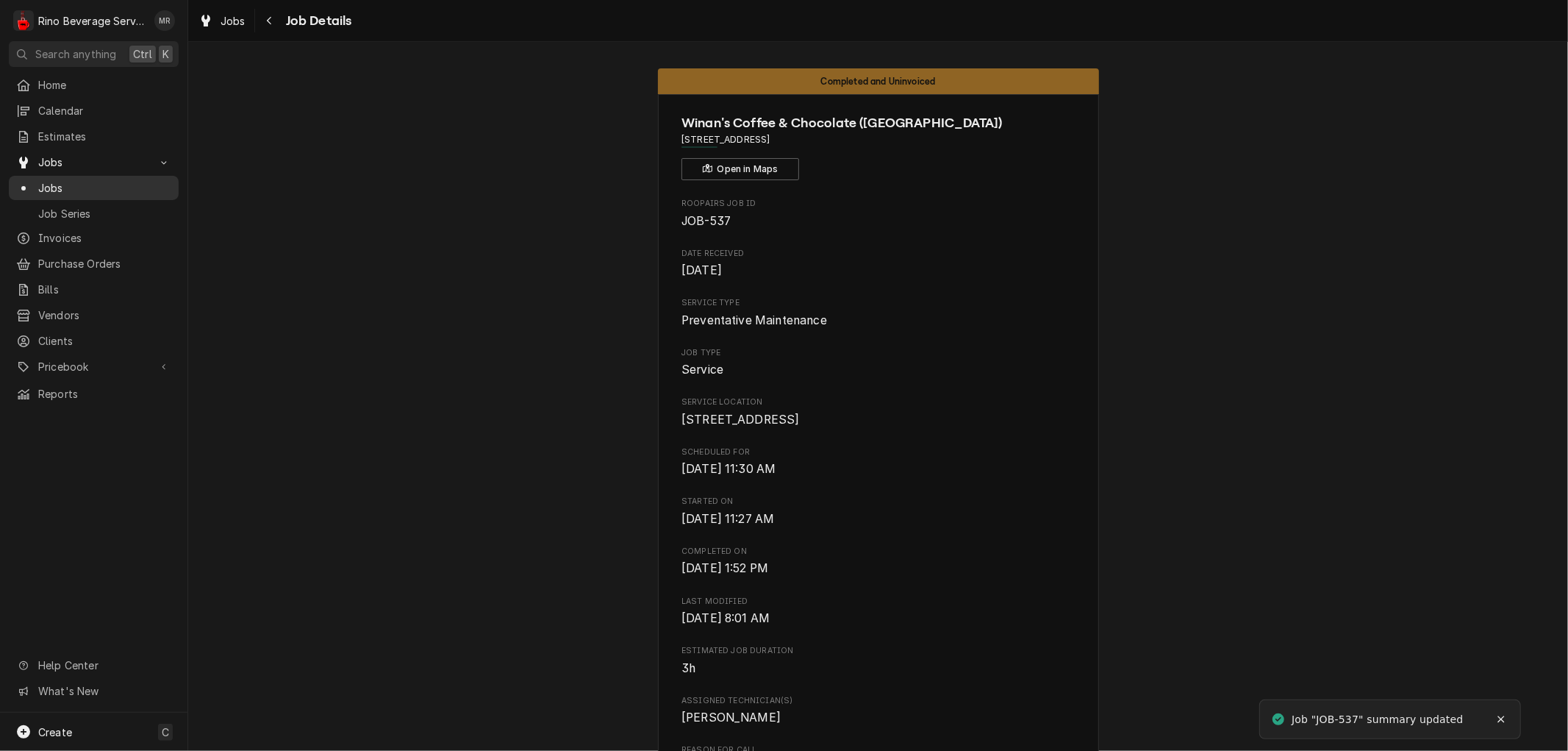
click at [113, 180] on span "Jobs" at bounding box center [104, 188] width 133 height 16
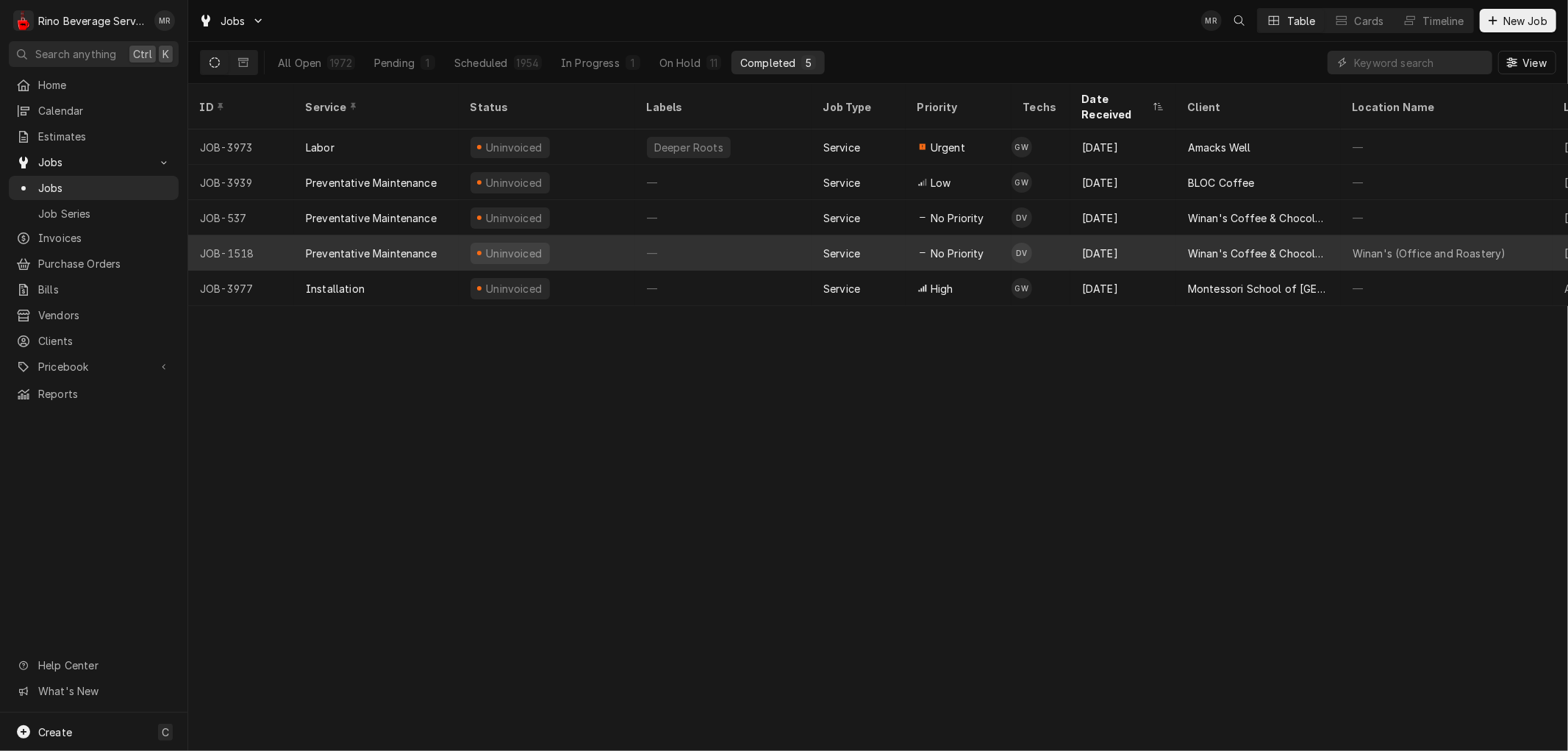
click at [726, 236] on div "—" at bounding box center [723, 253] width 177 height 35
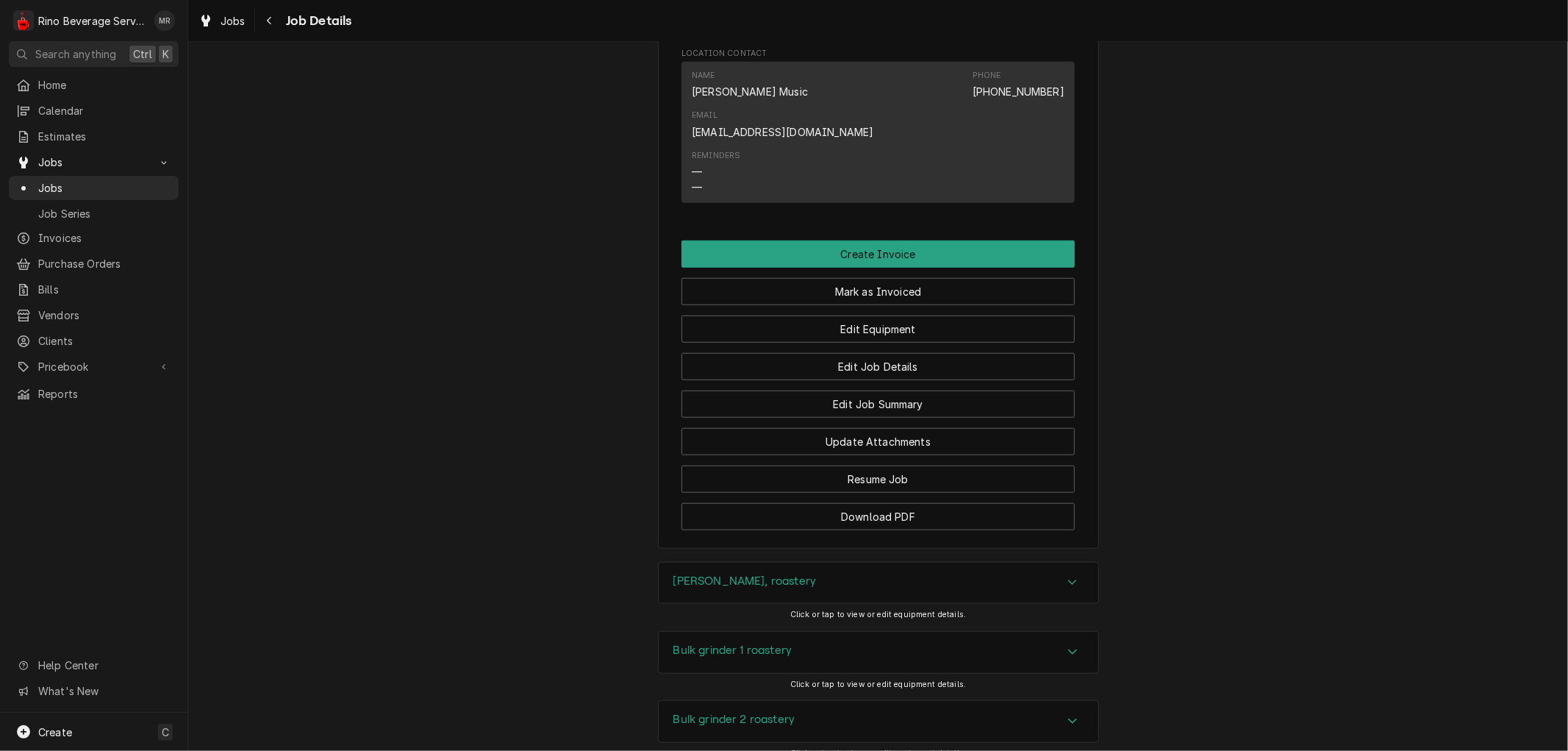
scroll to position [844, 0]
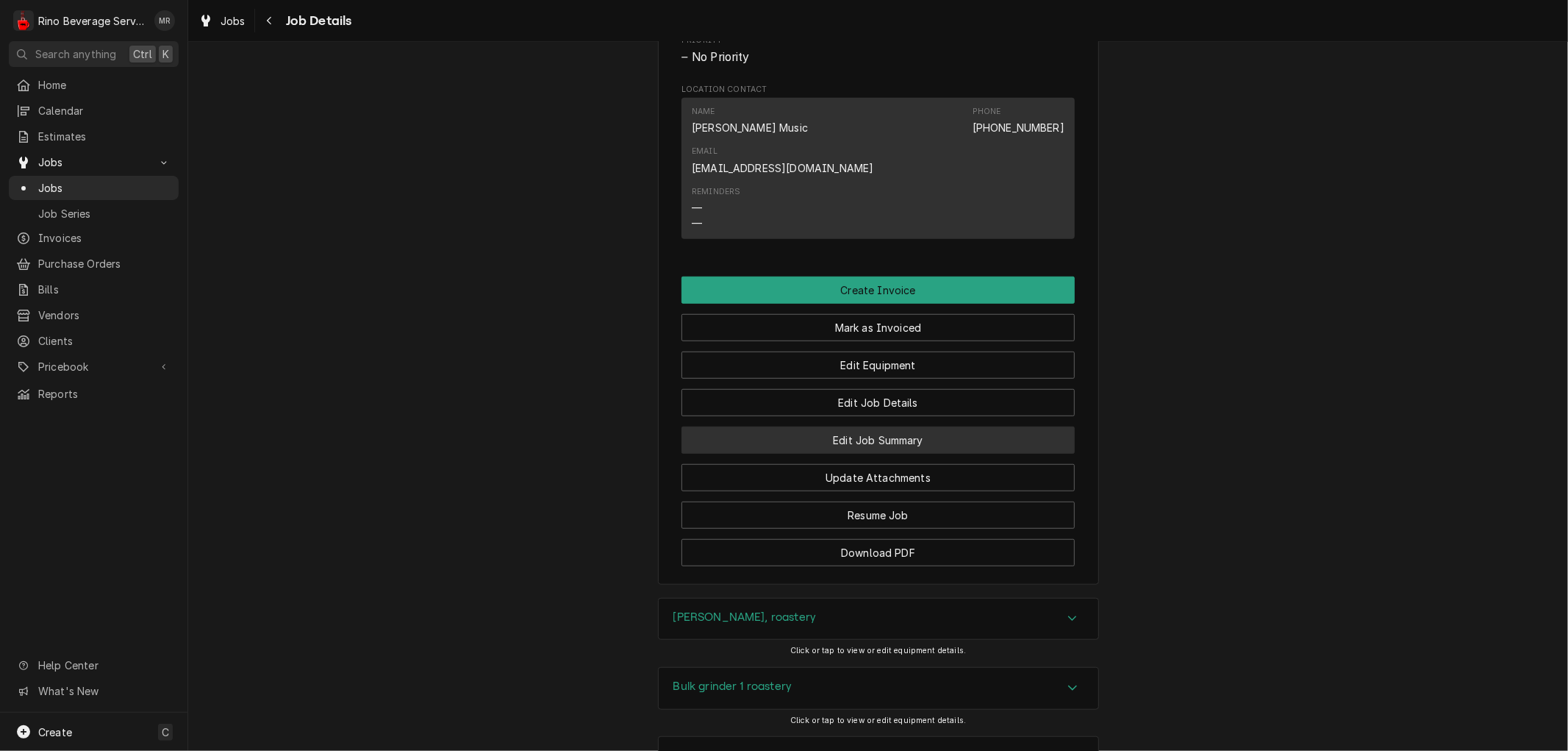
click at [761, 427] on button "Edit Job Summary" at bounding box center [877, 440] width 393 height 27
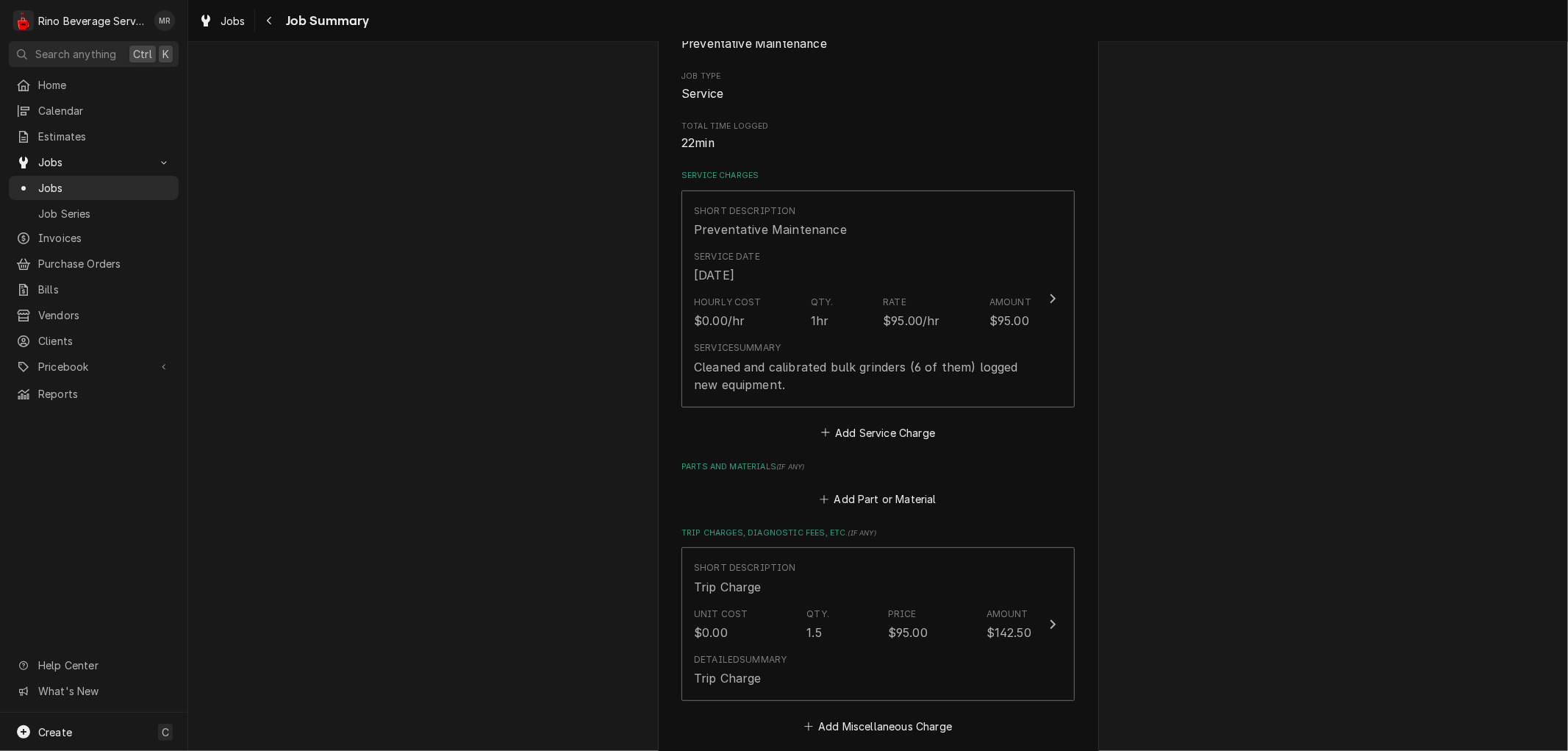
scroll to position [245, 0]
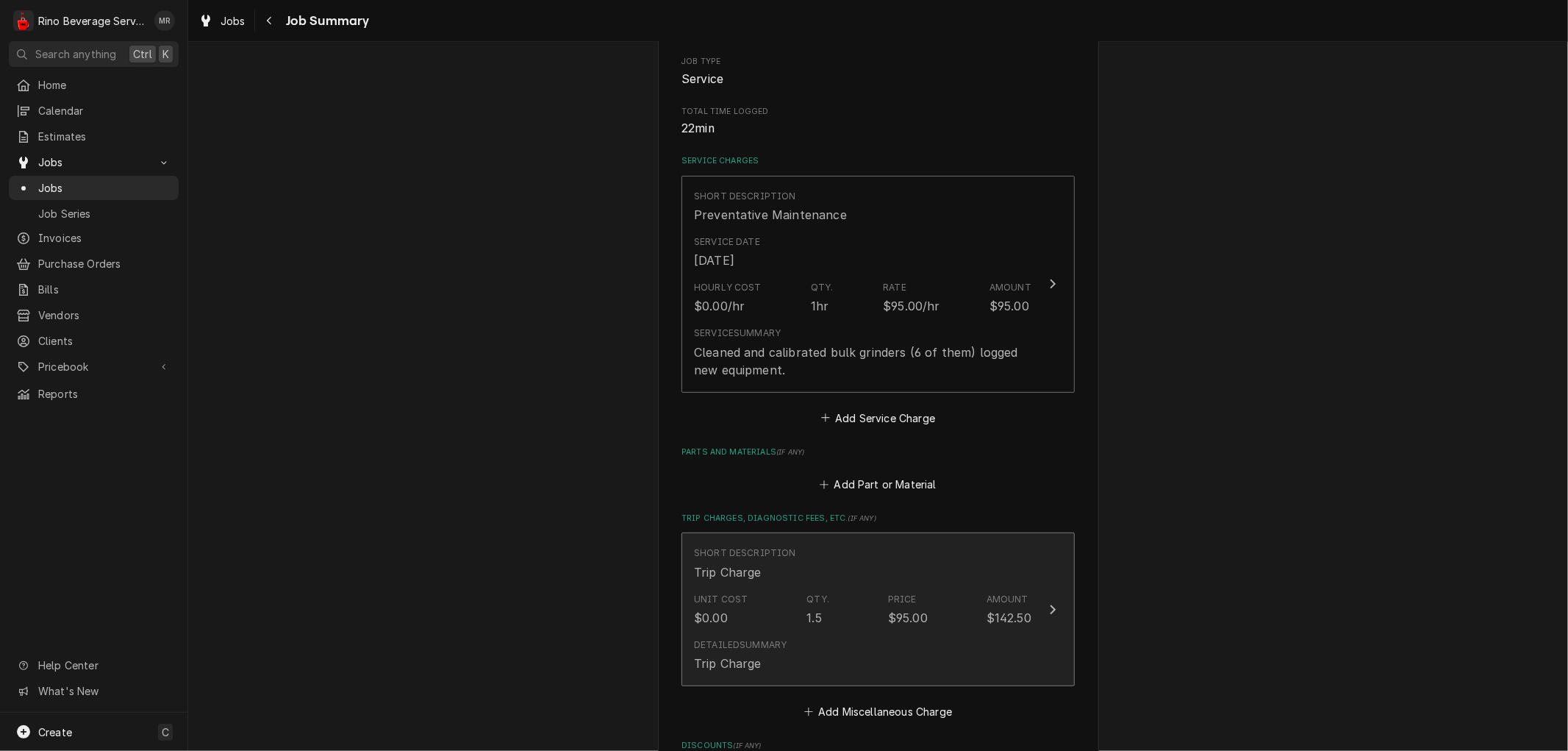
click at [818, 578] on div "Short Description Trip Charge" at bounding box center [863, 564] width 338 height 46
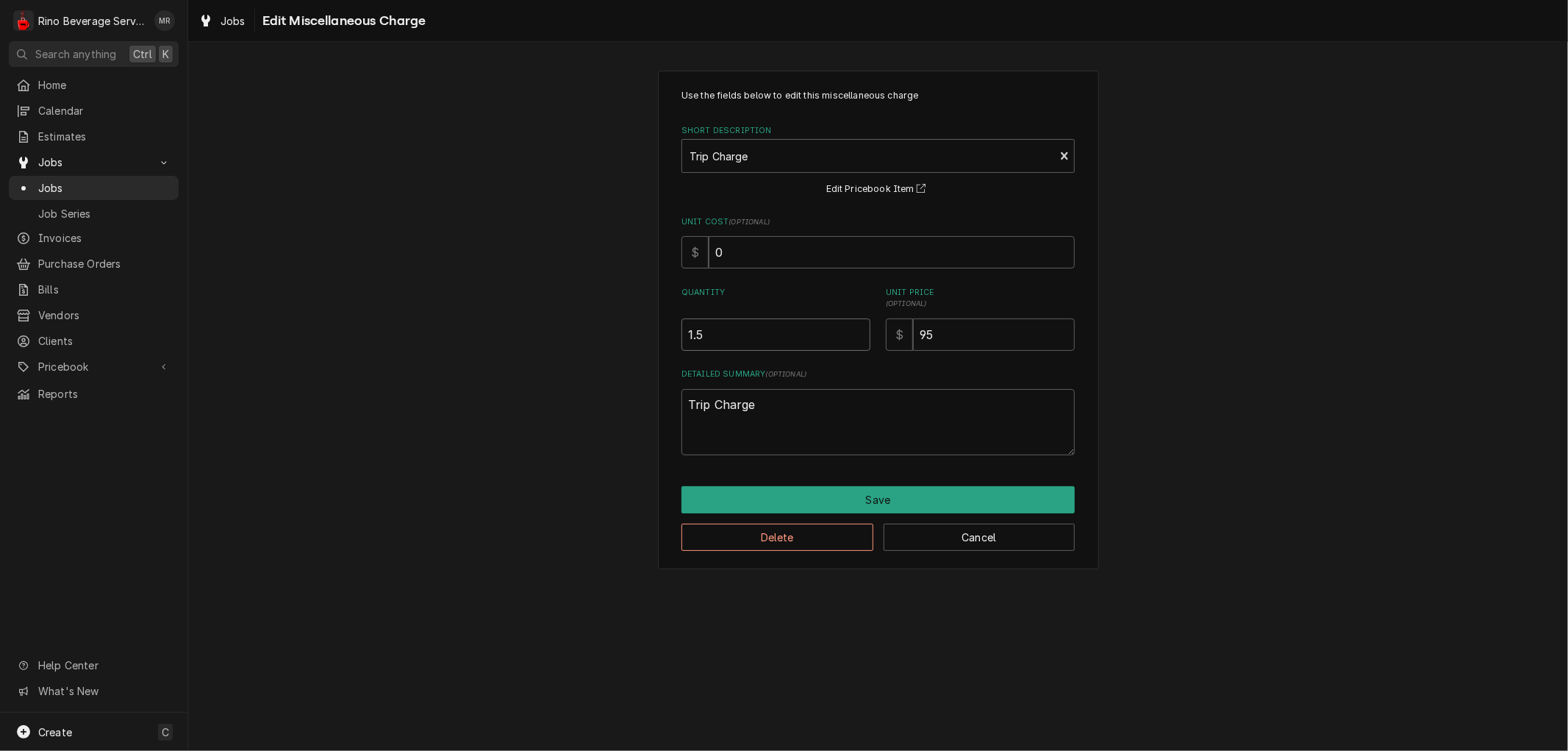
type textarea "x"
type input "1"
click at [856, 339] on input "1" at bounding box center [775, 334] width 189 height 33
type textarea "x"
type input "0.5"
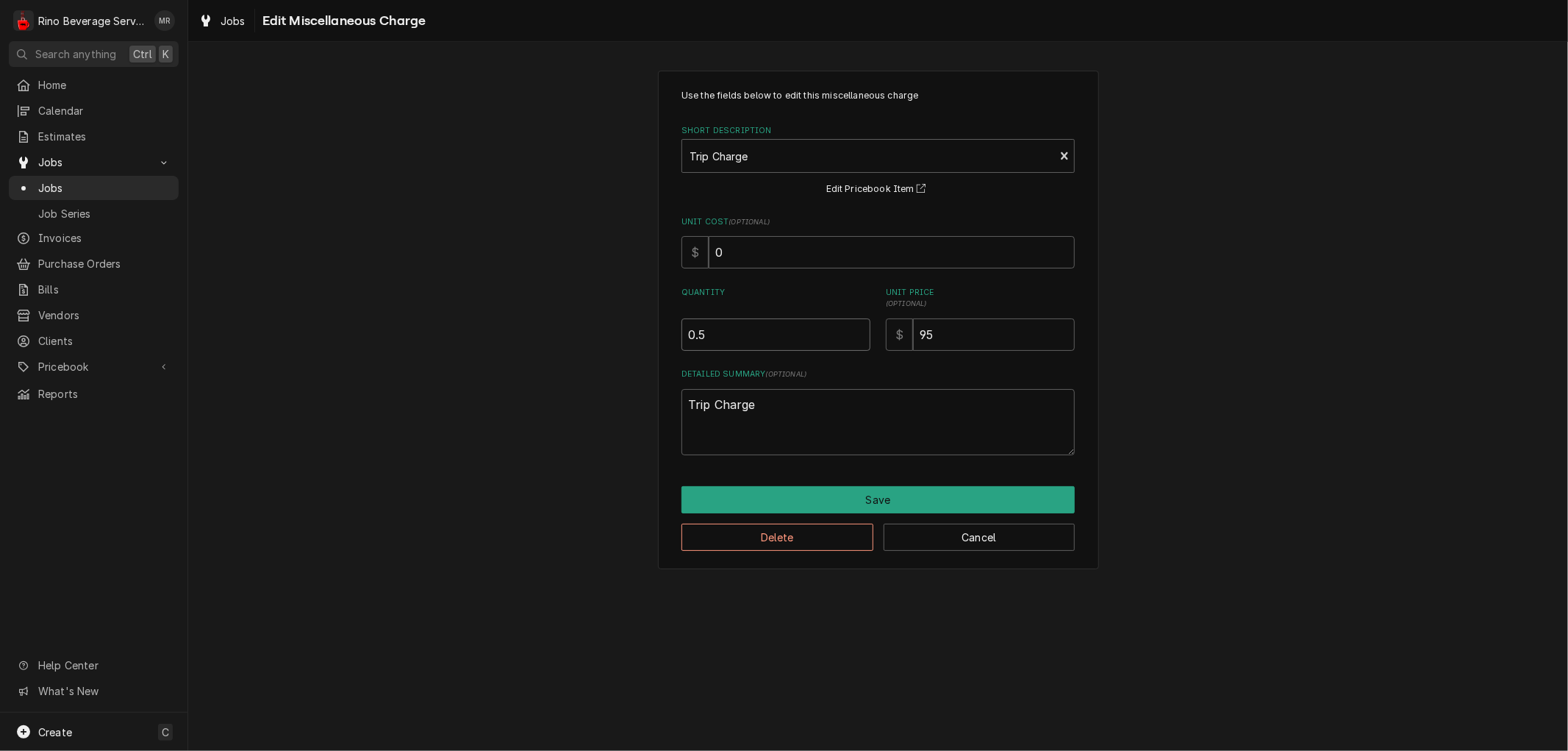
click at [856, 339] on input "0.5" at bounding box center [775, 334] width 189 height 33
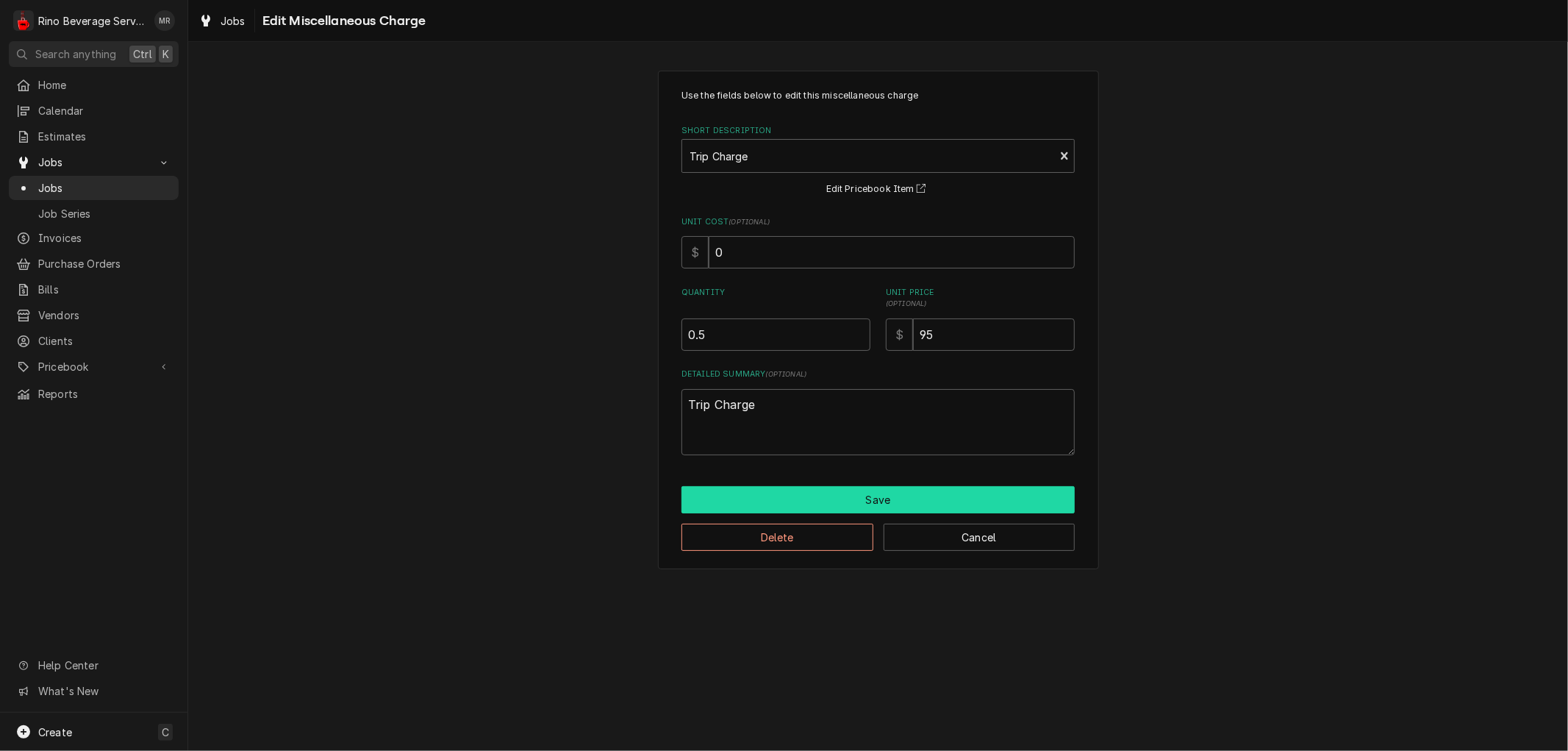
click at [843, 501] on button "Save" at bounding box center [877, 499] width 393 height 27
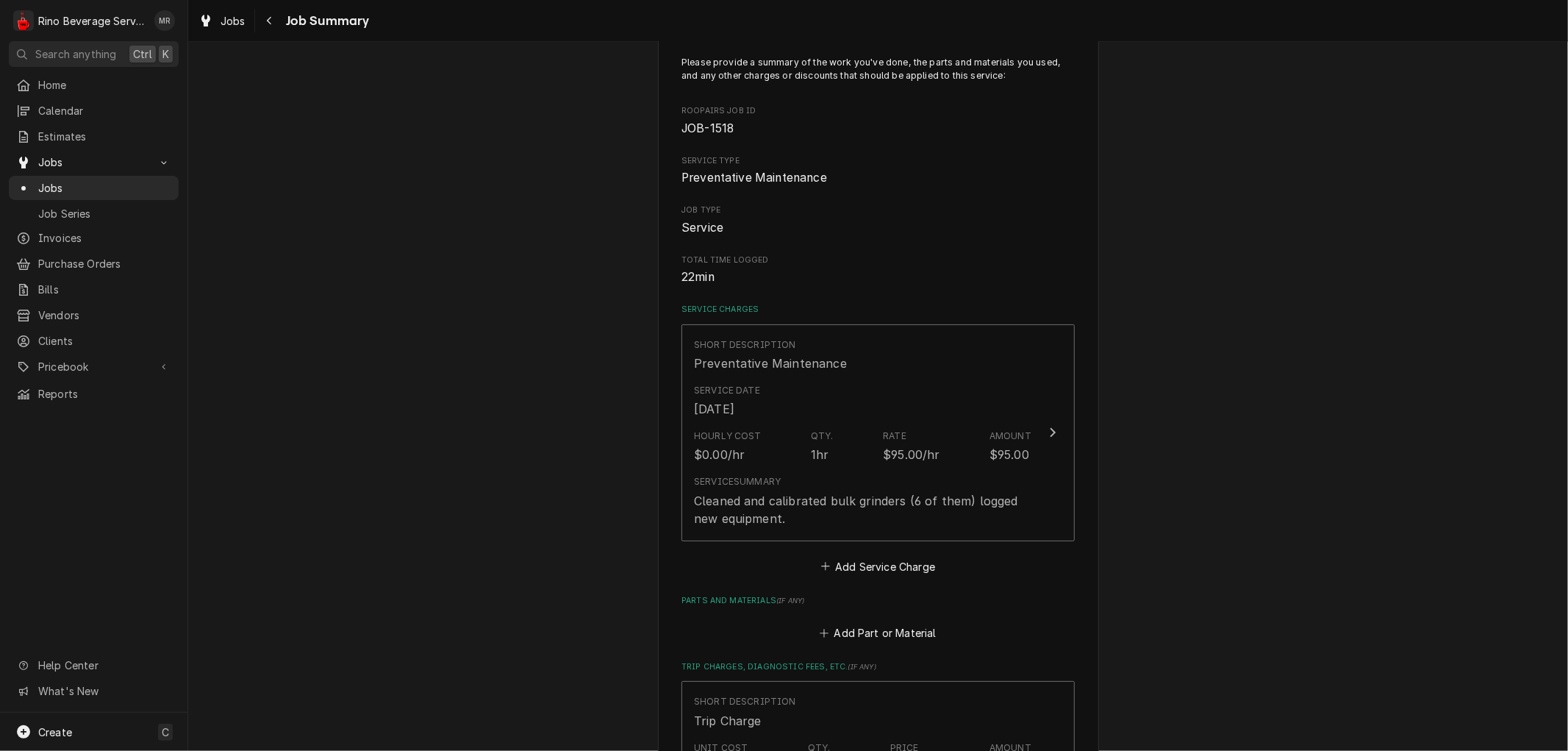
scroll to position [82, 0]
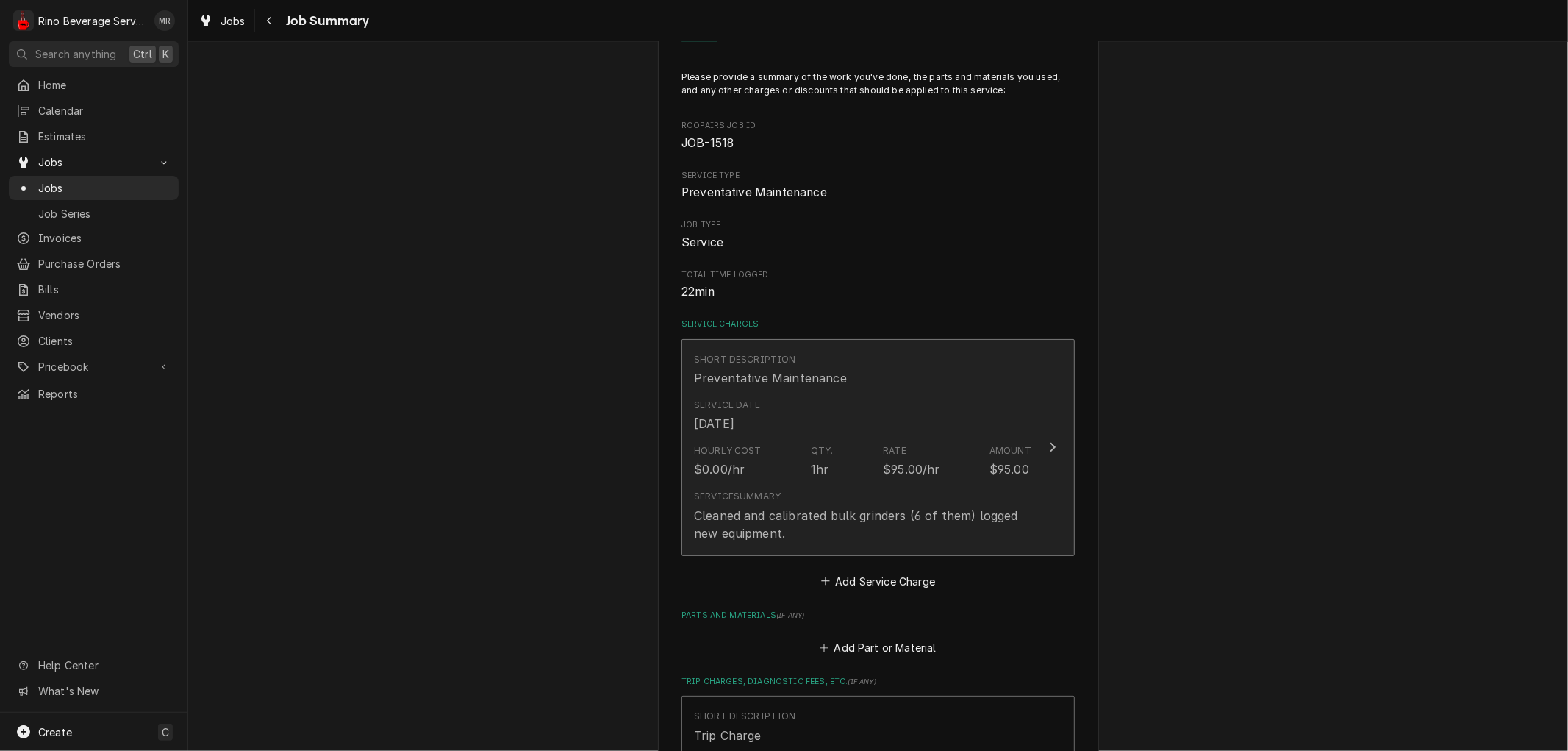
click at [792, 478] on div "Hourly Cost $0.00/hr Qty. 1hr Rate $95.00/hr Amount $95.00" at bounding box center [863, 461] width 338 height 46
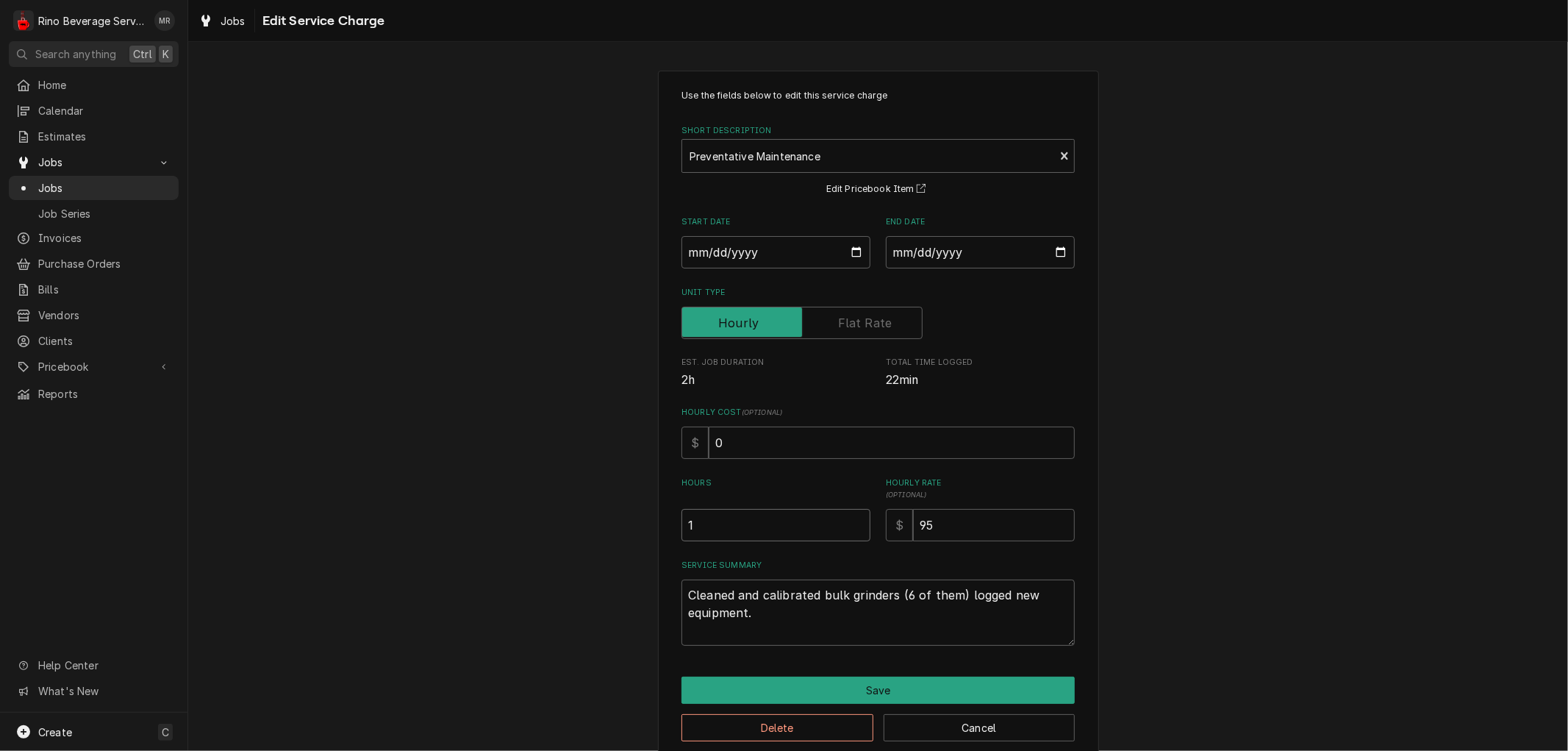
type textarea "x"
type input "1.5"
click at [851, 518] on input "1.5" at bounding box center [775, 525] width 189 height 33
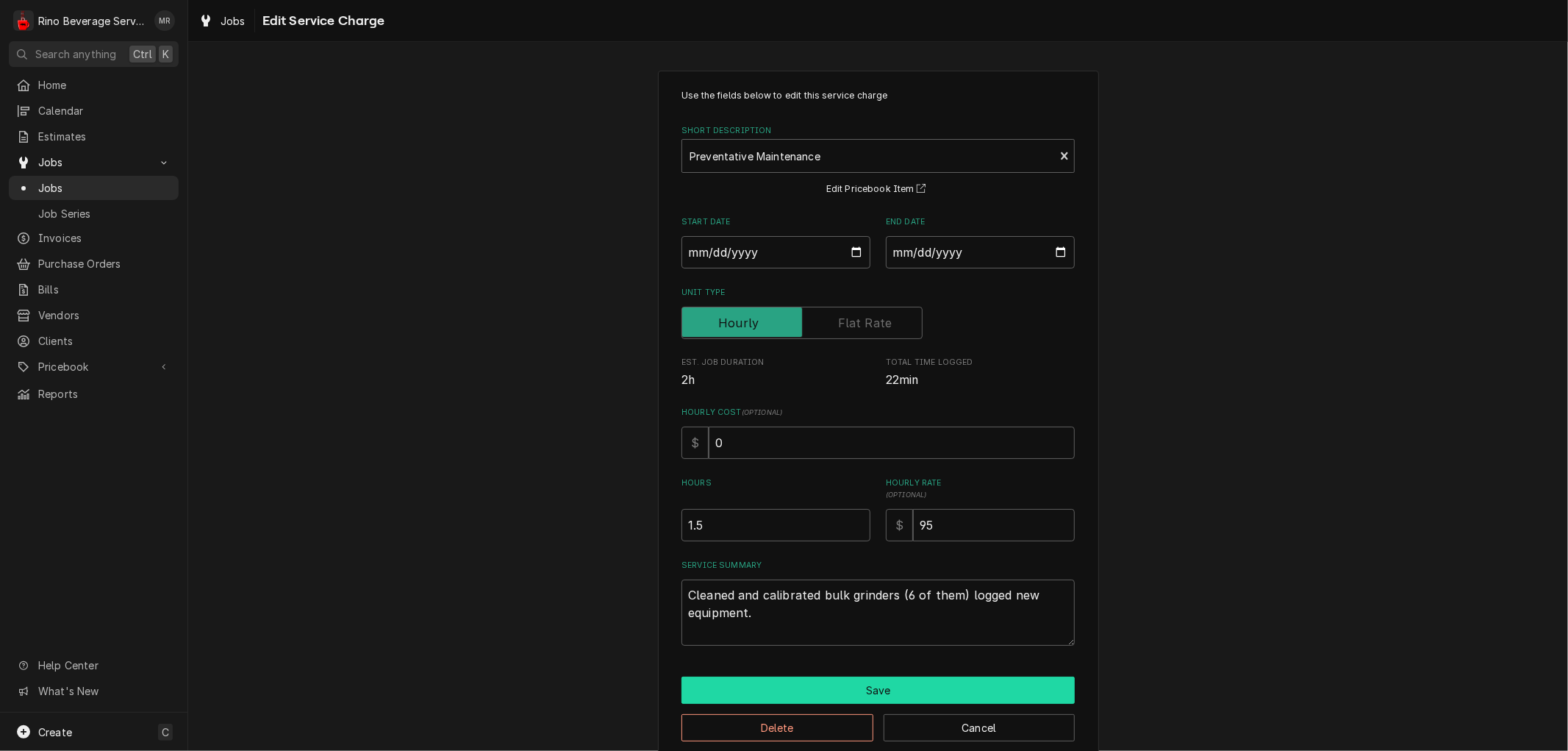
click at [819, 684] on button "Save" at bounding box center [877, 689] width 393 height 27
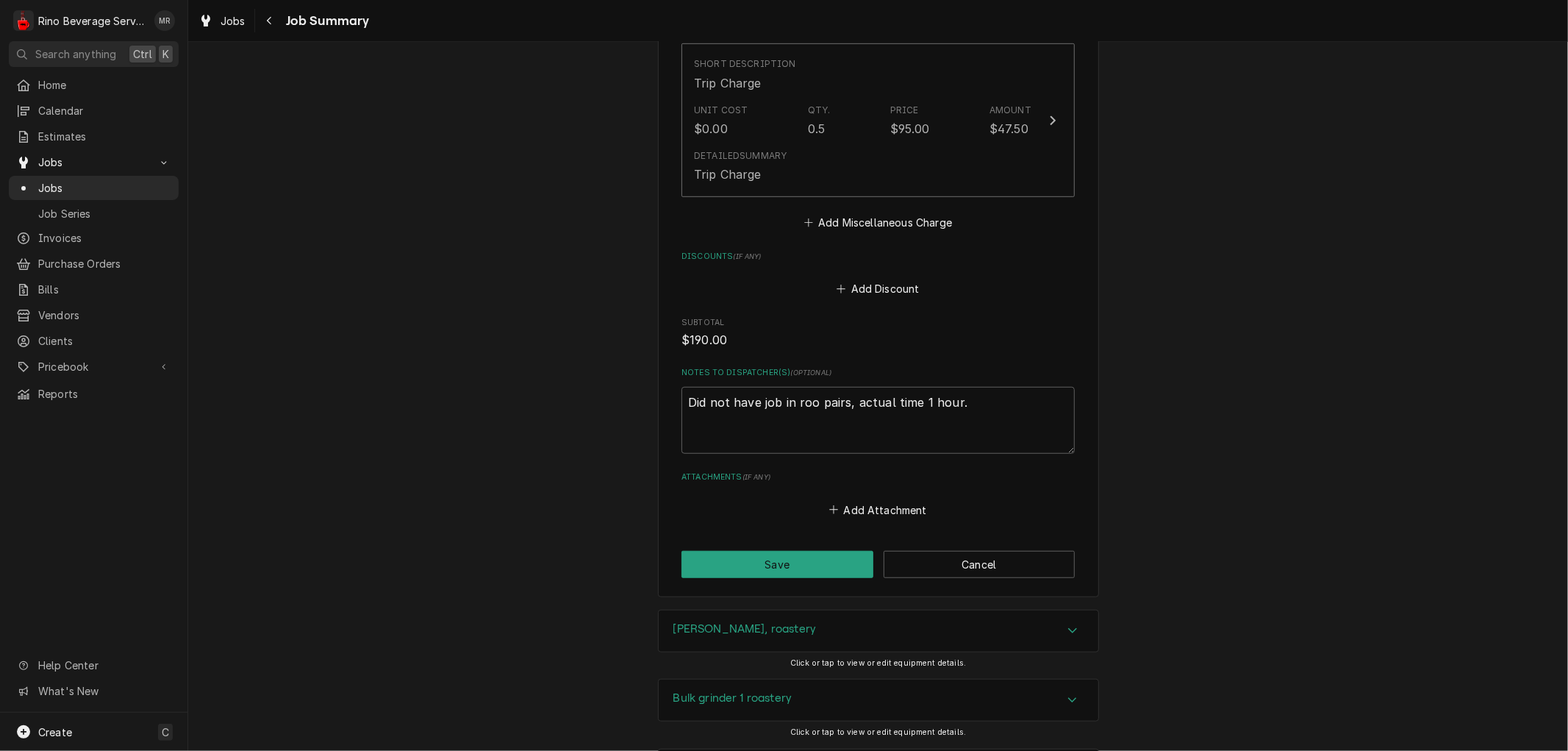
scroll to position [728, 0]
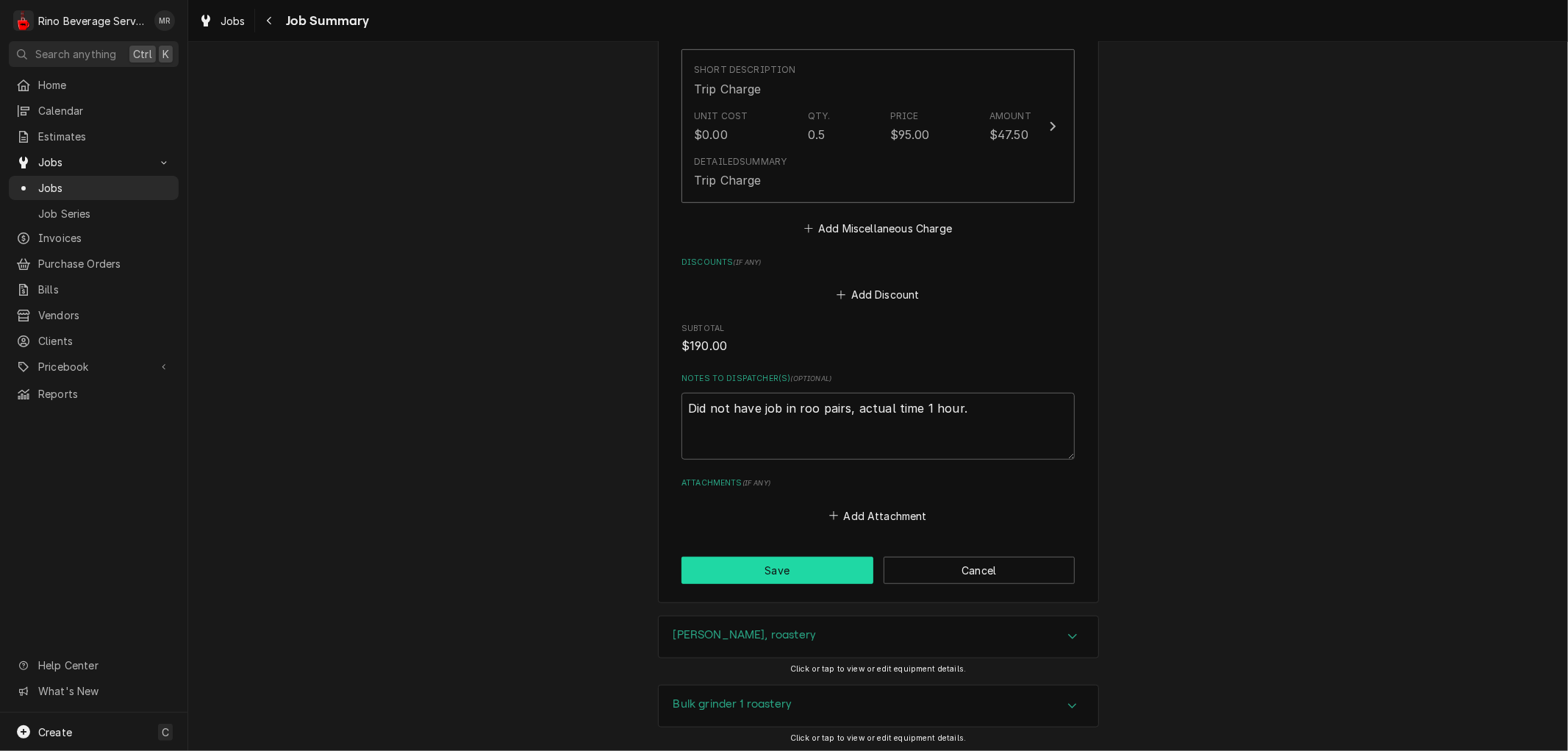
click at [765, 565] on button "Save" at bounding box center [777, 570] width 192 height 27
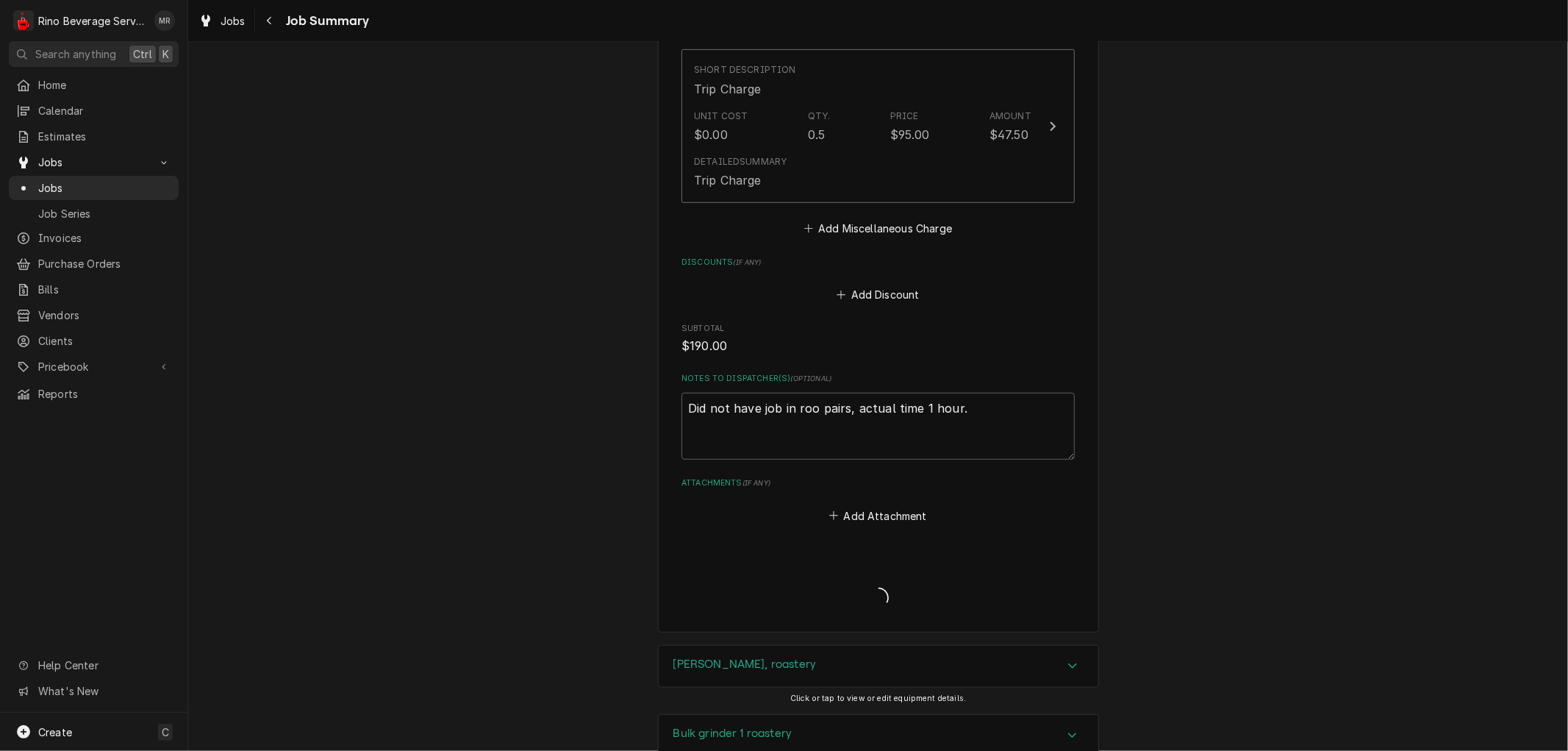
type textarea "x"
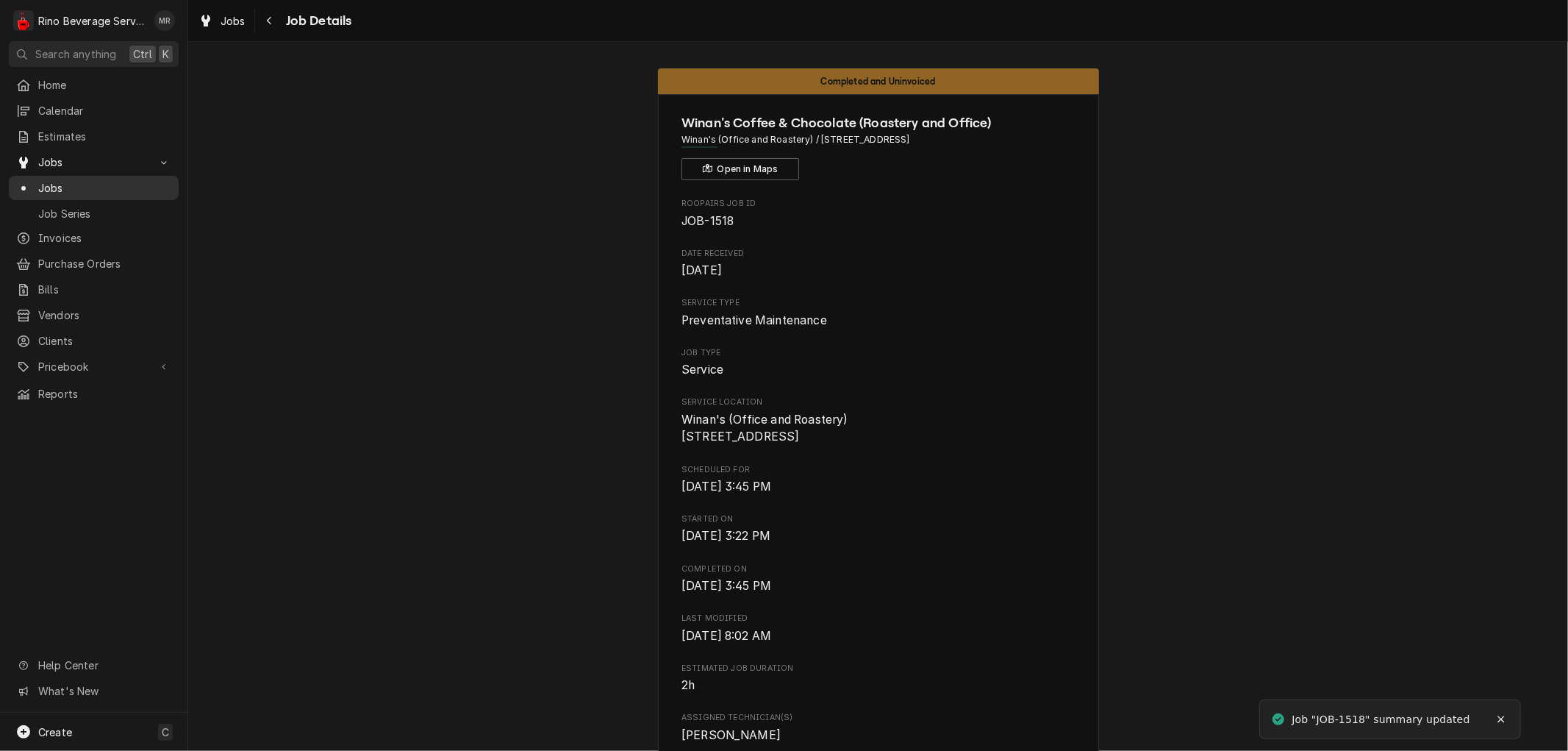
click at [127, 181] on span "Jobs" at bounding box center [104, 188] width 133 height 16
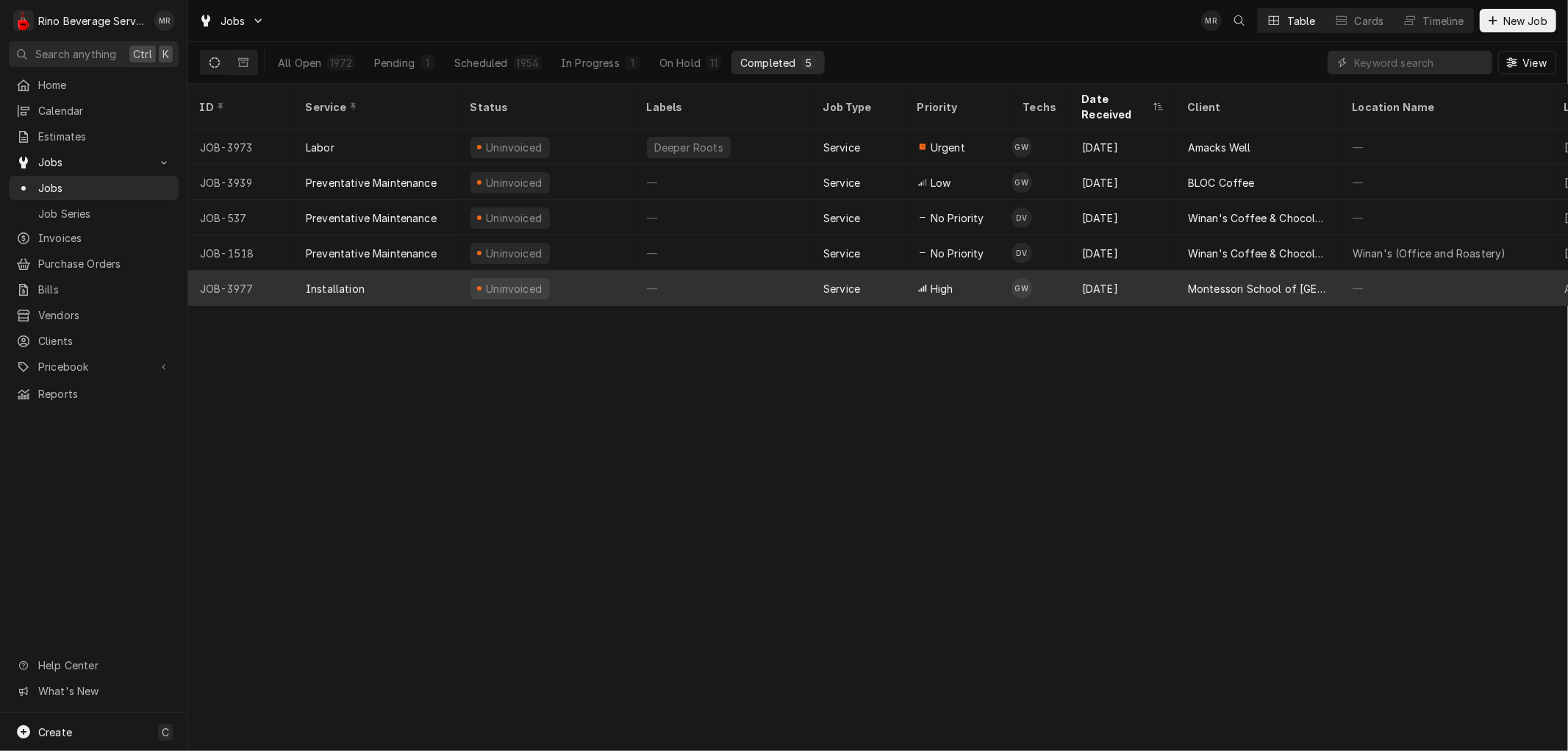
click at [555, 274] on div "Uninvoiced" at bounding box center [547, 288] width 177 height 35
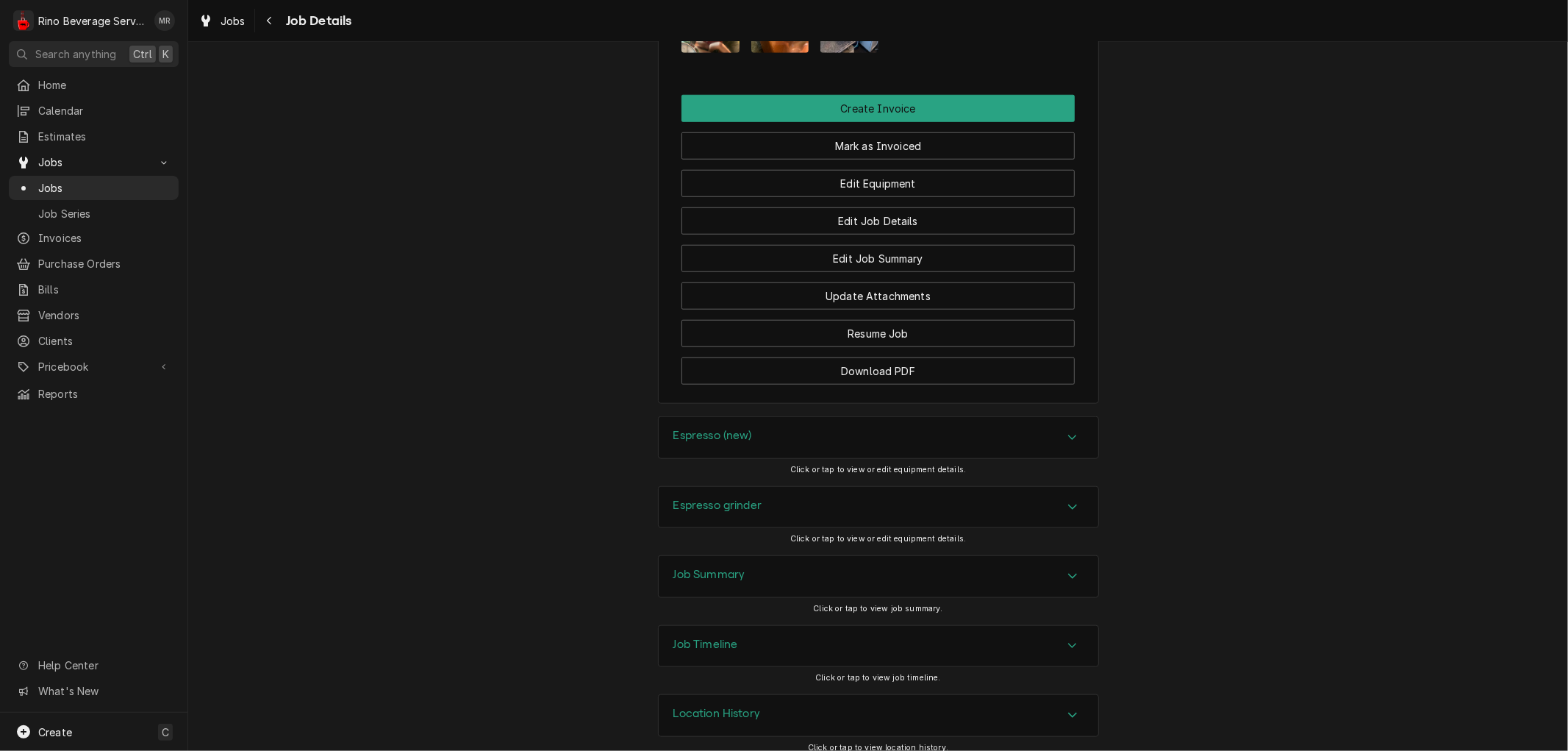
scroll to position [1093, 0]
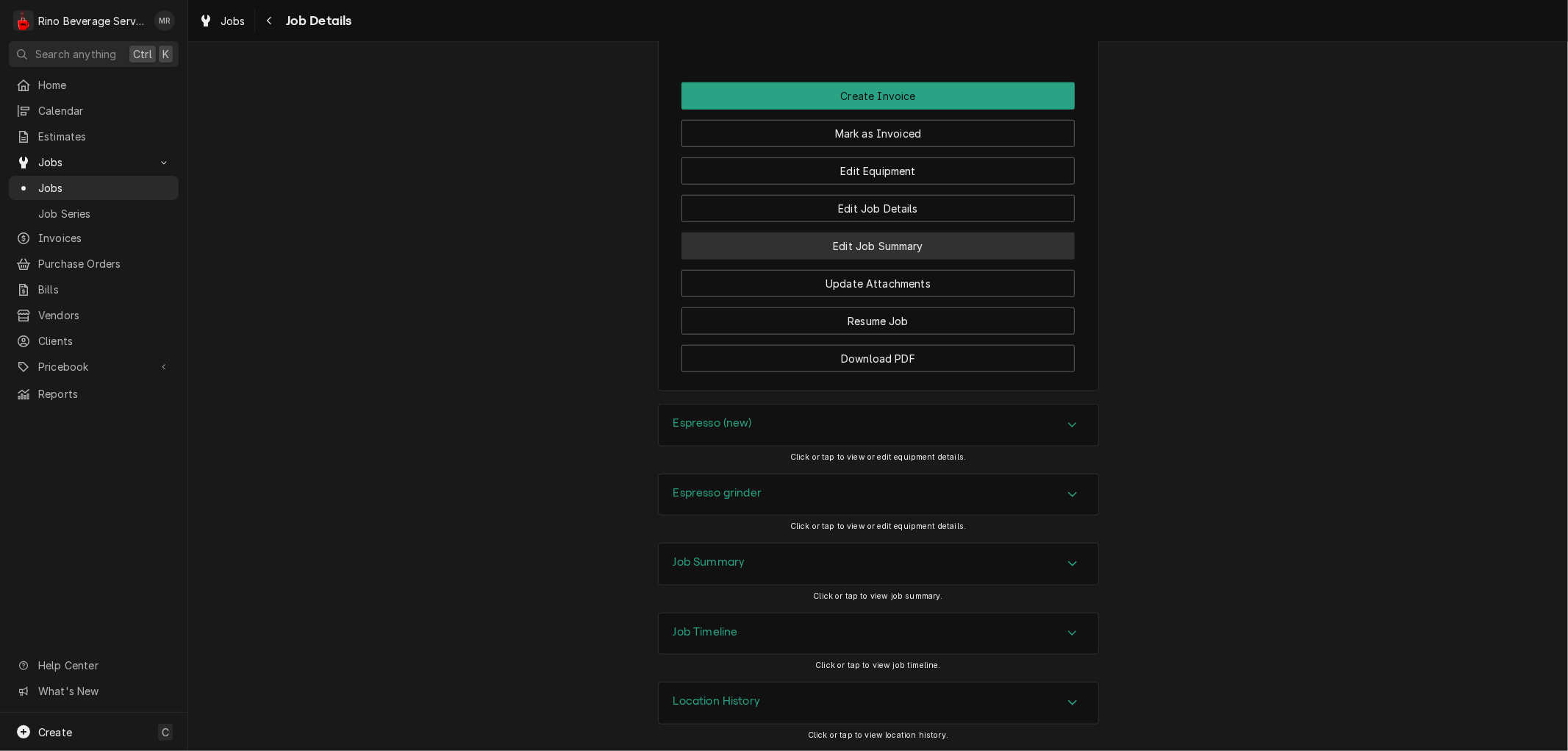
click at [822, 241] on button "Edit Job Summary" at bounding box center [877, 245] width 393 height 27
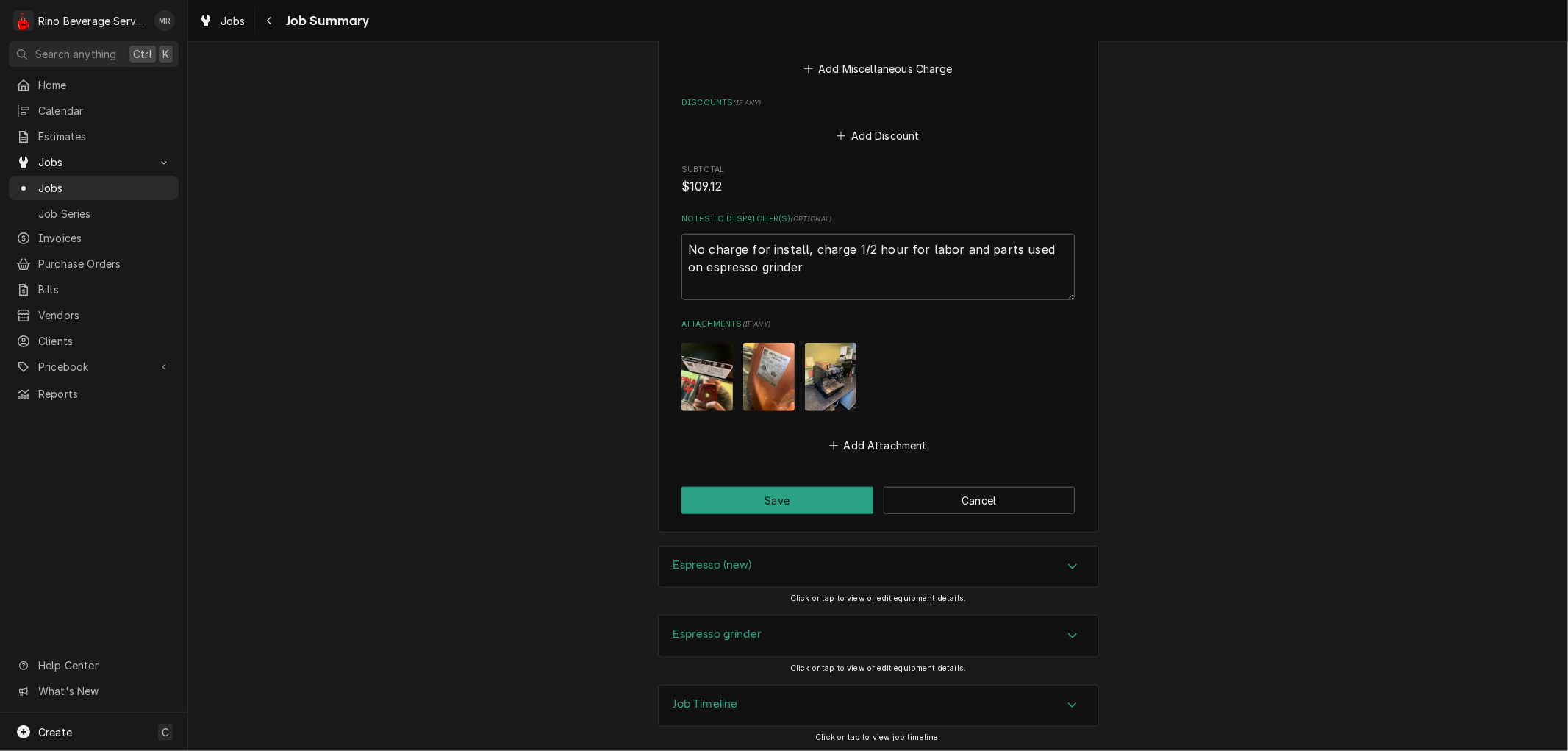
scroll to position [1034, 0]
click at [795, 496] on button "Save" at bounding box center [777, 498] width 192 height 27
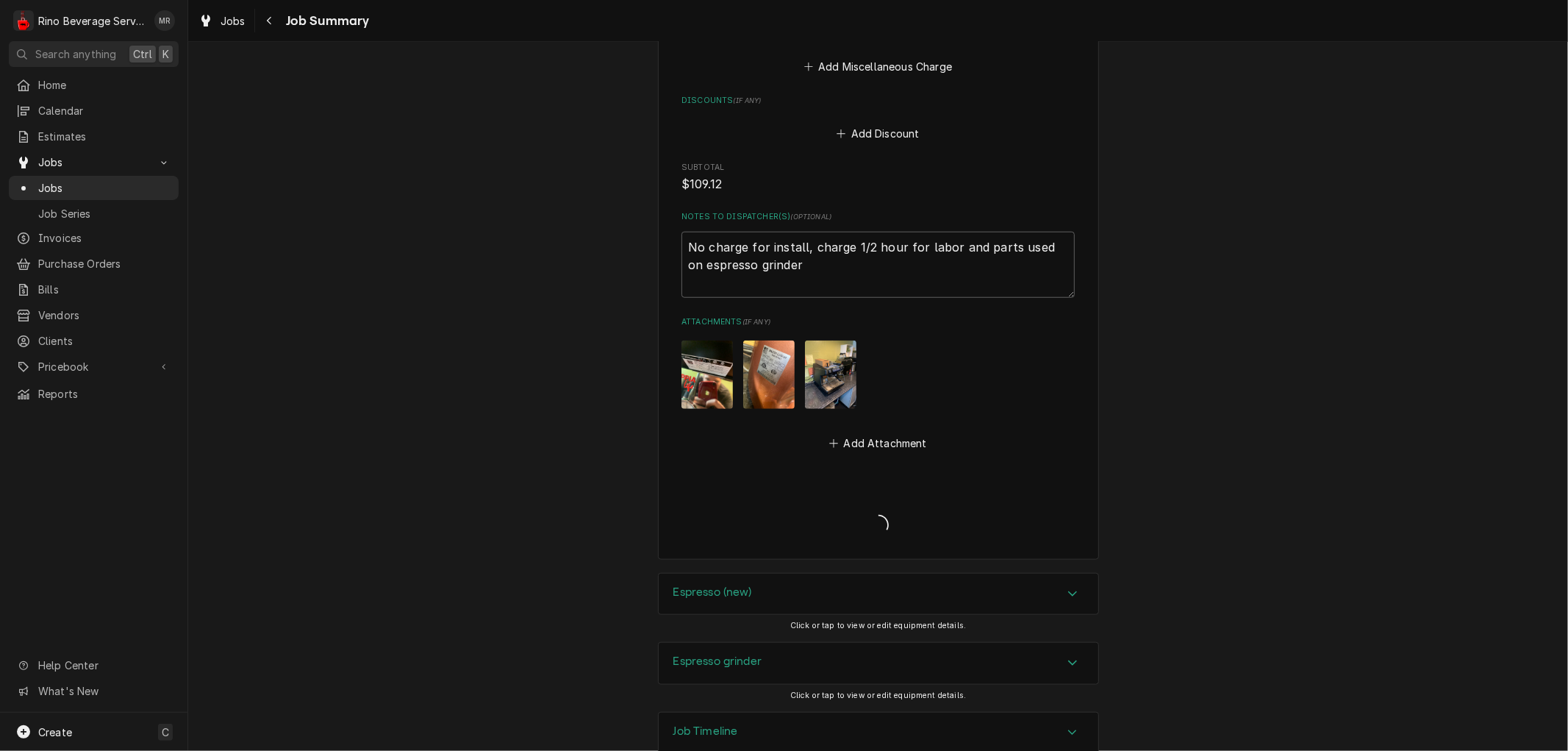
type textarea "x"
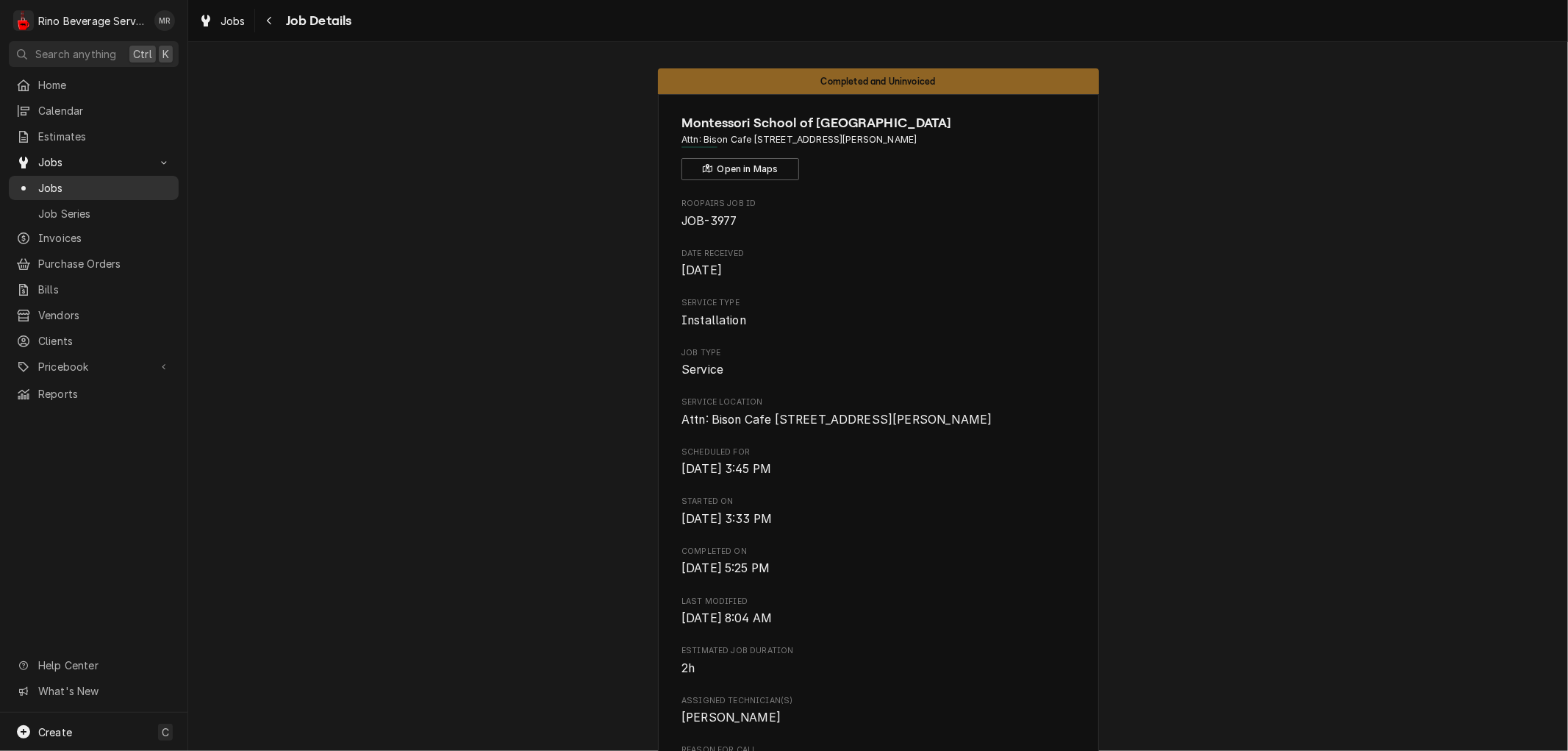
click at [71, 180] on span "Jobs" at bounding box center [104, 188] width 133 height 16
